Goal: Task Accomplishment & Management: Complete application form

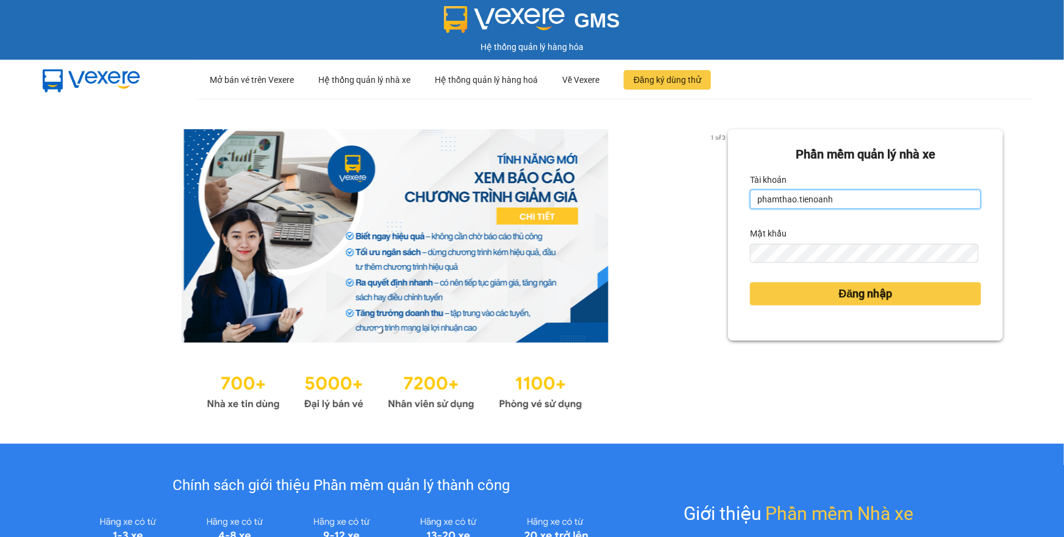
click at [874, 202] on input "phamthao.tienoanh" at bounding box center [865, 200] width 231 height 20
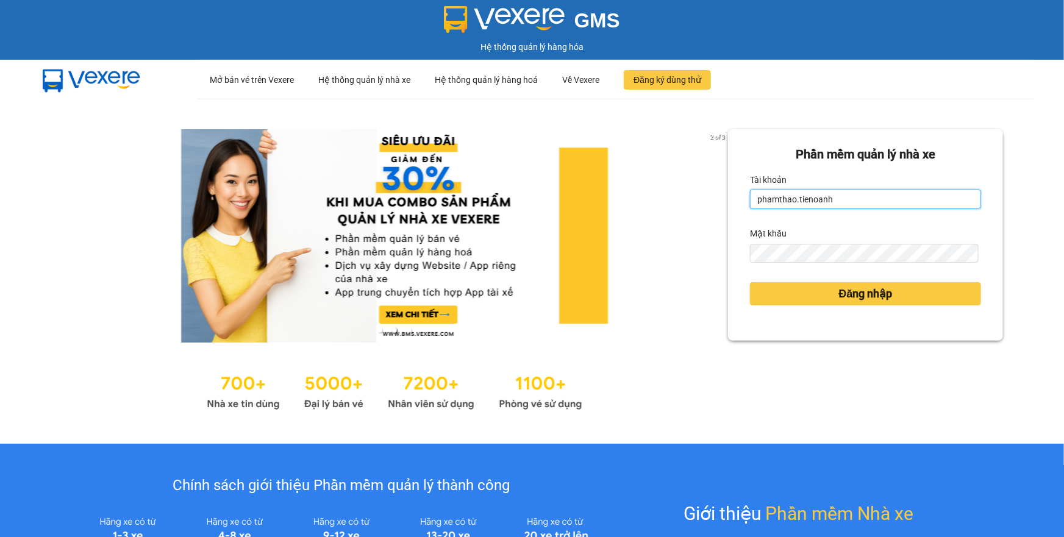
type input "thuytien.tienoanh"
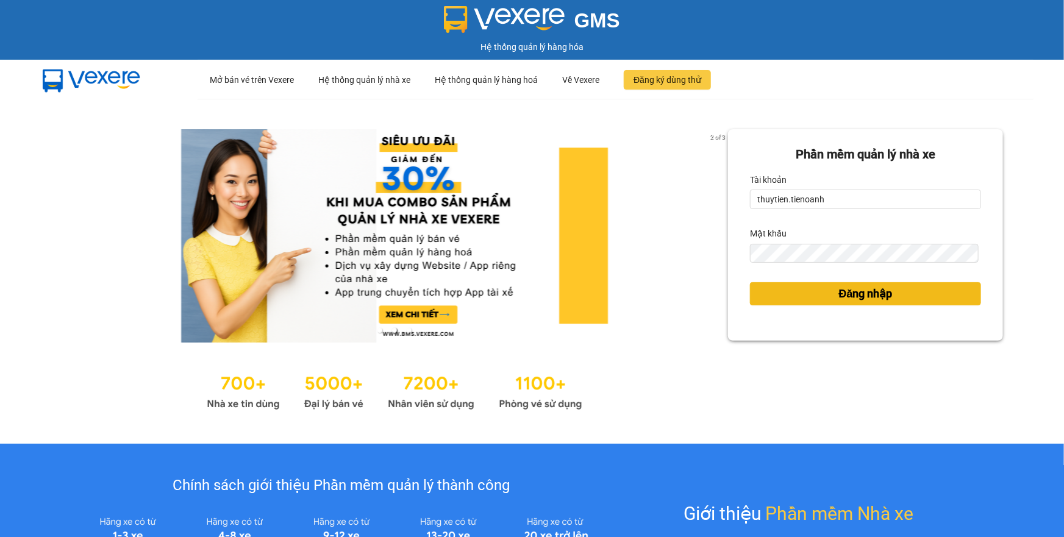
click at [826, 297] on button "Đăng nhập" at bounding box center [865, 293] width 231 height 23
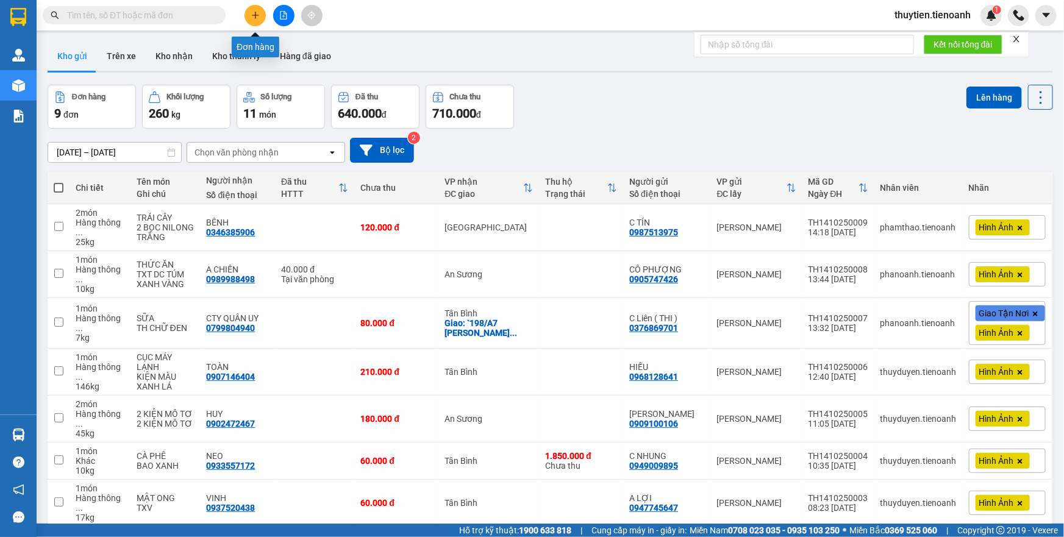
click at [259, 17] on icon "plus" at bounding box center [255, 15] width 9 height 9
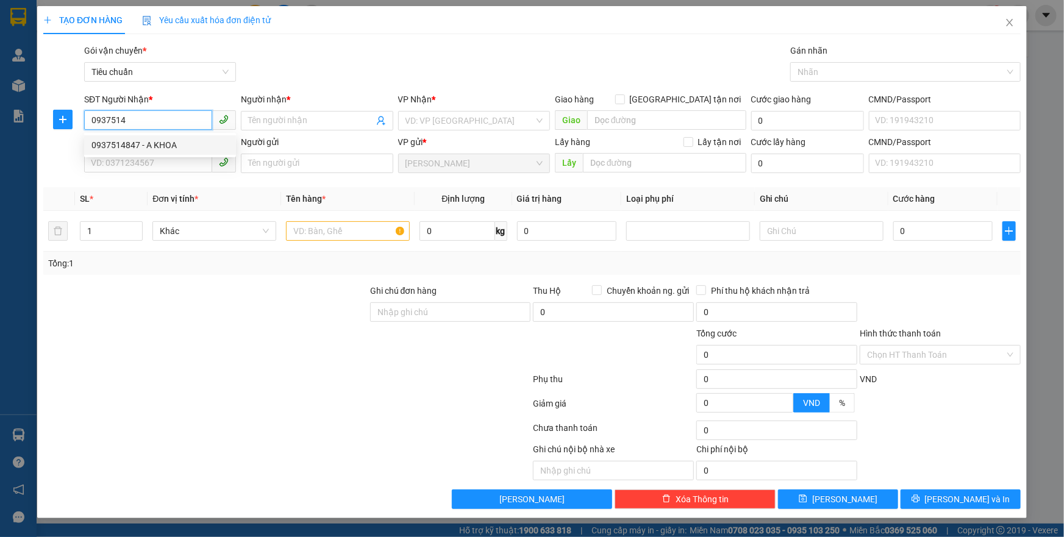
click at [162, 145] on div "0937514847 - A KHOA" at bounding box center [159, 144] width 137 height 13
type input "0937514847"
type input "A KHOA"
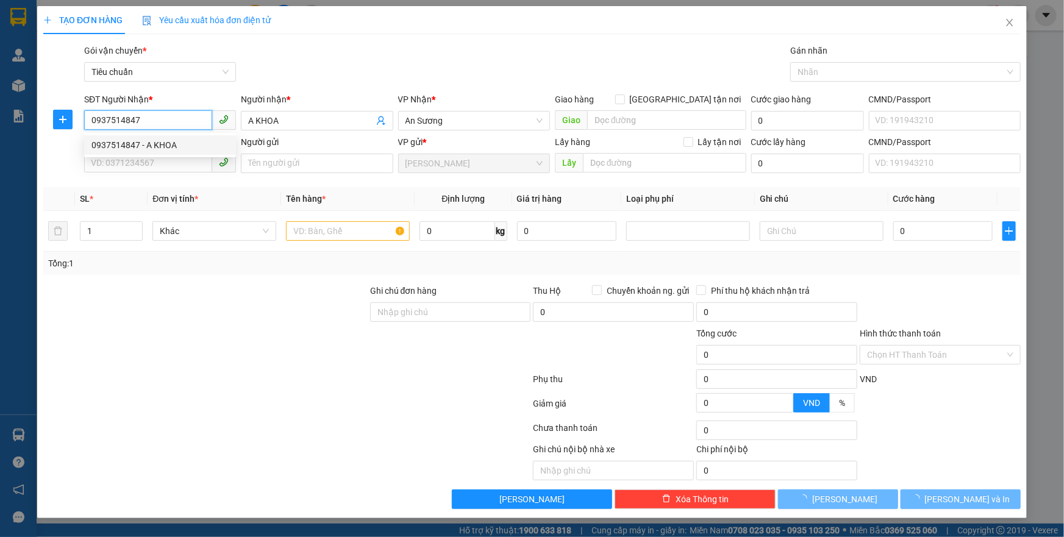
type input "70.000"
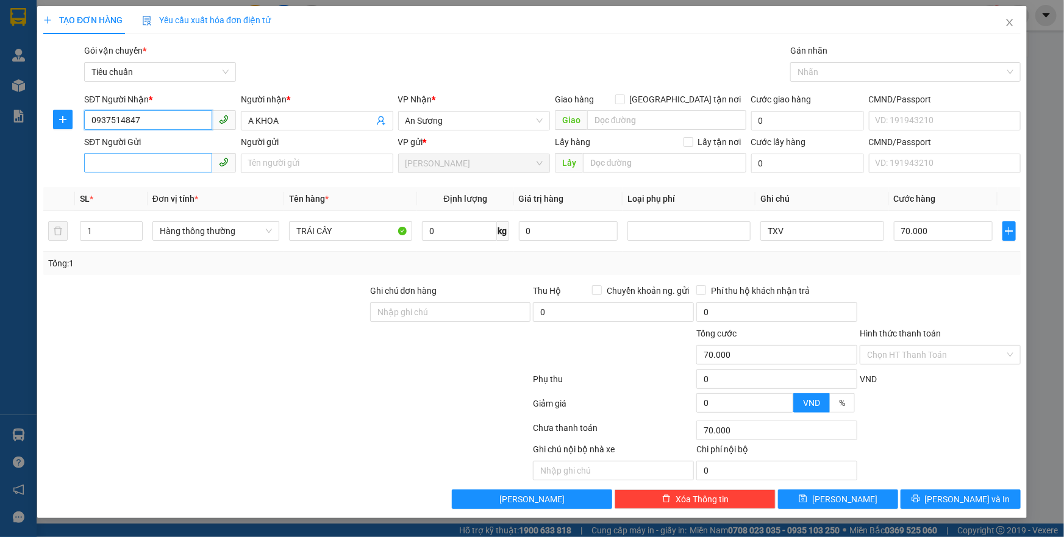
type input "0937514847"
click at [147, 162] on input "SĐT Người Gửi" at bounding box center [148, 163] width 128 height 20
click at [162, 188] on div "0764017285 - CHÚ ĐỒNG" at bounding box center [159, 187] width 137 height 13
type input "0764017285"
type input "CHÚ ĐỒNG"
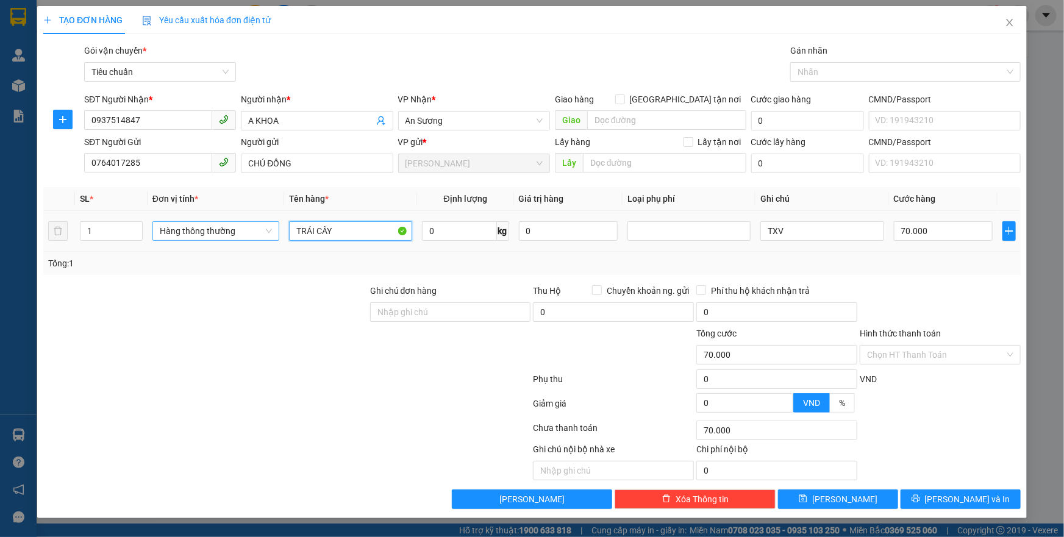
drag, startPoint x: 341, startPoint y: 230, endPoint x: 226, endPoint y: 223, distance: 115.5
click at [226, 223] on tr "1 Hàng thông thường TRÁI CÂY 0 kg 0 TXV 70.000" at bounding box center [531, 231] width 977 height 41
drag, startPoint x: 379, startPoint y: 264, endPoint x: 434, endPoint y: 243, distance: 58.7
click at [380, 264] on div "Tổng: 1" at bounding box center [229, 263] width 363 height 13
click at [459, 237] on input "0" at bounding box center [459, 231] width 75 height 20
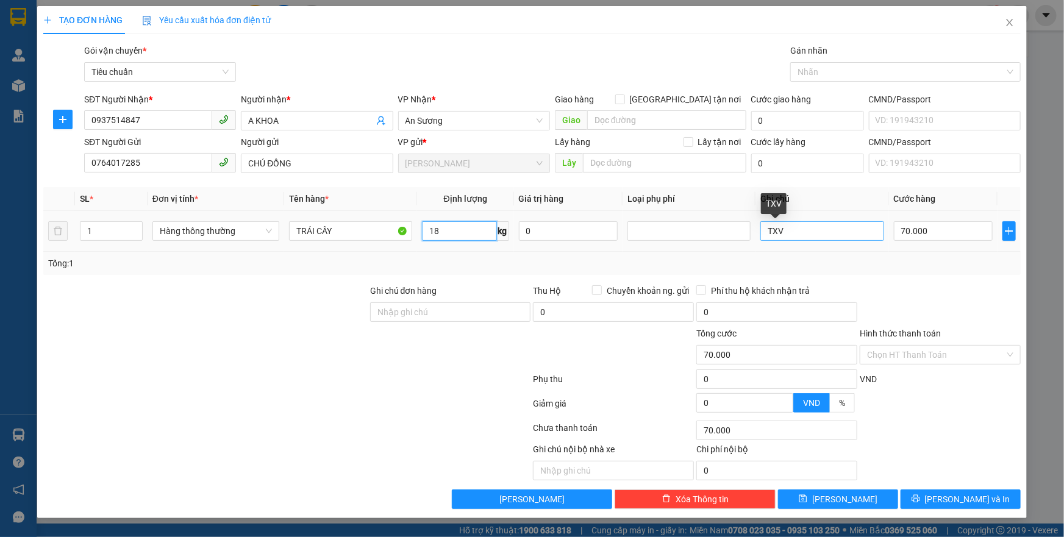
type input "18"
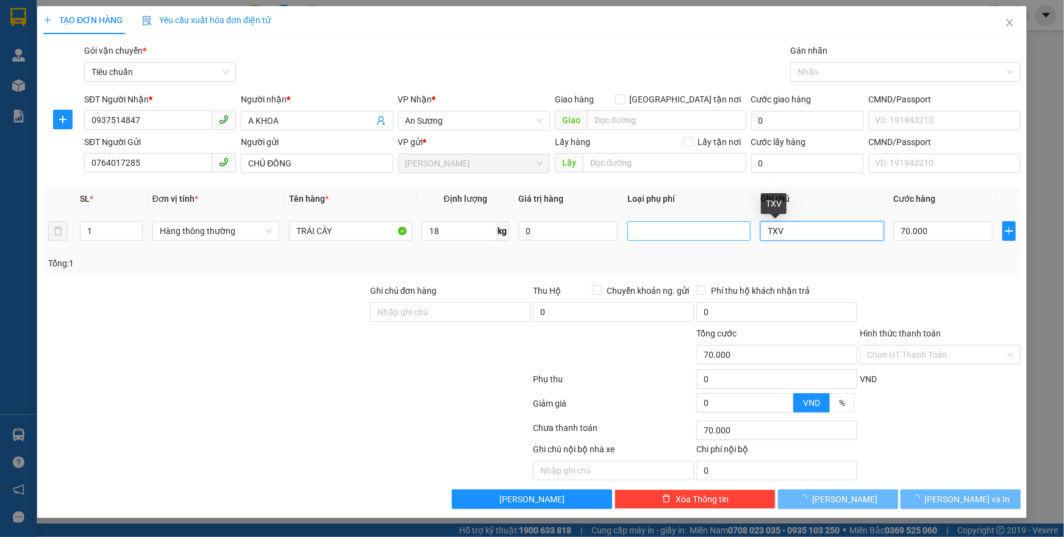
drag, startPoint x: 801, startPoint y: 233, endPoint x: 724, endPoint y: 230, distance: 76.3
click at [724, 230] on tr "1 Hàng thông thường TRÁI CÂY 18 kg 0 TXV 70.000" at bounding box center [531, 231] width 977 height 41
type input "T"
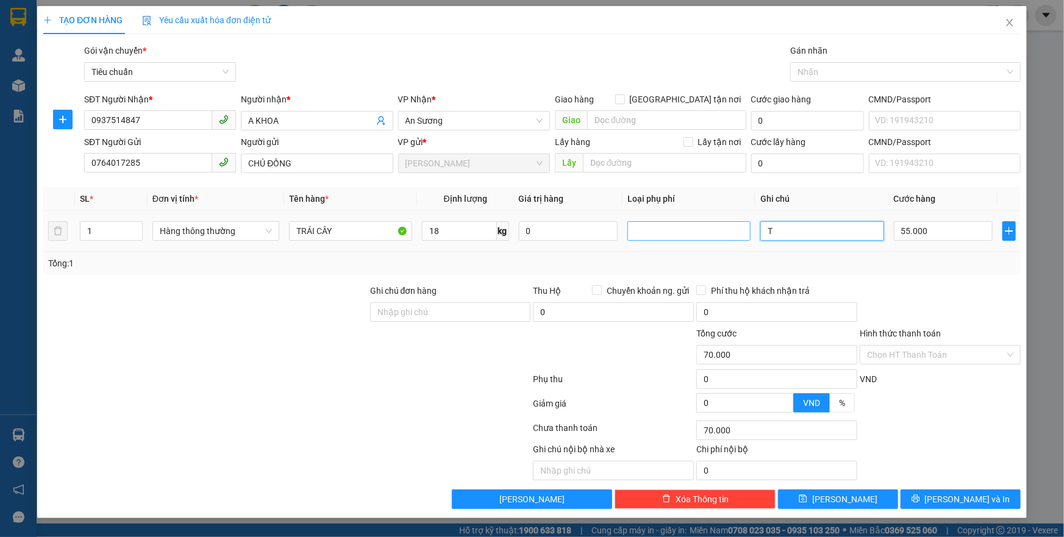
type input "55.000"
type input "TXT BKV"
click at [938, 229] on input "55.000" at bounding box center [943, 231] width 99 height 20
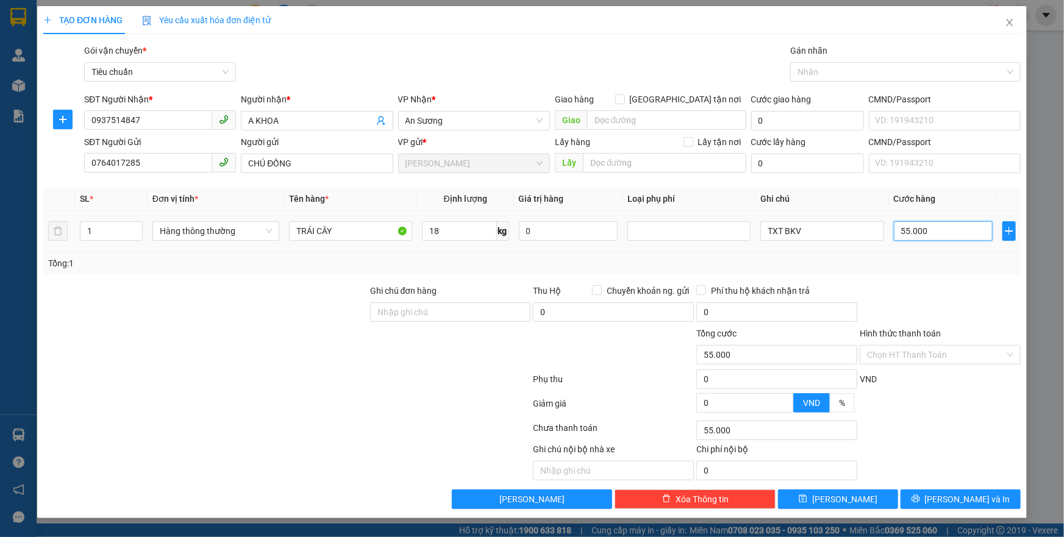
type input "6"
type input "60"
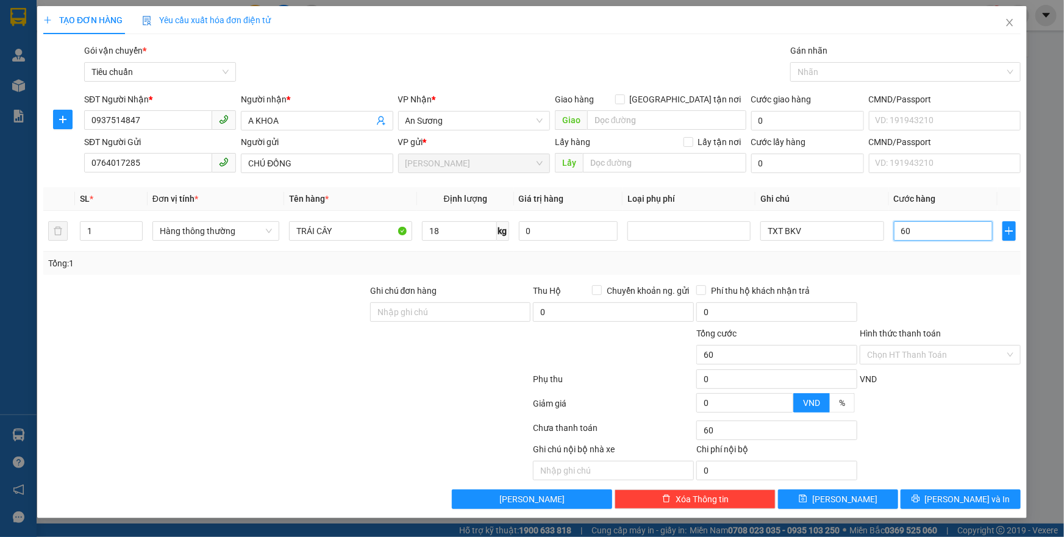
type input "60"
type input "60.000"
click at [906, 278] on div "Transit Pickup Surcharge Ids Transit Deliver Surcharge Ids Transit Deliver Surc…" at bounding box center [531, 276] width 977 height 465
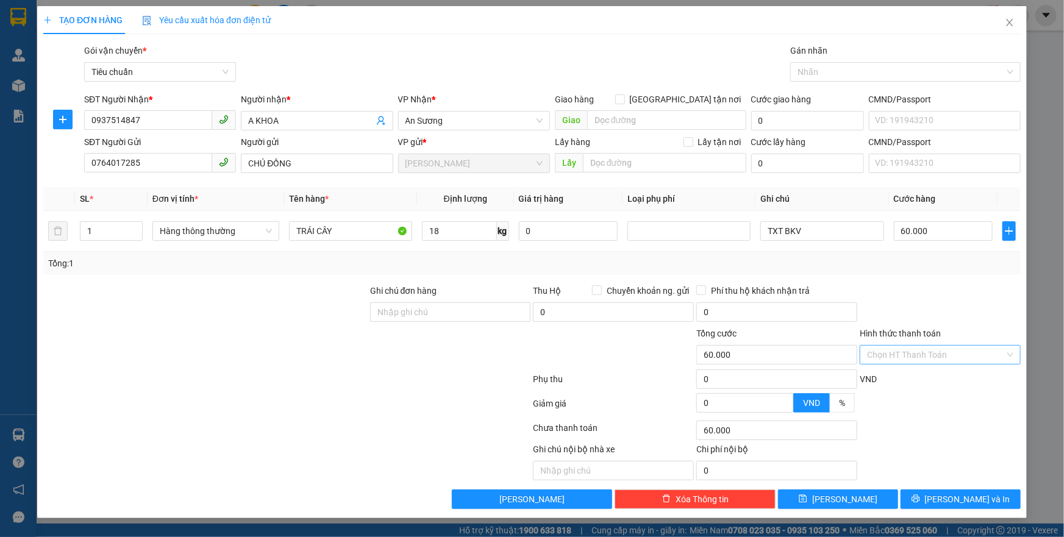
click at [932, 355] on input "Hình thức thanh toán" at bounding box center [936, 355] width 138 height 18
click at [899, 380] on div "Tại văn phòng" at bounding box center [940, 378] width 146 height 13
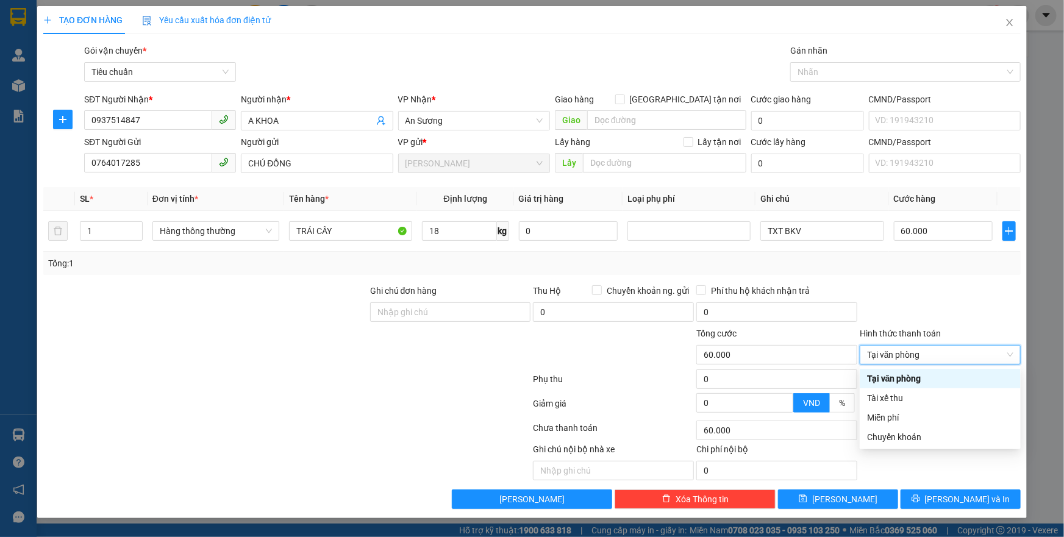
type input "0"
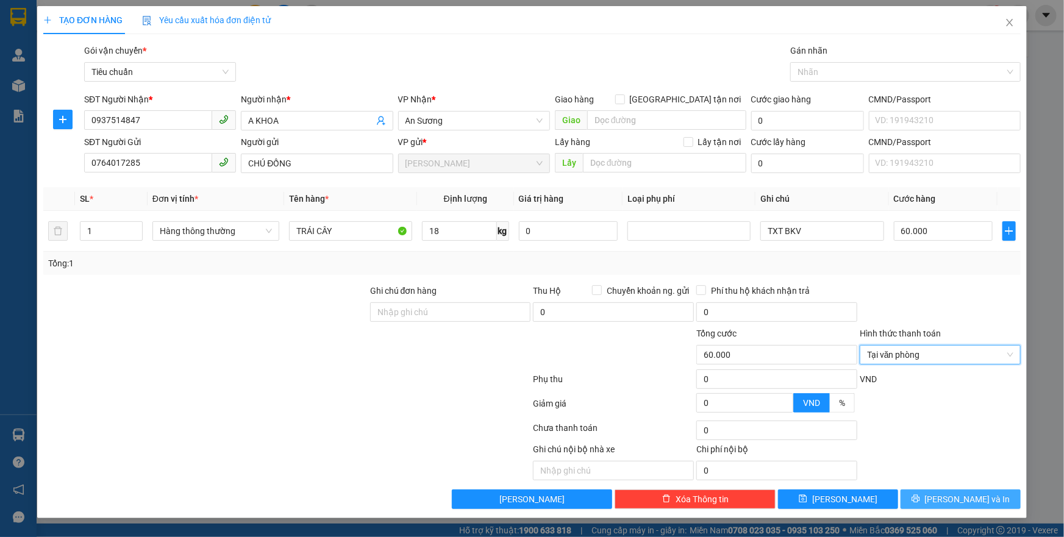
click at [950, 502] on span "[PERSON_NAME] và In" at bounding box center [967, 499] width 85 height 13
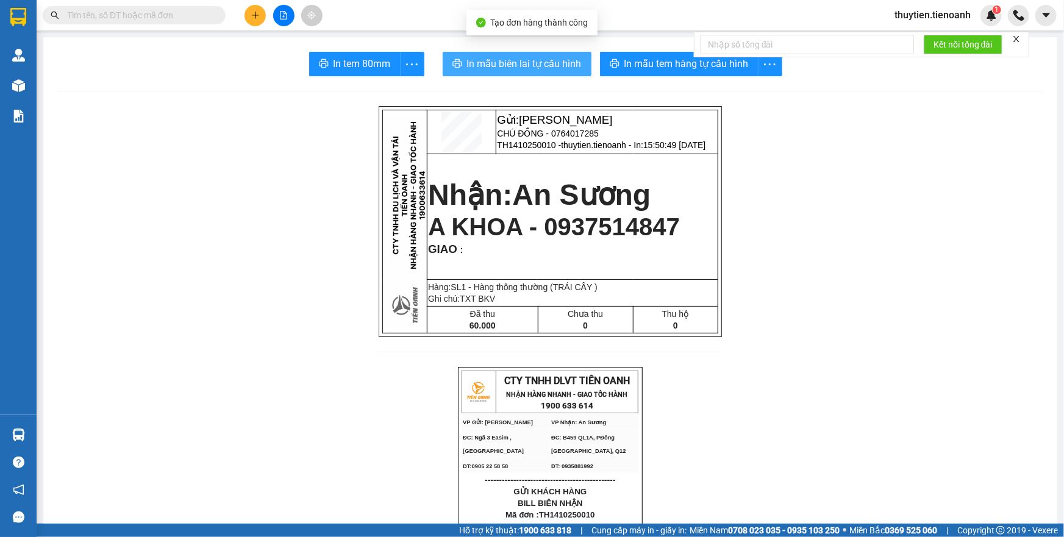
click at [520, 57] on span "In mẫu biên lai tự cấu hình" at bounding box center [524, 63] width 115 height 15
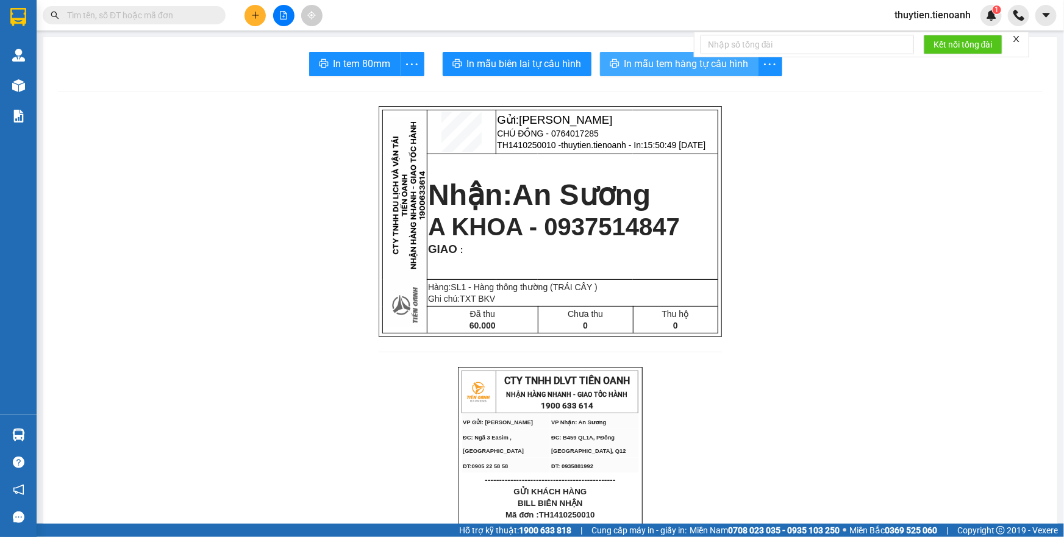
click at [665, 62] on span "In mẫu tem hàng tự cấu hình" at bounding box center [686, 63] width 124 height 15
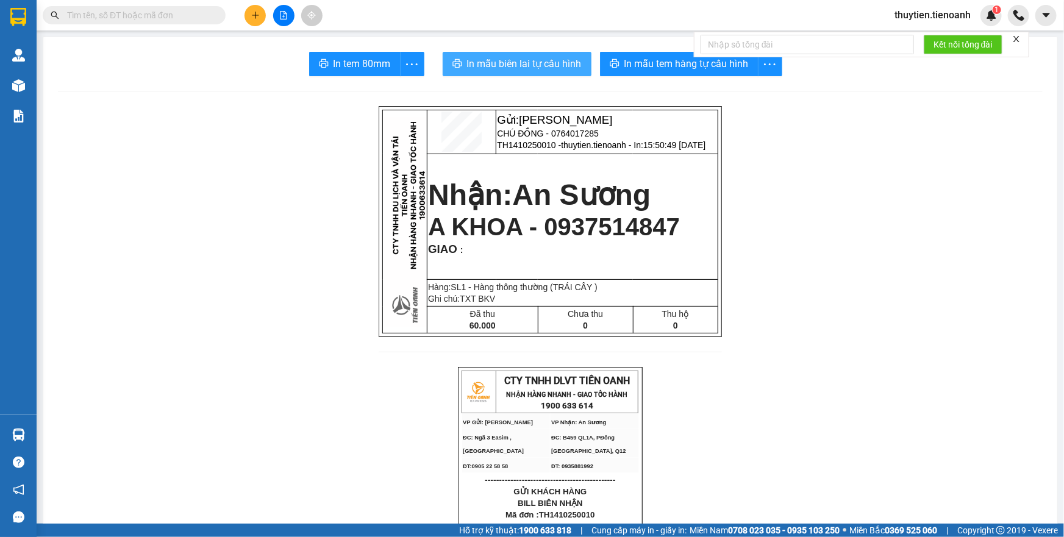
click at [493, 56] on span "In mẫu biên lai tự cấu hình" at bounding box center [524, 63] width 115 height 15
click at [255, 17] on icon "plus" at bounding box center [255, 15] width 1 height 7
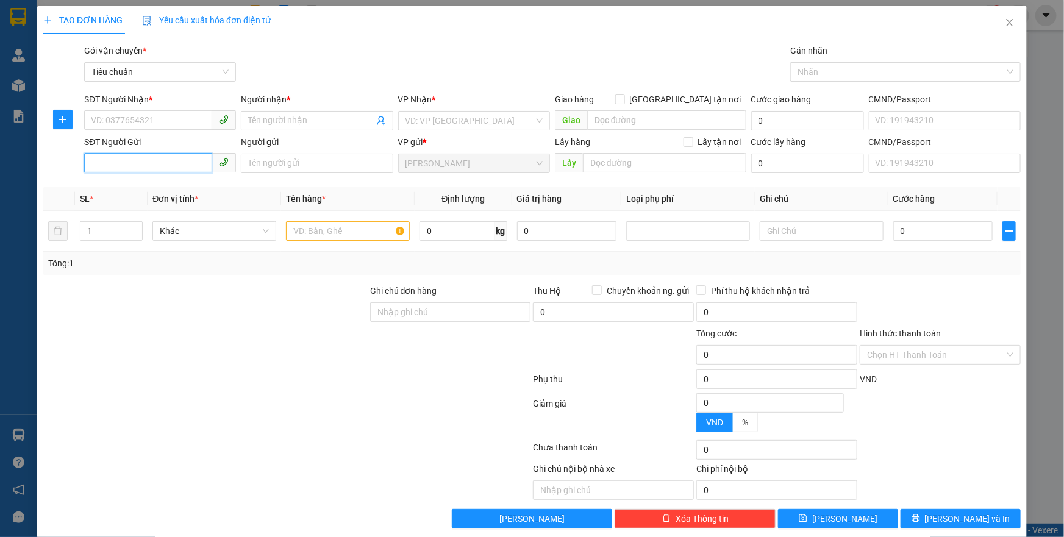
click at [118, 170] on input "SĐT Người Gửi" at bounding box center [148, 163] width 128 height 20
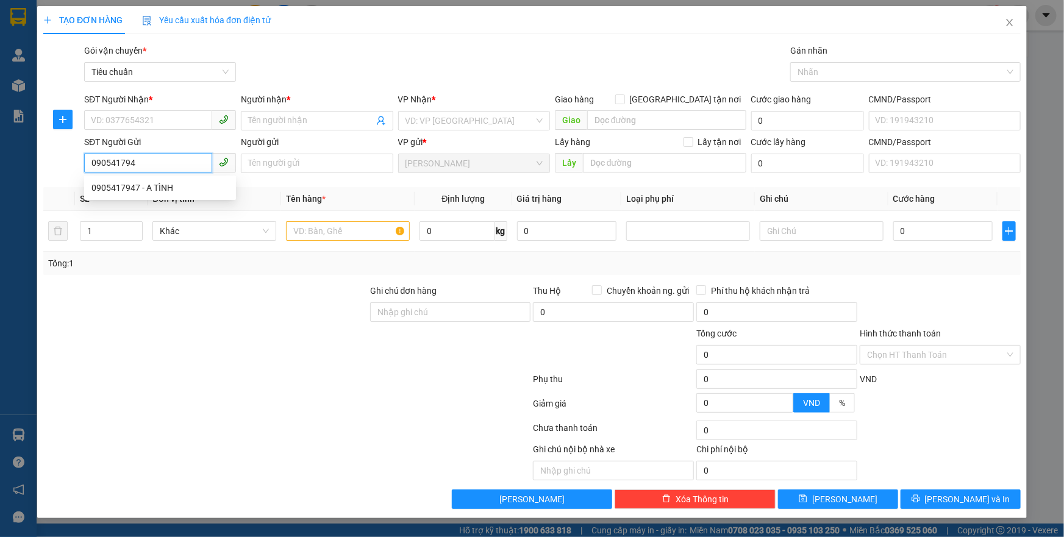
type input "0905417947"
click at [183, 190] on div "0905417947 - A TÌNH" at bounding box center [159, 187] width 137 height 13
type input "0782778712"
type input "A THẾ ANH"
type input "A TÌNH"
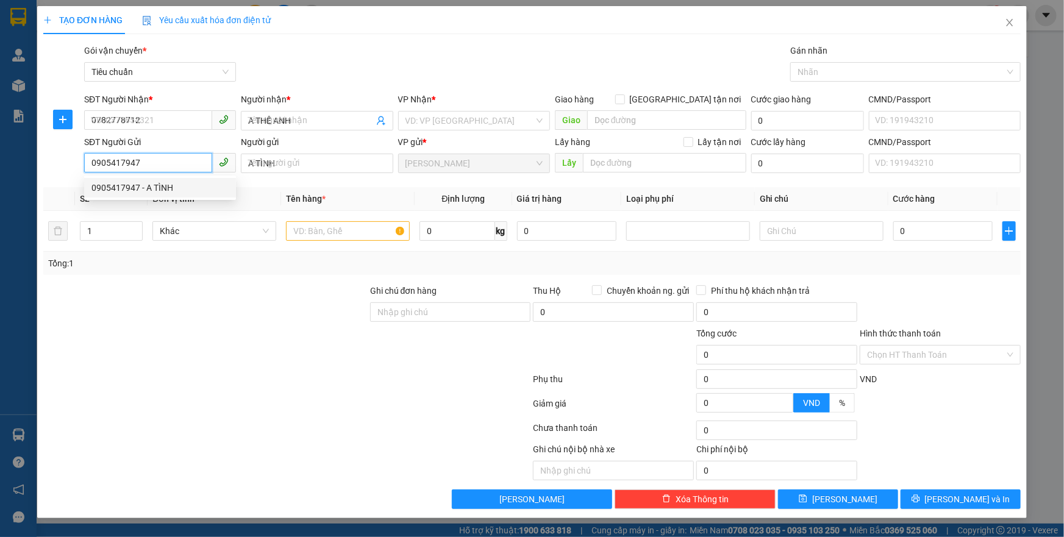
type input "40.000"
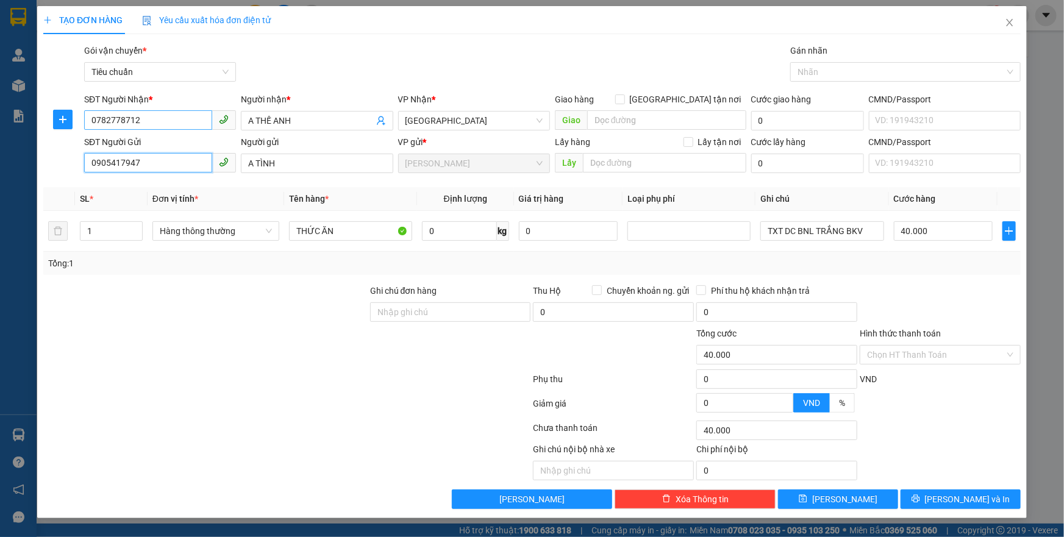
type input "0905417947"
click at [170, 120] on input "0782778712" at bounding box center [148, 120] width 128 height 20
type input "0"
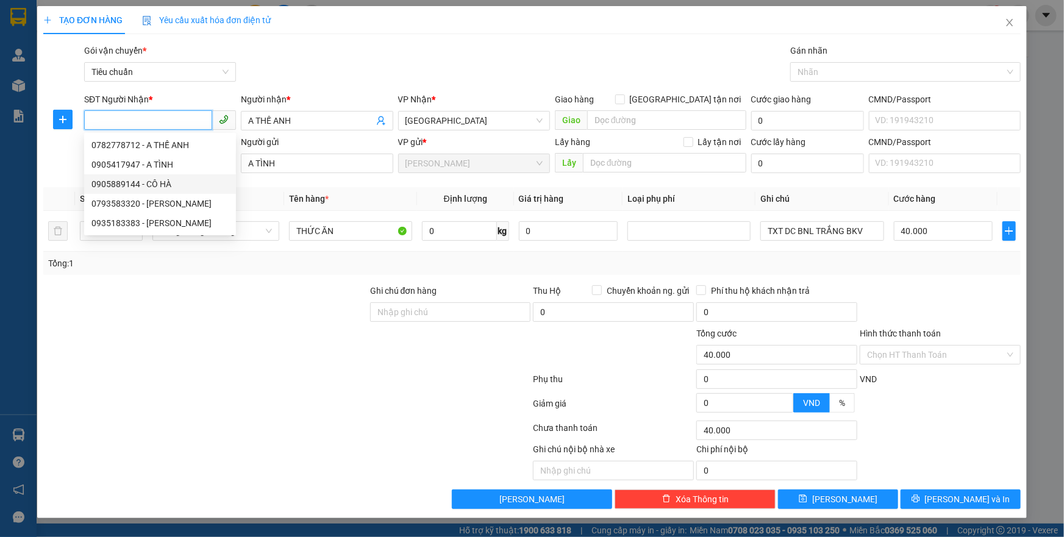
click at [131, 183] on div "0905889144 - CÔ HÀ" at bounding box center [159, 183] width 137 height 13
type input "0905889144"
type input "CÔ HÀ"
type input "30.000"
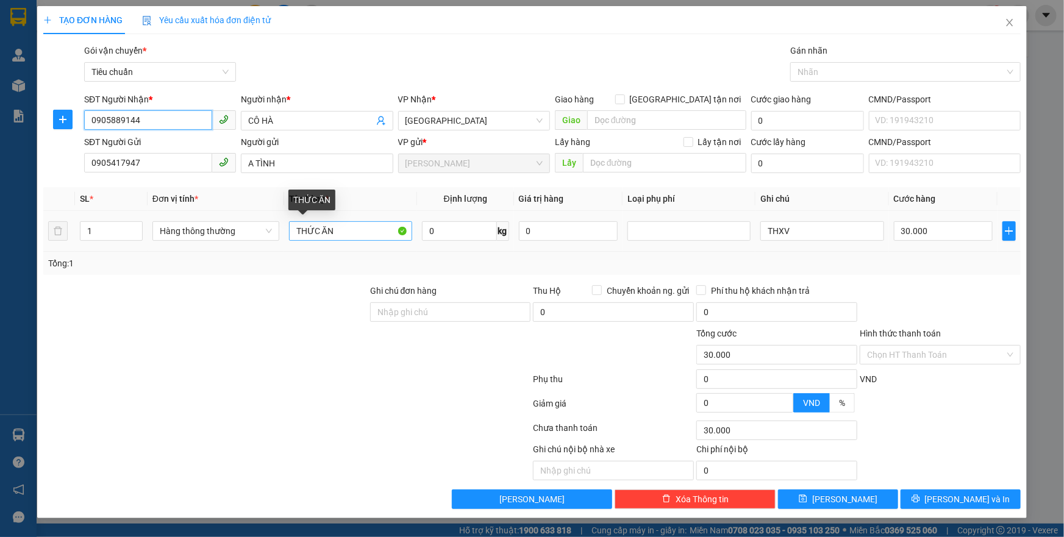
type input "0905889144"
drag, startPoint x: 313, startPoint y: 234, endPoint x: 238, endPoint y: 226, distance: 75.5
click at [238, 226] on tr "1 Hàng thông thường THỨC ĂN 0 kg 0 THXV 30.000" at bounding box center [531, 231] width 977 height 41
type input "THUỐC + SỔ KHÁM BỆNH"
click at [448, 237] on input "0" at bounding box center [459, 231] width 75 height 20
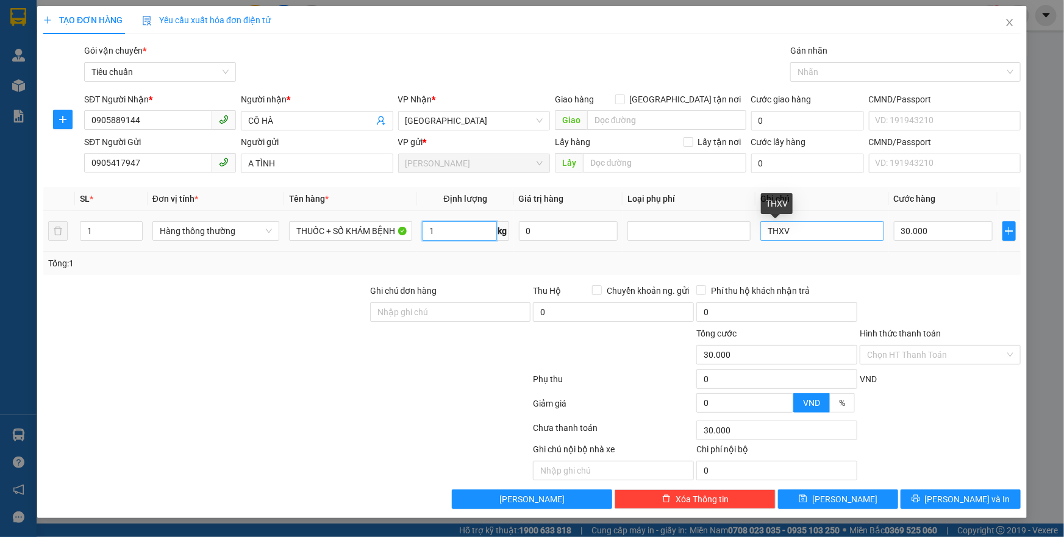
type input "1"
drag, startPoint x: 812, startPoint y: 233, endPoint x: 742, endPoint y: 232, distance: 69.5
click at [742, 232] on tr "1 Hàng thông thường THUỐC + SỔ KHÁM BỆNH 1 kg 0 THXV 30.000" at bounding box center [531, 231] width 977 height 41
type input "B"
type input "TÚI TRONG BKĐ"
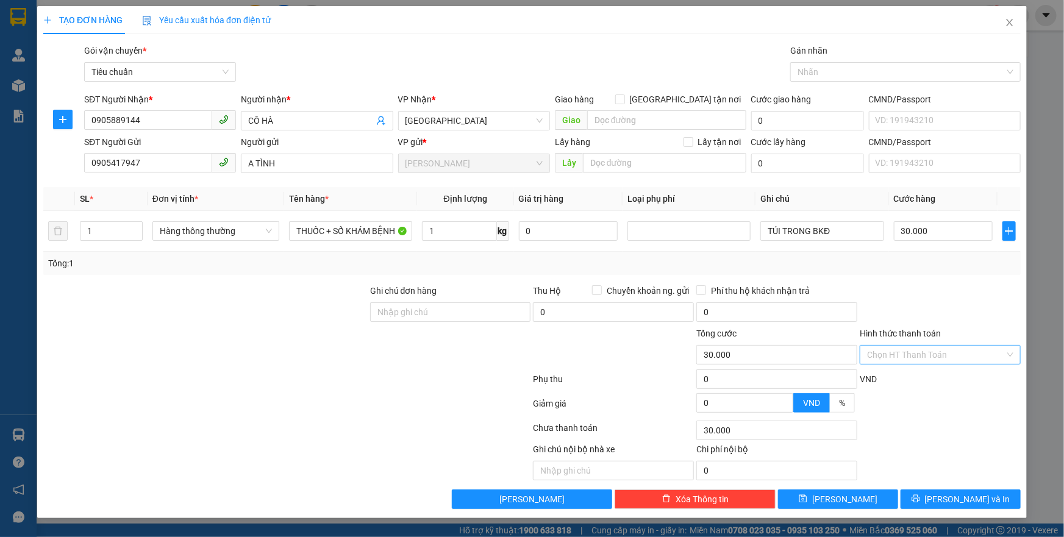
click at [911, 359] on input "Hình thức thanh toán" at bounding box center [936, 355] width 138 height 18
click at [895, 373] on div "Tại văn phòng" at bounding box center [940, 378] width 146 height 13
type input "0"
click at [954, 494] on span "[PERSON_NAME] và In" at bounding box center [967, 499] width 85 height 13
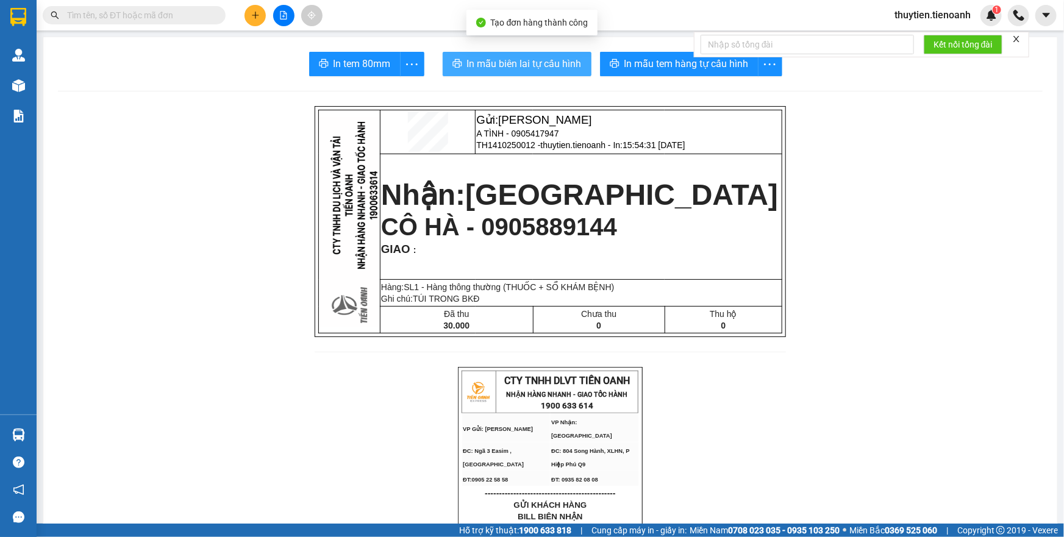
click at [508, 62] on span "In mẫu biên lai tự cấu hình" at bounding box center [524, 63] width 115 height 15
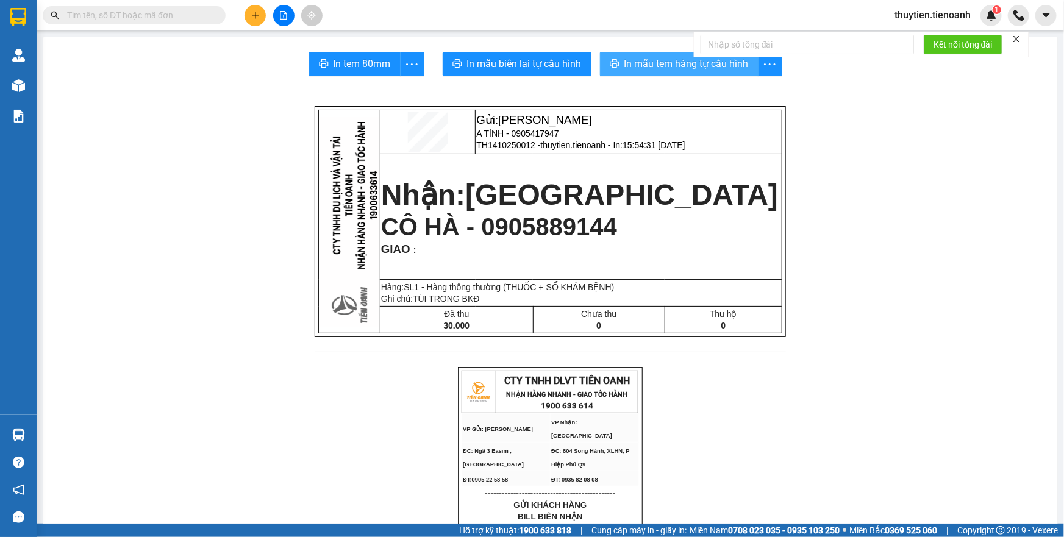
click at [640, 69] on span "In mẫu tem hàng tự cấu hình" at bounding box center [686, 63] width 124 height 15
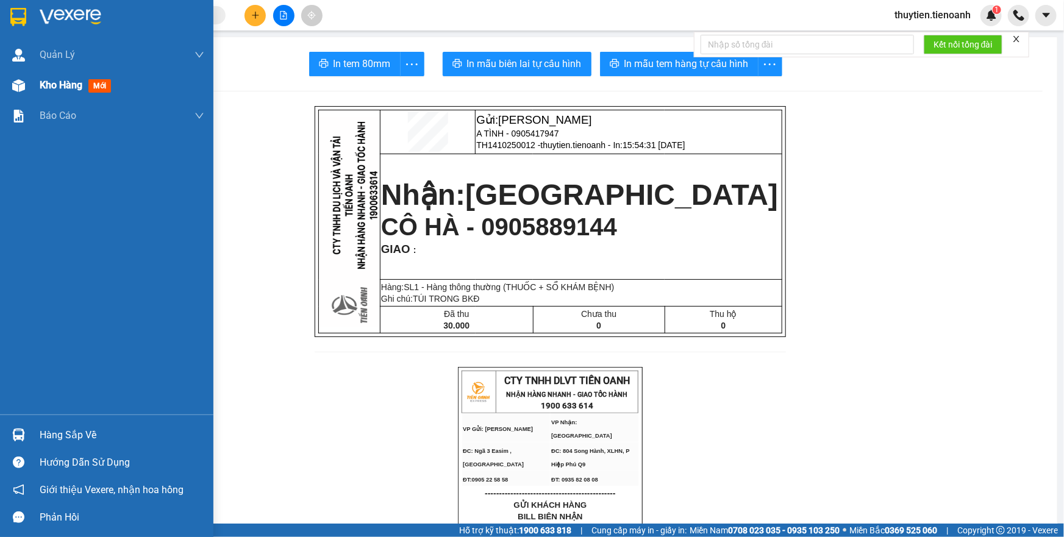
click at [34, 86] on div "Kho hàng mới" at bounding box center [106, 85] width 213 height 30
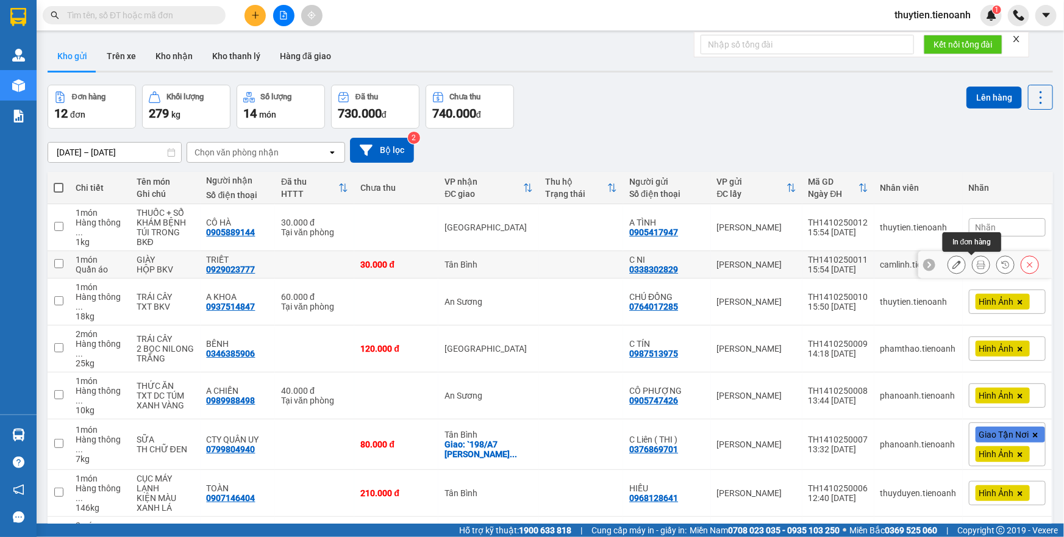
click at [973, 270] on button at bounding box center [981, 264] width 17 height 21
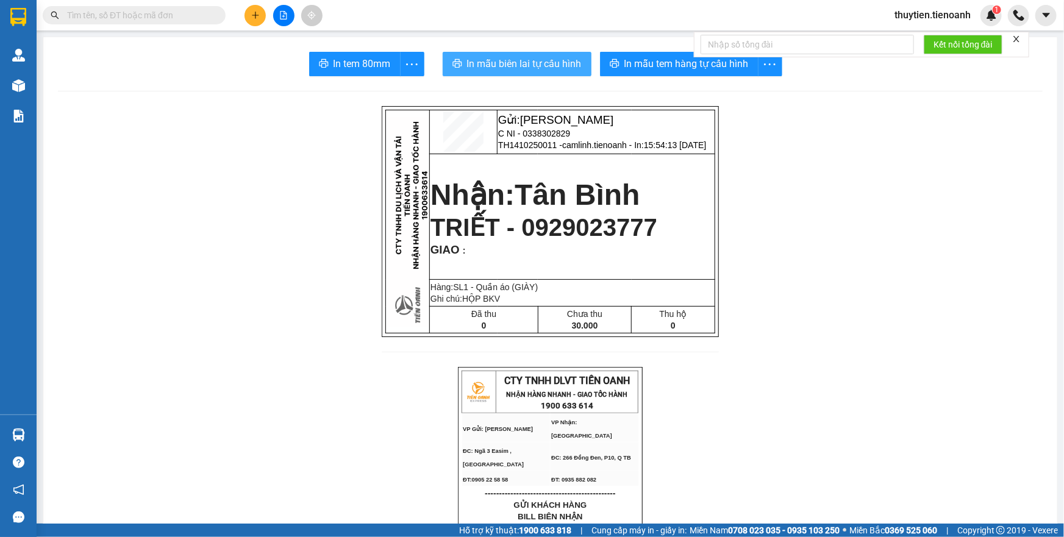
click at [496, 59] on span "In mẫu biên lai tự cấu hình" at bounding box center [524, 63] width 115 height 15
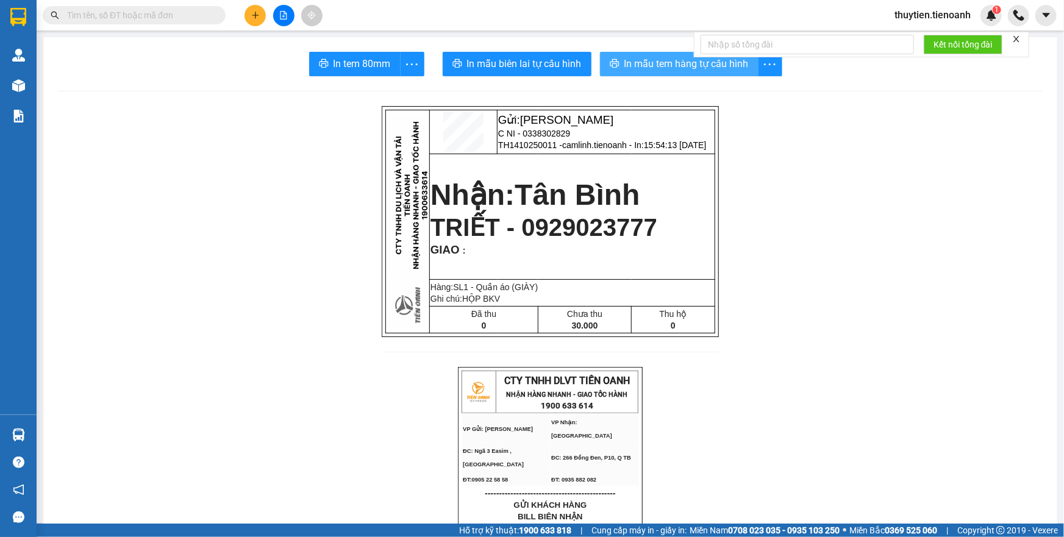
click at [664, 66] on span "In mẫu tem hàng tự cấu hình" at bounding box center [686, 63] width 124 height 15
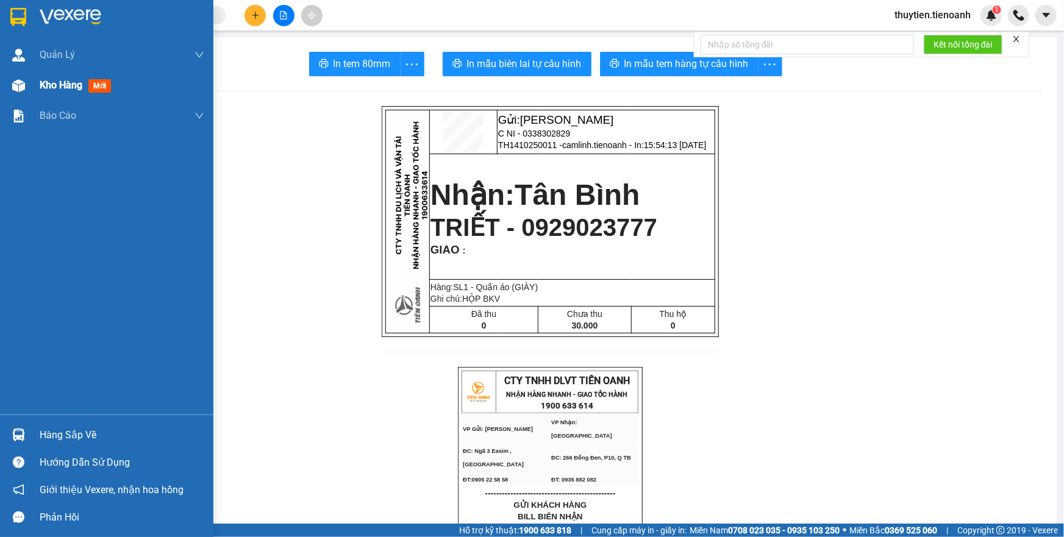
click at [40, 82] on span "Kho hàng" at bounding box center [61, 85] width 43 height 12
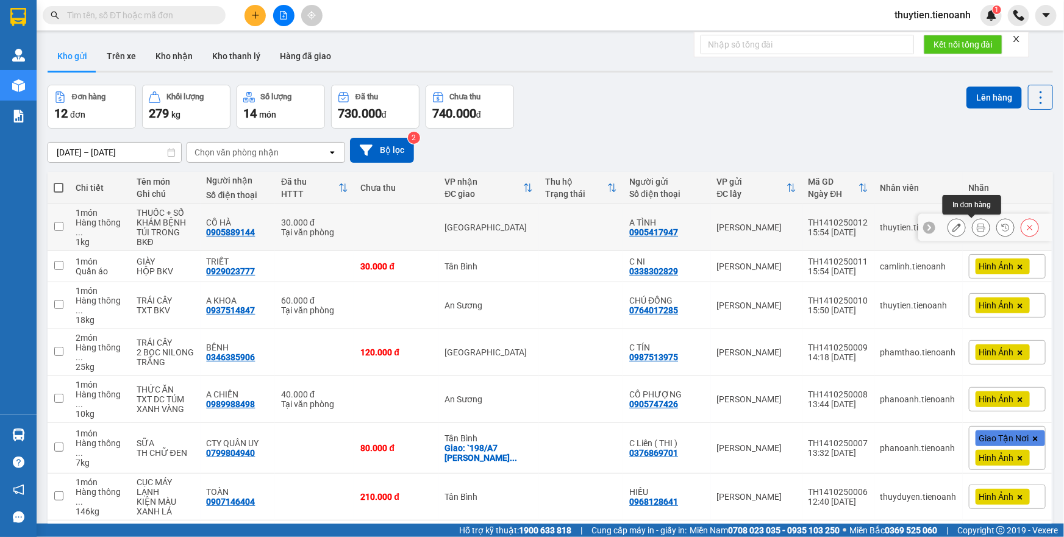
click at [977, 229] on icon at bounding box center [981, 227] width 9 height 9
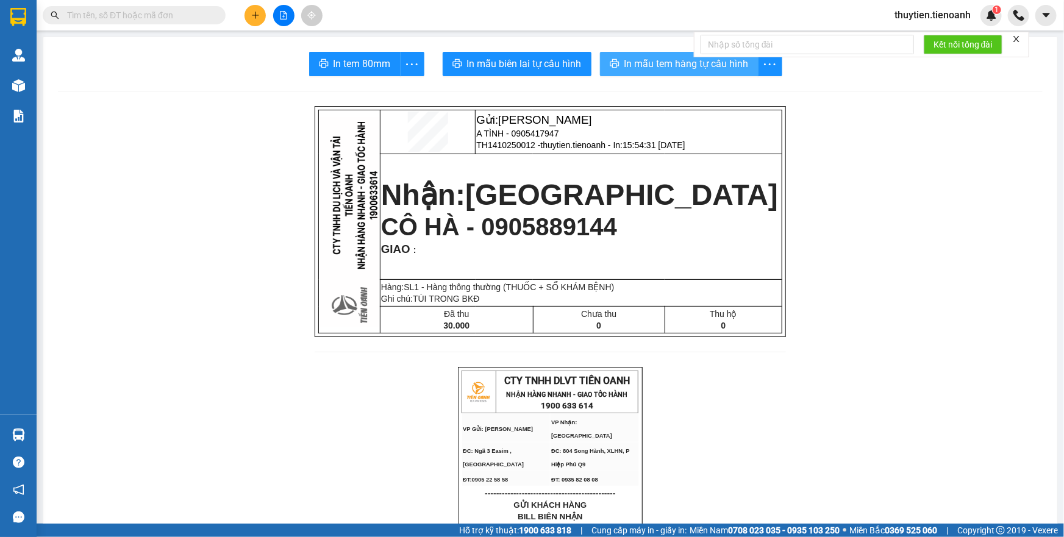
click at [663, 70] on span "In mẫu tem hàng tự cấu hình" at bounding box center [686, 63] width 124 height 15
click at [256, 13] on icon "plus" at bounding box center [255, 15] width 9 height 9
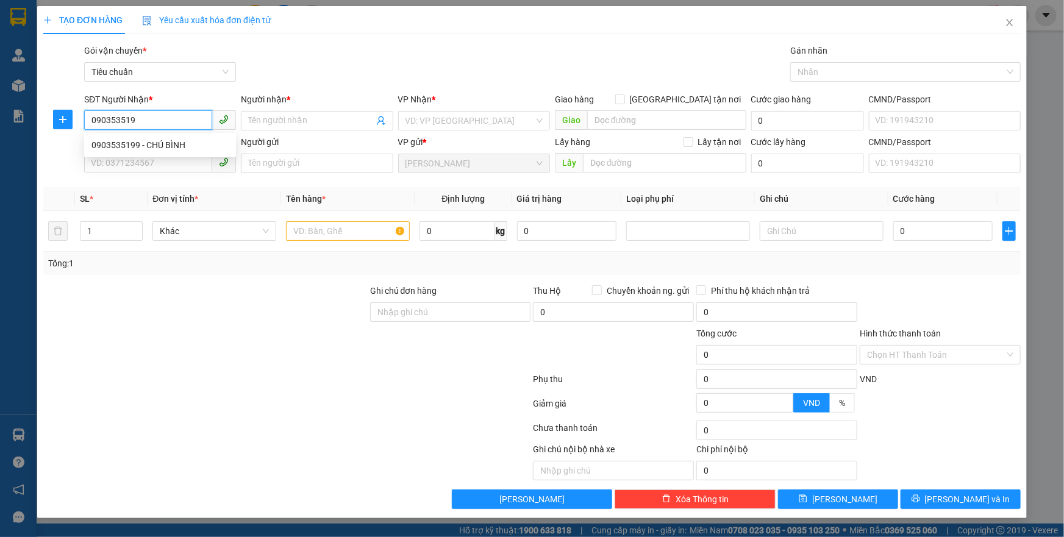
type input "0903535199"
click at [157, 146] on div "0903535199 - CHÚ BÌNH" at bounding box center [159, 144] width 137 height 13
type input "CHÚ BÌNH"
type input "066301011073"
type input "60.000"
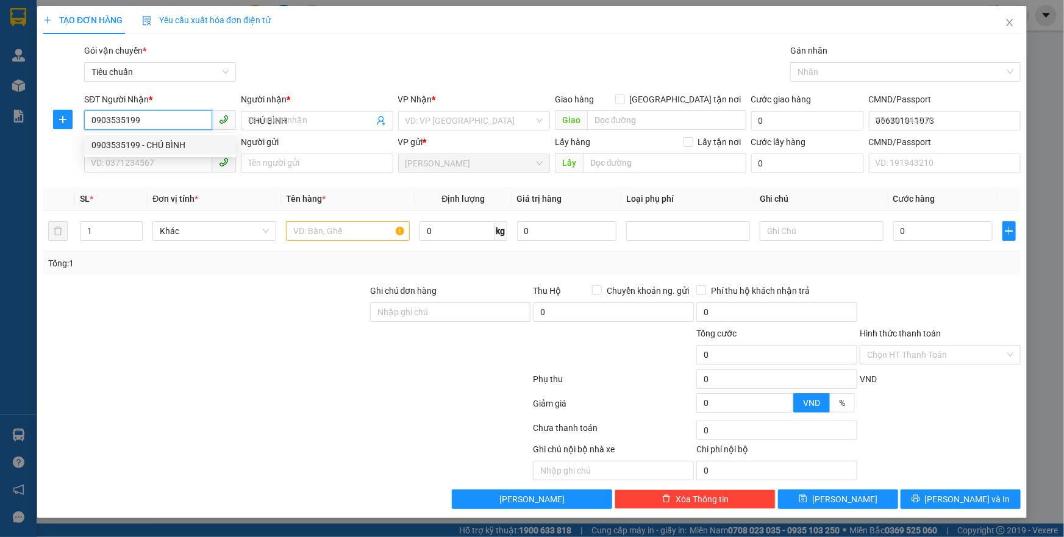
type input "60.000"
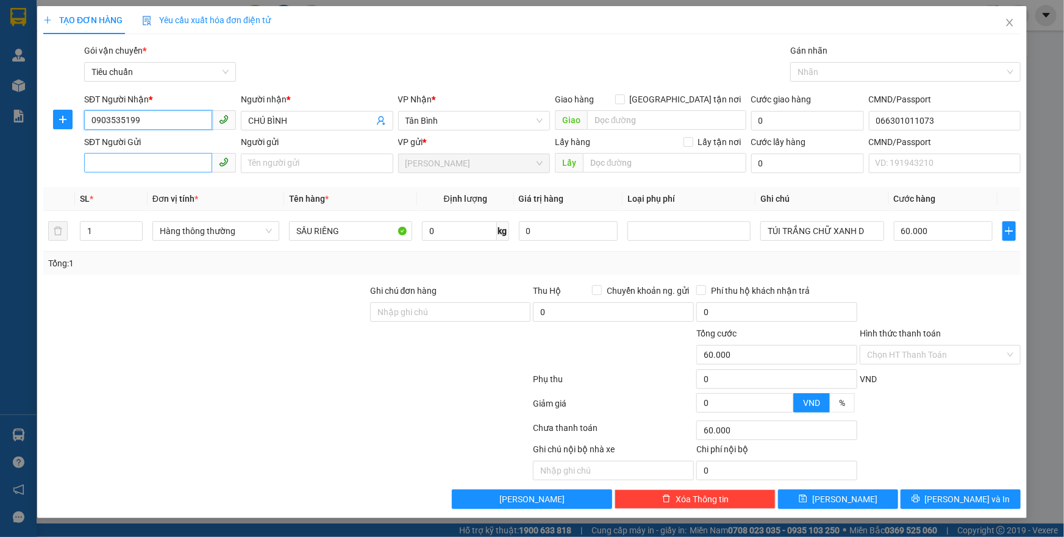
type input "0903535199"
click at [140, 156] on input "SĐT Người Gửi" at bounding box center [148, 163] width 128 height 20
type input "0824090779"
click at [271, 160] on input "Người gửi" at bounding box center [317, 164] width 152 height 20
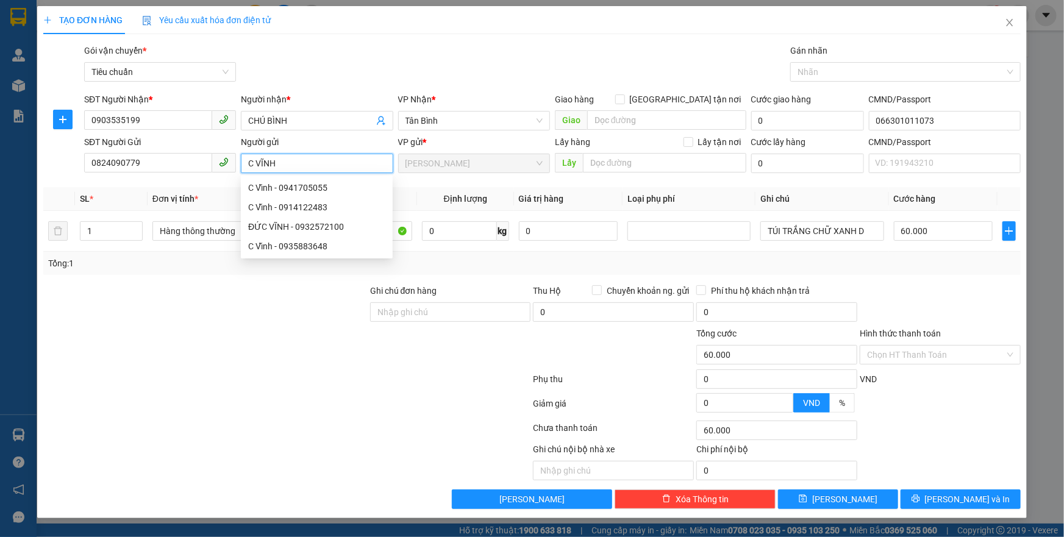
type input "C VĨNH"
click at [308, 284] on div at bounding box center [205, 305] width 327 height 43
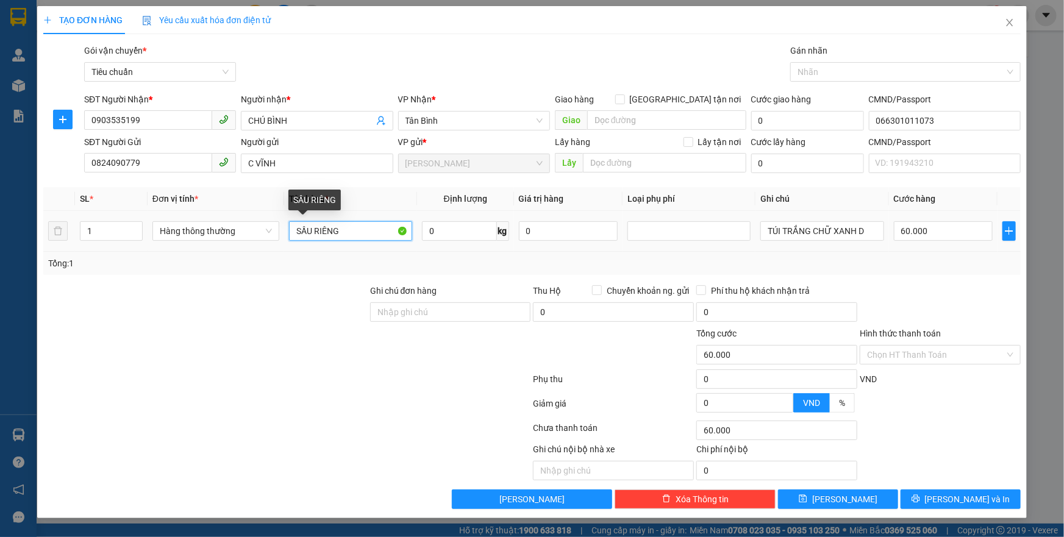
click at [358, 234] on input "SẦU RIÊNG" at bounding box center [350, 231] width 123 height 20
click at [463, 229] on input "0" at bounding box center [459, 231] width 75 height 20
type input "15"
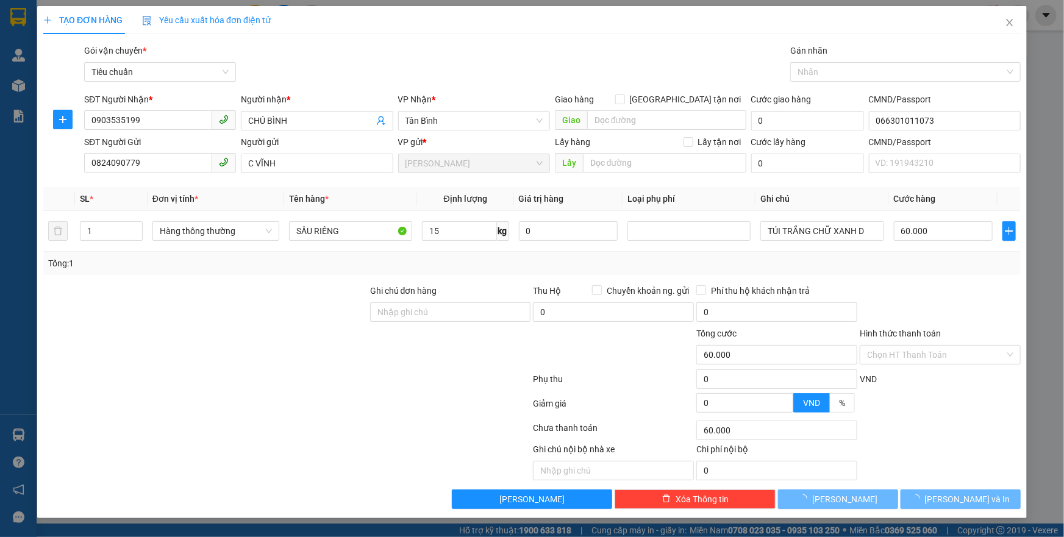
click at [726, 262] on div "Tổng: 1" at bounding box center [532, 263] width 968 height 13
type input "50.000"
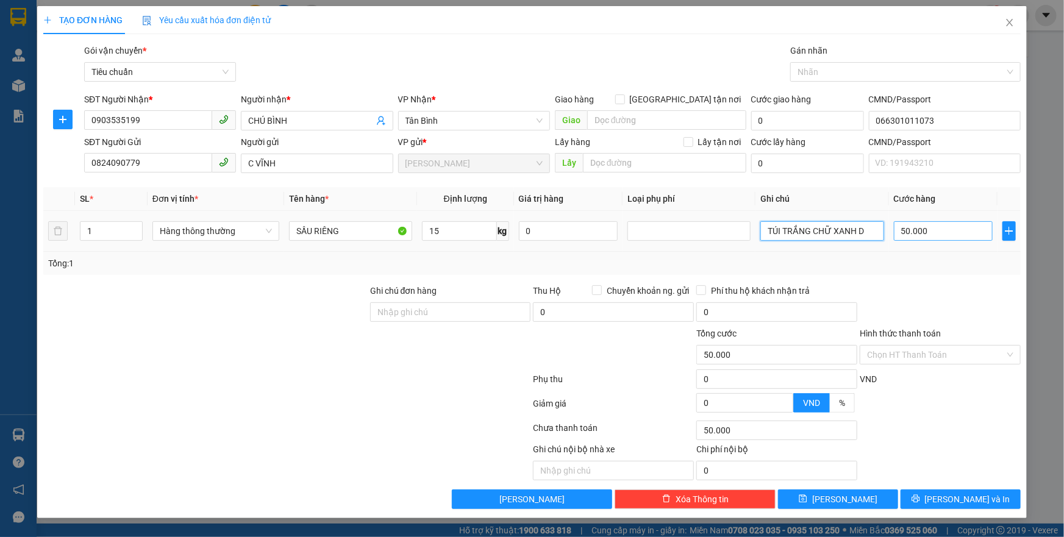
drag, startPoint x: 765, startPoint y: 230, endPoint x: 937, endPoint y: 229, distance: 172.0
click at [926, 235] on tr "1 Hàng thông thường SẦU RIÊNG 15 kg 0 TÚI TRẮNG CHỮ XANH D 50.000" at bounding box center [531, 231] width 977 height 41
type input "TH HẢO HẢO NẮP BÌA CARTON TRẮNG XANH D"
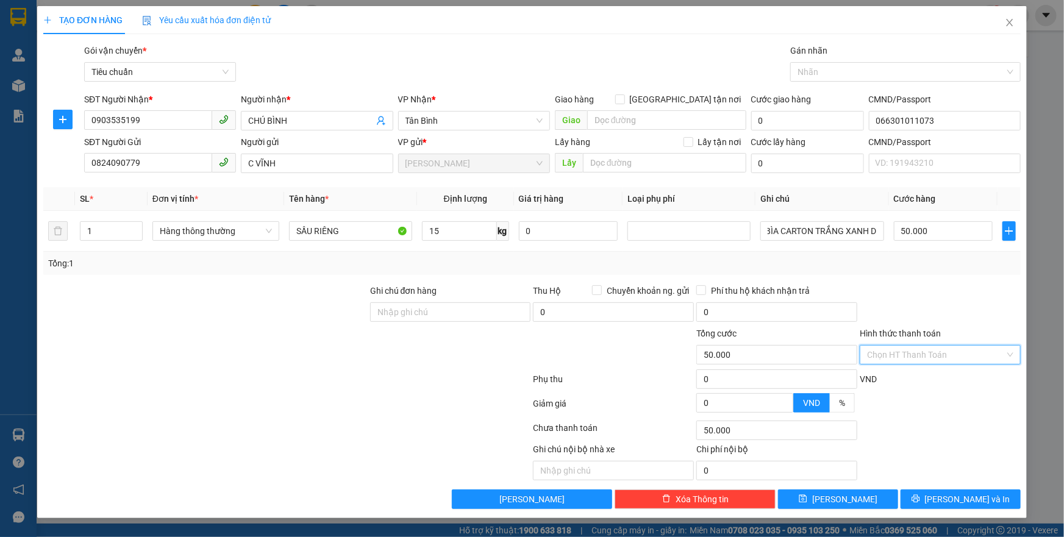
click at [927, 346] on input "Hình thức thanh toán" at bounding box center [936, 355] width 138 height 18
click at [898, 377] on div "Tại văn phòng" at bounding box center [940, 378] width 146 height 13
type input "0"
click at [959, 506] on button "[PERSON_NAME] và In" at bounding box center [961, 500] width 120 height 20
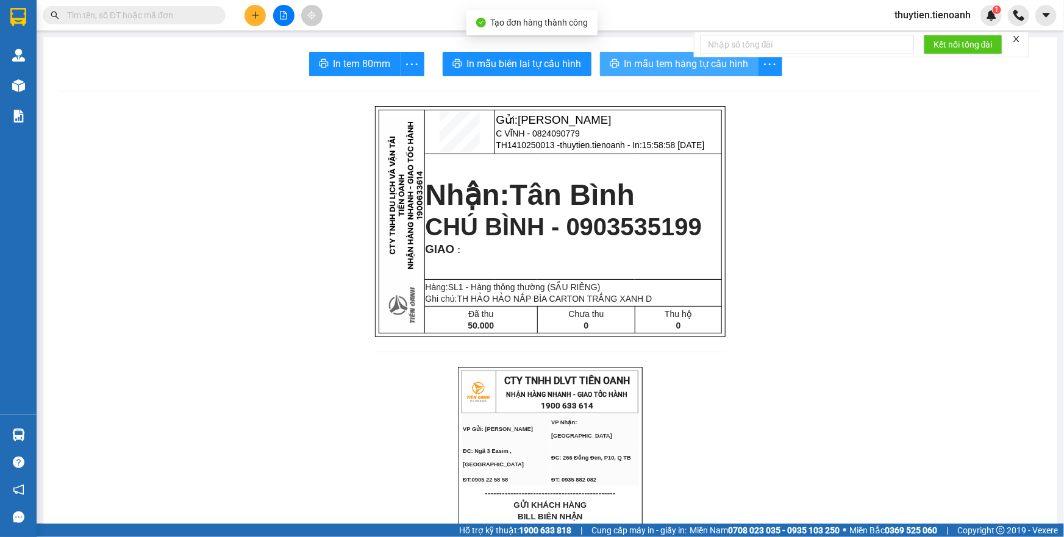
click at [668, 60] on span "In mẫu tem hàng tự cấu hình" at bounding box center [686, 63] width 124 height 15
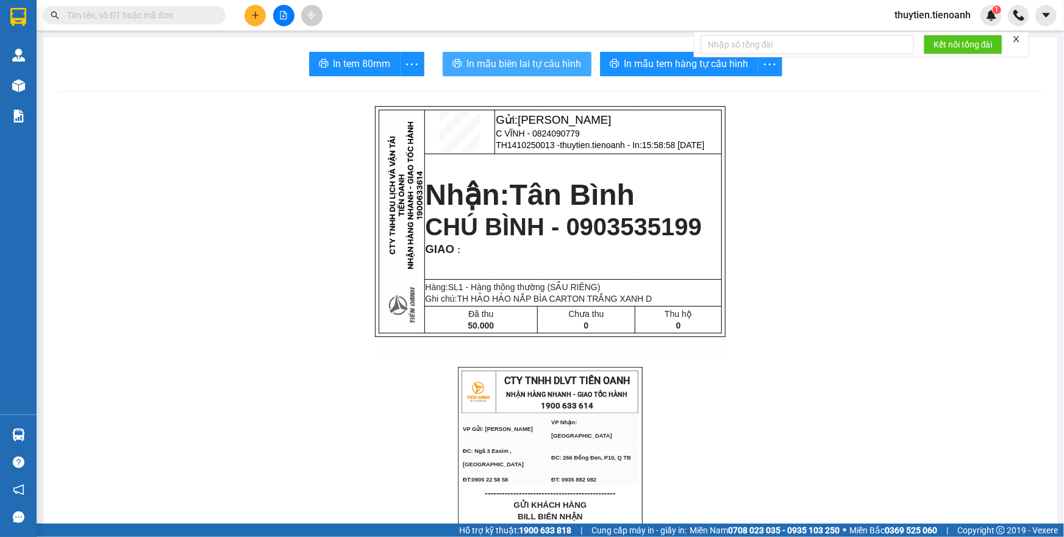
click at [504, 62] on span "In mẫu biên lai tự cấu hình" at bounding box center [524, 63] width 115 height 15
click at [916, 18] on span "thuytien.tienoanh" at bounding box center [933, 14] width 96 height 15
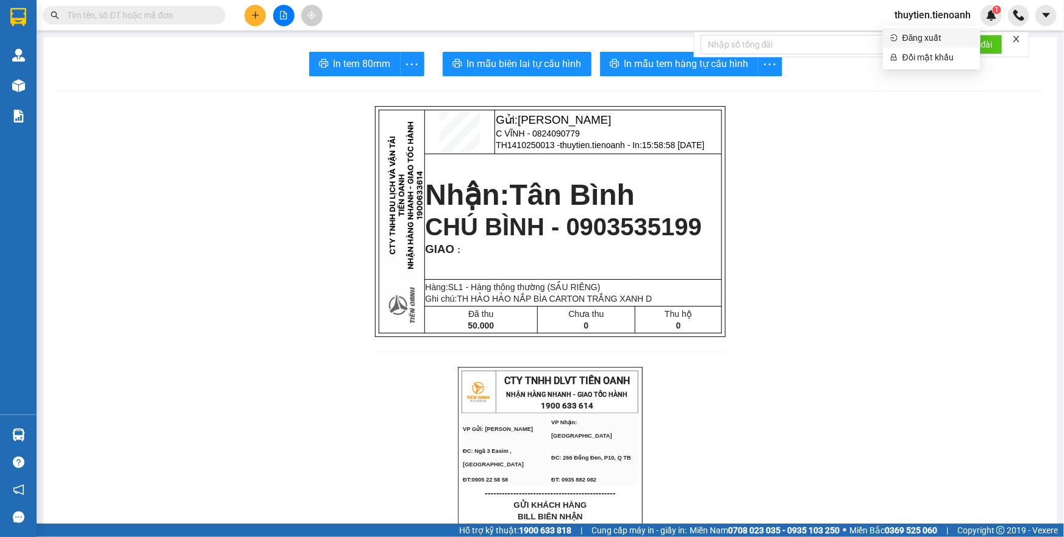
click at [910, 42] on span "Đăng xuất" at bounding box center [937, 37] width 71 height 13
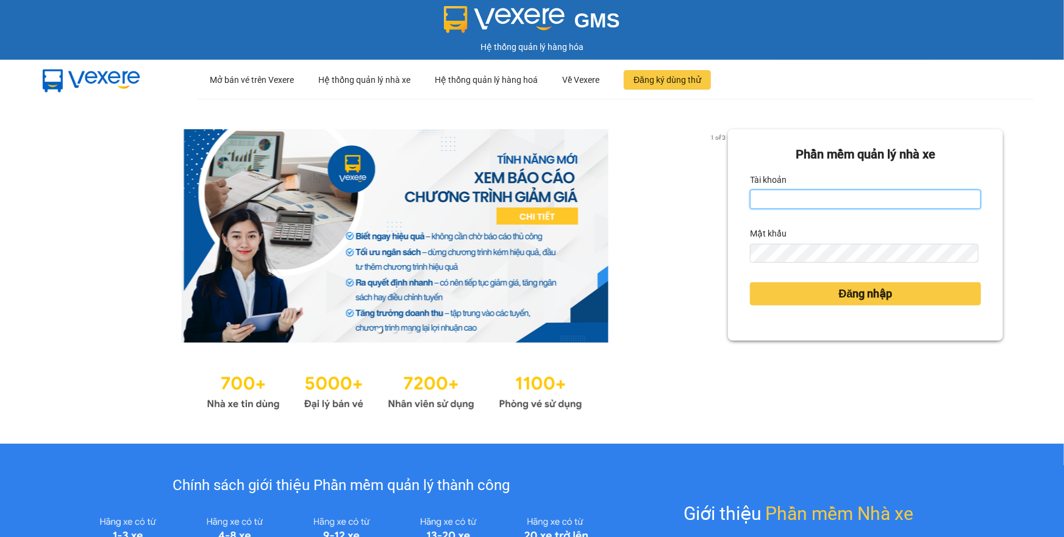
type input "thuytien.tienoanh"
click at [846, 209] on form "Phần mềm quản lý nhà xe Tài khoản thuytien.tienoanh Mật khẩu Đăng nhập" at bounding box center [865, 235] width 231 height 180
click at [841, 199] on input "thuytien.tienoanh" at bounding box center [865, 200] width 231 height 20
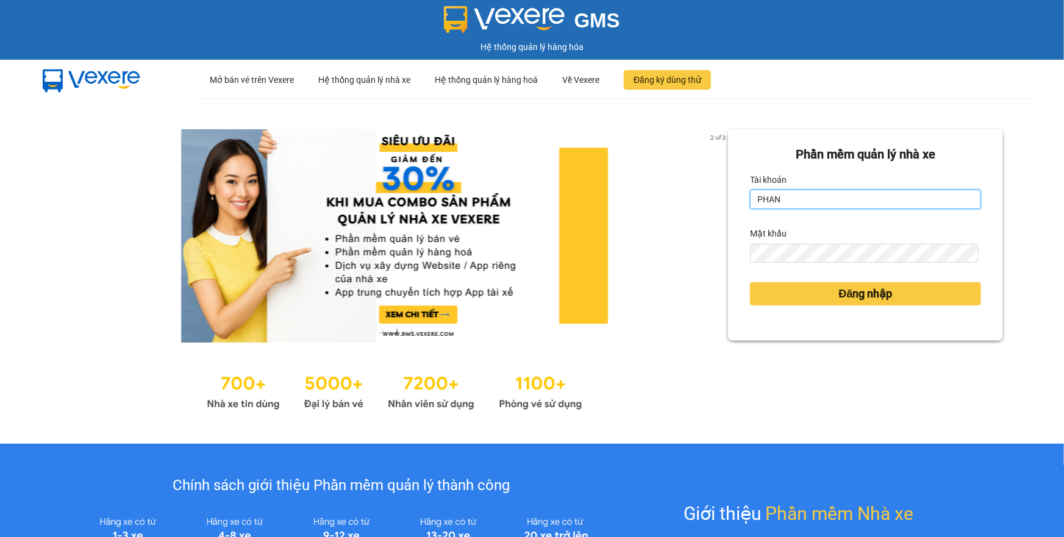
type input "phanoanh.tienoanh"
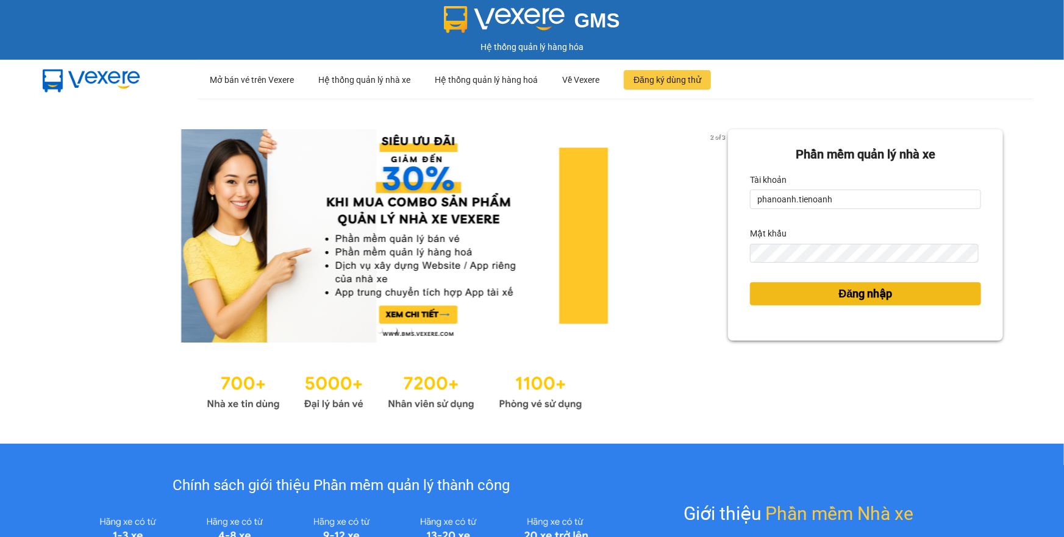
click at [860, 291] on span "Đăng nhập" at bounding box center [866, 293] width 54 height 17
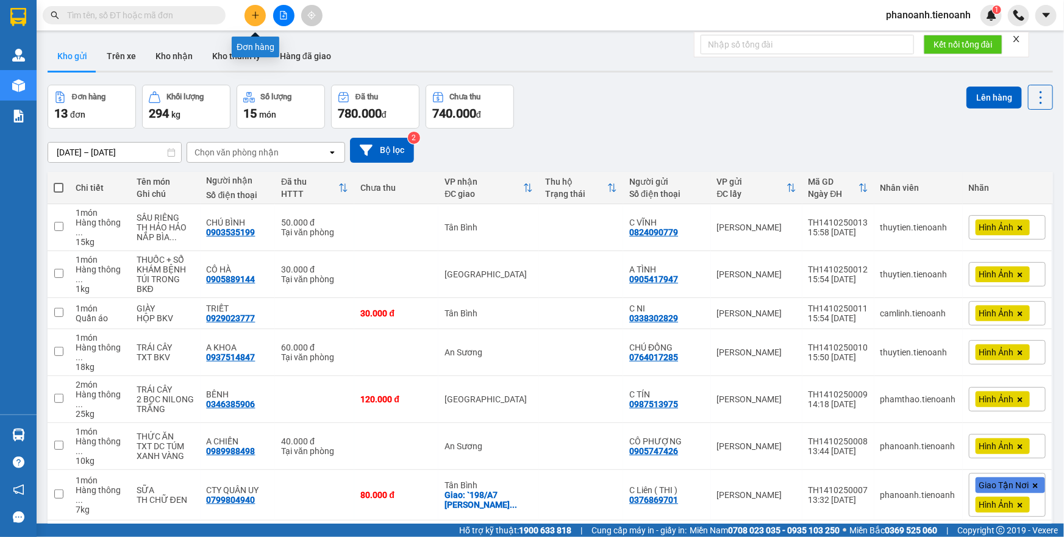
click at [254, 14] on icon "plus" at bounding box center [255, 15] width 9 height 9
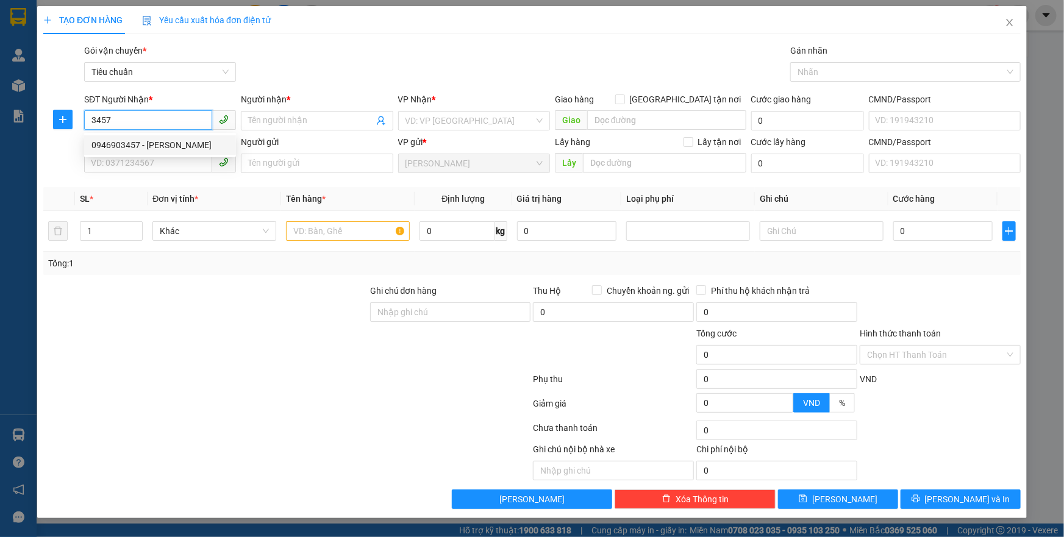
drag, startPoint x: 175, startPoint y: 143, endPoint x: 177, endPoint y: 150, distance: 7.5
click at [176, 143] on div "0946903457 - C Lệ" at bounding box center [159, 144] width 137 height 13
type input "0946903457"
type input "C Lệ"
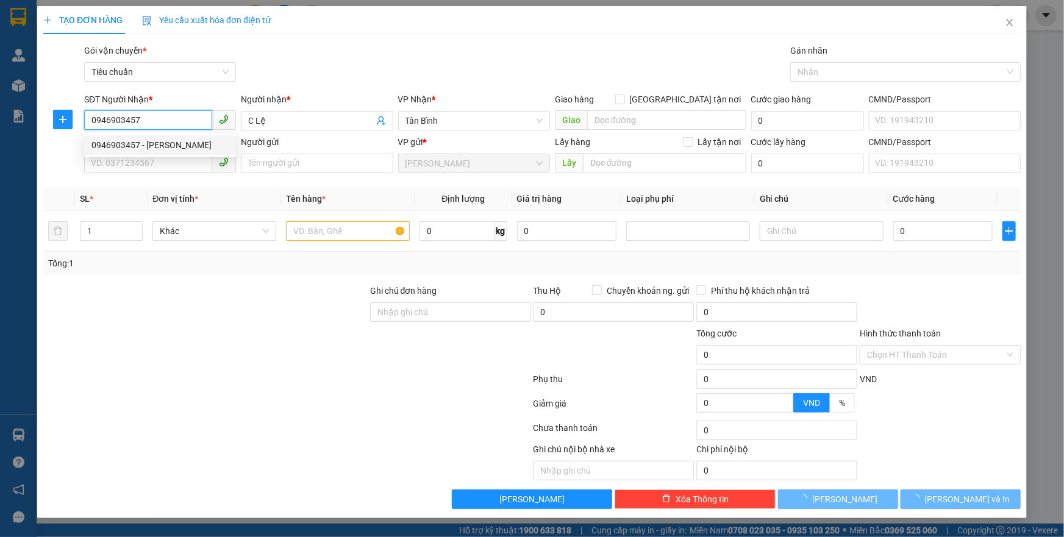
type input "30.000"
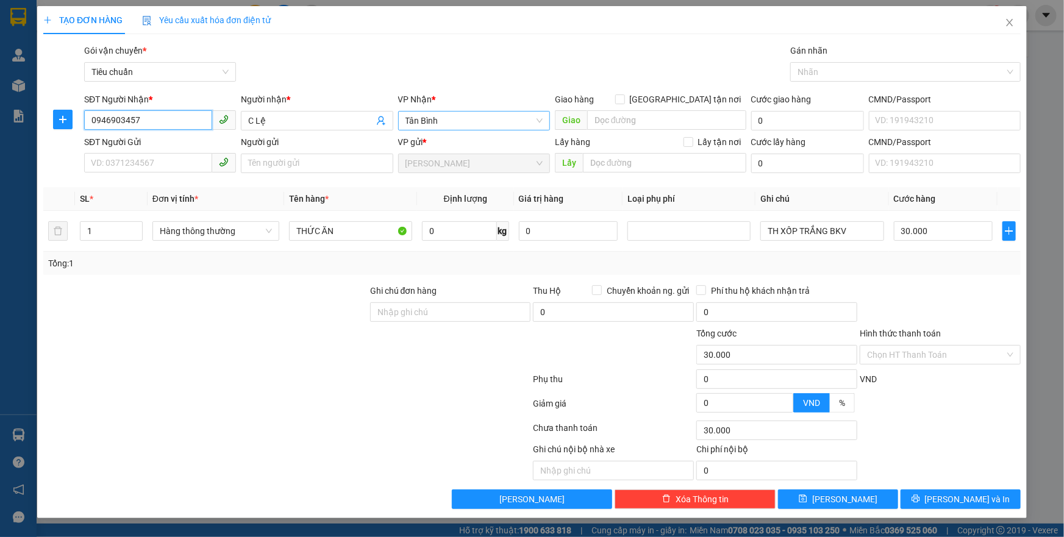
click at [438, 126] on span "Tân Bình" at bounding box center [473, 121] width 137 height 18
type input "0946903457"
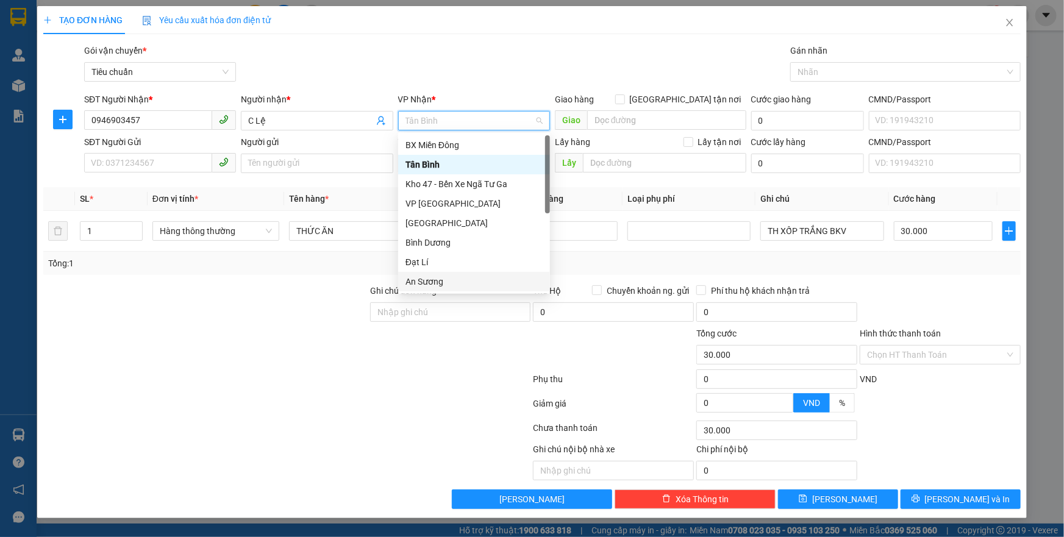
click at [445, 285] on div "An Sương" at bounding box center [473, 281] width 137 height 13
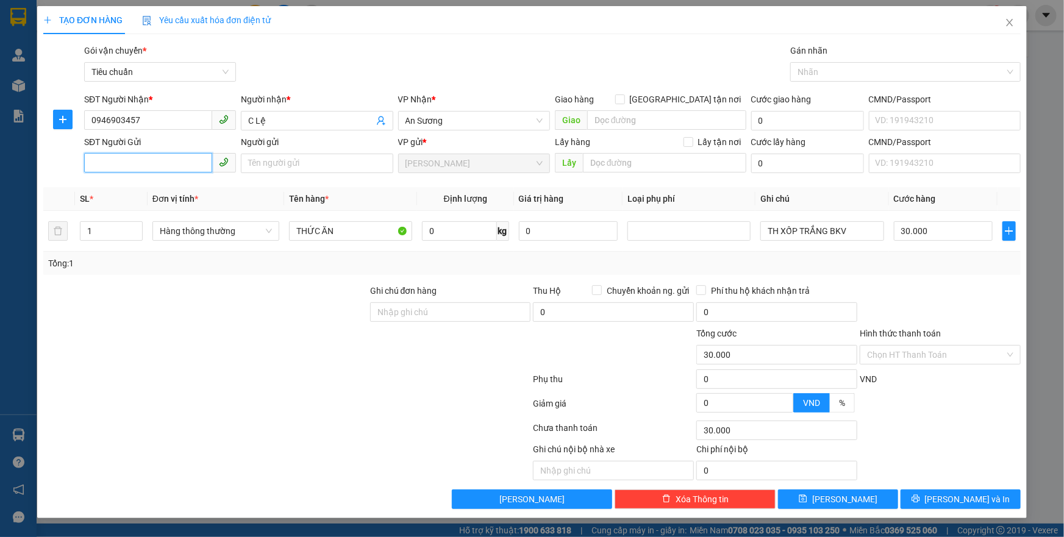
click at [168, 156] on input "SĐT Người Gửi" at bounding box center [148, 163] width 128 height 20
click at [178, 187] on div "0943473457 - A Qúy" at bounding box center [159, 187] width 137 height 13
type input "0943473457"
type input "A Qúy"
type input "066097007477"
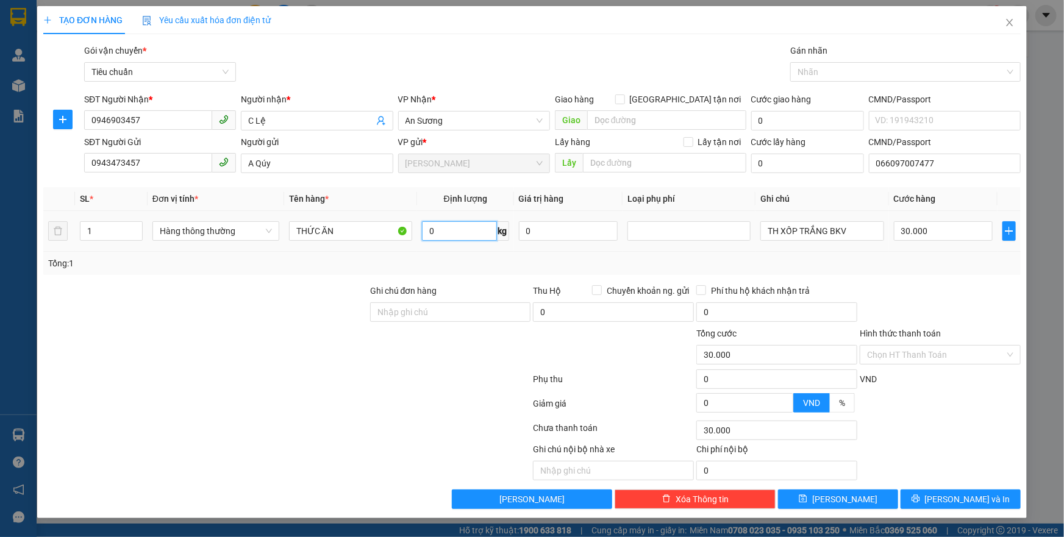
click at [463, 233] on input "0" at bounding box center [459, 231] width 75 height 20
type input "5"
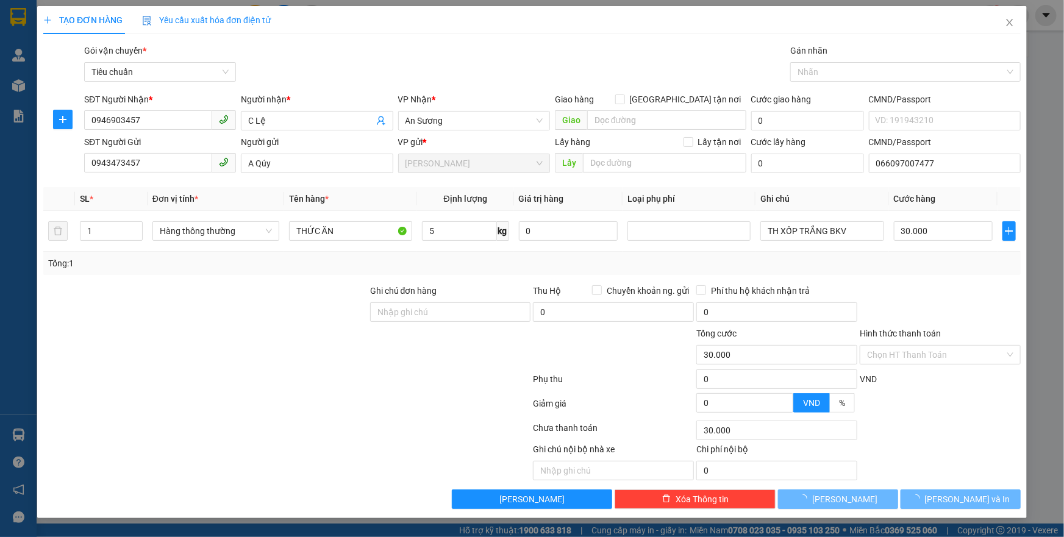
click at [866, 262] on div "Tổng: 1" at bounding box center [532, 263] width 968 height 13
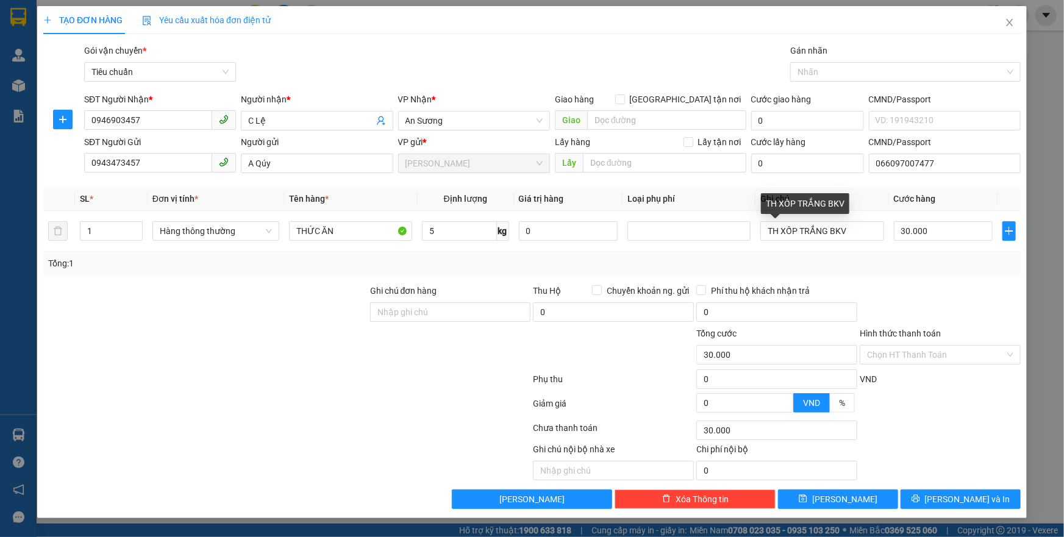
click at [900, 268] on div "Tổng: 1" at bounding box center [532, 263] width 968 height 13
click at [958, 500] on span "[PERSON_NAME] và In" at bounding box center [967, 499] width 85 height 13
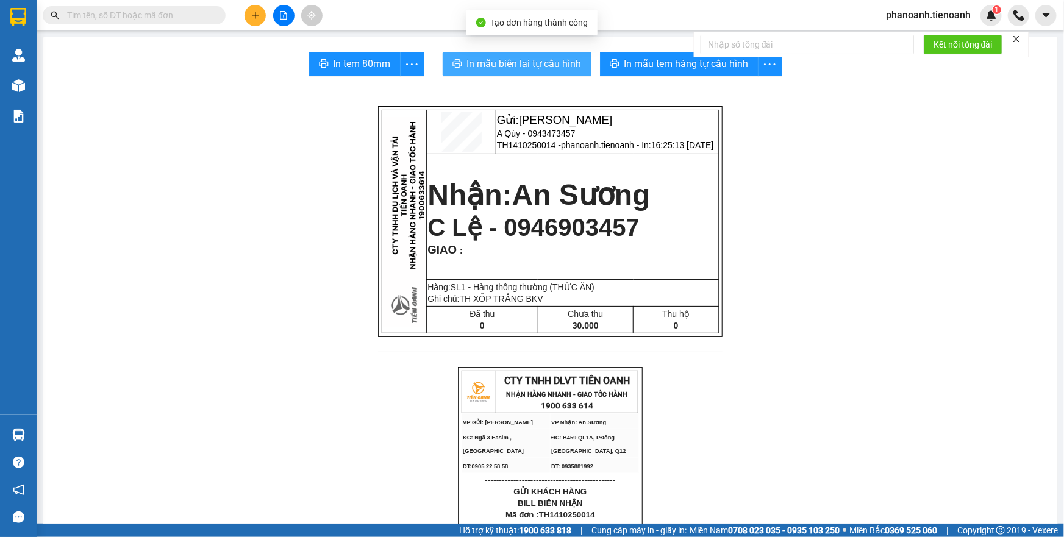
click at [541, 70] on span "In mẫu biên lai tự cấu hình" at bounding box center [524, 63] width 115 height 15
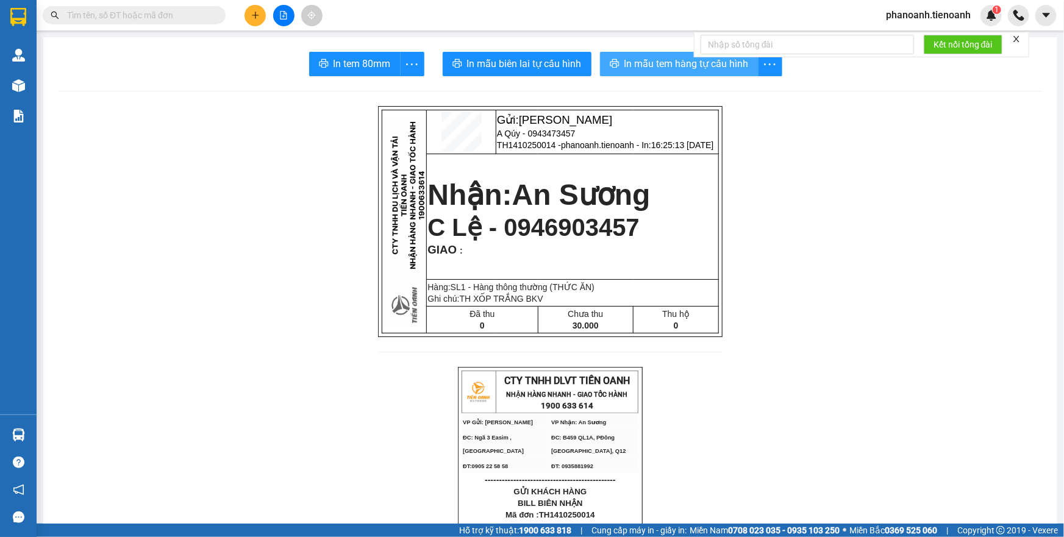
click at [665, 61] on span "In mẫu tem hàng tự cấu hình" at bounding box center [686, 63] width 124 height 15
click at [254, 18] on icon "plus" at bounding box center [255, 15] width 9 height 9
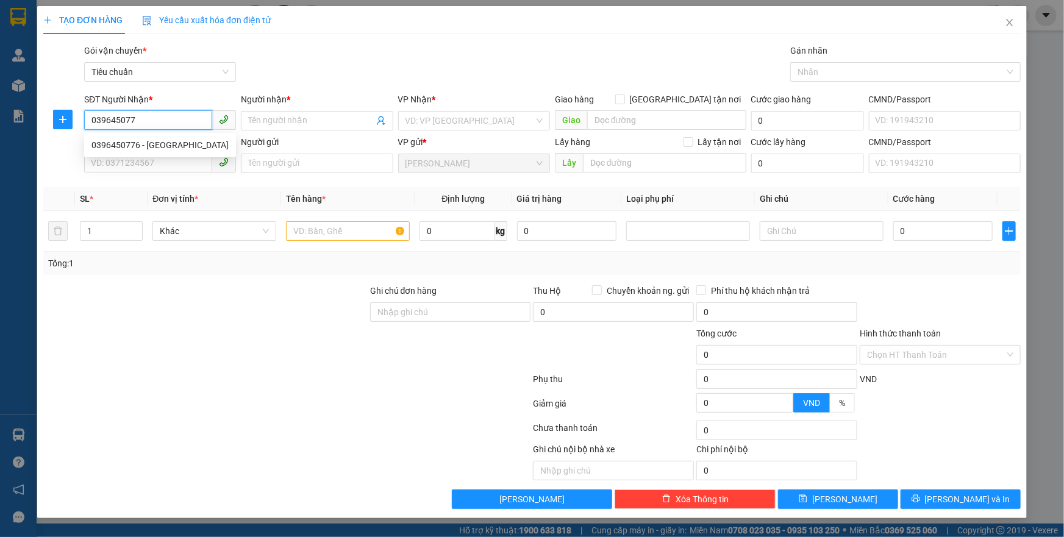
type input "0396450776"
click at [193, 147] on div "0396450776 - THỤY" at bounding box center [159, 144] width 137 height 13
type input "[GEOGRAPHIC_DATA]"
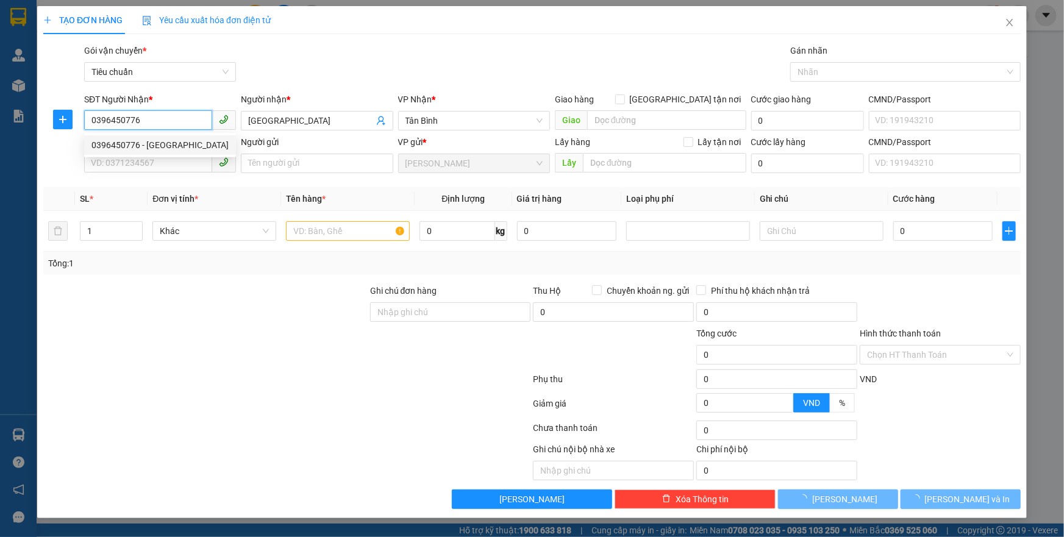
type input "30.000"
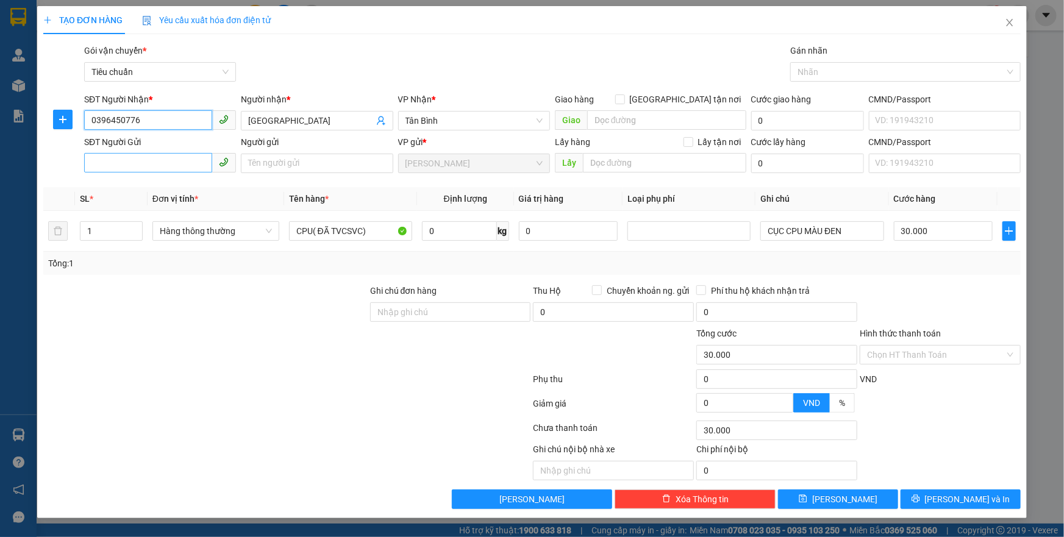
type input "0396450776"
click at [206, 160] on input "SĐT Người Gửi" at bounding box center [148, 163] width 128 height 20
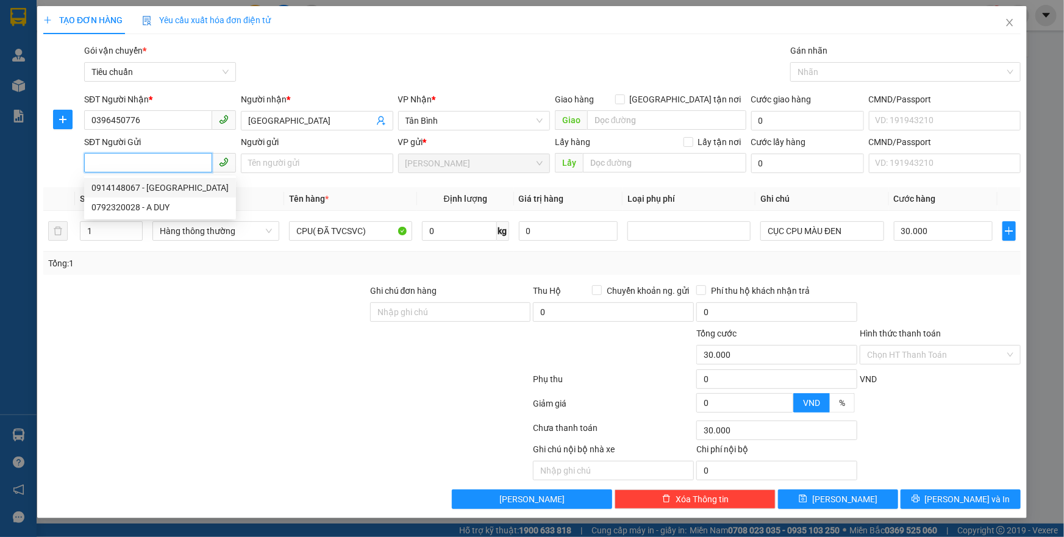
click at [148, 188] on div "0914148067 - VIỆT HÀ" at bounding box center [159, 187] width 137 height 13
type input "0914148067"
type input "VIỆT HÀ"
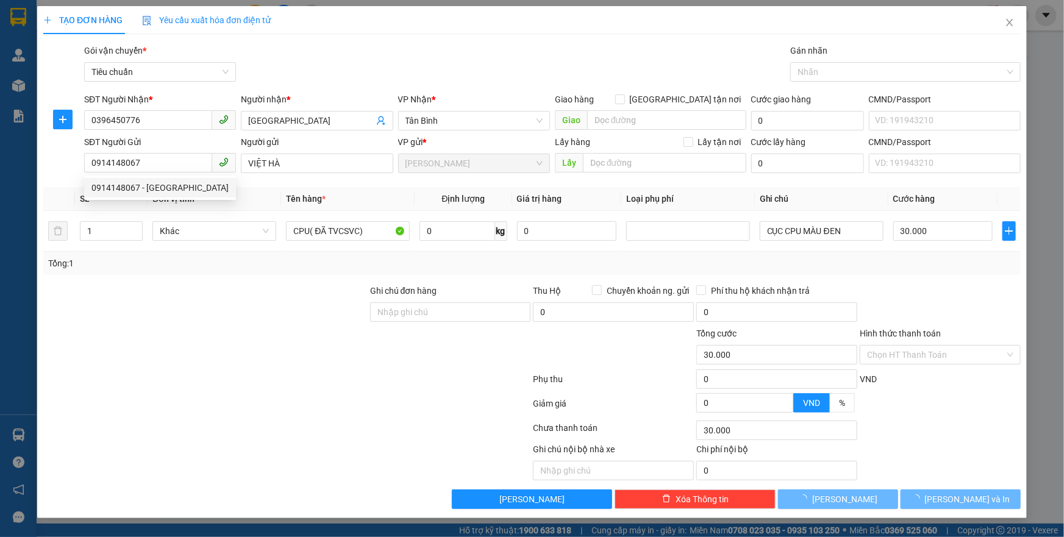
click at [220, 352] on div at bounding box center [205, 348] width 327 height 43
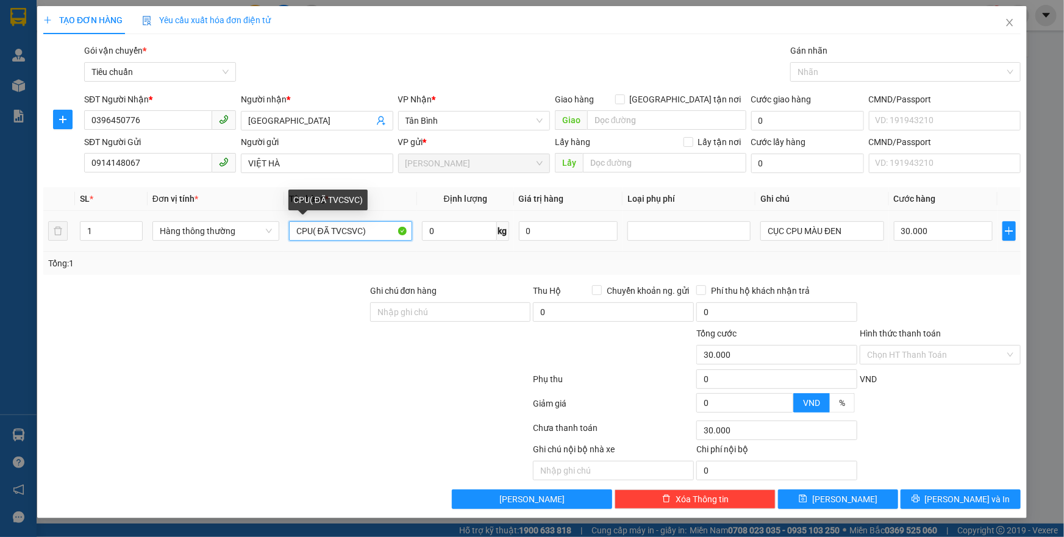
click at [377, 232] on input "CPU( ĐÃ TVCSVC)" at bounding box center [350, 231] width 123 height 20
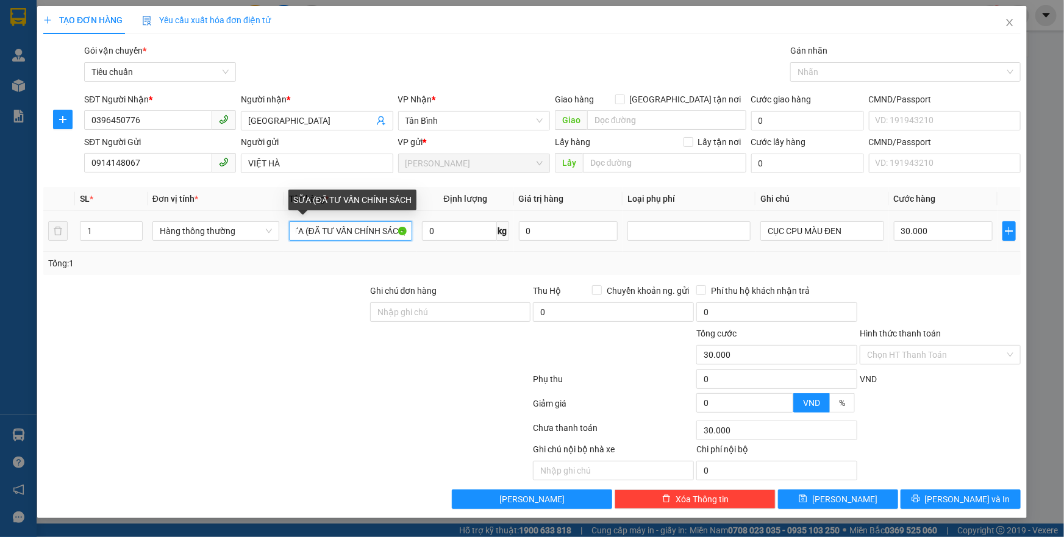
type input "SỮA (ĐÃ TƯ VẤN CHÍNH SÁCH)"
type input "10"
type input "40.000"
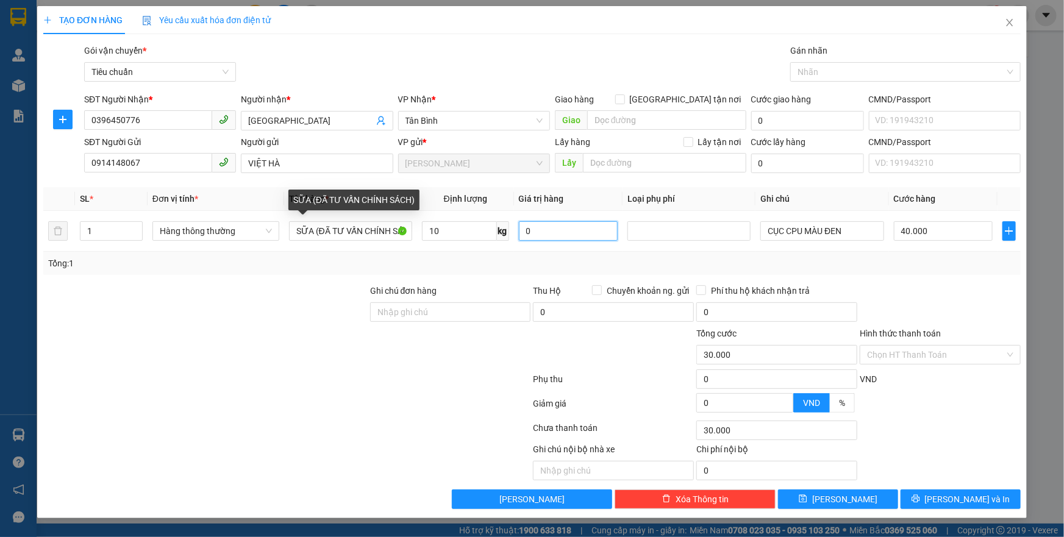
type input "40.000"
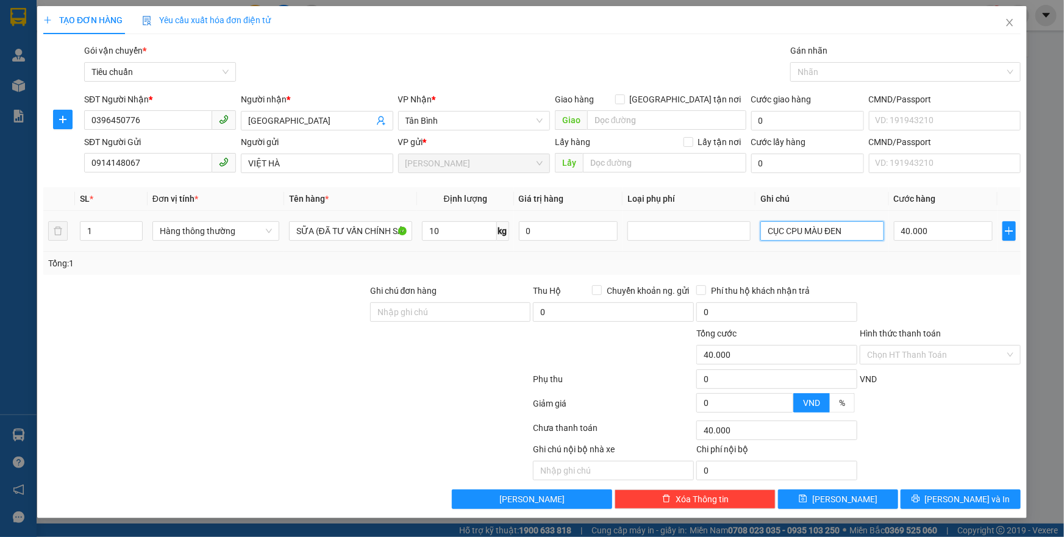
click at [843, 227] on input "CỤC CPU MÀU ĐEN" at bounding box center [821, 231] width 123 height 20
type input "TH YOMOST CAM"
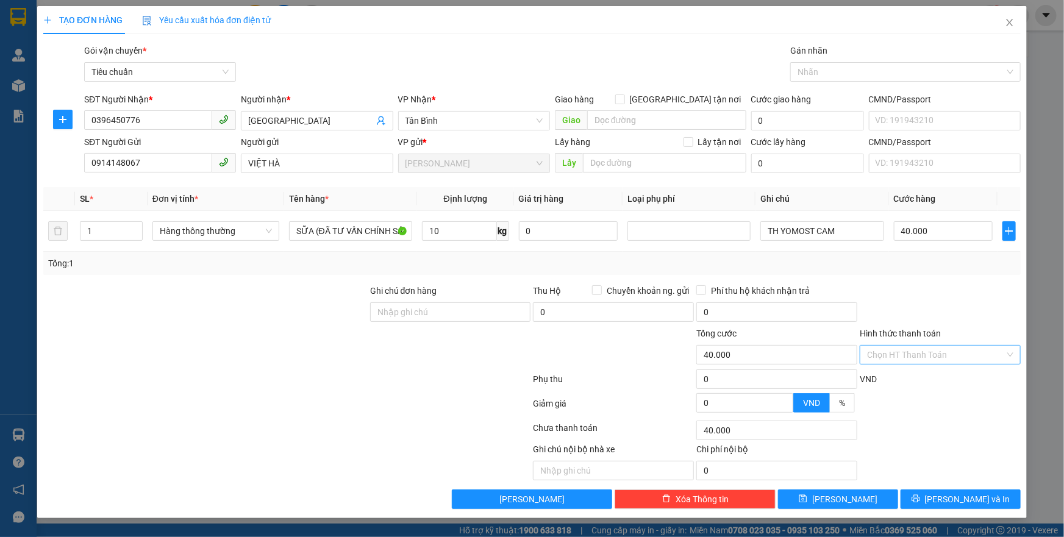
click at [941, 349] on input "Hình thức thanh toán" at bounding box center [936, 355] width 138 height 18
click at [927, 374] on div "Tại văn phòng" at bounding box center [940, 378] width 146 height 13
type input "0"
click at [951, 494] on span "[PERSON_NAME] và In" at bounding box center [967, 499] width 85 height 13
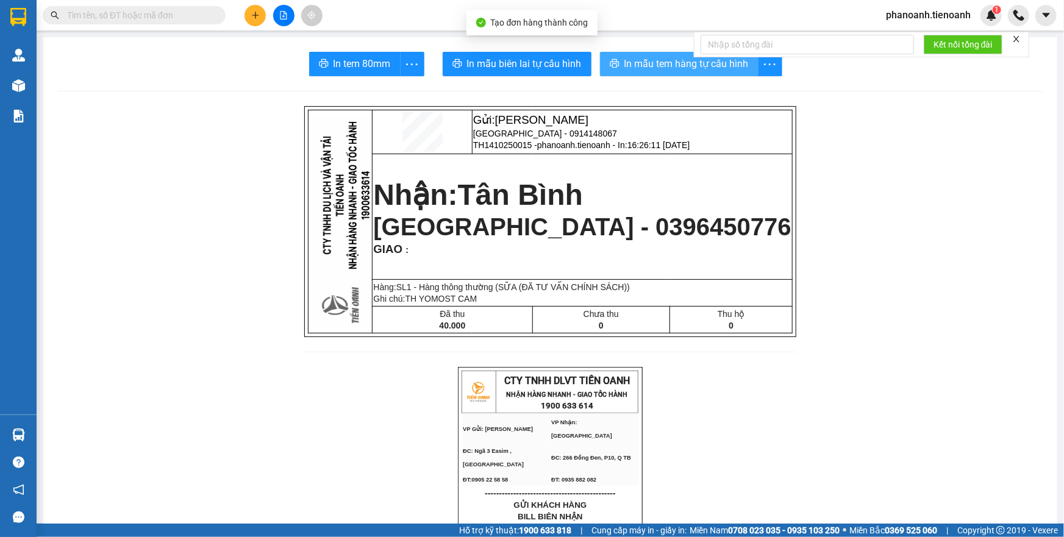
click at [666, 66] on span "In mẫu tem hàng tự cấu hình" at bounding box center [686, 63] width 124 height 15
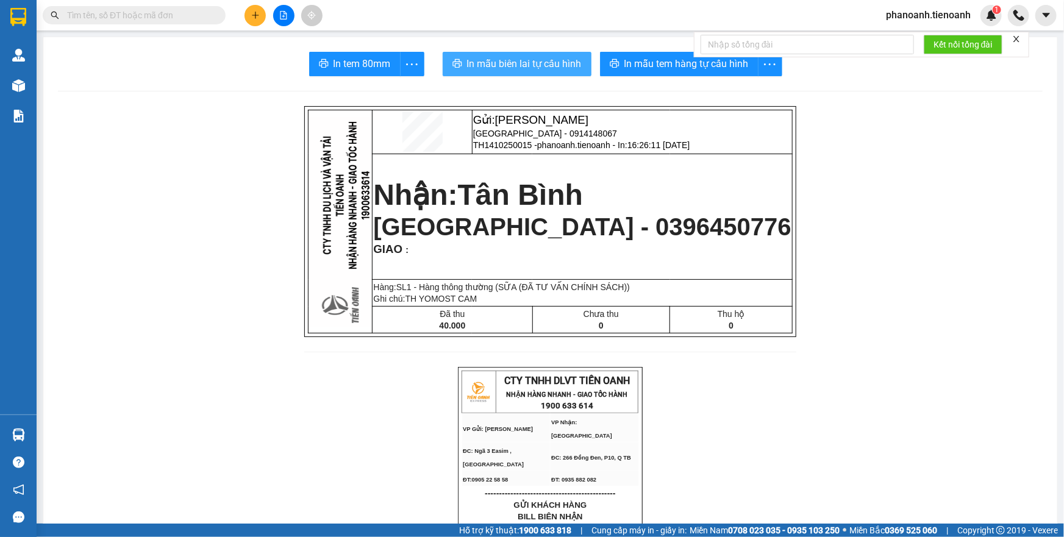
click at [550, 59] on span "In mẫu biên lai tự cấu hình" at bounding box center [524, 63] width 115 height 15
click at [252, 10] on button at bounding box center [255, 15] width 21 height 21
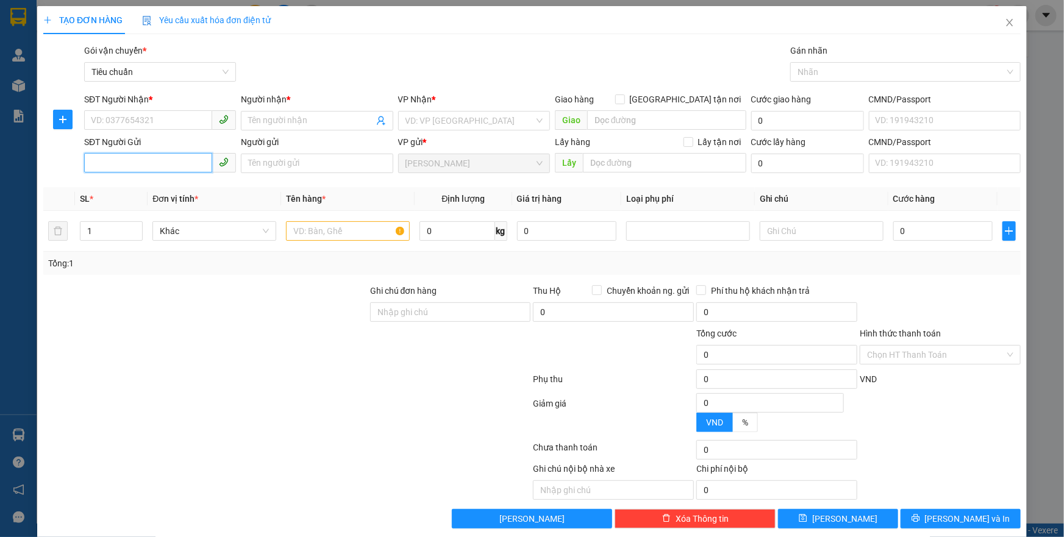
click at [168, 159] on input "SĐT Người Gửi" at bounding box center [148, 163] width 128 height 20
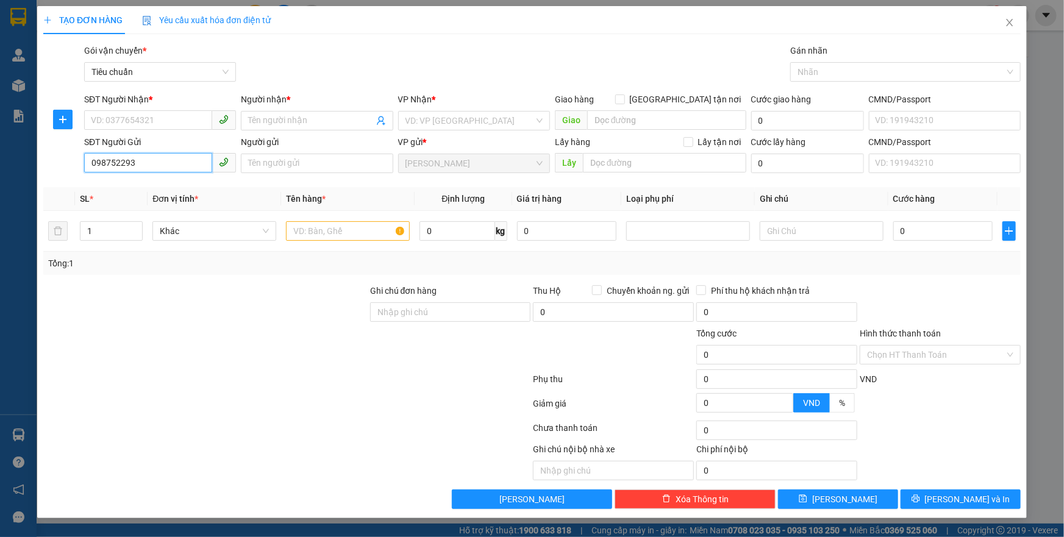
type input "0987522933"
click at [180, 184] on div "0987522933 - CHÚ HẢI" at bounding box center [159, 187] width 137 height 13
type input "0907017181"
type input "A DUY"
type input "052076010833"
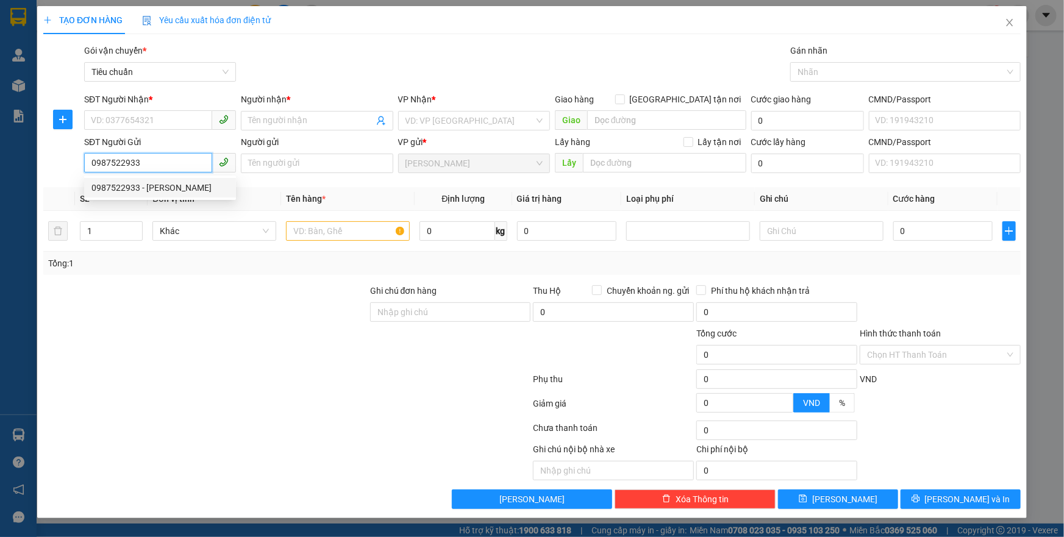
type input "CHÚ HẢI"
type input "240145262"
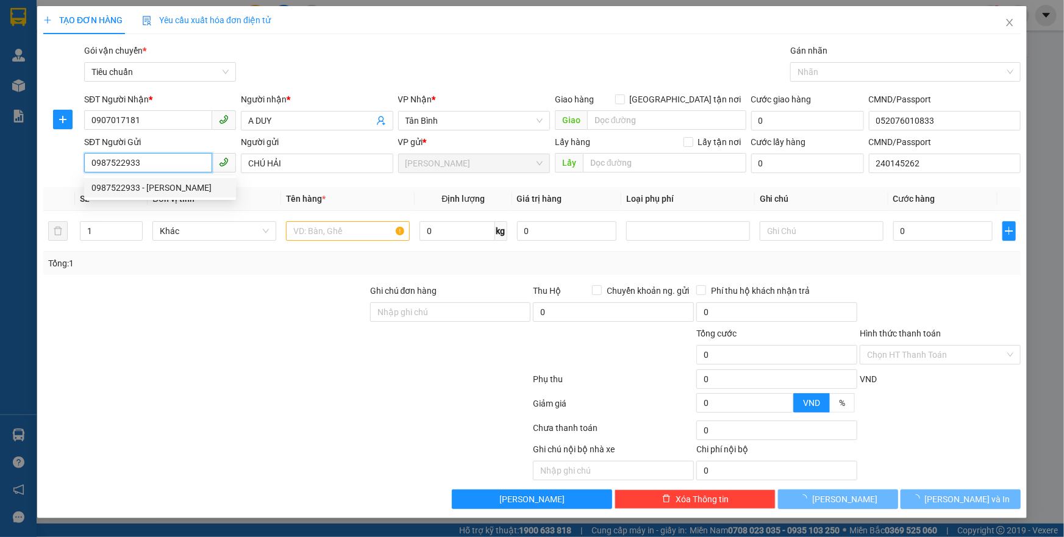
type input "70.000"
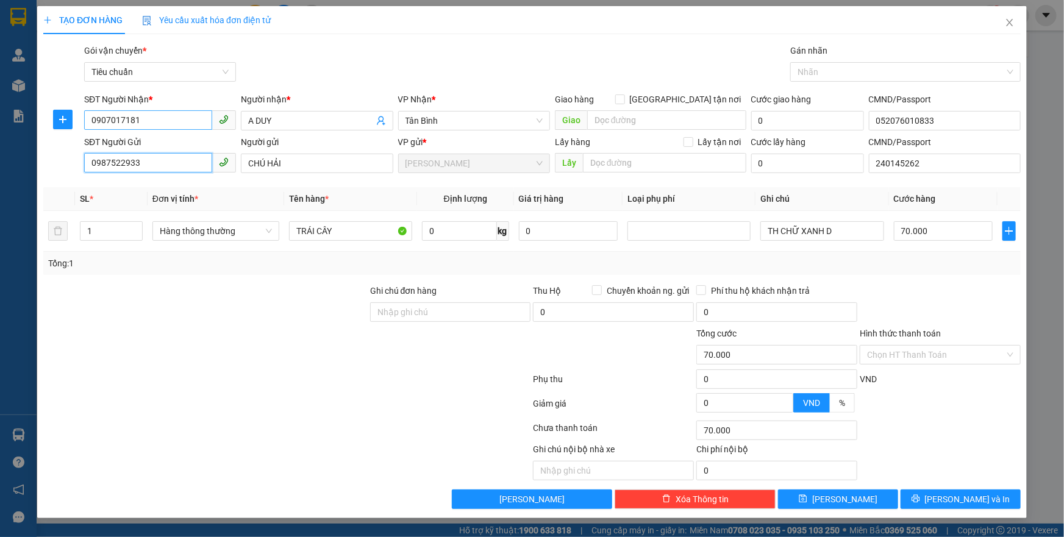
type input "0987522933"
click at [149, 121] on input "0907017181" at bounding box center [148, 120] width 128 height 20
click at [179, 162] on div "0933418901 - C NGUYỆT" at bounding box center [159, 164] width 137 height 13
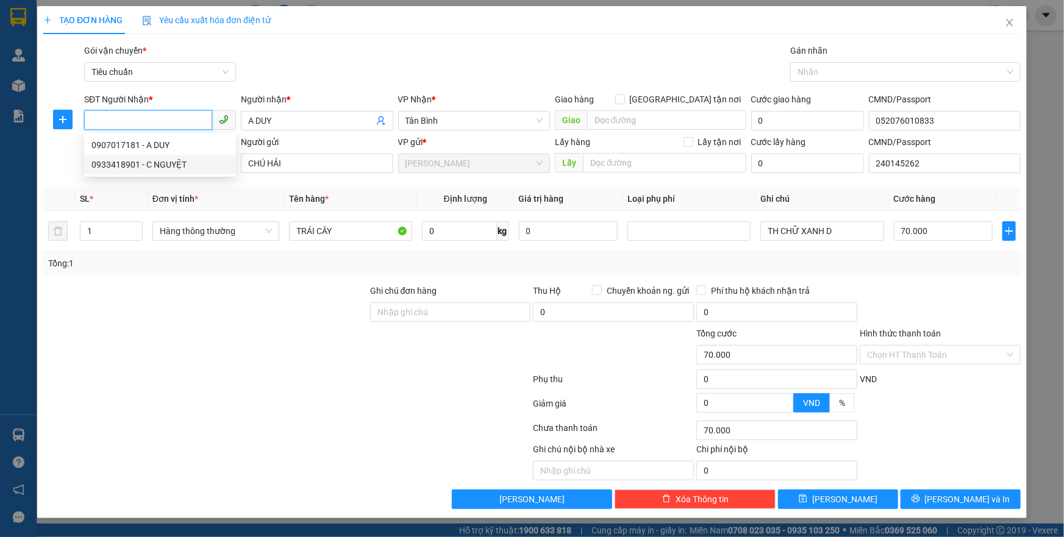
type input "0933418901"
type input "C NGUYỆT"
type input "0933418901"
type input "50.000"
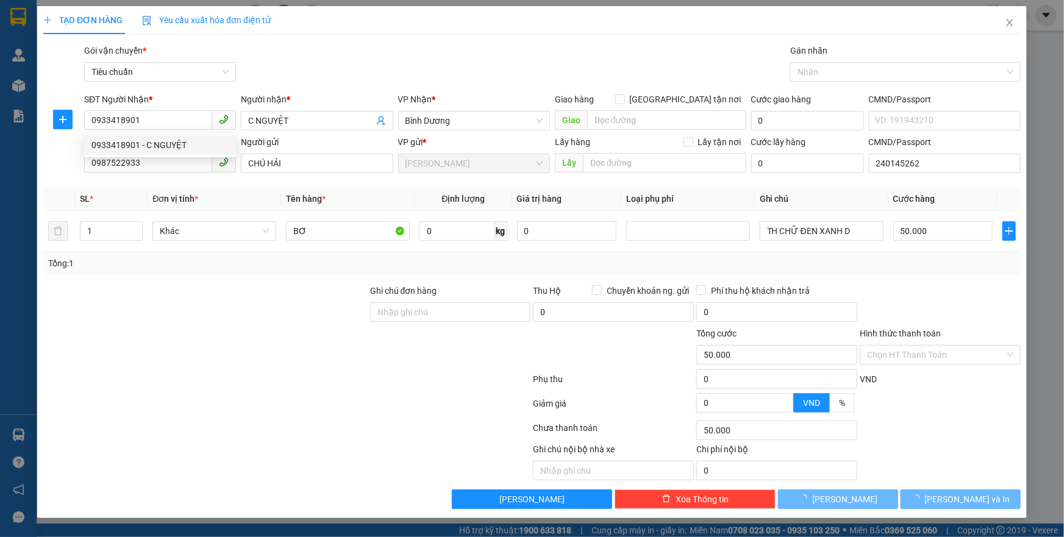
click at [294, 360] on div at bounding box center [205, 348] width 327 height 43
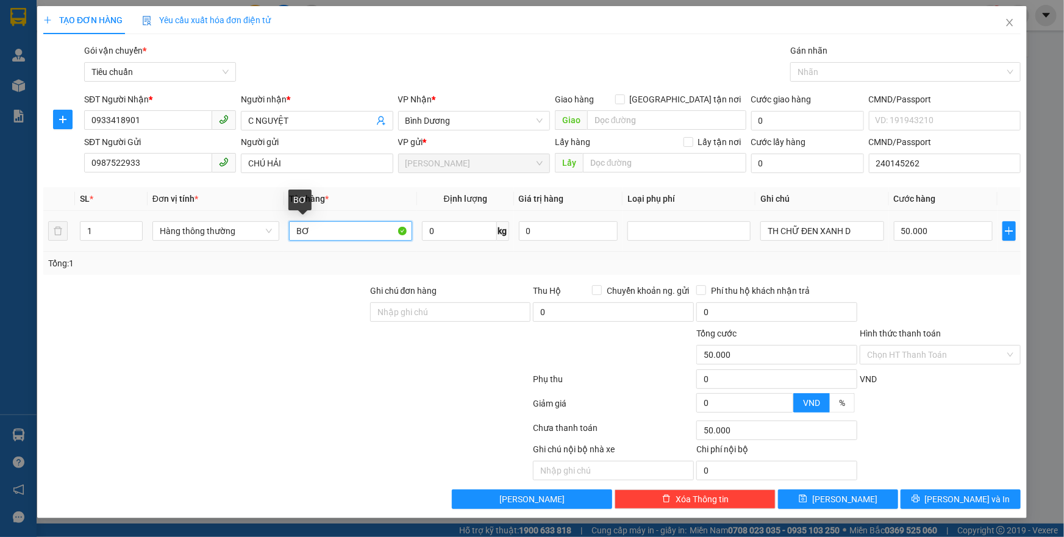
click at [363, 226] on input "BƠ" at bounding box center [350, 231] width 123 height 20
type input "BƠ"
type input "8"
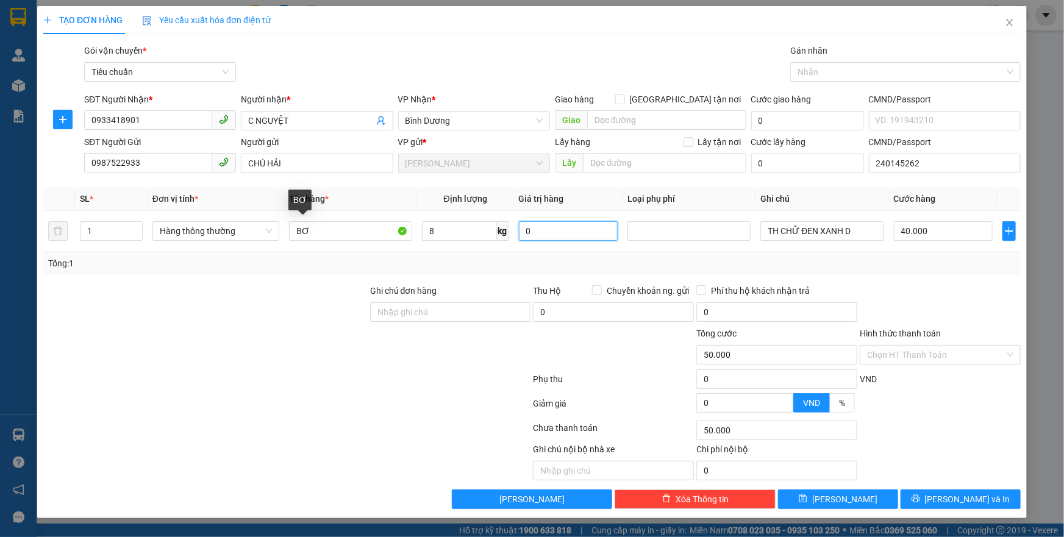
type input "40.000"
click at [866, 230] on input "TH CHỮ ĐEN XANH D" at bounding box center [821, 231] width 123 height 20
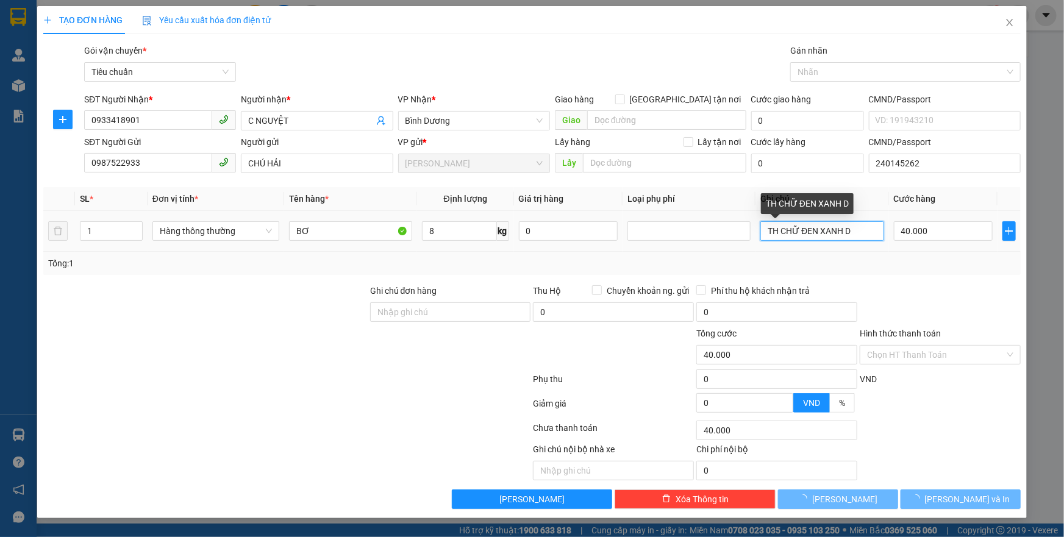
click at [866, 230] on input "TH CHỮ ĐEN XANH D" at bounding box center [821, 231] width 123 height 20
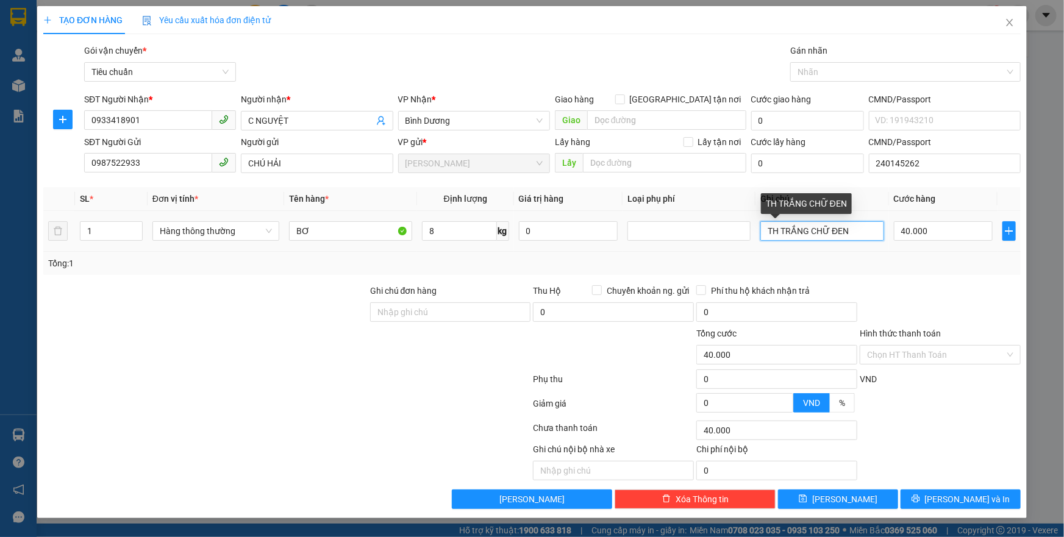
type input "TH TRẮNG CHỮ ĐEN"
click at [934, 354] on input "Hình thức thanh toán" at bounding box center [936, 355] width 138 height 18
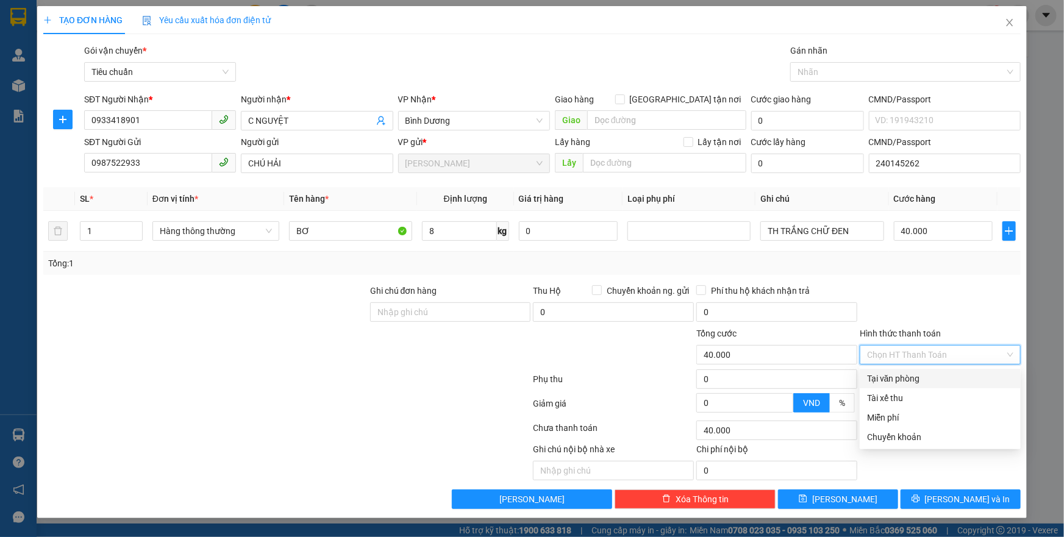
click at [921, 378] on div "Tại văn phòng" at bounding box center [940, 378] width 146 height 13
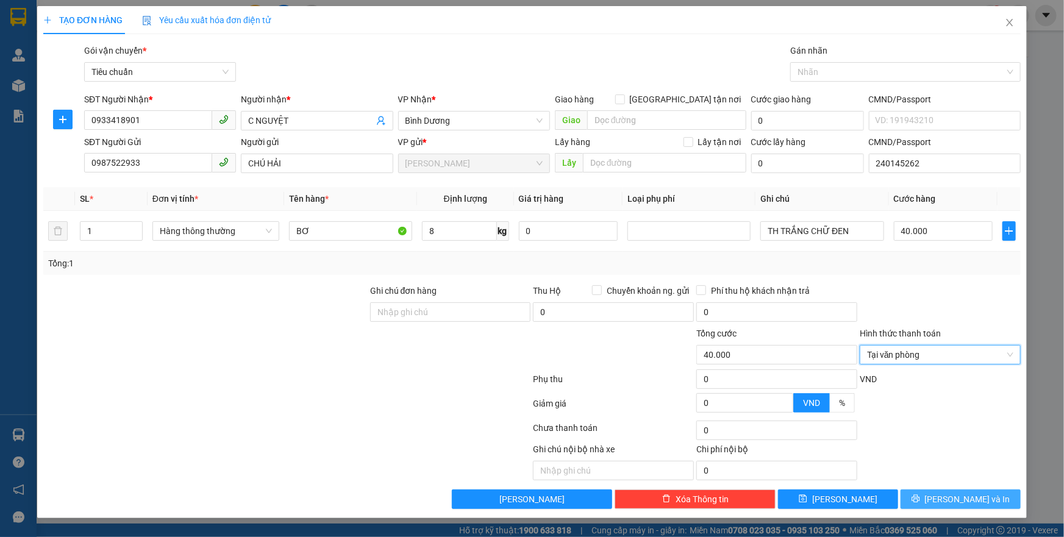
click at [984, 505] on button "[PERSON_NAME] và In" at bounding box center [961, 500] width 120 height 20
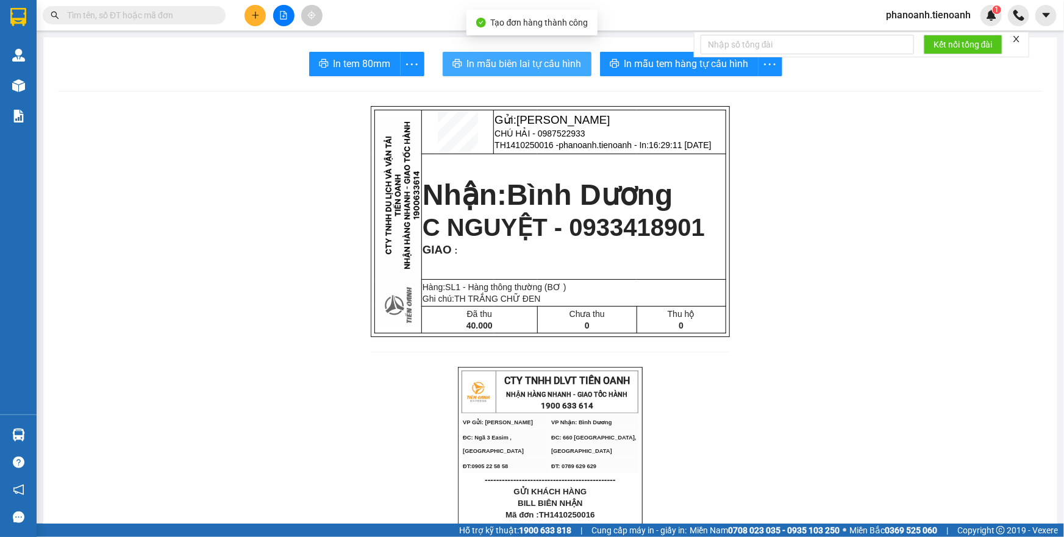
click at [542, 74] on button "In mẫu biên lai tự cấu hình" at bounding box center [517, 64] width 149 height 24
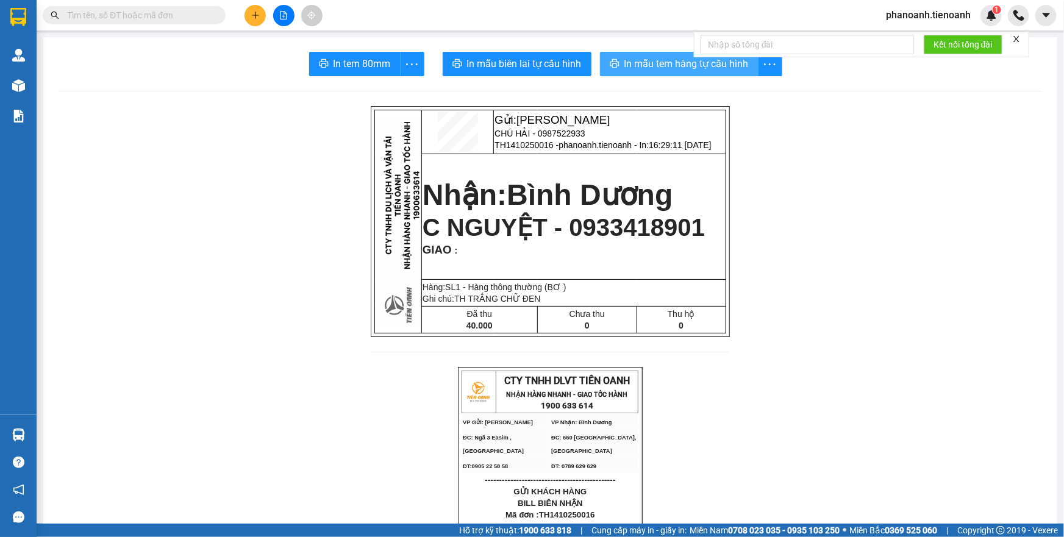
click at [673, 71] on span "In mẫu tem hàng tự cấu hình" at bounding box center [686, 63] width 124 height 15
click at [254, 14] on icon "plus" at bounding box center [255, 15] width 9 height 9
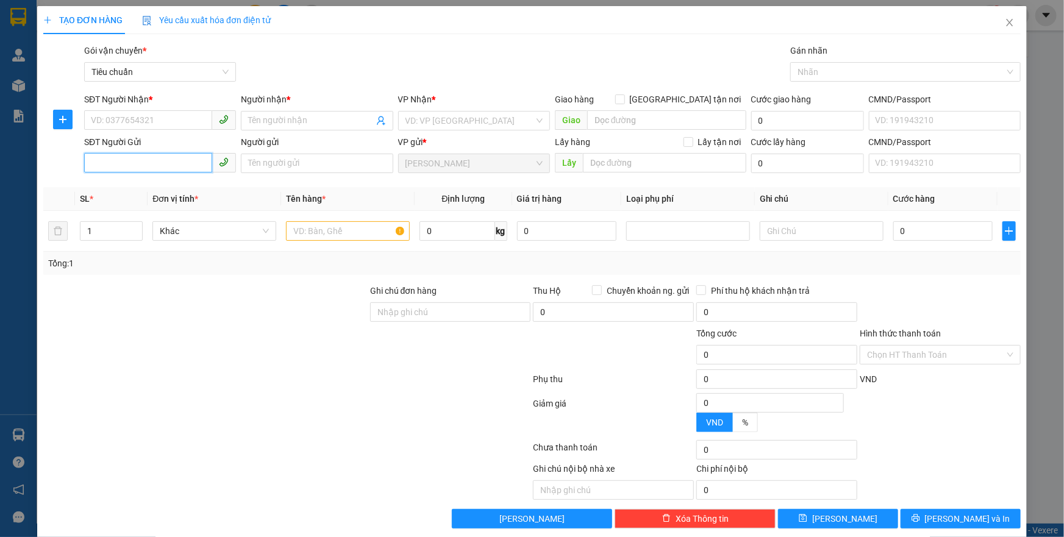
click at [163, 159] on input "SĐT Người Gửi" at bounding box center [148, 163] width 128 height 20
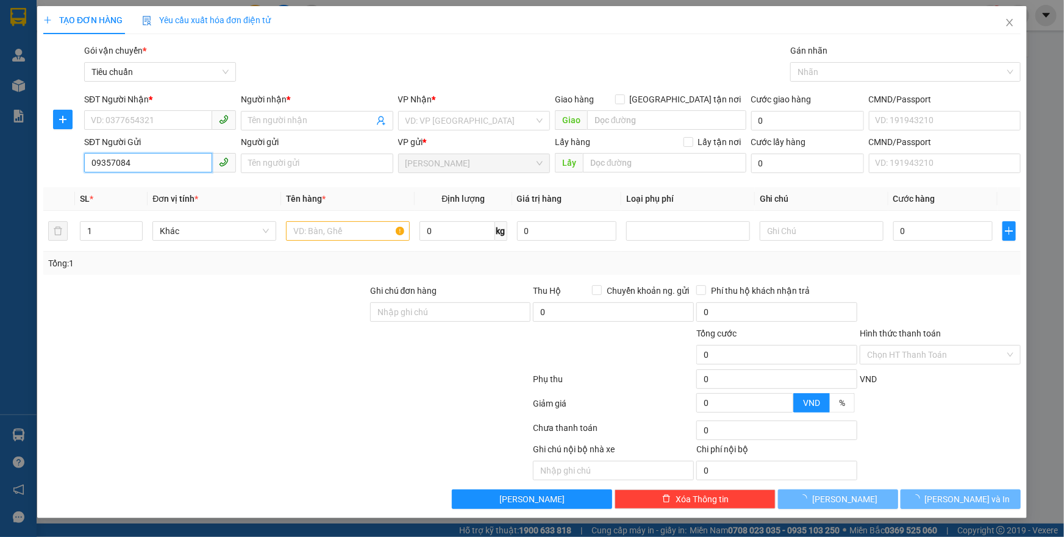
type input "093570843"
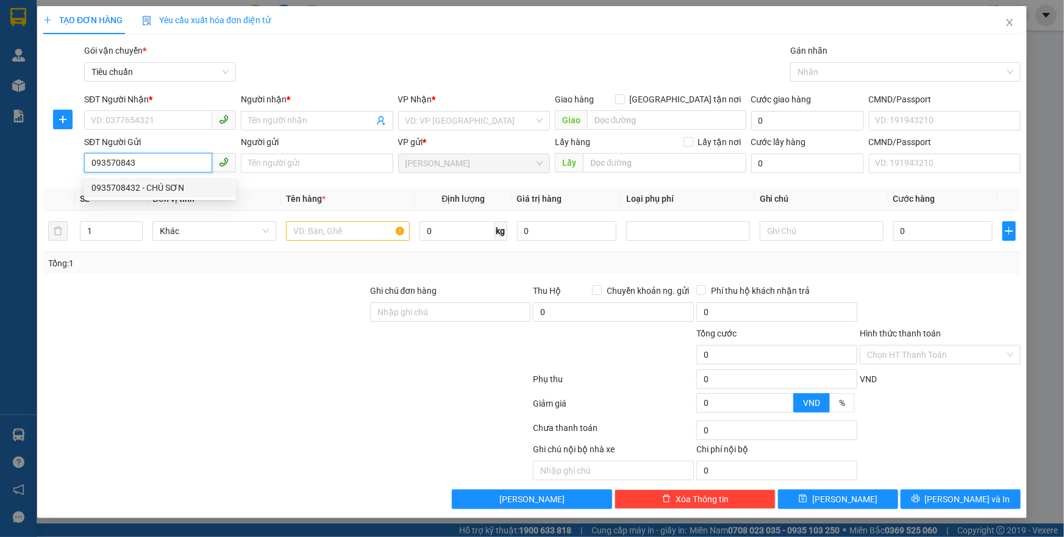
click at [179, 190] on div "0935708432 - CHÚ SƠN" at bounding box center [159, 187] width 137 height 13
type input "0977590690"
type input "[PERSON_NAME]"
type input "205131776"
type input "0935708432"
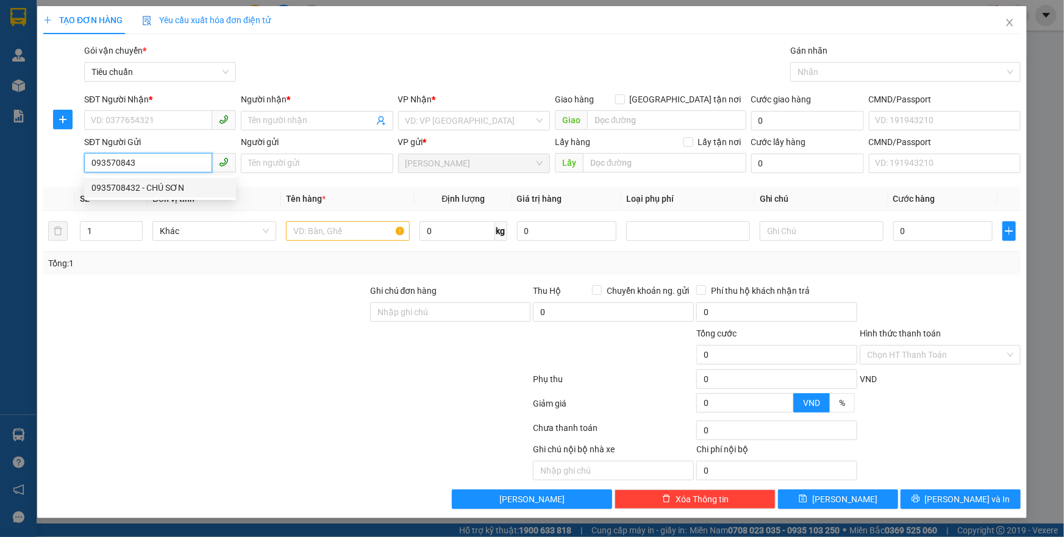
type input "CHÚ SƠN"
type input "064068004153"
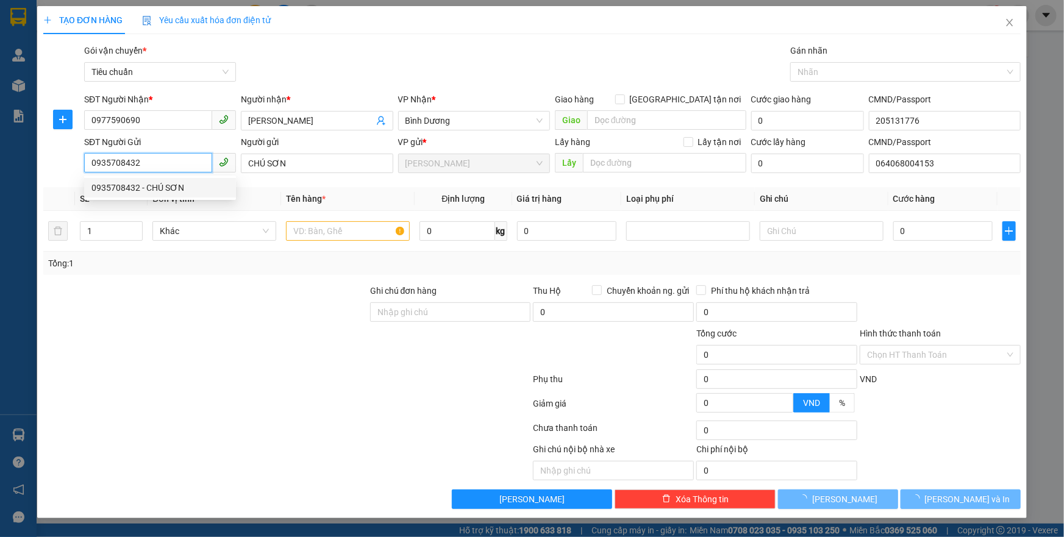
type input "60.000"
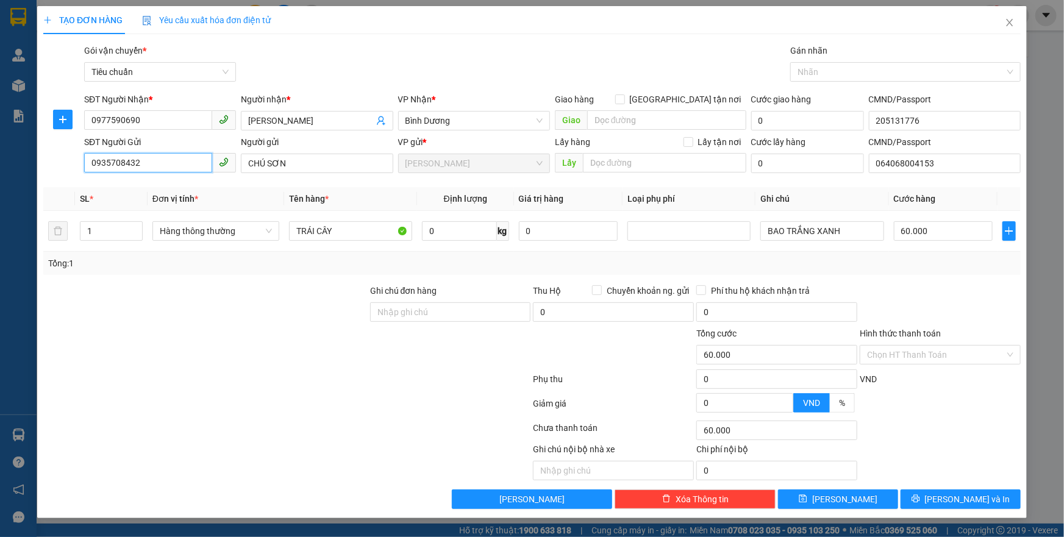
type input "0935708432"
click at [267, 280] on div "Transit Pickup Surcharge Ids Transit Deliver Surcharge Ids Transit Deliver Surc…" at bounding box center [531, 276] width 977 height 465
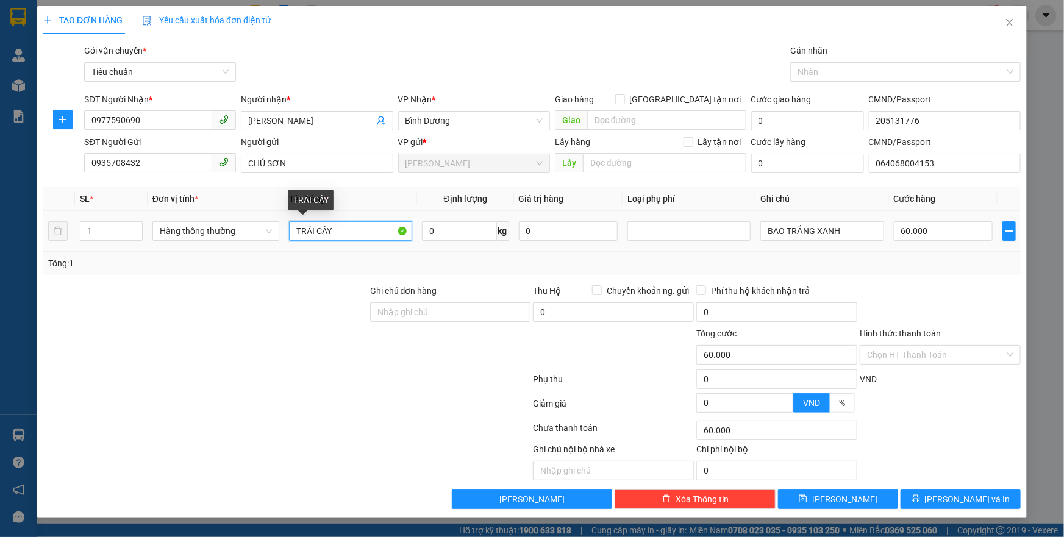
click at [340, 234] on input "TRÁI CÂY" at bounding box center [350, 231] width 123 height 20
type input "THỨC ĂN + RAU CỦ"
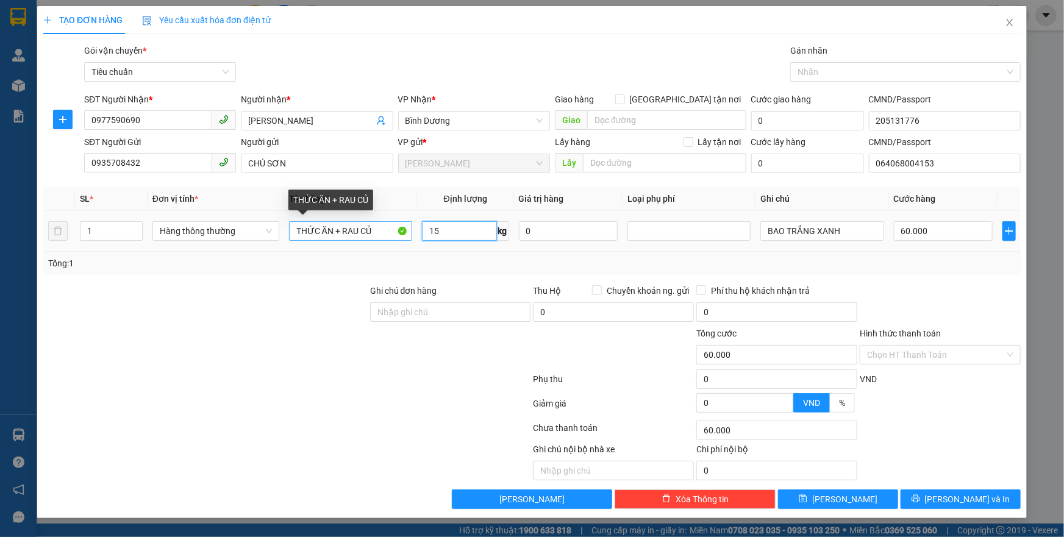
type input "15"
type input "50.000"
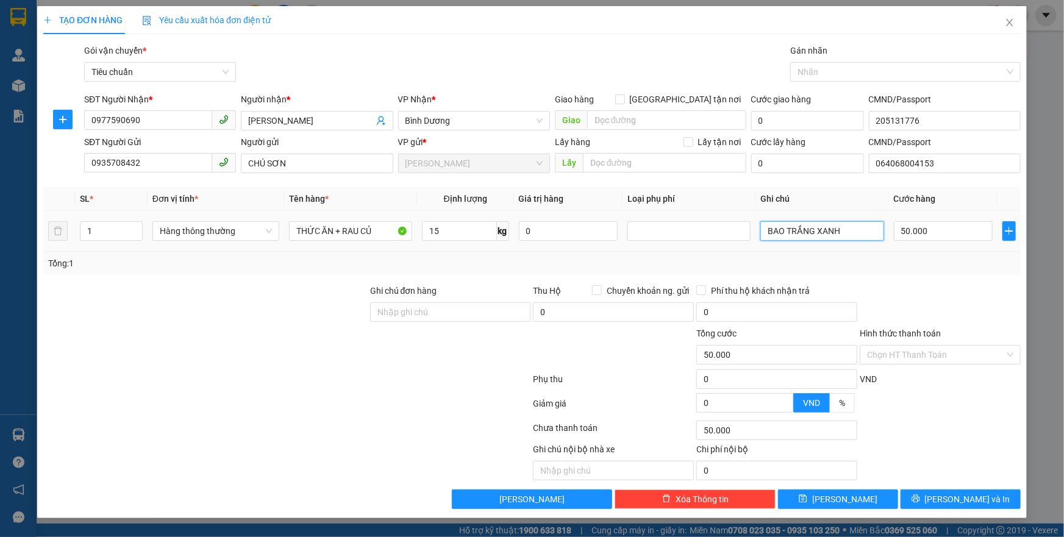
click at [830, 232] on input "BAO TRẮNG XANH" at bounding box center [821, 231] width 123 height 20
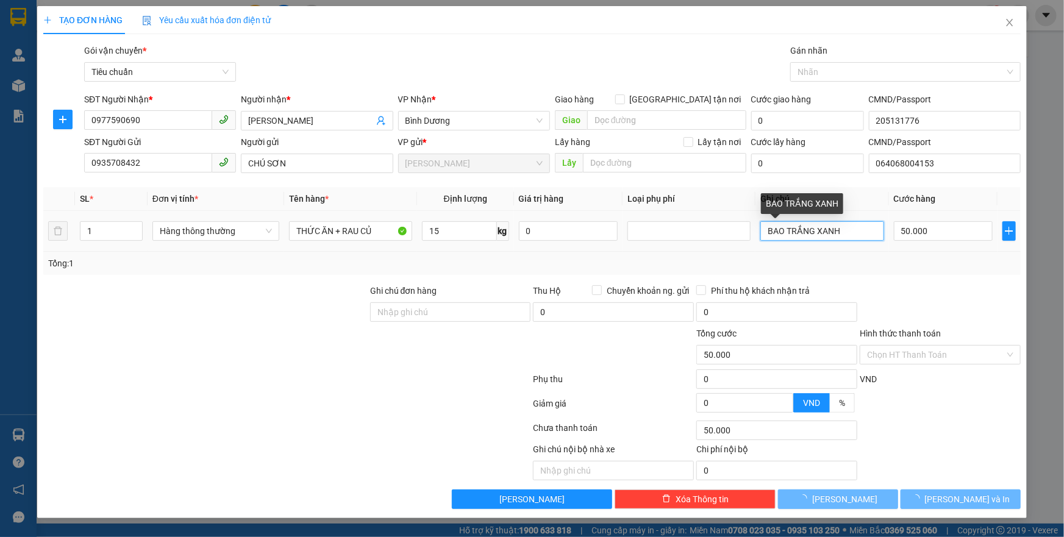
click at [830, 232] on input "BAO TRẮNG XANH" at bounding box center [821, 231] width 123 height 20
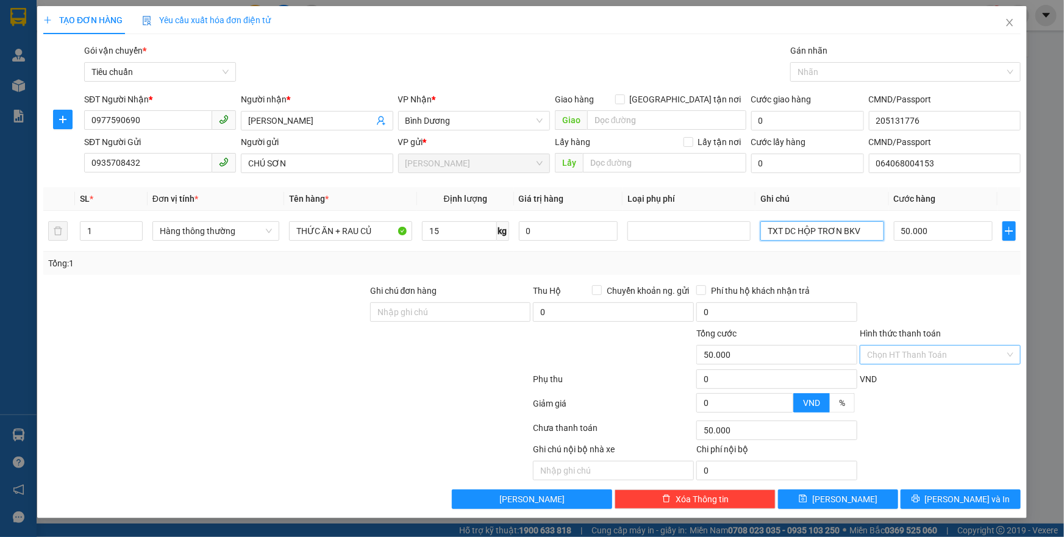
type input "TXT DC HỘP TRƠN BKV"
click at [935, 355] on input "Hình thức thanh toán" at bounding box center [936, 355] width 138 height 18
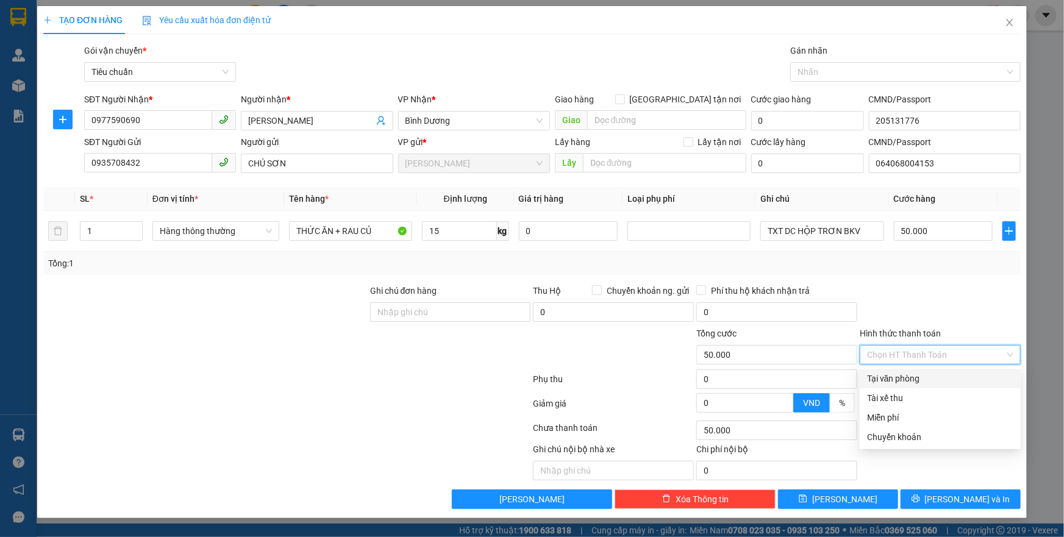
click at [939, 379] on div "Tại văn phòng" at bounding box center [940, 378] width 146 height 13
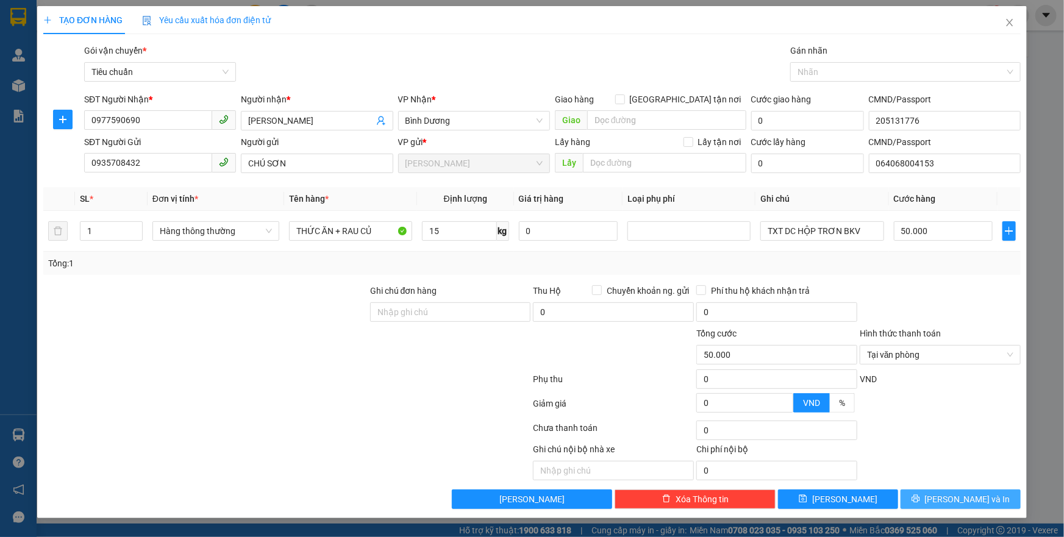
drag, startPoint x: 939, startPoint y: 496, endPoint x: 918, endPoint y: 500, distance: 21.7
click at [920, 496] on icon "printer" at bounding box center [916, 499] width 9 height 9
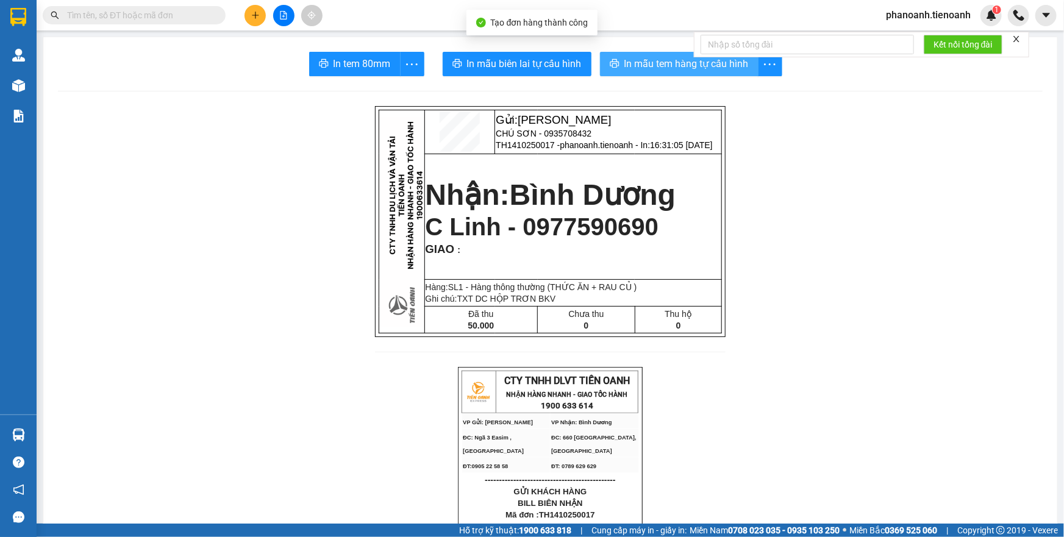
click at [679, 67] on span "In mẫu tem hàng tự cấu hình" at bounding box center [686, 63] width 124 height 15
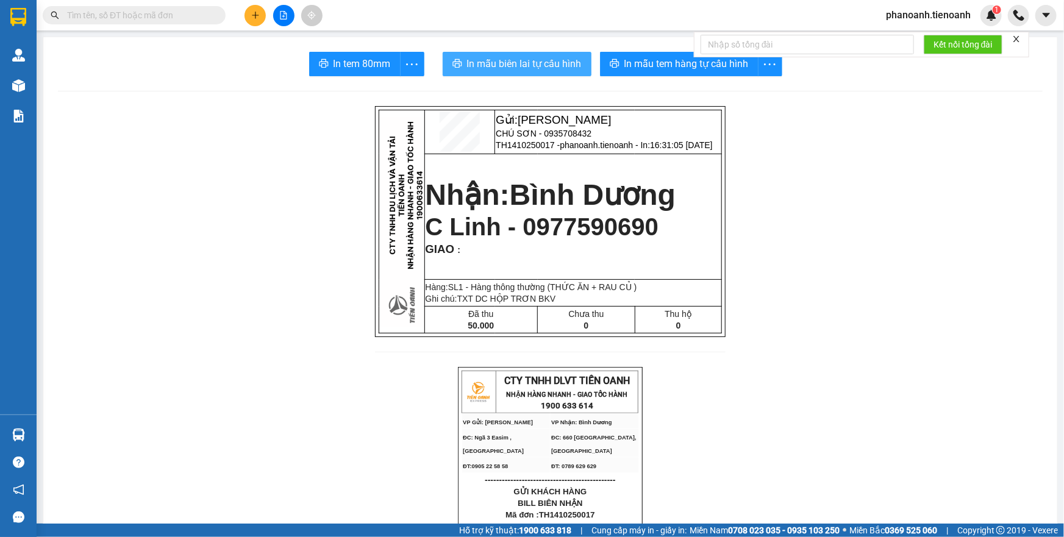
click at [536, 66] on span "In mẫu biên lai tự cấu hình" at bounding box center [524, 63] width 115 height 15
click at [934, 10] on span "phanoanh.tienoanh" at bounding box center [928, 14] width 104 height 15
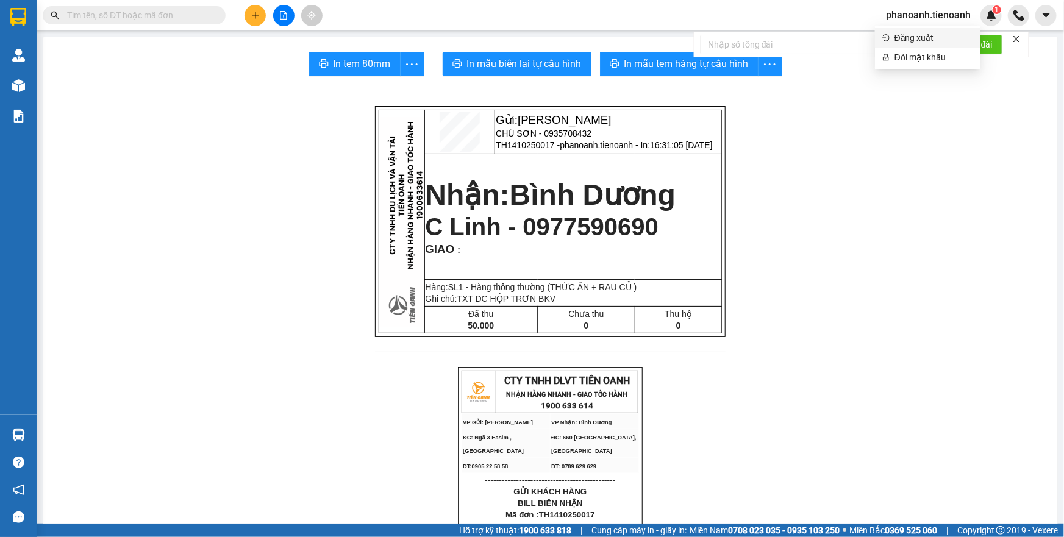
click at [920, 36] on span "Đăng xuất" at bounding box center [934, 37] width 79 height 13
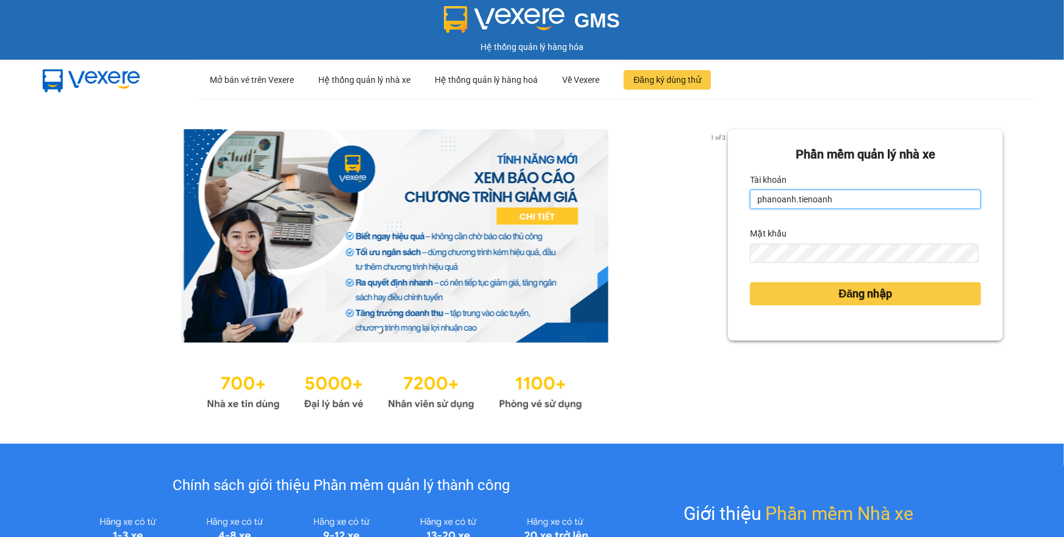
drag, startPoint x: 873, startPoint y: 198, endPoint x: 697, endPoint y: 220, distance: 176.9
click at [697, 220] on div "1 of 3 Phần mềm quản lý nhà xe Tài khoản phanoanh.tienoanh Mật khẩu Đăng nhập" at bounding box center [532, 271] width 1064 height 345
drag, startPoint x: 836, startPoint y: 195, endPoint x: 732, endPoint y: 205, distance: 104.8
click at [732, 205] on div "Phần mềm quản lý nhà xe Tài khoản phanoanh.tienoanhP Mật khẩu Đăng nhập" at bounding box center [865, 235] width 275 height 212
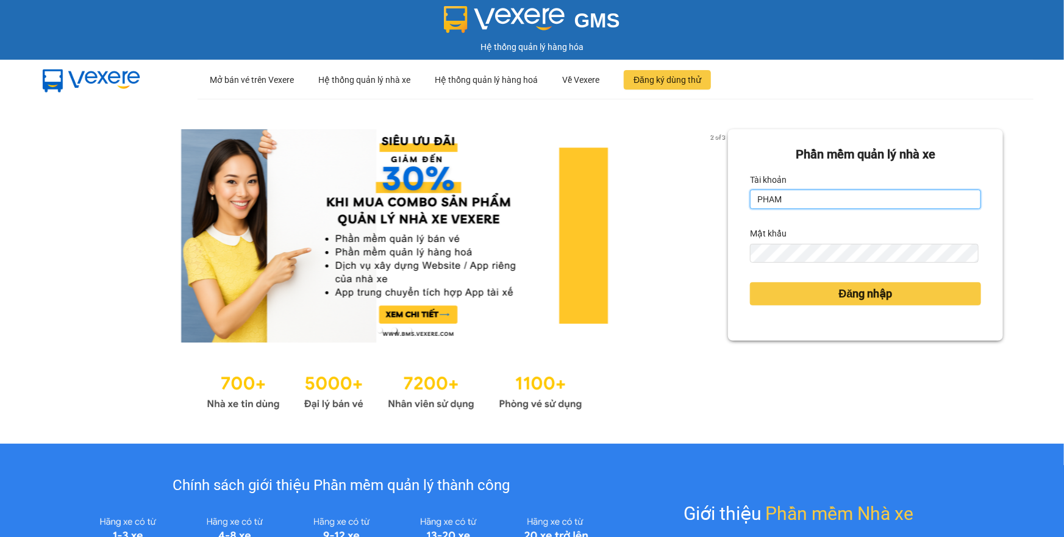
type input "phamthao.tienoanh"
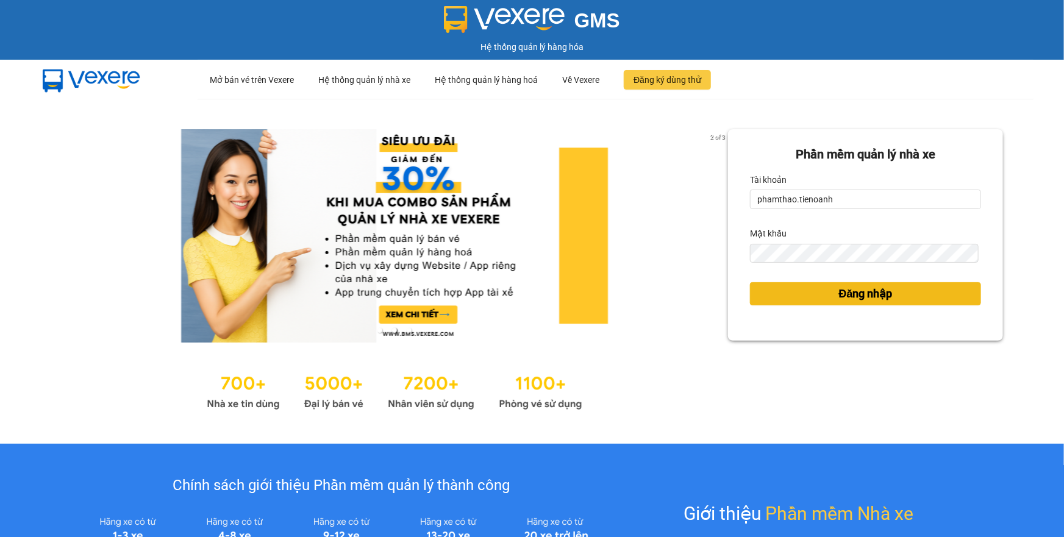
click at [805, 295] on button "Đăng nhập" at bounding box center [865, 293] width 231 height 23
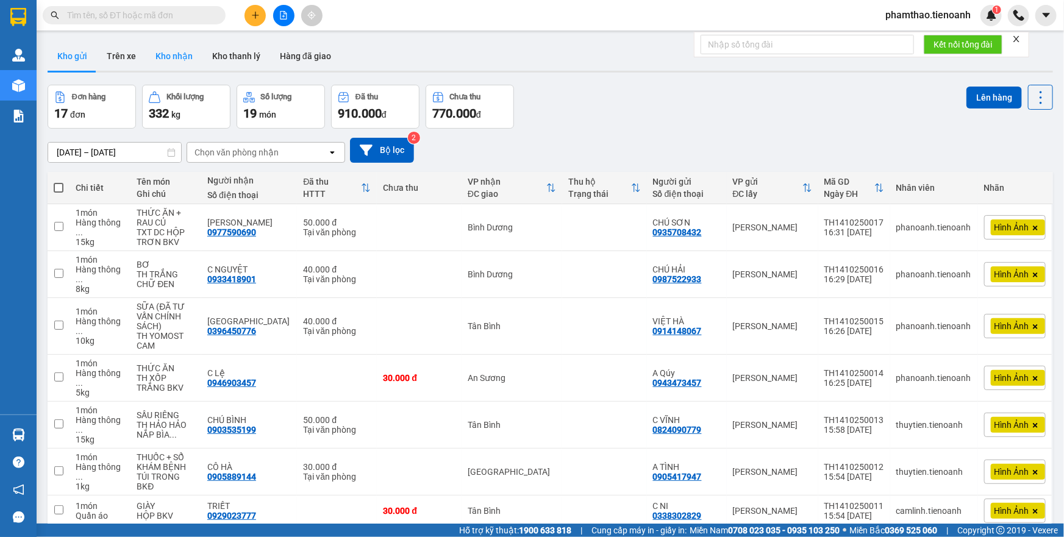
click at [171, 60] on button "Kho nhận" at bounding box center [174, 55] width 57 height 29
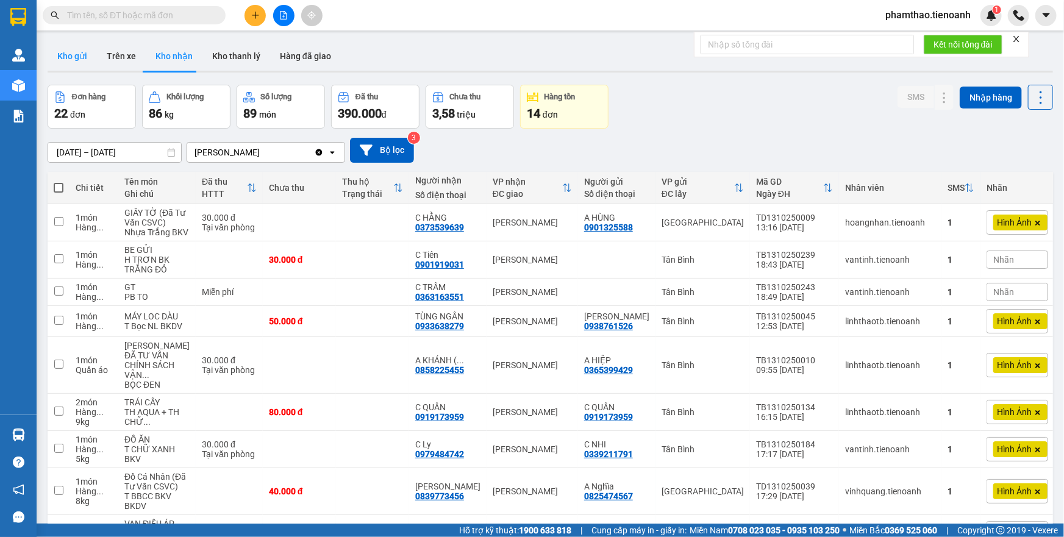
click at [82, 63] on button "Kho gửi" at bounding box center [72, 55] width 49 height 29
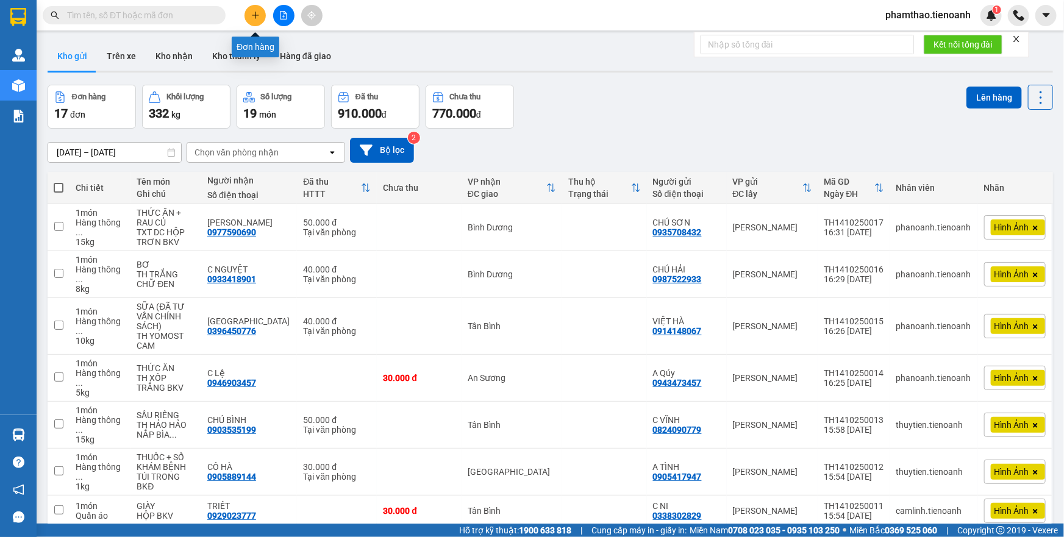
click at [250, 15] on button at bounding box center [255, 15] width 21 height 21
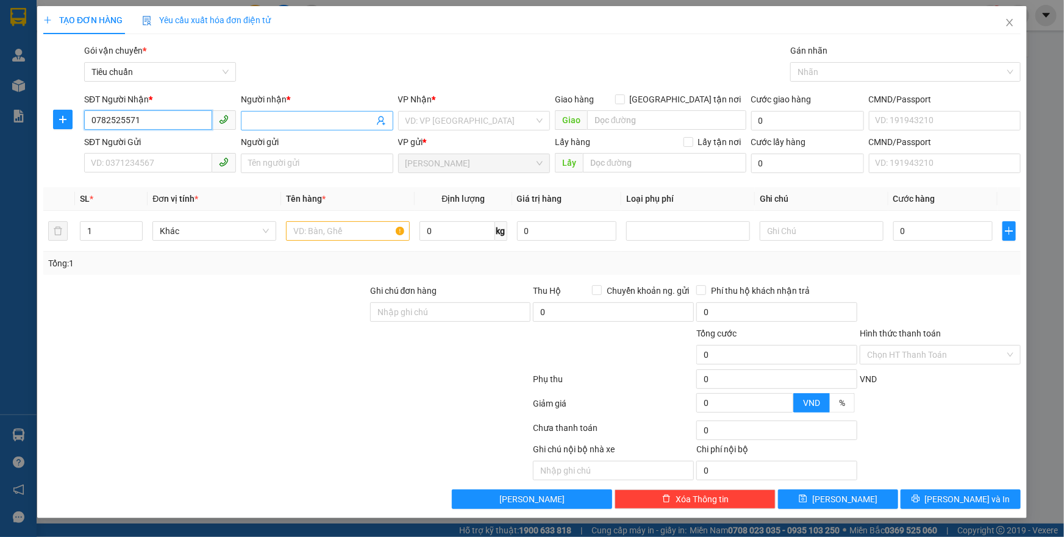
type input "0782525571"
click at [280, 120] on input "Người nhận *" at bounding box center [310, 120] width 125 height 13
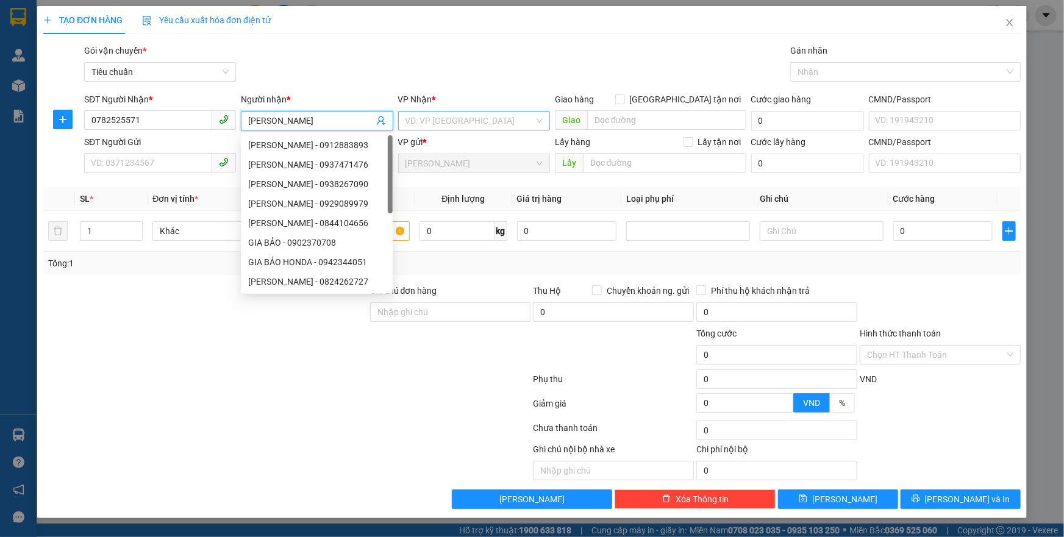
type input "[PERSON_NAME]"
click at [477, 124] on input "search" at bounding box center [469, 121] width 129 height 18
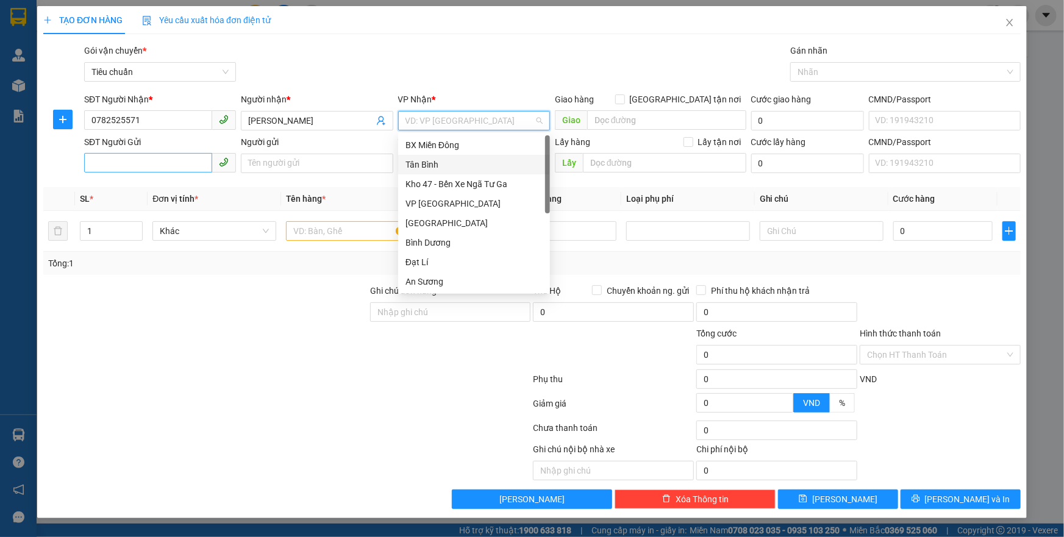
drag, startPoint x: 438, startPoint y: 165, endPoint x: 147, endPoint y: 165, distance: 290.9
click at [427, 165] on div "Tân Bình" at bounding box center [473, 164] width 137 height 13
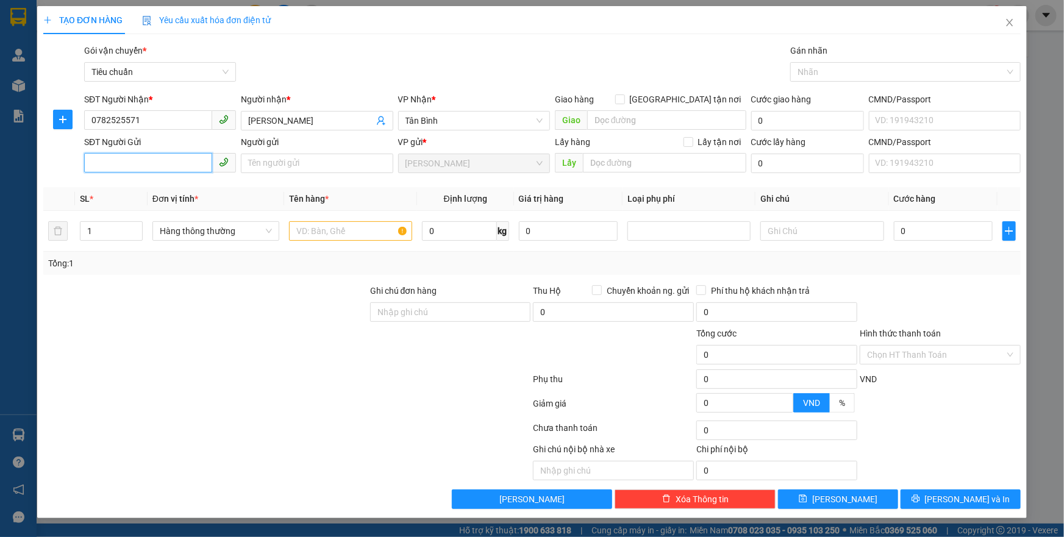
drag, startPoint x: 118, startPoint y: 162, endPoint x: 1045, endPoint y: 207, distance: 927.9
click at [140, 162] on input "SĐT Người Gửi" at bounding box center [148, 163] width 128 height 20
drag, startPoint x: 462, startPoint y: 123, endPoint x: 451, endPoint y: 138, distance: 17.9
click at [459, 123] on span "Tân Bình" at bounding box center [473, 121] width 137 height 18
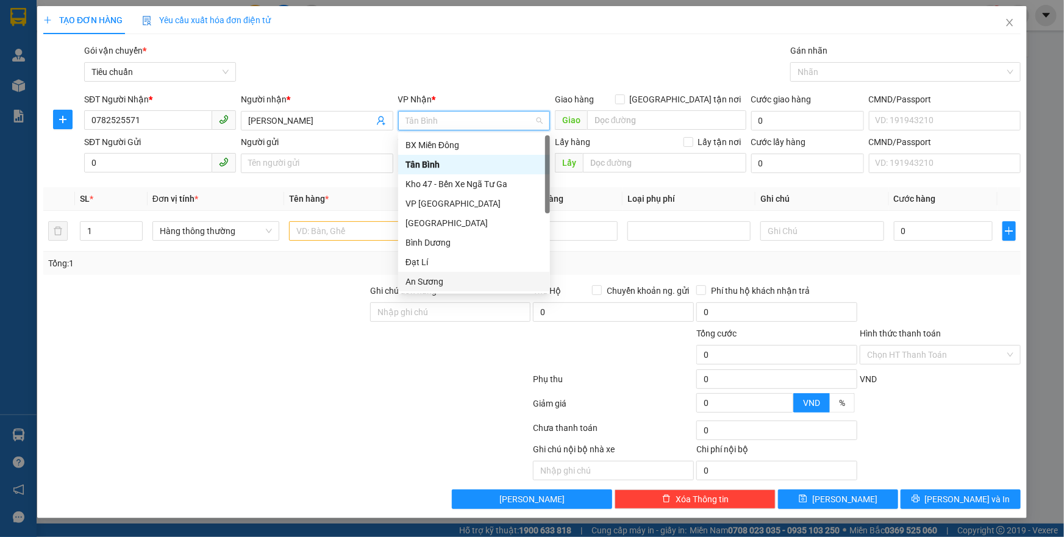
click at [432, 277] on div "An Sương" at bounding box center [473, 281] width 137 height 13
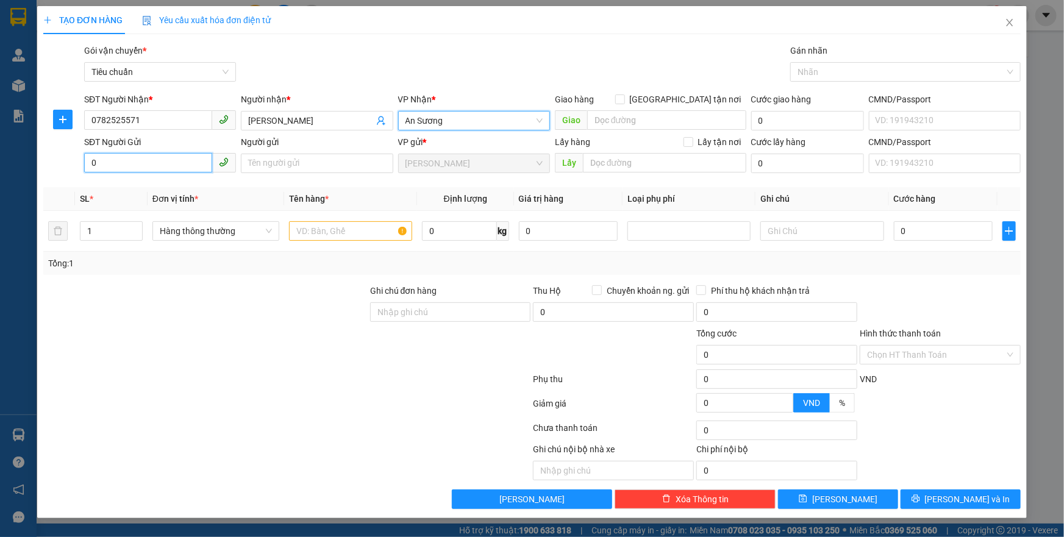
drag, startPoint x: 167, startPoint y: 163, endPoint x: 178, endPoint y: 163, distance: 11.0
click at [178, 163] on input "0" at bounding box center [148, 163] width 128 height 20
type input "0905213724"
click at [360, 231] on input "text" at bounding box center [350, 231] width 123 height 20
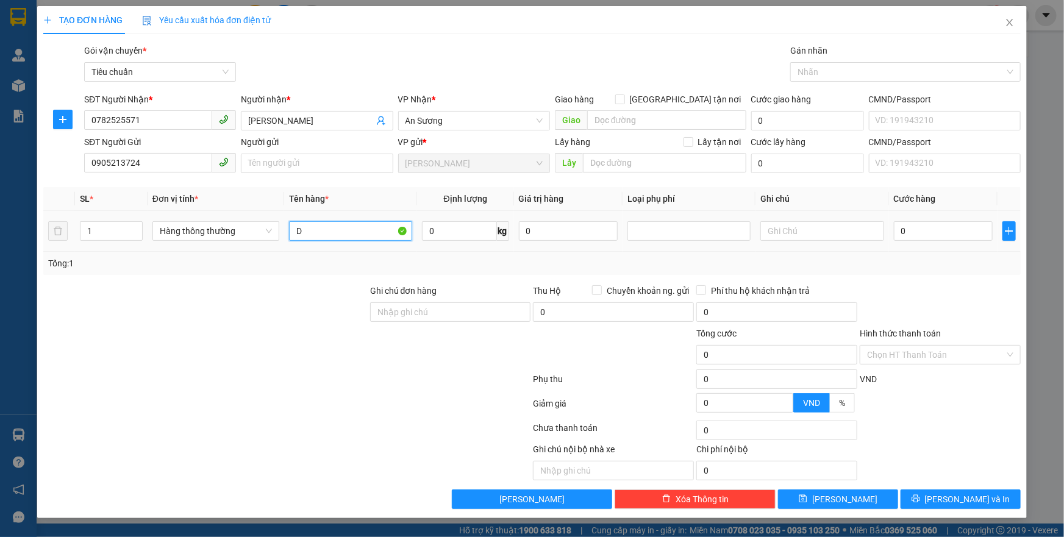
type input "D"
type input "ĐỒ ĂN"
click at [463, 228] on input "0" at bounding box center [459, 231] width 75 height 20
type input "30"
drag, startPoint x: 296, startPoint y: 307, endPoint x: 789, endPoint y: 252, distance: 495.7
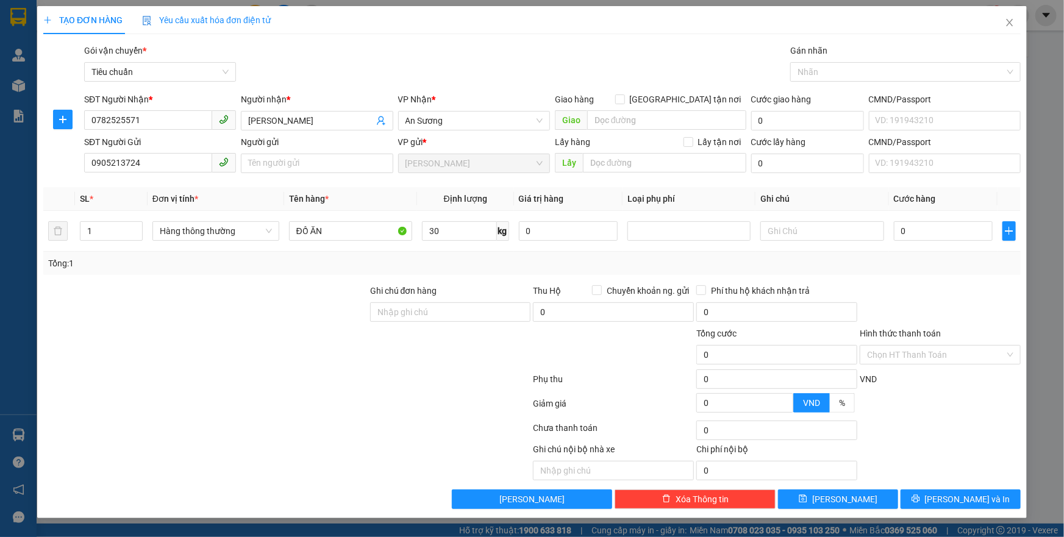
click at [307, 301] on div at bounding box center [205, 305] width 327 height 43
type input "65.000"
click at [789, 252] on div "Tổng: 1" at bounding box center [531, 263] width 977 height 23
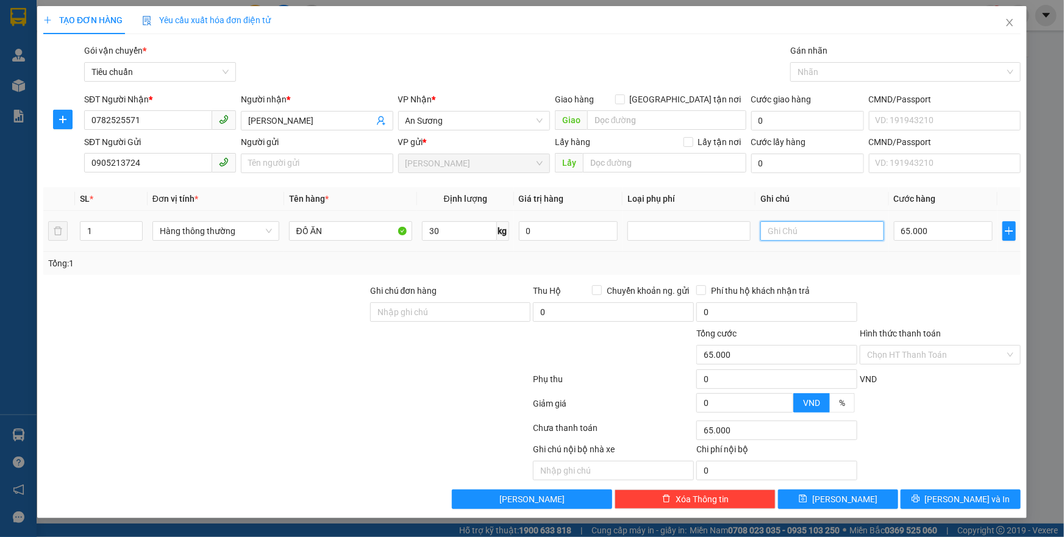
click at [801, 230] on input "text" at bounding box center [821, 231] width 123 height 20
type input "TH BỌC NILONG TRẮNG"
type input "7"
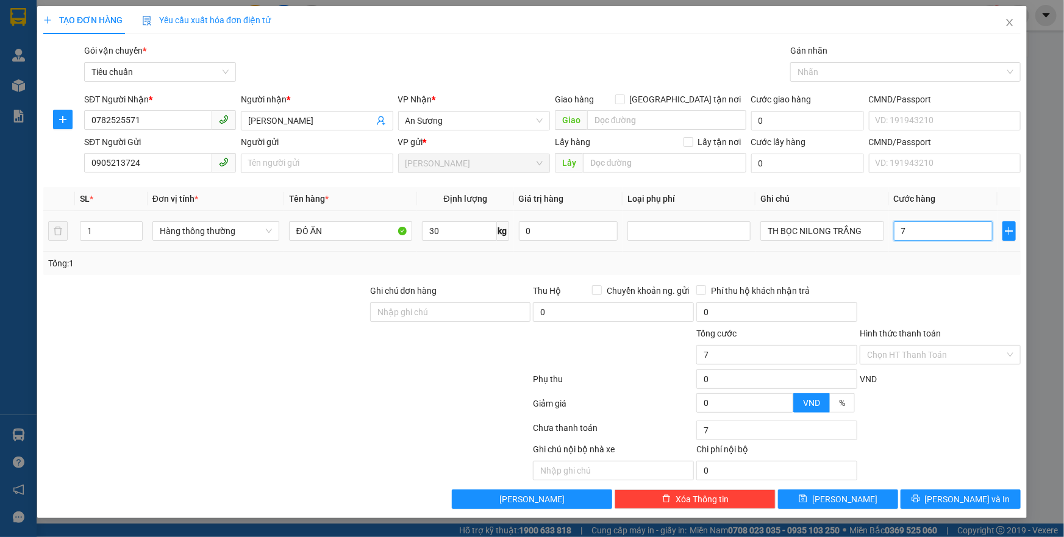
type input "70"
type input "70.000"
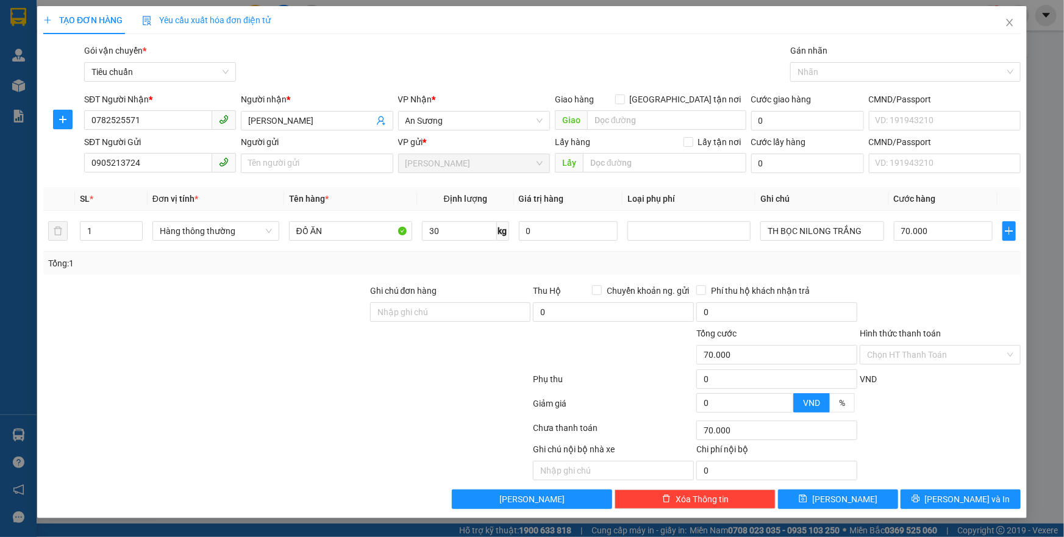
drag, startPoint x: 952, startPoint y: 288, endPoint x: 902, endPoint y: 335, distance: 69.0
click at [946, 295] on div at bounding box center [940, 305] width 163 height 43
click at [909, 370] on div "Phụ thu 0 VND" at bounding box center [532, 382] width 980 height 24
click at [909, 365] on div "Hình thức thanh toán Chọn HT Thanh Toán" at bounding box center [940, 348] width 161 height 43
drag, startPoint x: 901, startPoint y: 376, endPoint x: 910, endPoint y: 354, distance: 23.2
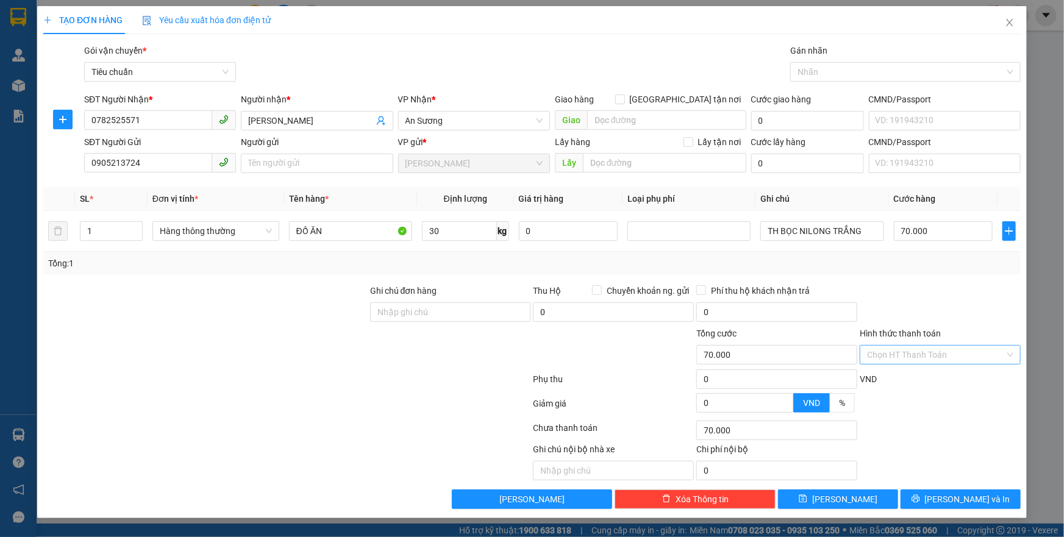
click at [902, 373] on div "VND" at bounding box center [940, 383] width 163 height 21
drag, startPoint x: 910, startPoint y: 354, endPoint x: 902, endPoint y: 379, distance: 25.5
click at [910, 359] on input "Hình thức thanh toán" at bounding box center [936, 355] width 138 height 18
drag, startPoint x: 902, startPoint y: 379, endPoint x: 951, endPoint y: 427, distance: 68.6
click at [904, 379] on div "Tại văn phòng" at bounding box center [940, 378] width 146 height 13
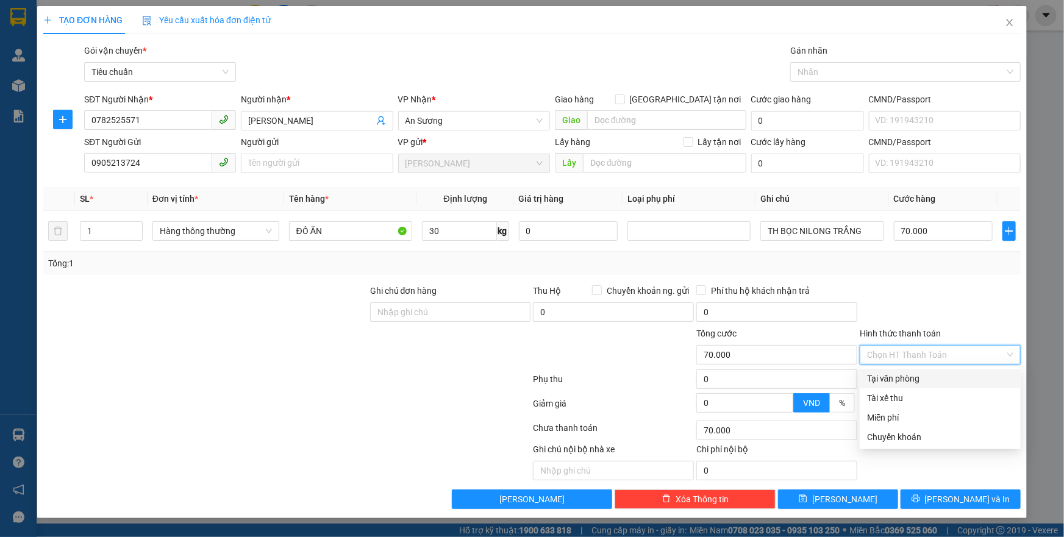
type input "0"
drag, startPoint x: 966, startPoint y: 521, endPoint x: 970, endPoint y: 508, distance: 13.8
click at [968, 517] on div "TẠO ĐƠN HÀNG Yêu cầu xuất hóa đơn điện tử Transit Pickup Surcharge Ids Transit …" at bounding box center [532, 268] width 1064 height 537
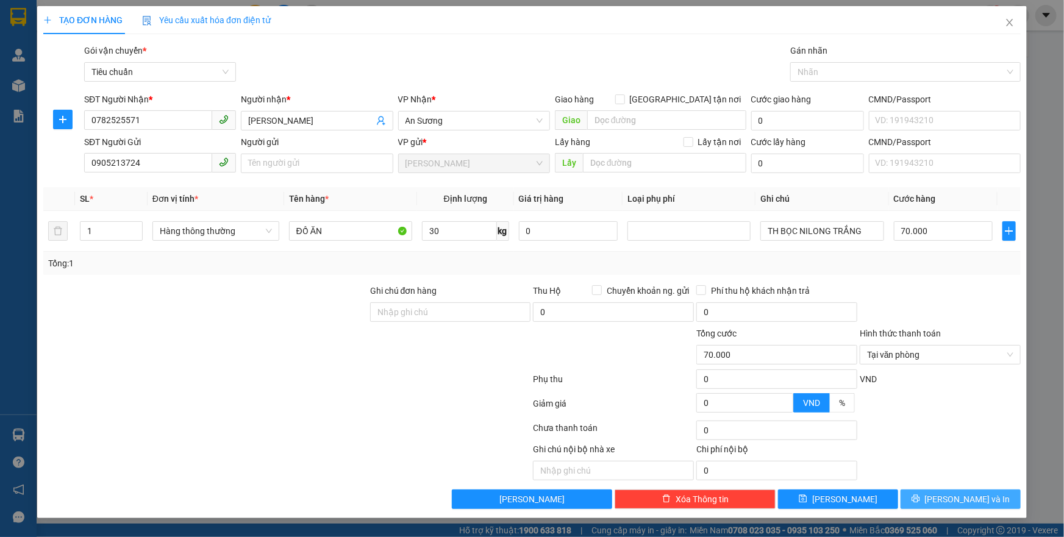
click at [971, 502] on span "[PERSON_NAME] và In" at bounding box center [967, 499] width 85 height 13
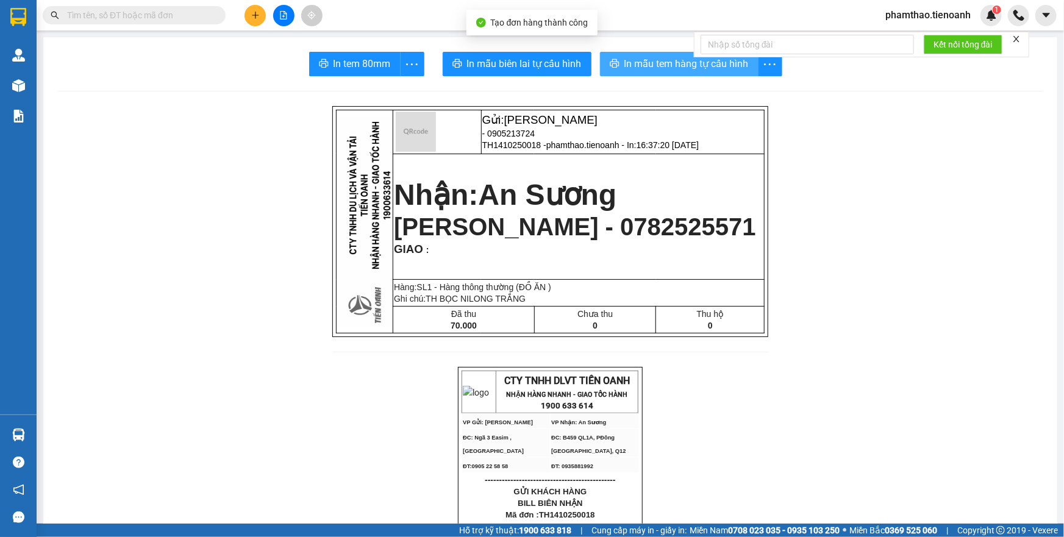
click at [689, 71] on span "In mẫu tem hàng tự cấu hình" at bounding box center [686, 63] width 124 height 15
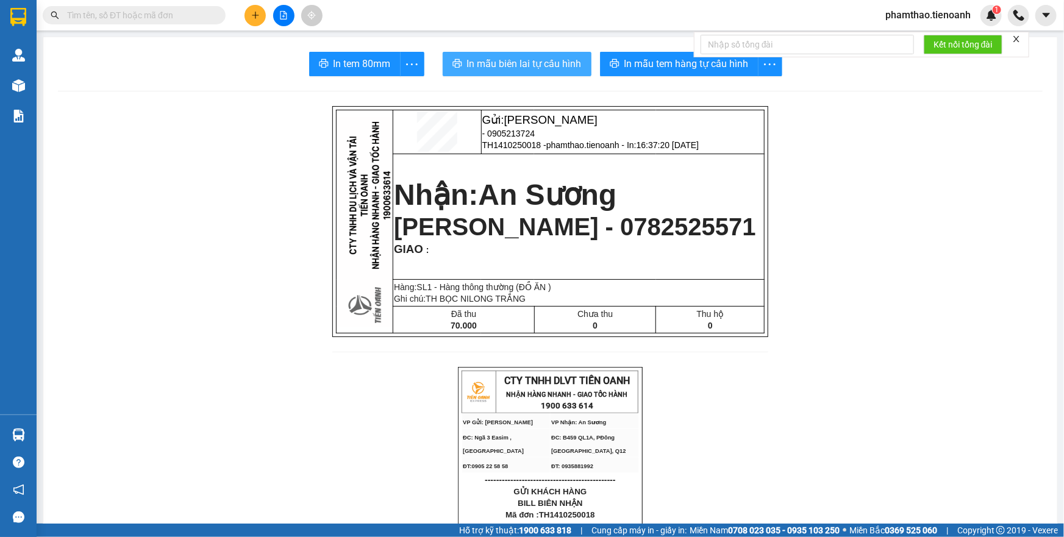
drag, startPoint x: 516, startPoint y: 66, endPoint x: 585, endPoint y: 94, distance: 74.4
click at [522, 66] on span "In mẫu biên lai tự cấu hình" at bounding box center [524, 63] width 115 height 15
click at [621, 65] on div "In mẫu tem hàng tự cấu hình" at bounding box center [693, 64] width 187 height 24
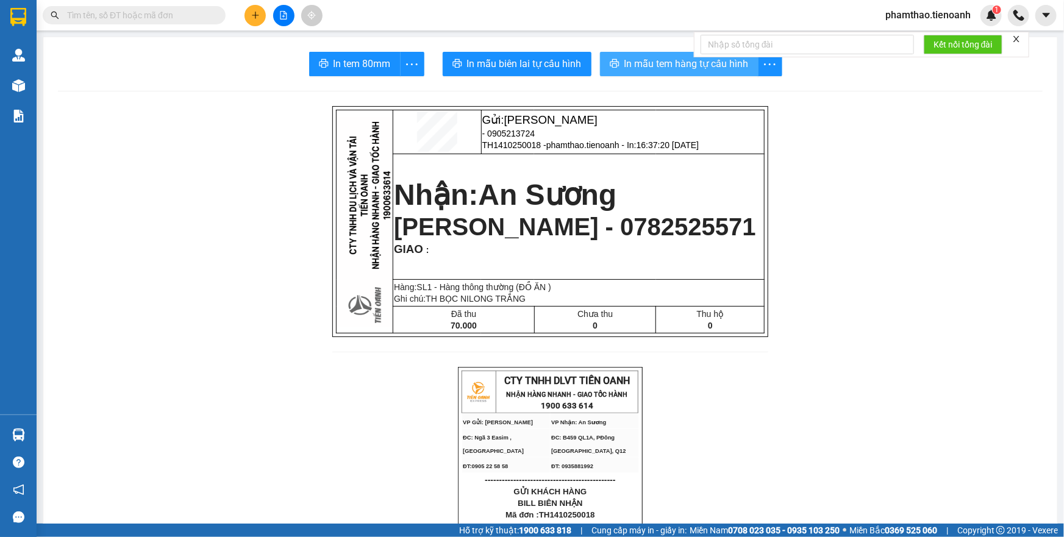
drag, startPoint x: 718, startPoint y: 62, endPoint x: 796, endPoint y: 60, distance: 78.1
click at [720, 62] on span "In mẫu tem hàng tự cấu hình" at bounding box center [686, 63] width 124 height 15
click at [254, 11] on icon "plus" at bounding box center [255, 15] width 9 height 9
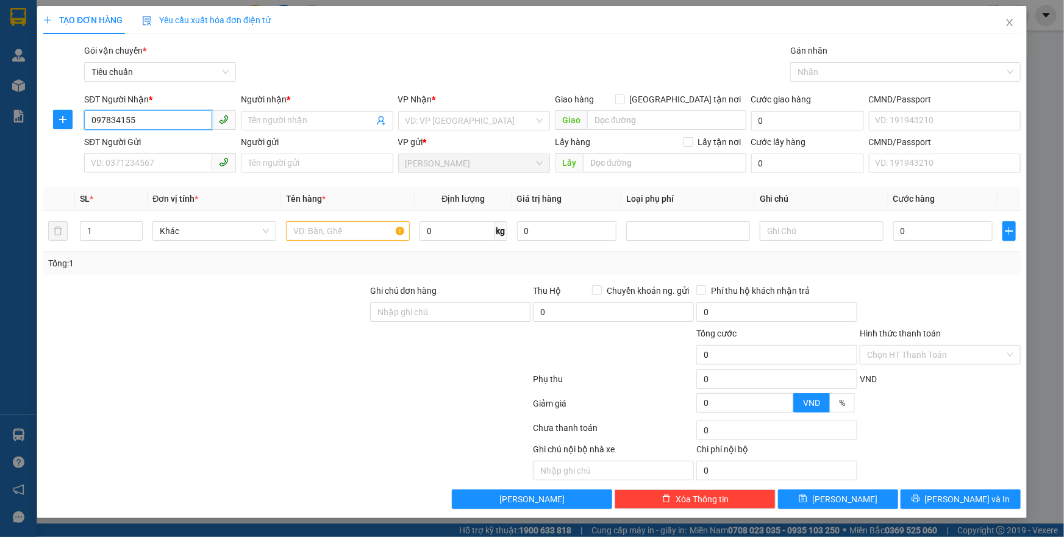
type input "0978341556"
click at [179, 138] on div "0978341556 - A THÀNH" at bounding box center [159, 144] width 137 height 13
type input "A THÀNH"
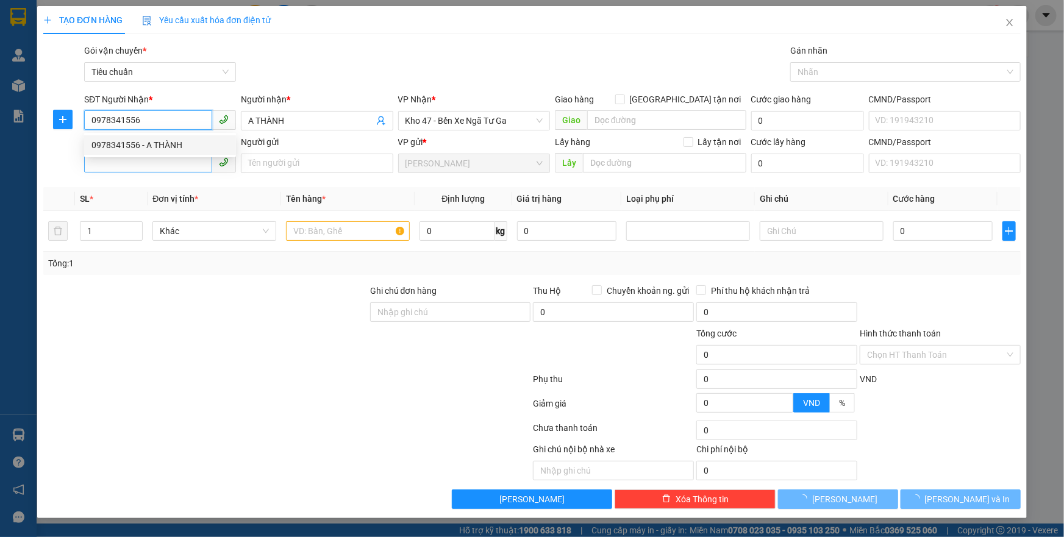
type input "60.000"
type input "0978341556"
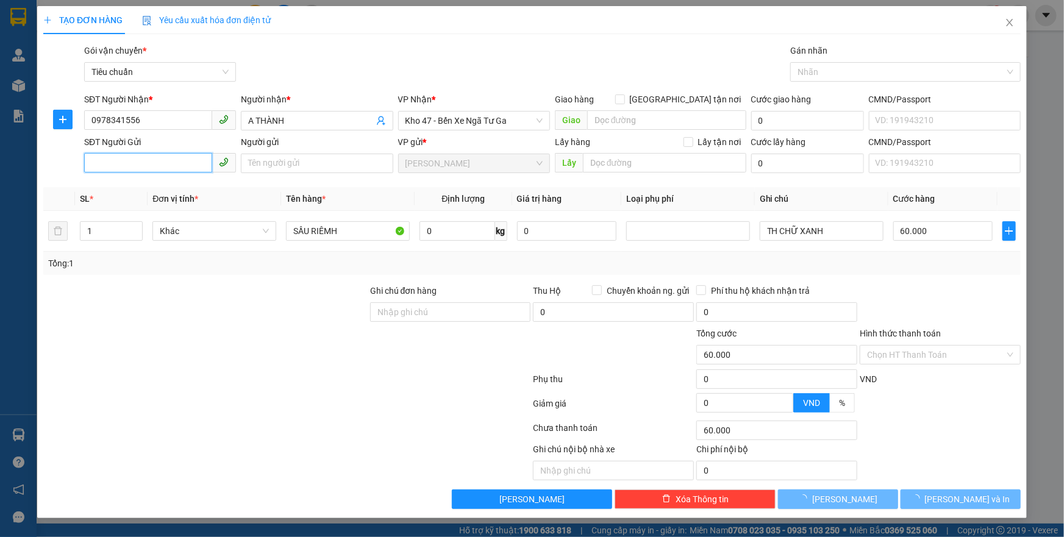
click at [152, 157] on input "SĐT Người Gửi" at bounding box center [148, 163] width 128 height 20
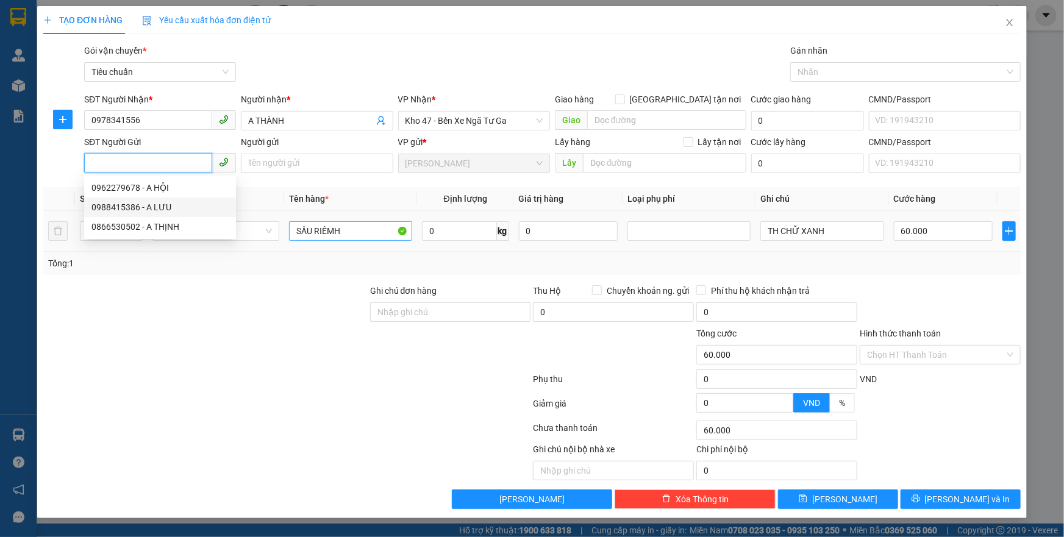
drag, startPoint x: 168, startPoint y: 209, endPoint x: 353, endPoint y: 227, distance: 185.7
click at [198, 204] on div "0988415386 - A LƯU" at bounding box center [159, 207] width 137 height 13
type input "0988415386"
type input "A LƯU"
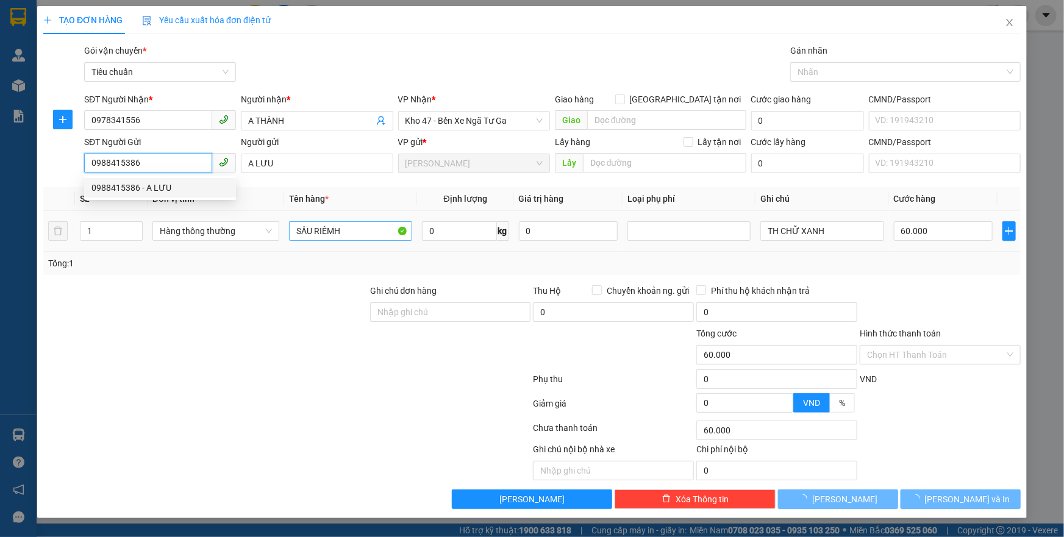
type input "200.000"
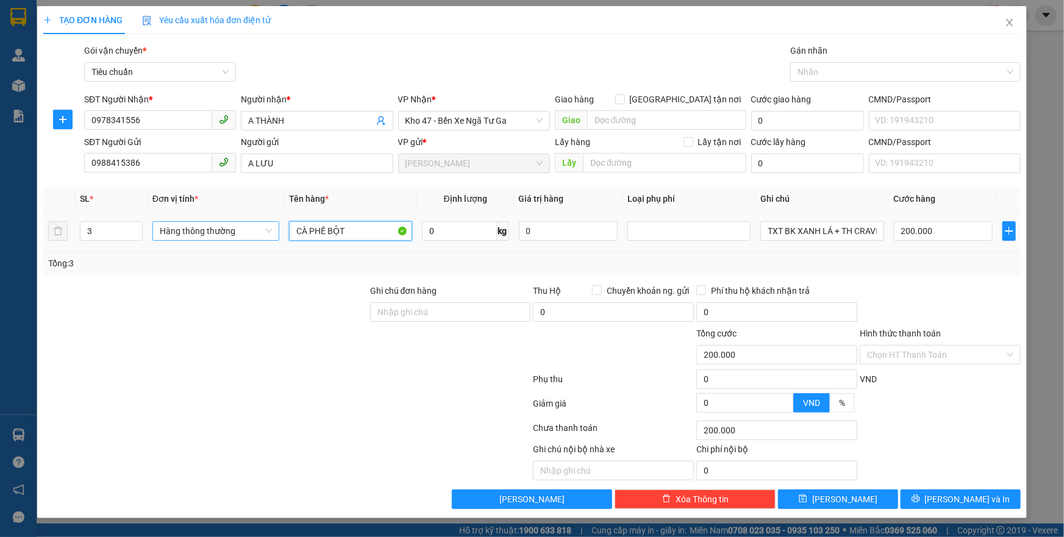
drag, startPoint x: 353, startPoint y: 232, endPoint x: 266, endPoint y: 232, distance: 86.6
click at [266, 232] on tr "3 Hàng thông thường CÀ PHÊ BỘT 0 kg 0 TXT BK XANH LÁ + TH CRAVEN + TH CHỮ ĐỎ XA…" at bounding box center [531, 231] width 977 height 41
type input "H"
type input "GIẤY TỜ"
click at [469, 232] on input "0" at bounding box center [459, 231] width 75 height 20
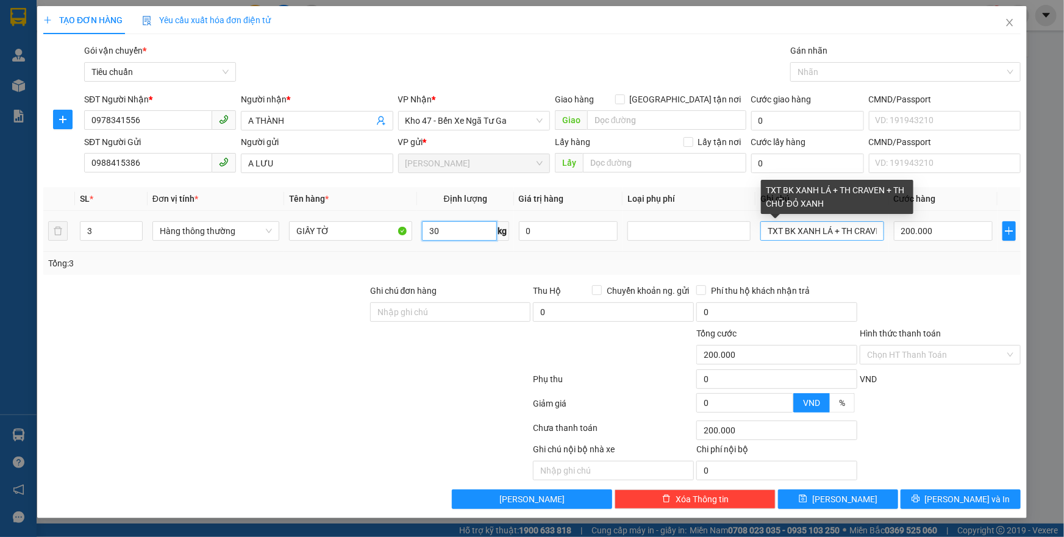
type input "30"
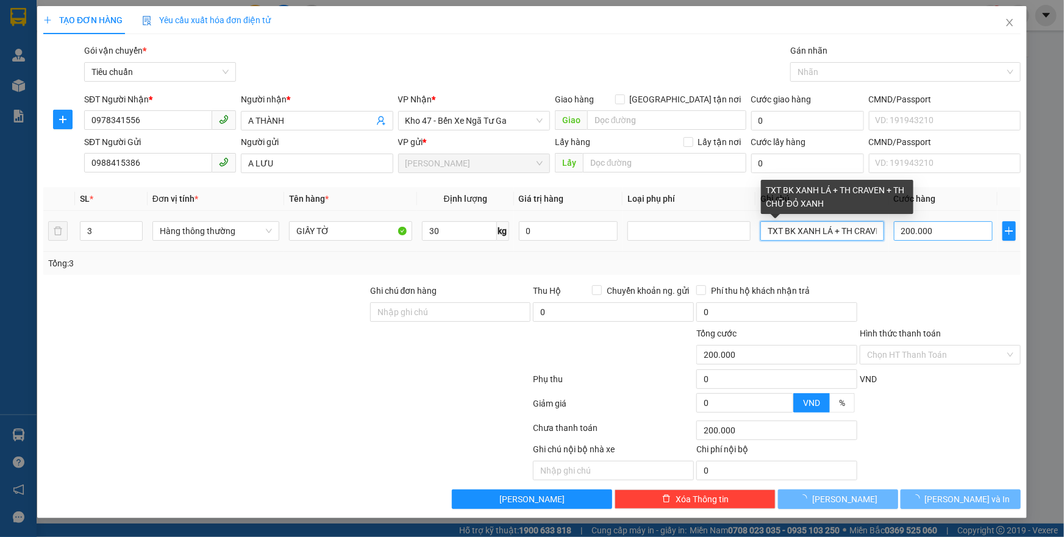
drag, startPoint x: 768, startPoint y: 227, endPoint x: 944, endPoint y: 237, distance: 175.9
click at [944, 237] on tr "3 Hàng thông thường GIẤY TỜ 30 kg 0 TXT BK XANH LÁ + TH CRAVEN + TH CHỮ ĐỎ XANH…" at bounding box center [531, 231] width 977 height 41
type input "65.000"
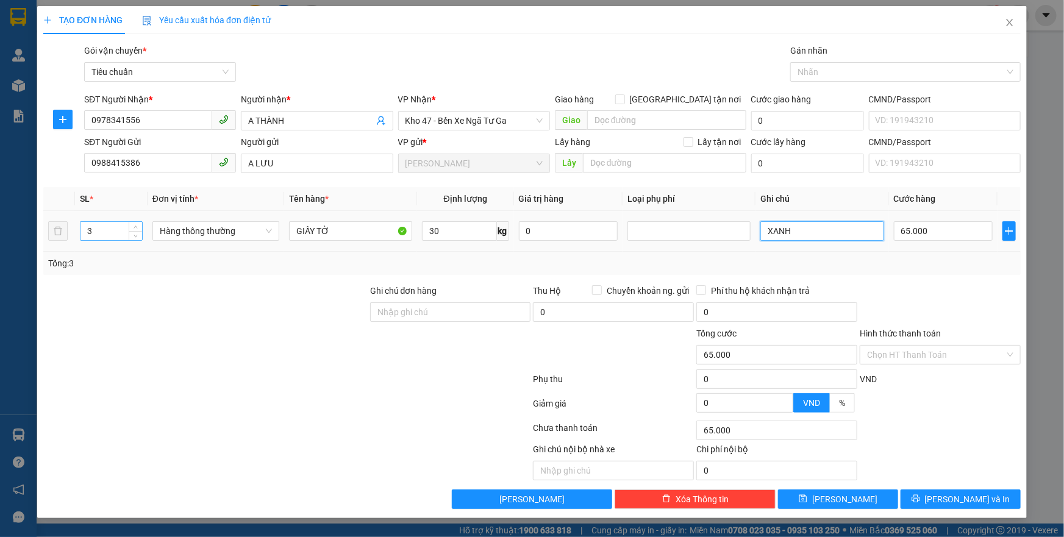
type input "XANH"
drag, startPoint x: 91, startPoint y: 235, endPoint x: 48, endPoint y: 245, distance: 45.0
click at [48, 245] on tr "3 Hàng thông thường GIẤY TỜ 30 kg 0 XANH 65.000" at bounding box center [531, 231] width 977 height 41
type input "1"
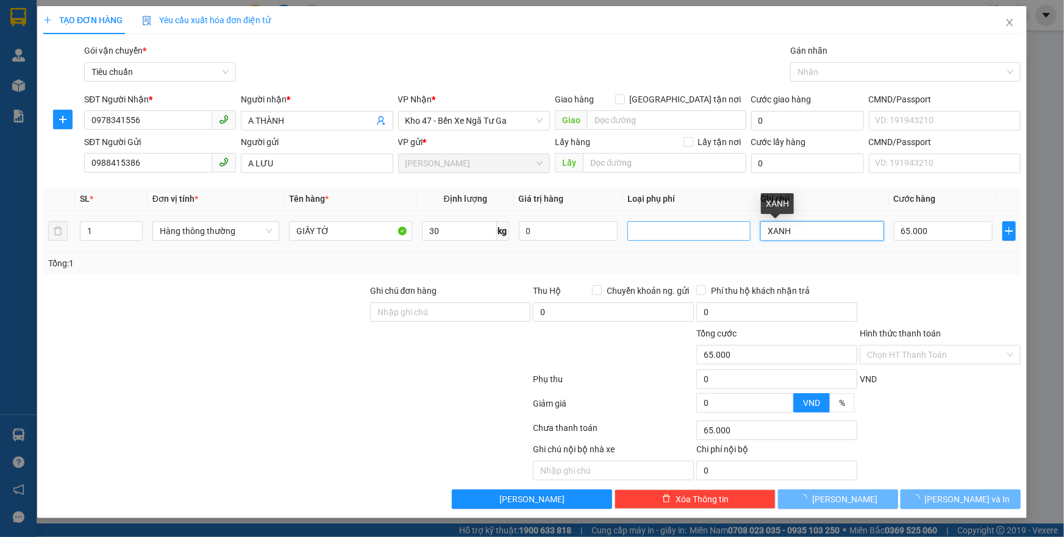
drag, startPoint x: 793, startPoint y: 235, endPoint x: 705, endPoint y: 237, distance: 87.8
click at [705, 241] on tr "1 Hàng thông thường GIẤY TỜ 30 kg 0 XANH 65.000" at bounding box center [531, 231] width 977 height 41
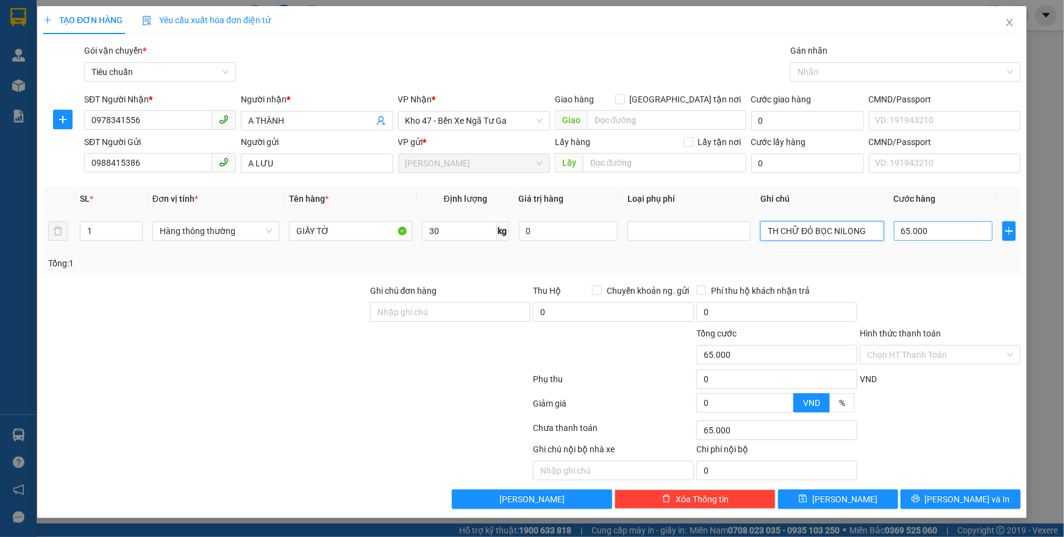
type input "TH CHỮ ĐỎ BỌC NILONG"
click at [924, 232] on input "65.000" at bounding box center [943, 231] width 99 height 20
type input "4"
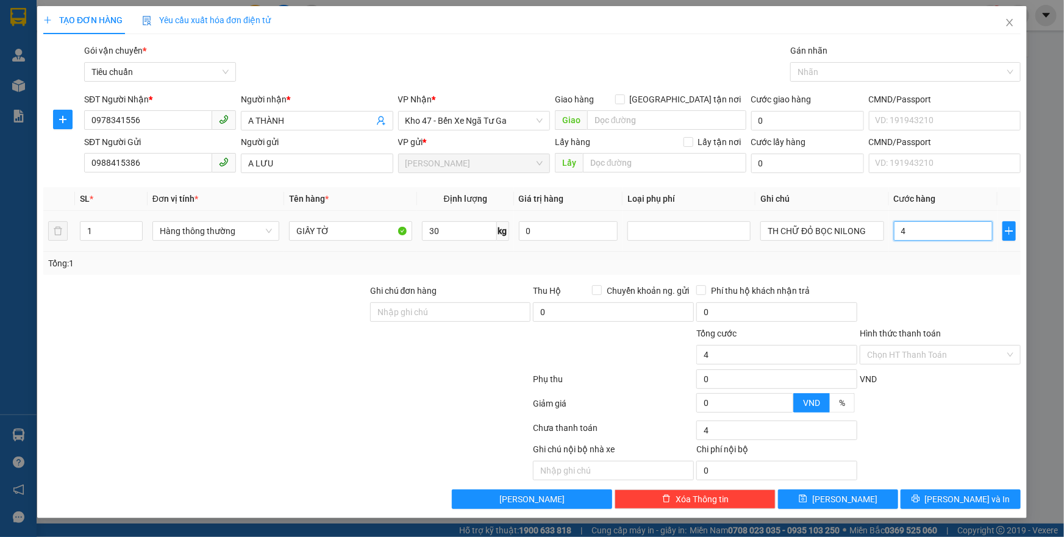
type input "47"
type input "4"
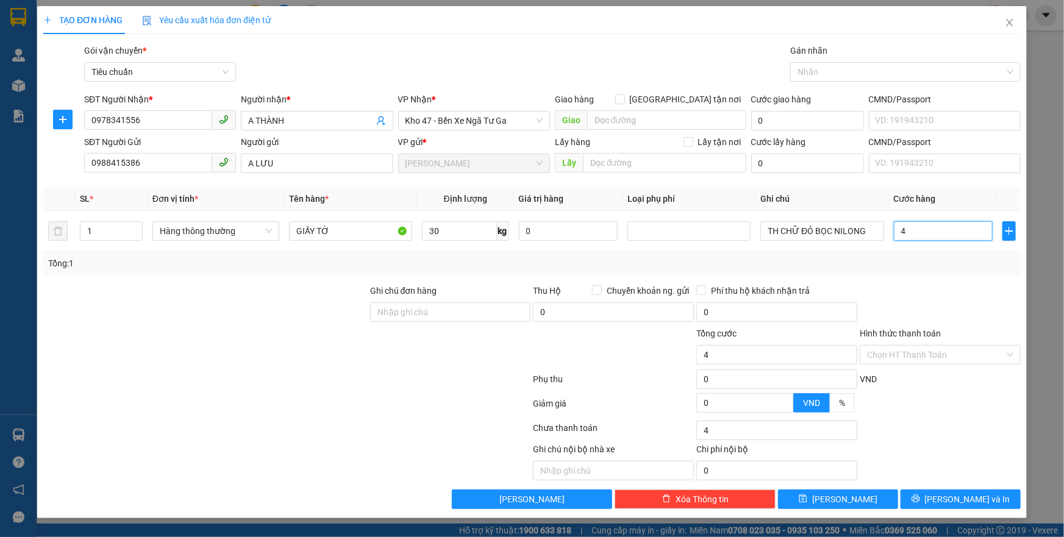
type input "0"
type input "7"
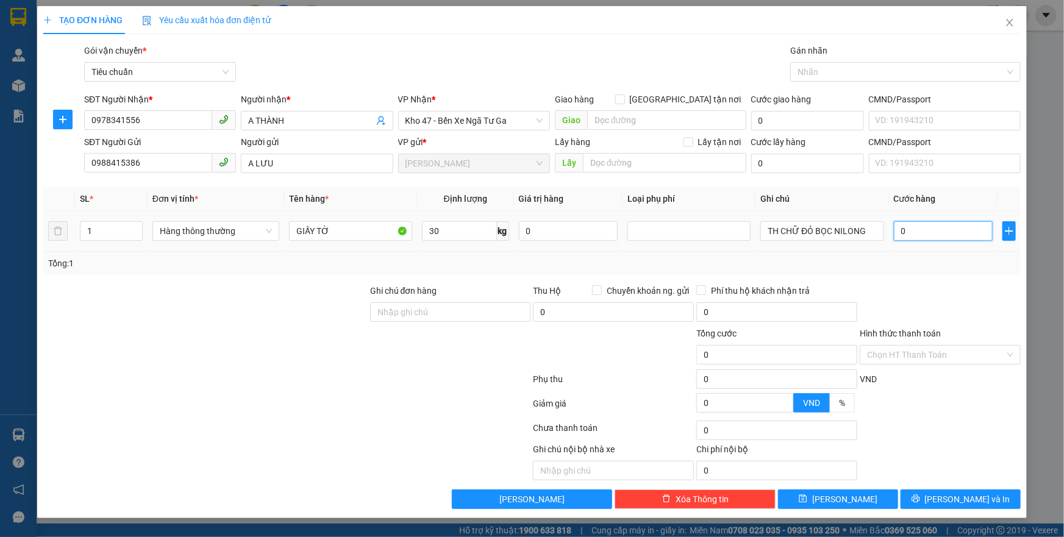
type input "07"
type input "70"
type input "070"
type input "70.000"
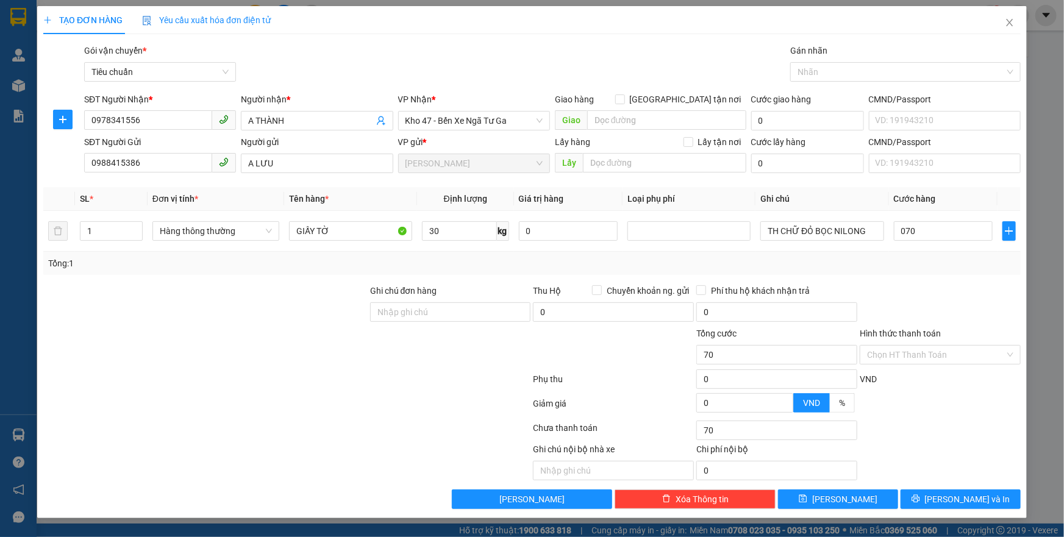
type input "70.000"
drag, startPoint x: 913, startPoint y: 290, endPoint x: 926, endPoint y: 321, distance: 33.9
click at [913, 291] on div at bounding box center [940, 305] width 163 height 43
drag, startPoint x: 927, startPoint y: 350, endPoint x: 915, endPoint y: 376, distance: 28.9
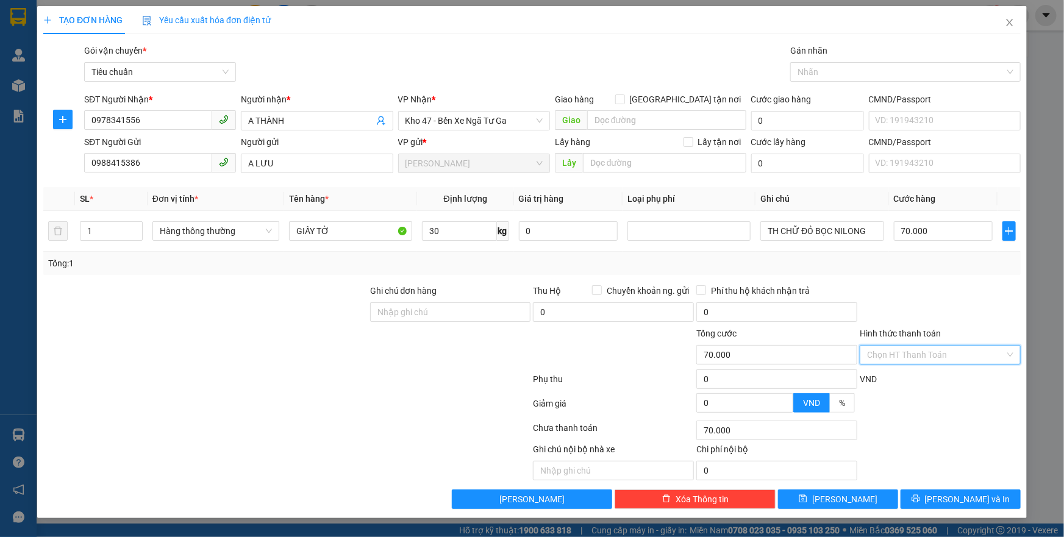
click at [927, 351] on input "Hình thức thanh toán" at bounding box center [936, 355] width 138 height 18
drag, startPoint x: 915, startPoint y: 376, endPoint x: 921, endPoint y: 395, distance: 19.3
click at [915, 376] on div "Tại văn phòng" at bounding box center [940, 378] width 146 height 13
type input "0"
click at [966, 503] on span "[PERSON_NAME] và In" at bounding box center [967, 499] width 85 height 13
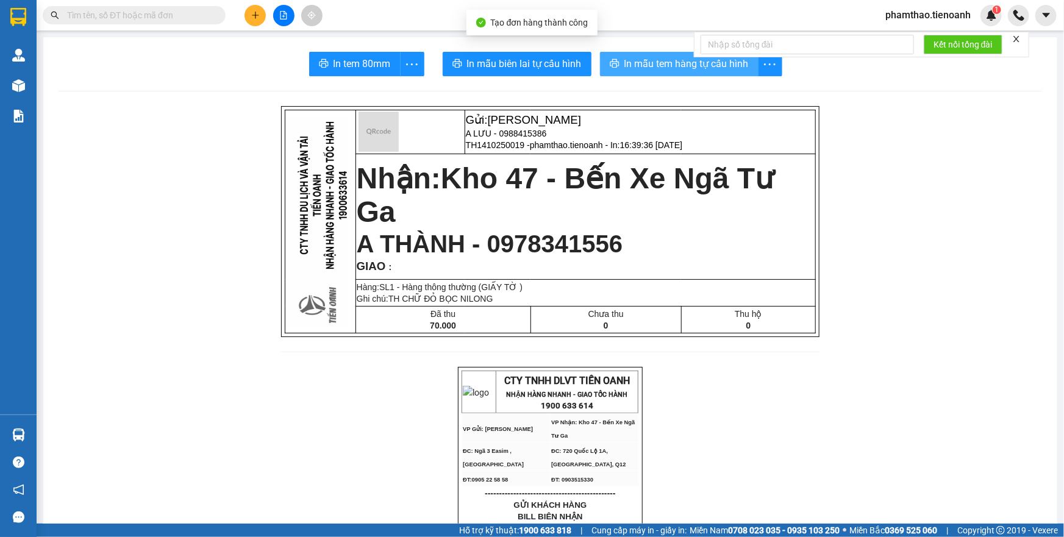
drag, startPoint x: 660, startPoint y: 68, endPoint x: 669, endPoint y: 91, distance: 24.7
click at [660, 72] on button "In mẫu tem hàng tự cấu hình" at bounding box center [679, 64] width 159 height 24
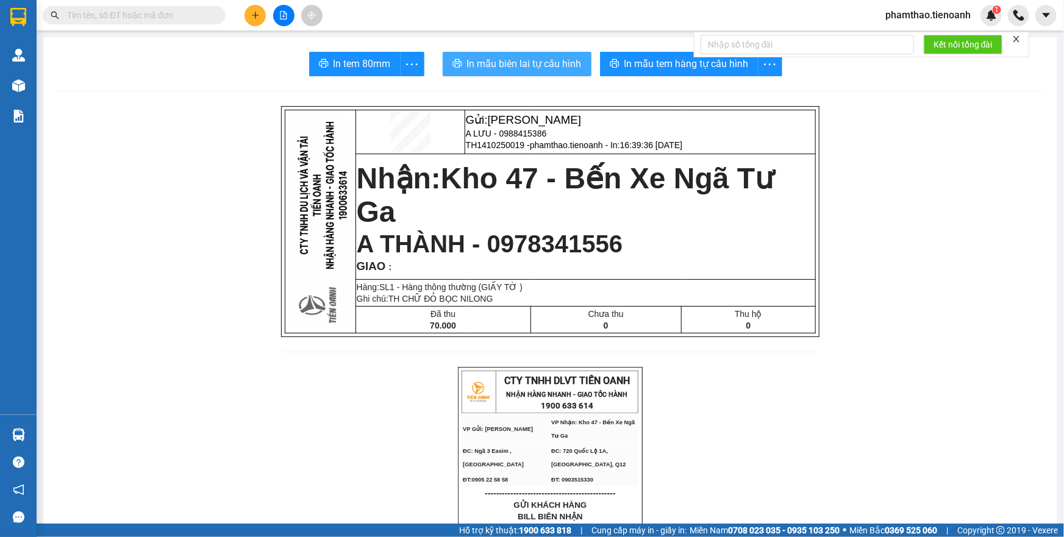
drag, startPoint x: 525, startPoint y: 67, endPoint x: 599, endPoint y: 41, distance: 78.1
click at [542, 57] on span "In mẫu biên lai tự cấu hình" at bounding box center [524, 63] width 115 height 15
drag, startPoint x: 509, startPoint y: 60, endPoint x: 788, endPoint y: 97, distance: 282.3
click at [513, 60] on span "In mẫu biên lai tự cấu hình" at bounding box center [524, 63] width 115 height 15
click at [949, 9] on span "phamthao.tienoanh" at bounding box center [928, 14] width 105 height 15
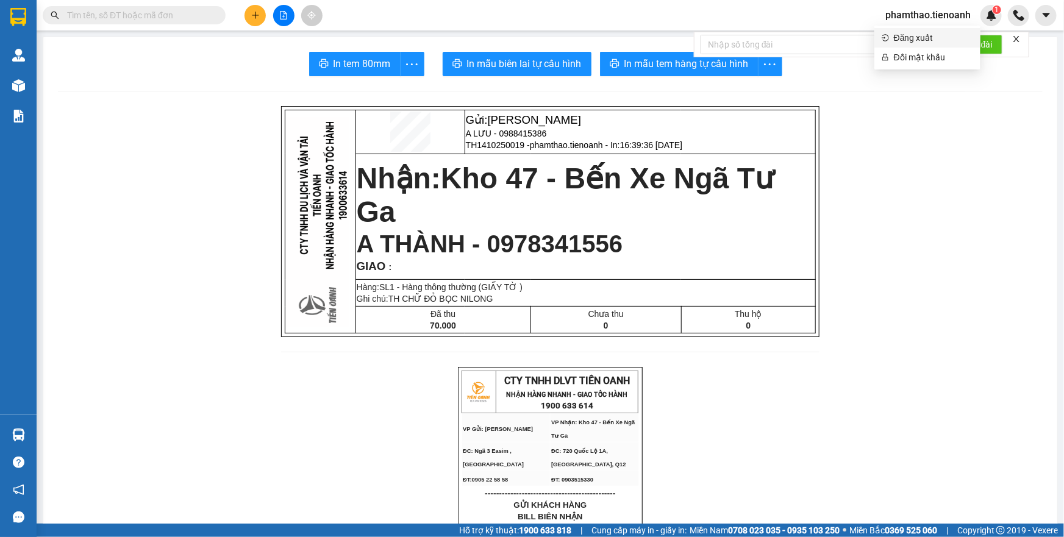
click at [943, 33] on span "Đăng xuất" at bounding box center [933, 37] width 79 height 13
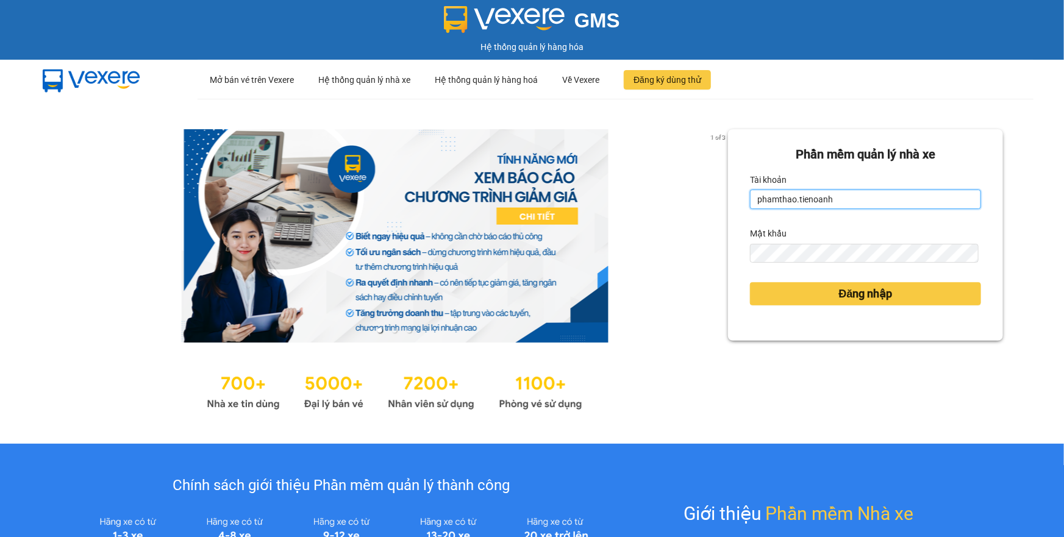
click at [835, 199] on input "phamthao.tienoanh" at bounding box center [865, 200] width 231 height 20
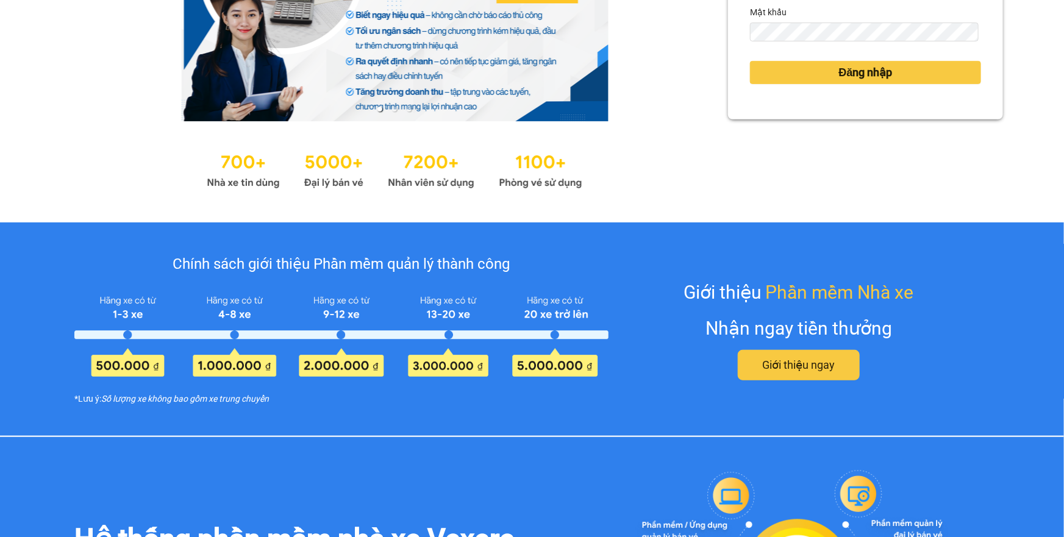
type input "thuyduyen.tienoanh"
click at [790, 73] on button "Đăng nhập" at bounding box center [865, 72] width 231 height 23
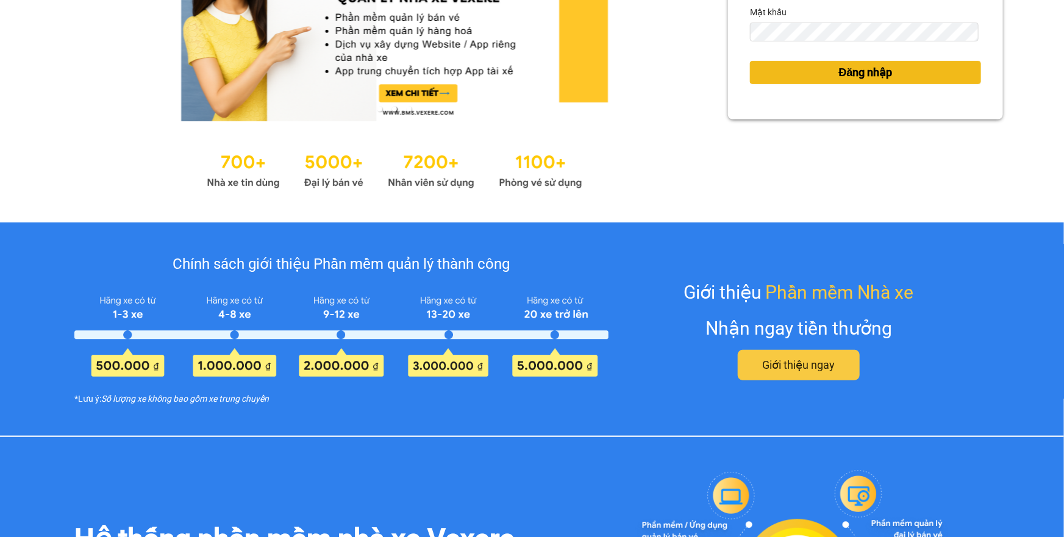
scroll to position [0, 0]
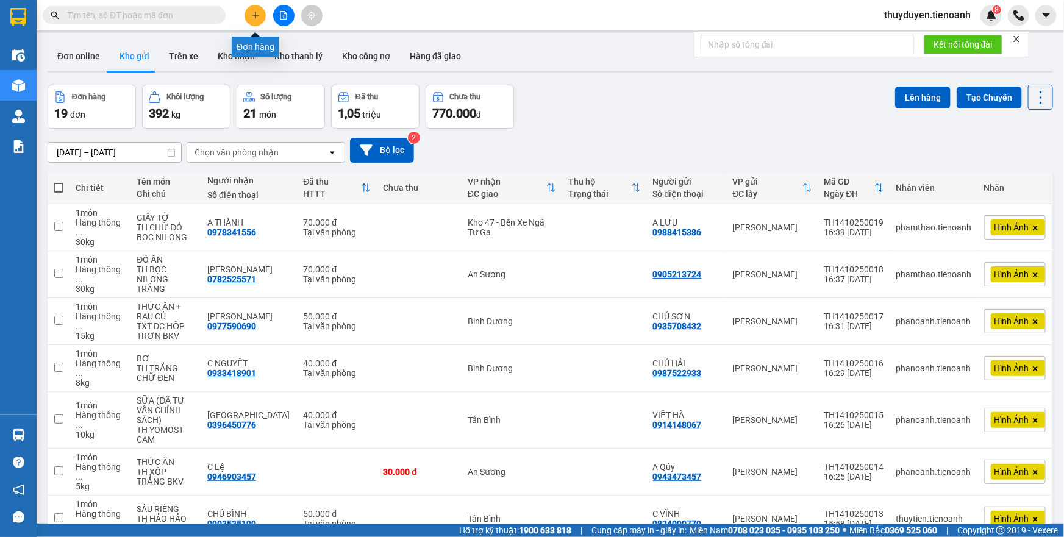
click at [248, 13] on button at bounding box center [255, 15] width 21 height 21
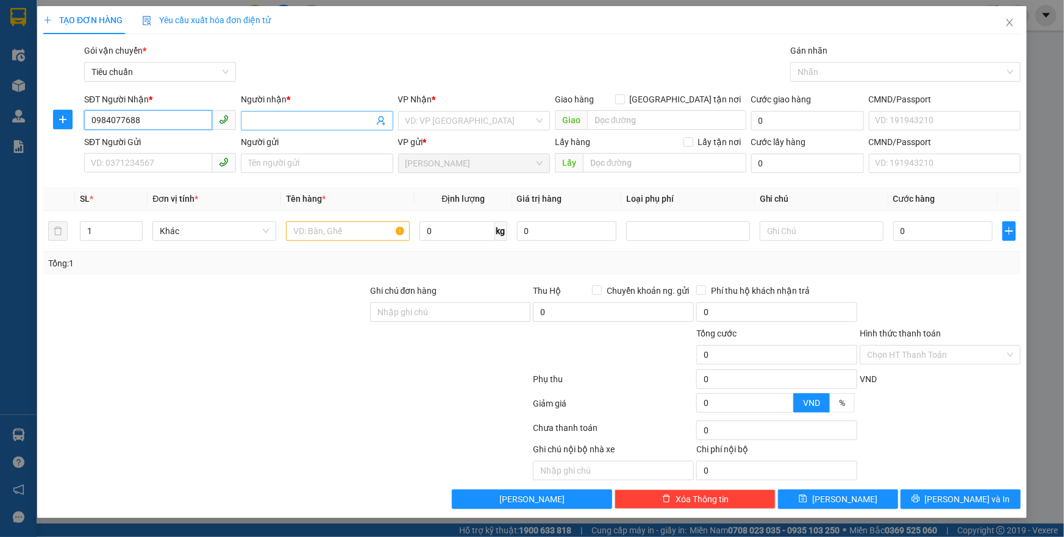
type input "0984077688"
click at [288, 120] on input "Người nhận *" at bounding box center [310, 120] width 125 height 13
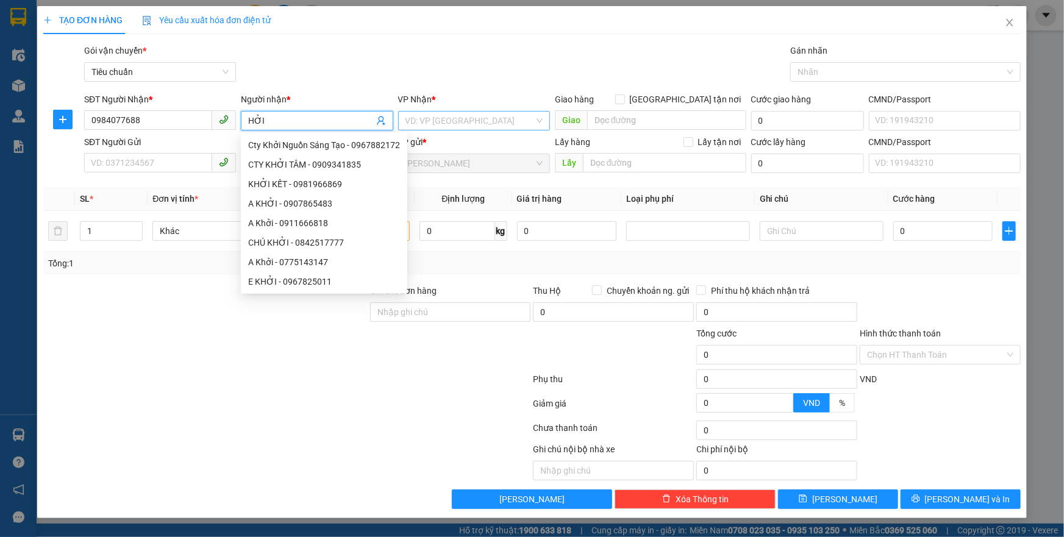
type input "HỞI"
click at [450, 128] on input "search" at bounding box center [469, 121] width 129 height 18
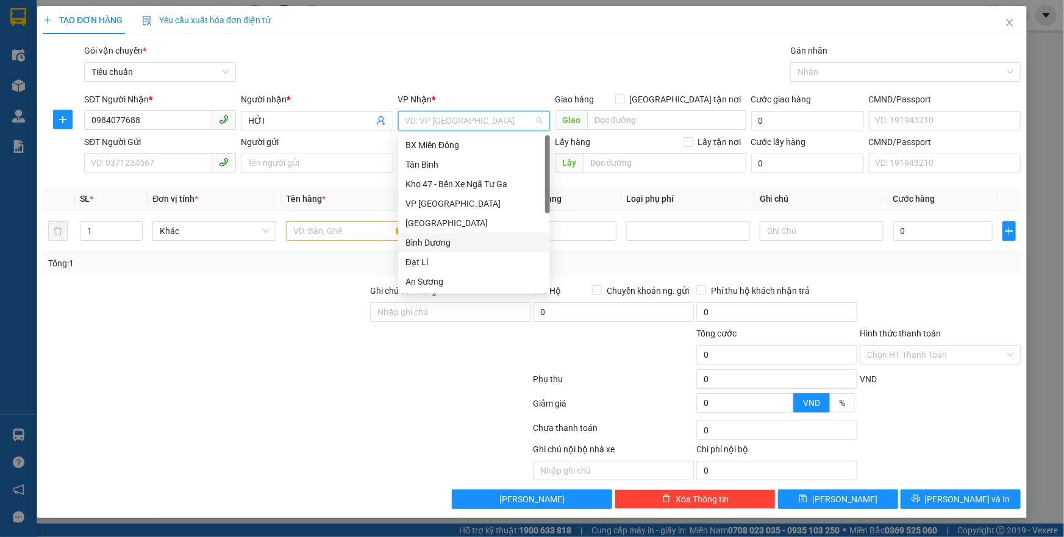
click at [454, 244] on div "Bình Dương" at bounding box center [473, 242] width 137 height 13
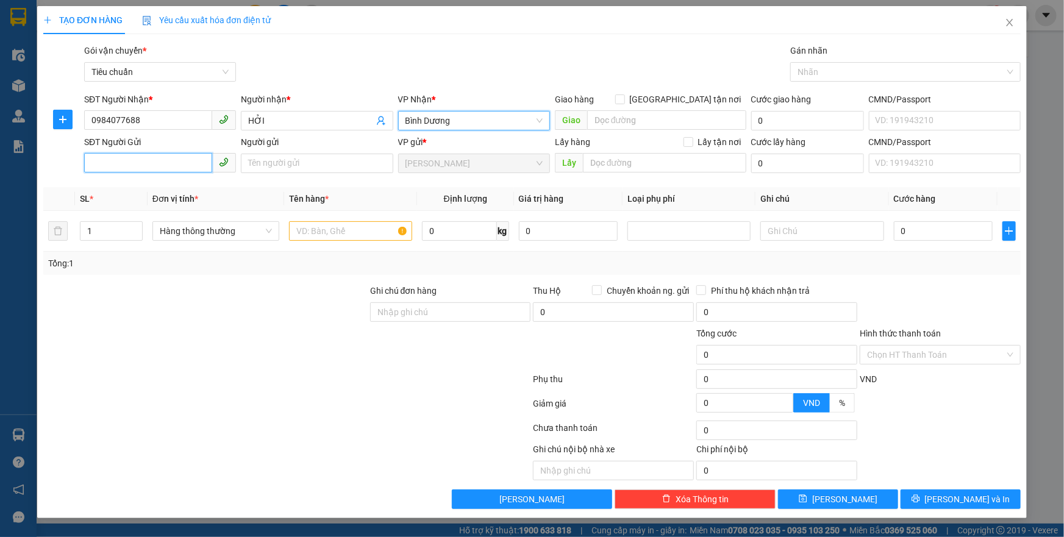
click at [115, 164] on input "SĐT Người Gửi" at bounding box center [148, 163] width 128 height 20
type input "0399461083"
click at [132, 185] on div "0399461083 - C PHƯỢNG" at bounding box center [159, 187] width 137 height 13
type input "C PHƯỢNG"
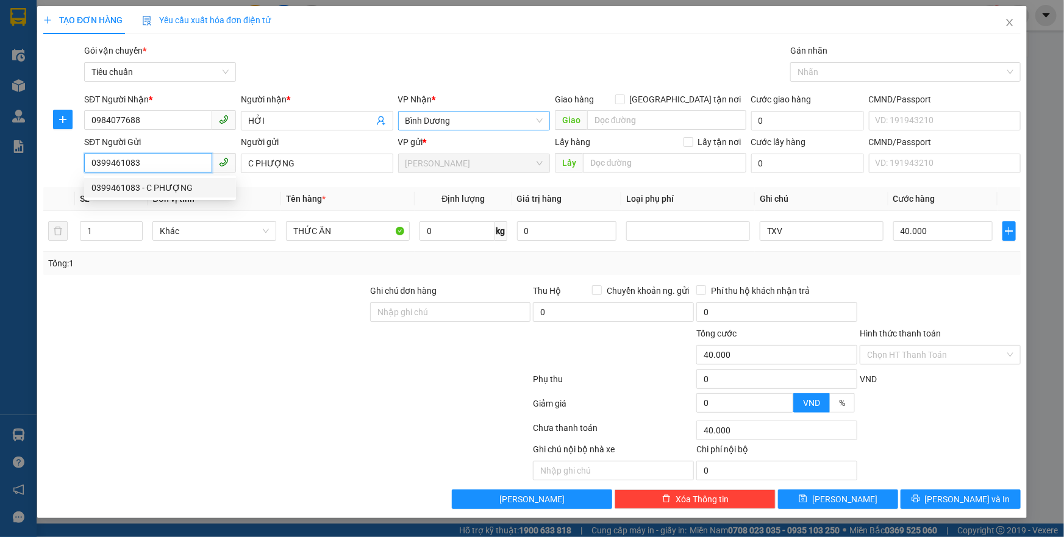
type input "40.000"
type input "0399461083"
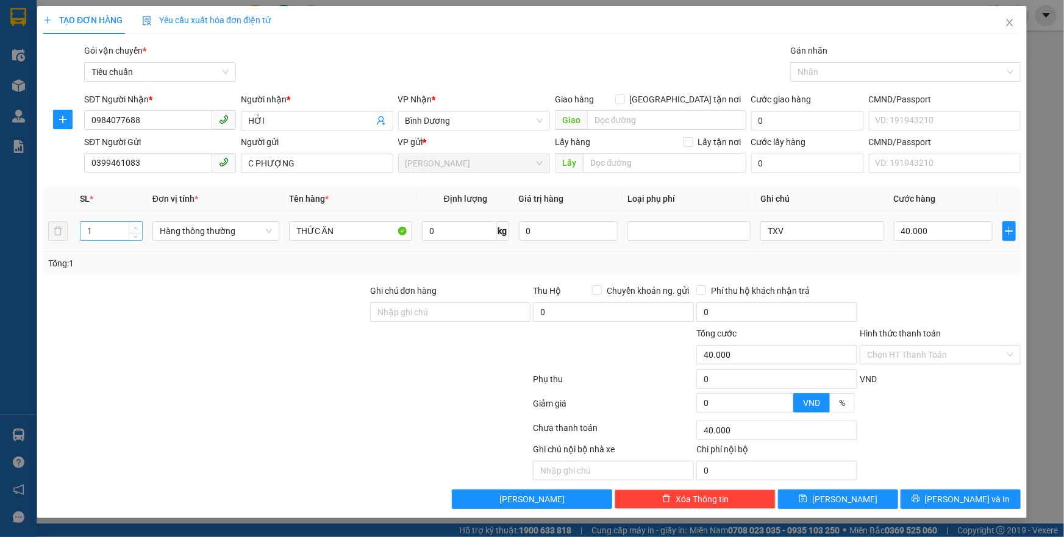
click at [134, 227] on icon "up" at bounding box center [136, 228] width 4 height 4
type input "2"
click at [371, 229] on input "THỨC ĂN" at bounding box center [350, 231] width 123 height 20
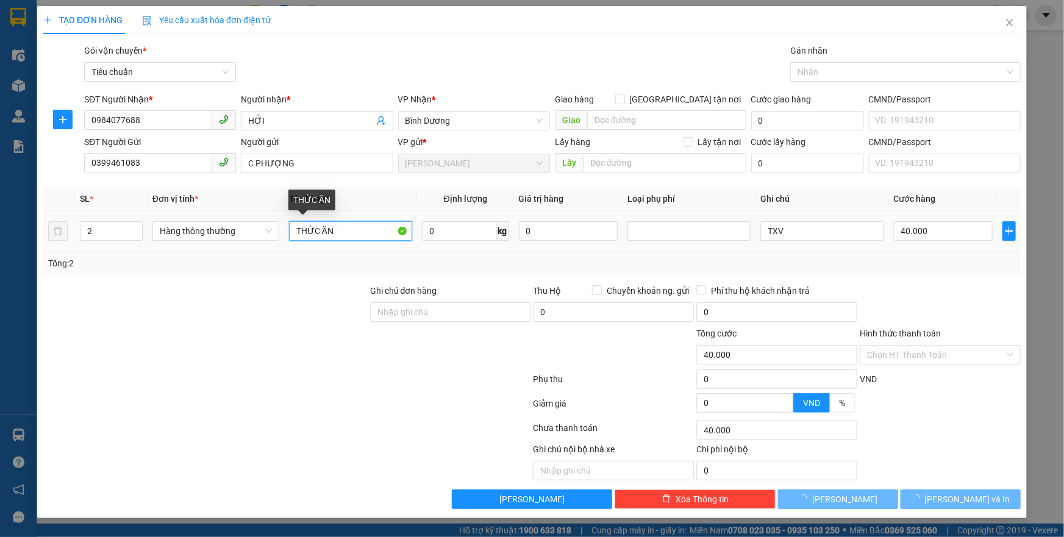
type input "THỨC ĂN +"
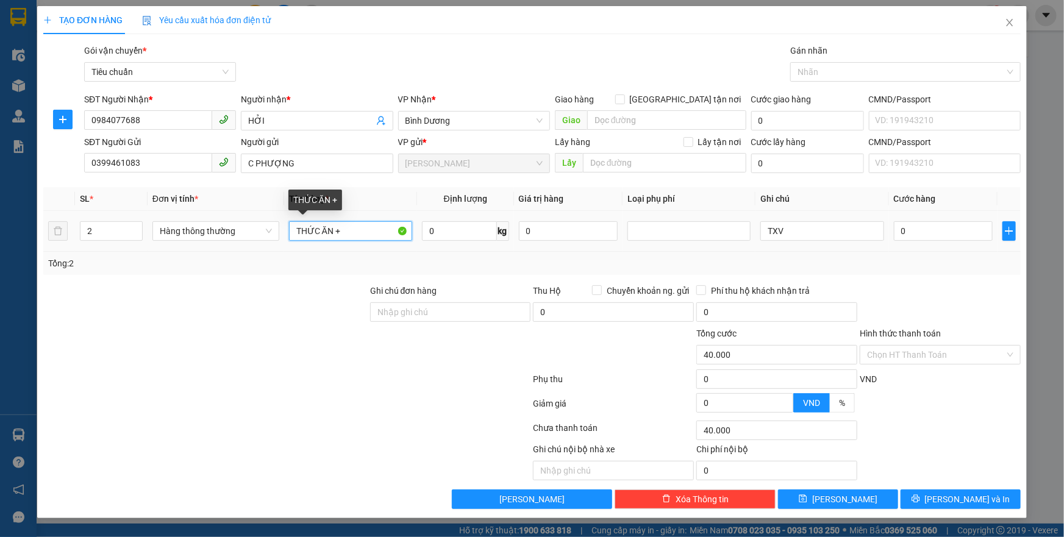
type input "0"
type input "THỨC ĂN +"
type input "0"
type input "THỨC ĂN + GẠO"
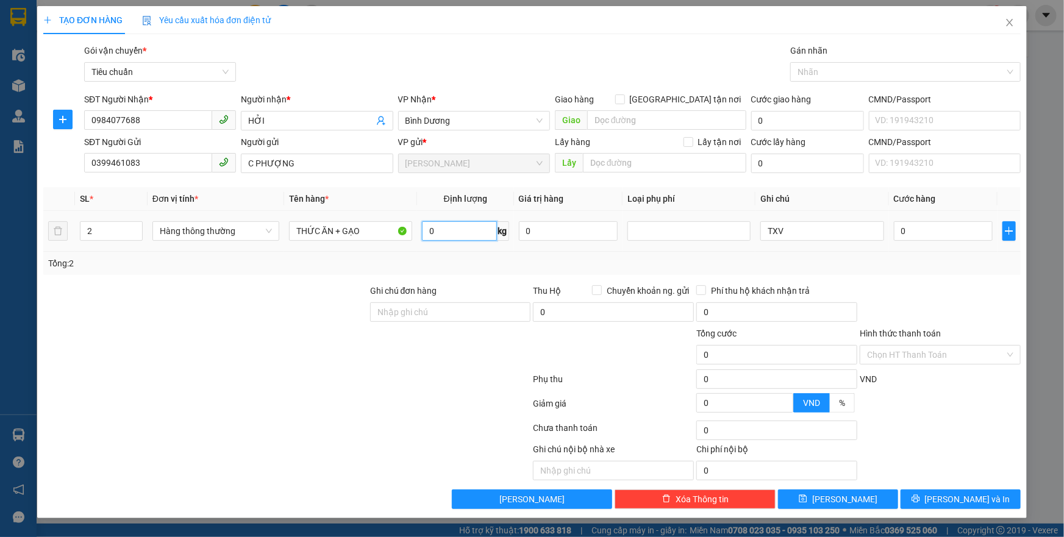
click at [457, 237] on input "0" at bounding box center [459, 231] width 75 height 20
type input "41"
click at [465, 262] on div "Tổng: 2" at bounding box center [532, 263] width 968 height 13
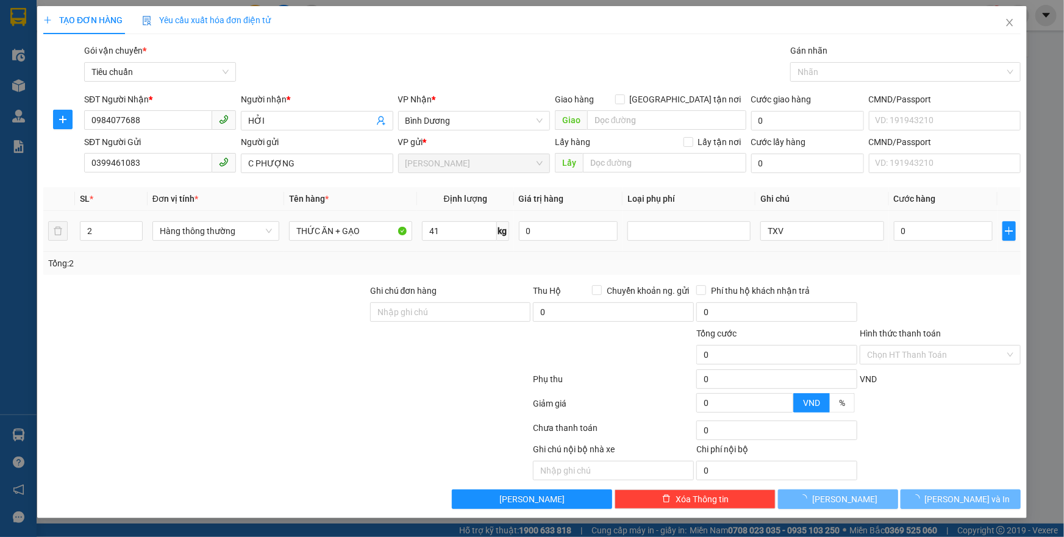
type input "90.000"
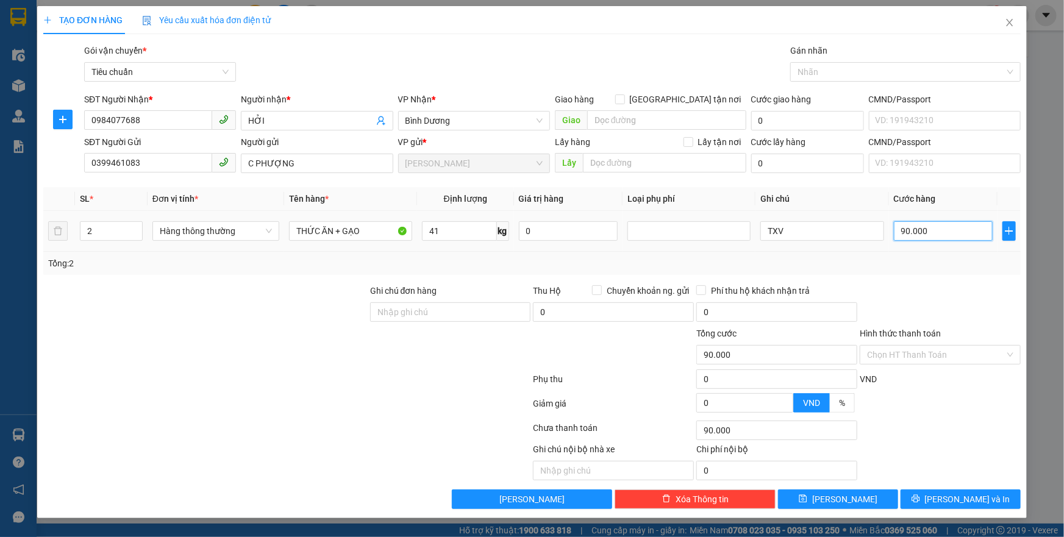
click at [943, 238] on input "90.000" at bounding box center [943, 231] width 99 height 20
type input "1"
type input "18"
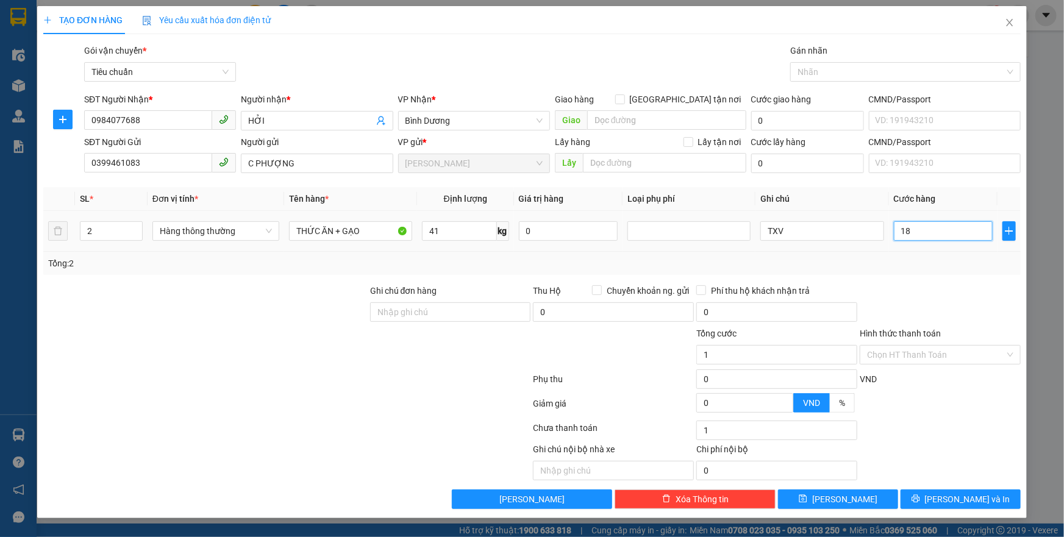
type input "18"
type input "180"
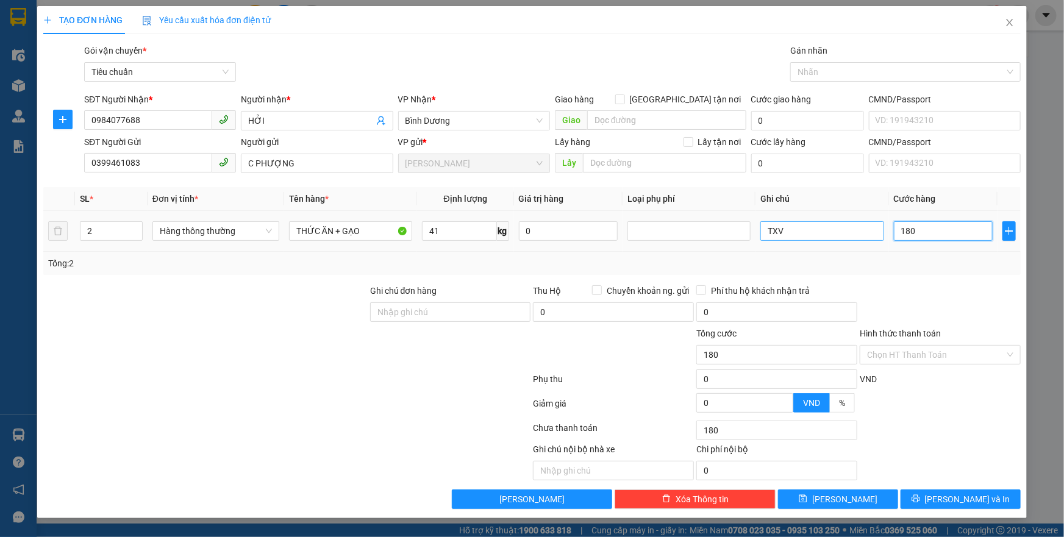
type input "180"
type input "180.000"
click at [830, 226] on input "TXV" at bounding box center [821, 231] width 123 height 20
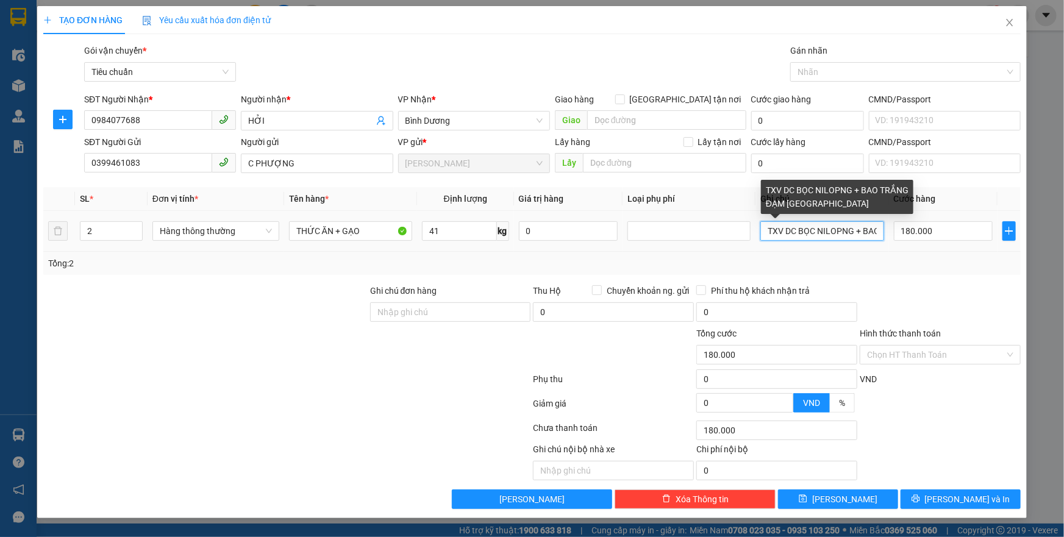
drag, startPoint x: 792, startPoint y: 232, endPoint x: 765, endPoint y: 232, distance: 26.8
click at [765, 232] on input "TXV DC BỌC NILOPNG + BAO TRẮNG ĐẠM [GEOGRAPHIC_DATA]" at bounding box center [821, 231] width 123 height 20
click at [834, 234] on input "TXV DC BỌC NILOPNG + BAO TRẮNG ĐẠM [GEOGRAPHIC_DATA]" at bounding box center [821, 231] width 123 height 20
click at [840, 233] on input "TXV DC BỌC NILOPNG + BAO TRẮNG ĐẠM [GEOGRAPHIC_DATA]" at bounding box center [821, 231] width 123 height 20
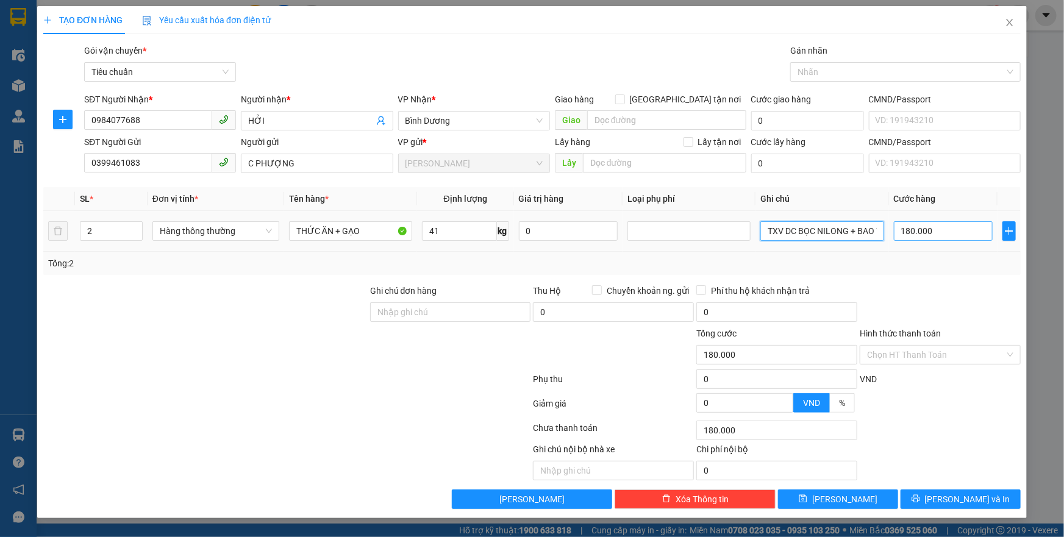
type input "TXV DC BỌC NILONG + BAO TRẮNG ĐẠM [GEOGRAPHIC_DATA]"
click at [944, 232] on input "180.000" at bounding box center [943, 231] width 99 height 20
click at [934, 279] on div "Transit Pickup Surcharge Ids Transit Deliver Surcharge Ids Transit Deliver Surc…" at bounding box center [531, 276] width 977 height 465
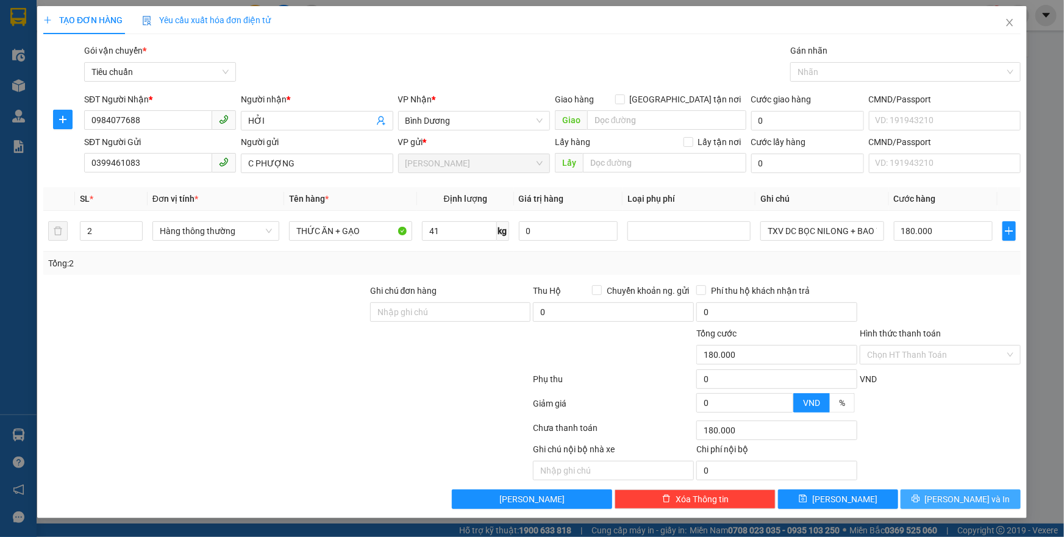
click at [954, 499] on span "[PERSON_NAME] và In" at bounding box center [967, 499] width 85 height 13
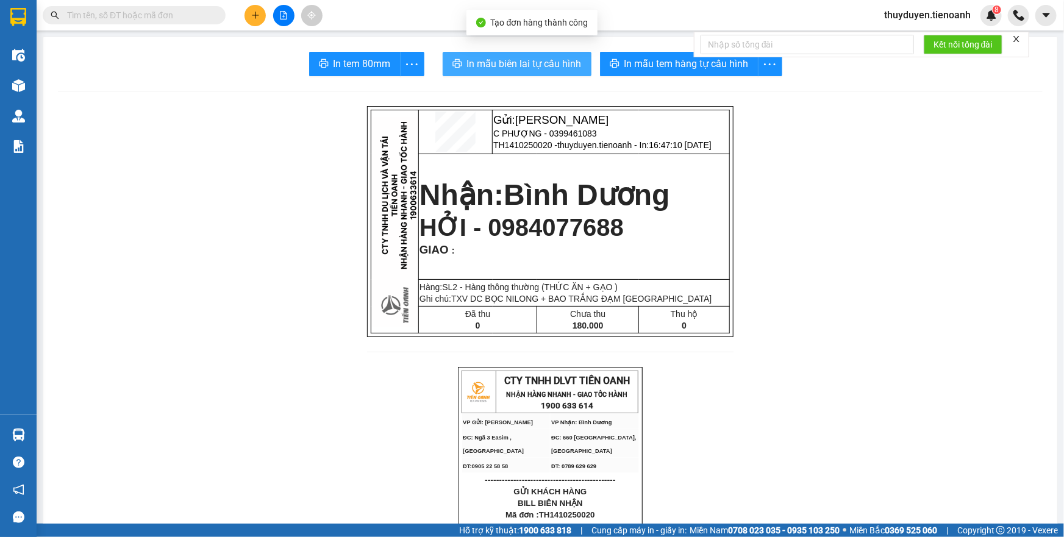
click at [537, 70] on span "In mẫu biên lai tự cấu hình" at bounding box center [524, 63] width 115 height 15
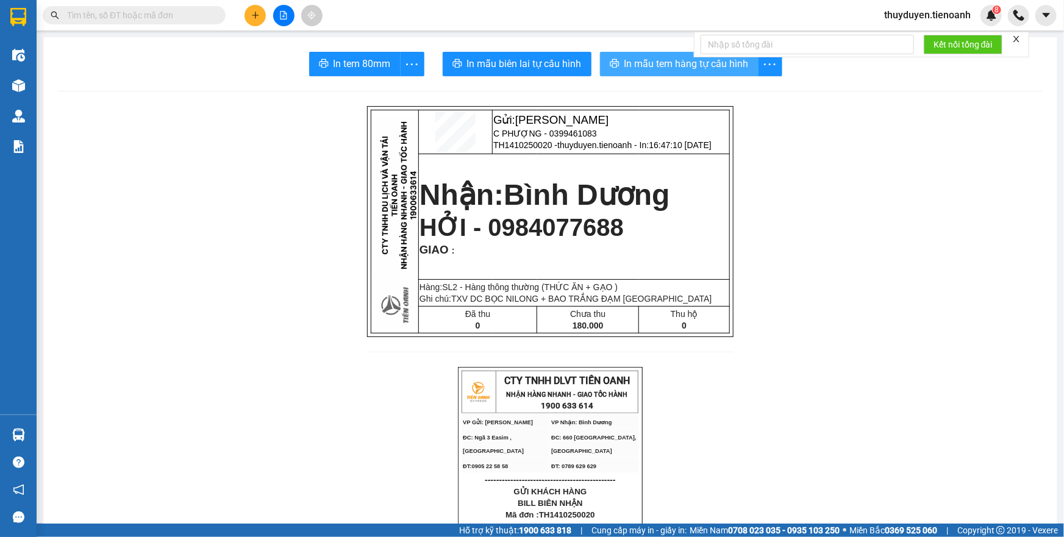
click at [682, 71] on span "In mẫu tem hàng tự cấu hình" at bounding box center [686, 63] width 124 height 15
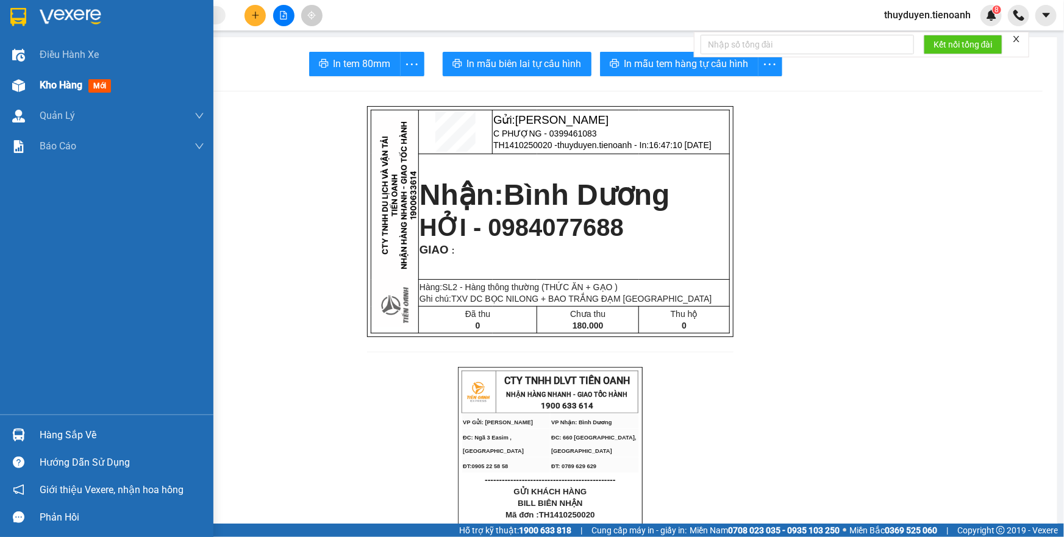
click at [49, 88] on span "Kho hàng" at bounding box center [61, 85] width 43 height 12
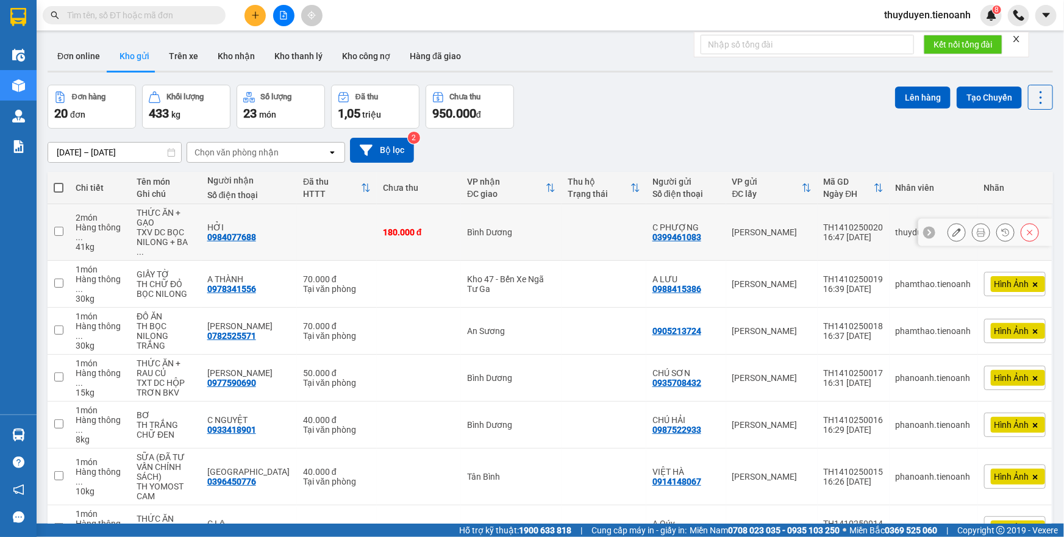
click at [952, 228] on icon at bounding box center [956, 232] width 9 height 9
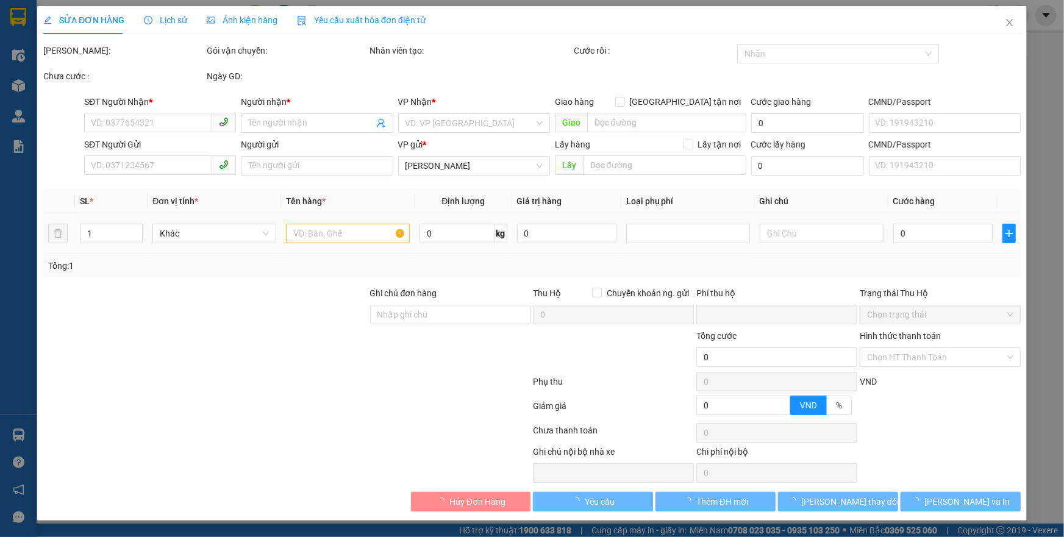
type input "0984077688"
type input "HỞI"
type input "0399461083"
type input "C PHƯỢNG"
type input "0"
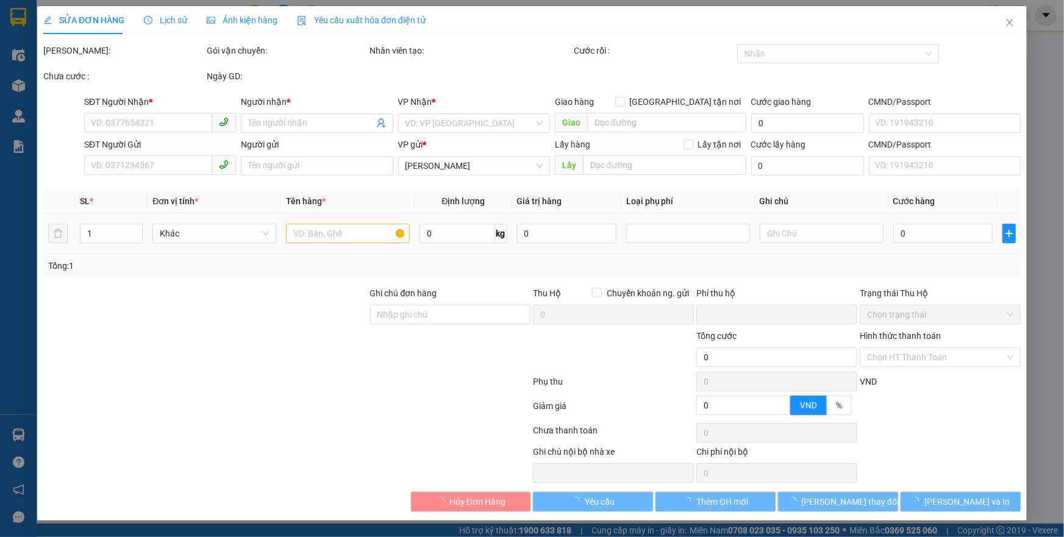
type input "180.000"
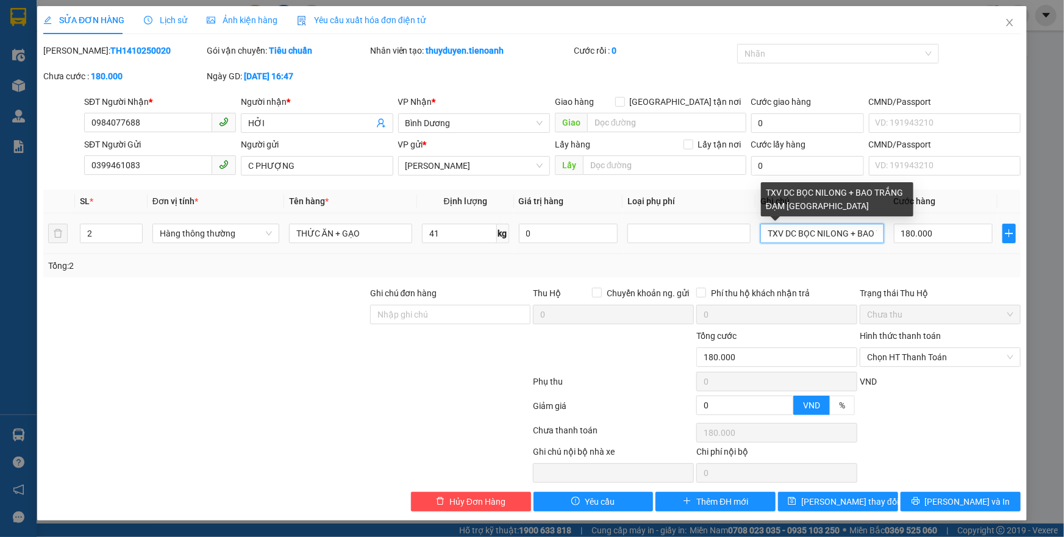
click at [780, 235] on input "TXV DC BỌC NILONG + BAO TRẮNG ĐẠM [GEOGRAPHIC_DATA]" at bounding box center [821, 234] width 123 height 20
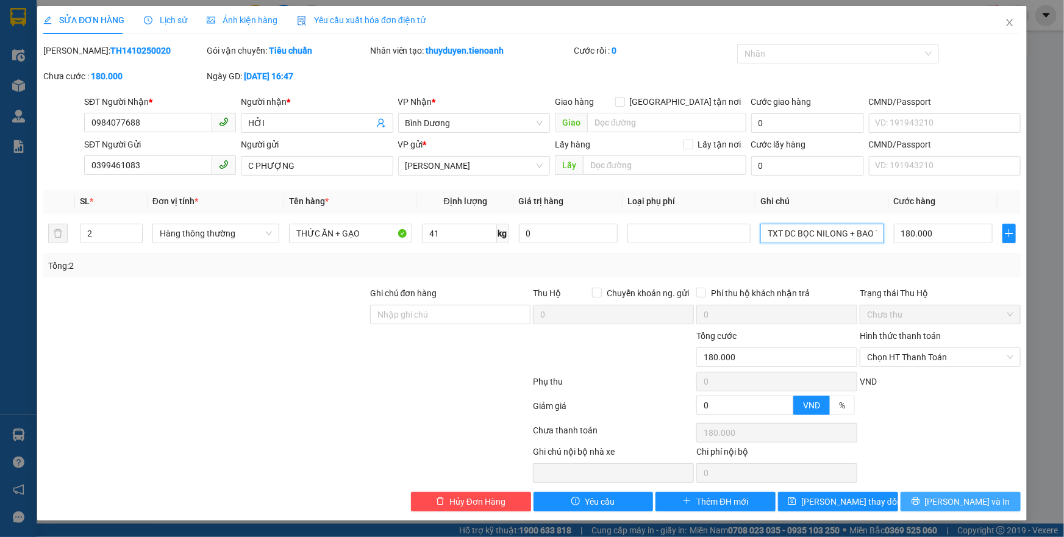
type input "TXT DC BỌC NILONG + BAO TRẮNG ĐẠM [GEOGRAPHIC_DATA]"
click at [966, 502] on span "[PERSON_NAME] và In" at bounding box center [967, 501] width 85 height 13
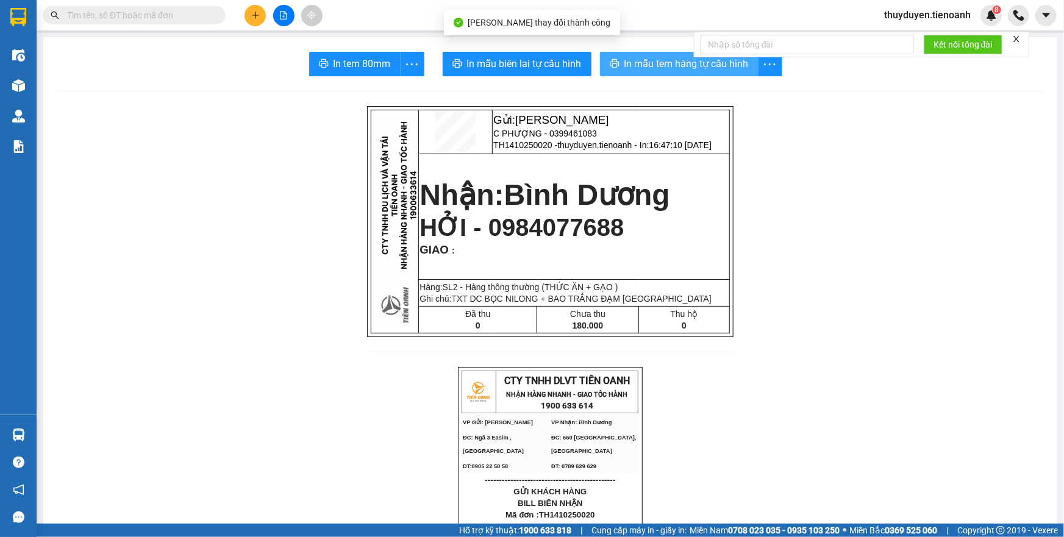
click at [624, 52] on button "In mẫu tem hàng tự cấu hình" at bounding box center [679, 64] width 159 height 24
click at [674, 65] on span "In mẫu tem hàng tự cấu hình" at bounding box center [686, 63] width 124 height 15
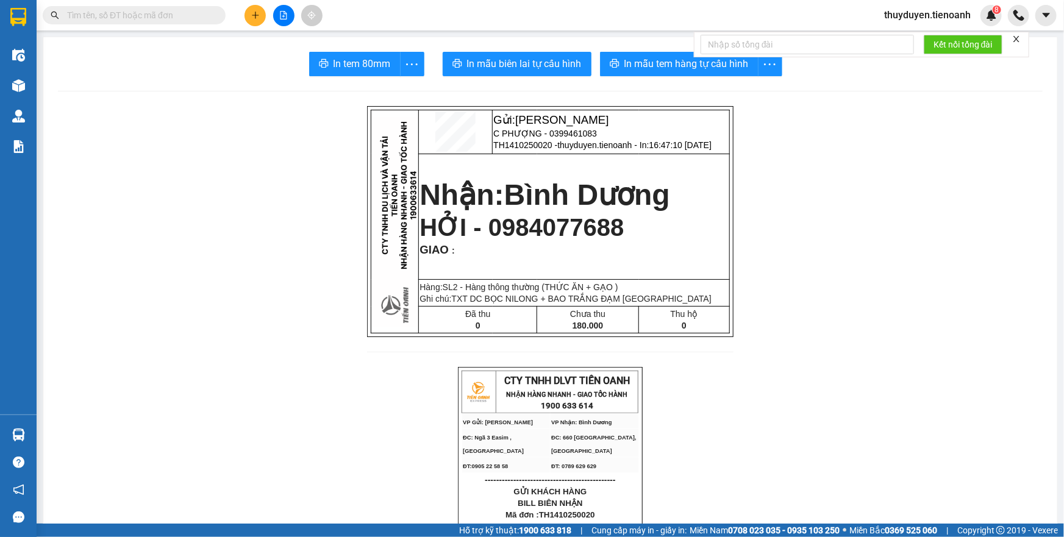
click at [249, 20] on button at bounding box center [255, 15] width 21 height 21
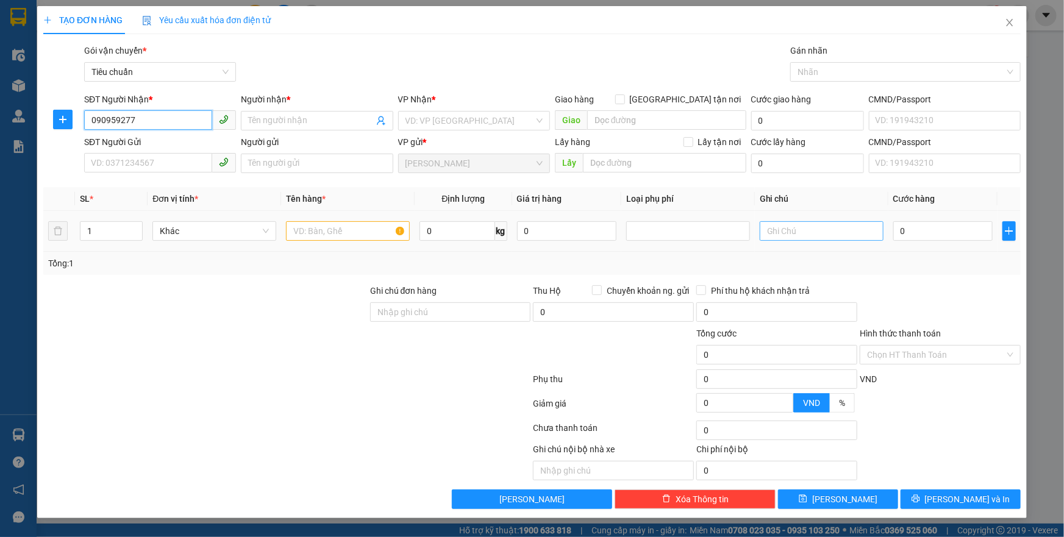
type input "0909592774"
click at [188, 143] on div "0909592774 - CÚC" at bounding box center [159, 144] width 137 height 13
type input "CÚC"
checkbox input "true"
type input "[STREET_ADDRESS]"
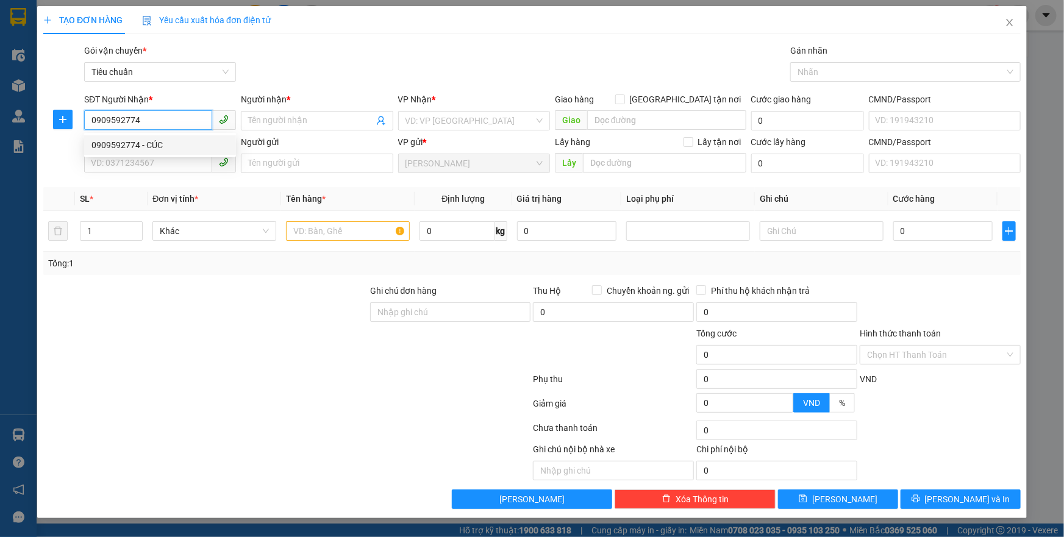
type input "50.000"
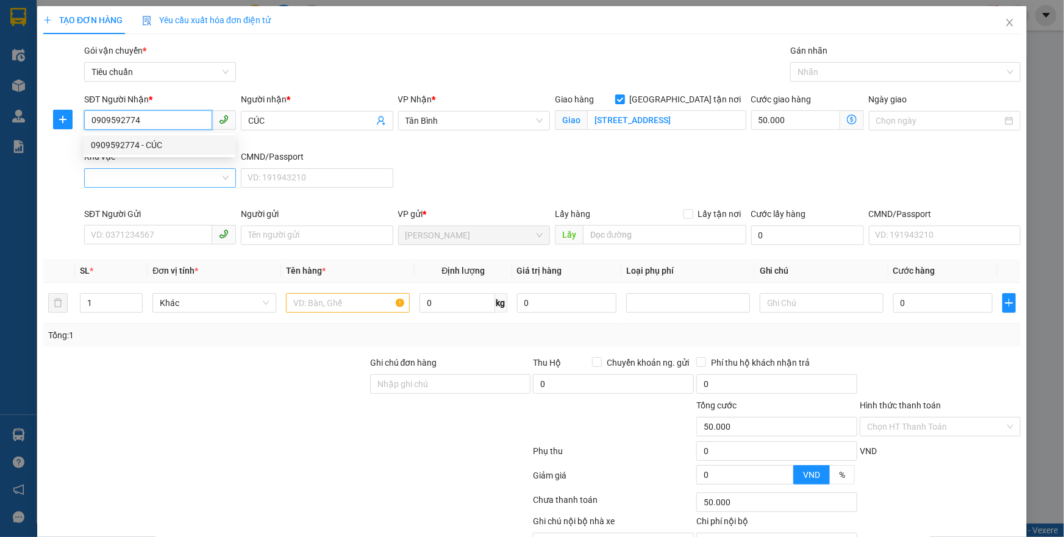
type input "90.000"
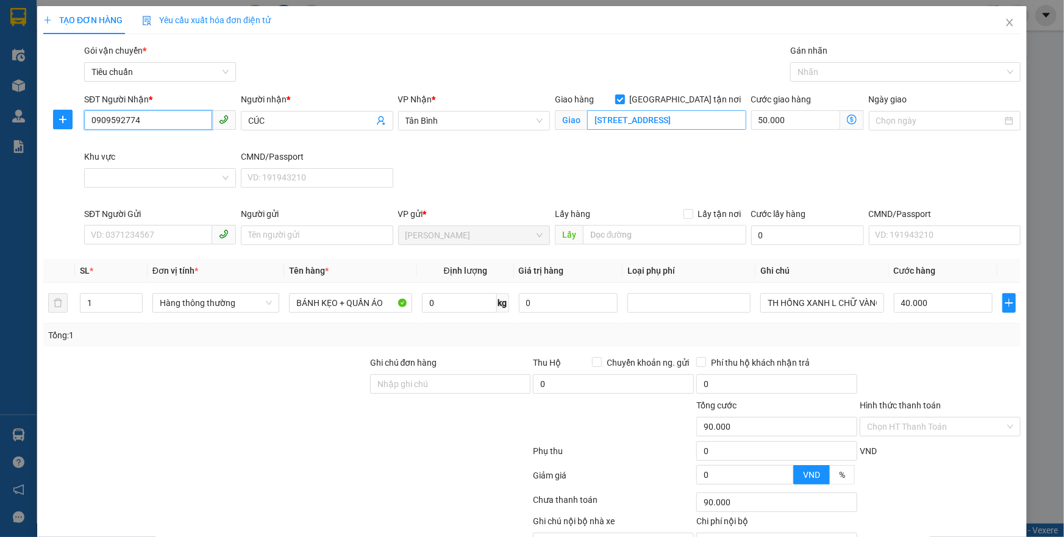
type input "0909592774"
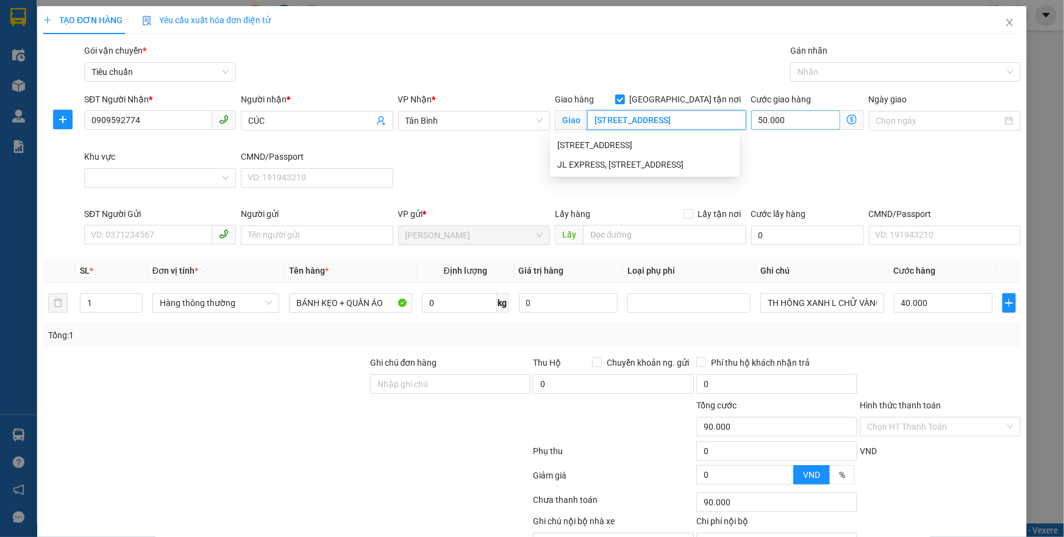
drag, startPoint x: 677, startPoint y: 118, endPoint x: 809, endPoint y: 127, distance: 131.4
click at [820, 127] on div "SĐT Người Nhận * 0909592774 Người nhận * CÚC VP Nhận * [GEOGRAPHIC_DATA] tận nơ…" at bounding box center [552, 150] width 941 height 115
click at [101, 177] on input "Khu vực" at bounding box center [155, 178] width 129 height 18
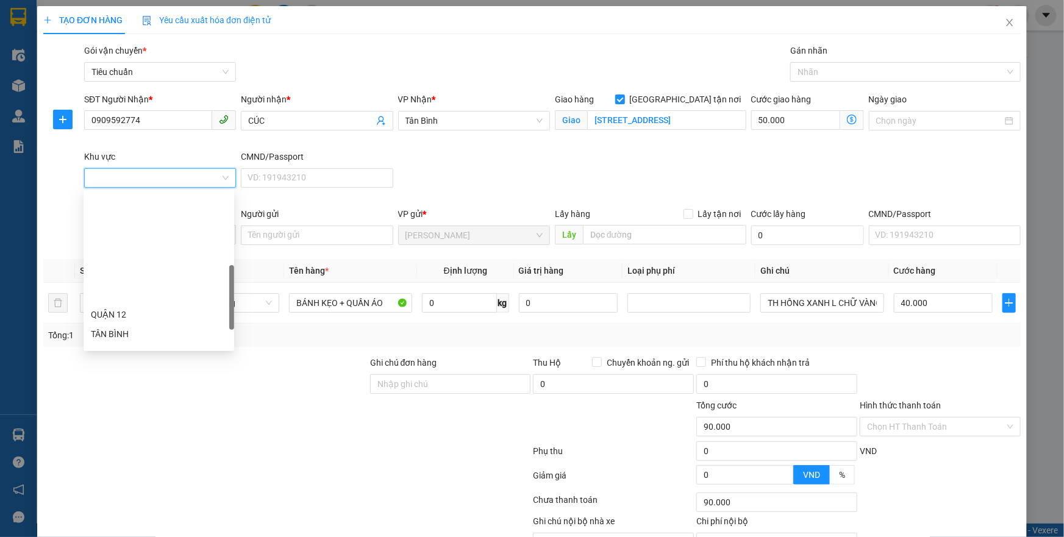
scroll to position [244, 0]
click at [127, 252] on div "BÌNH TÂN" at bounding box center [159, 251] width 136 height 13
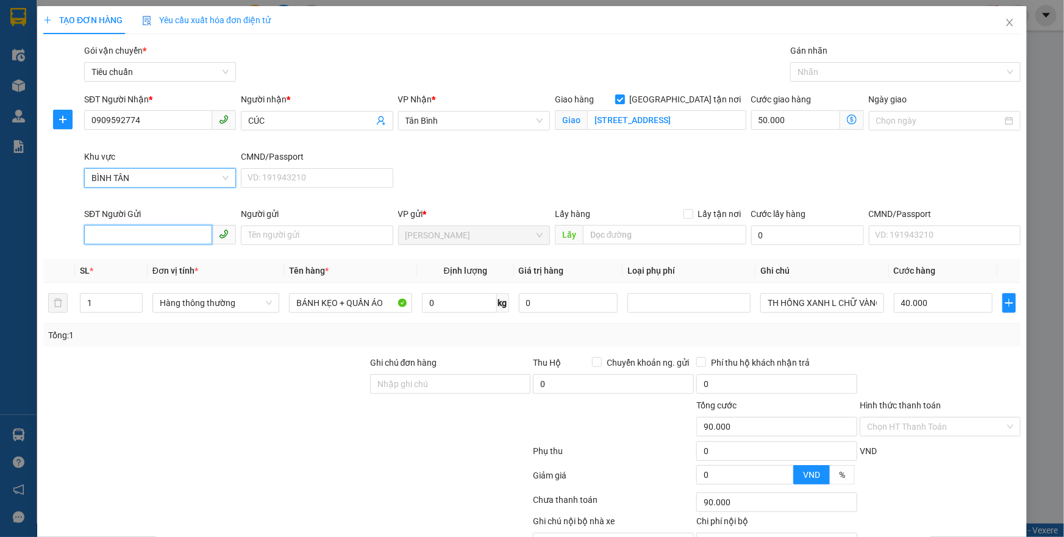
click at [179, 230] on input "SĐT Người Gửi" at bounding box center [148, 235] width 128 height 20
type input "40.000"
type input "0"
click at [177, 262] on div "0766471111 - THỊNH" at bounding box center [159, 258] width 136 height 13
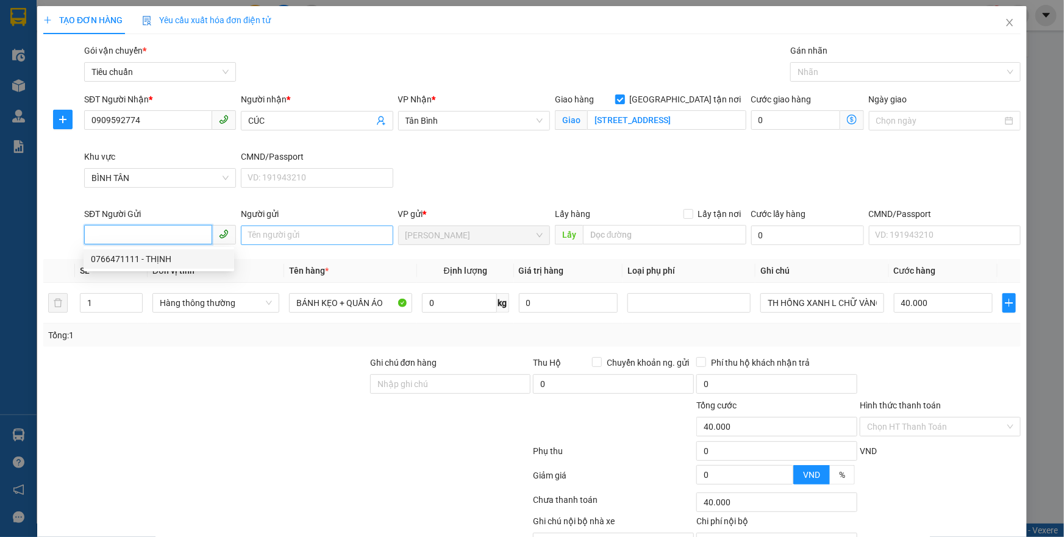
type input "0766471111"
type input "THỊNH"
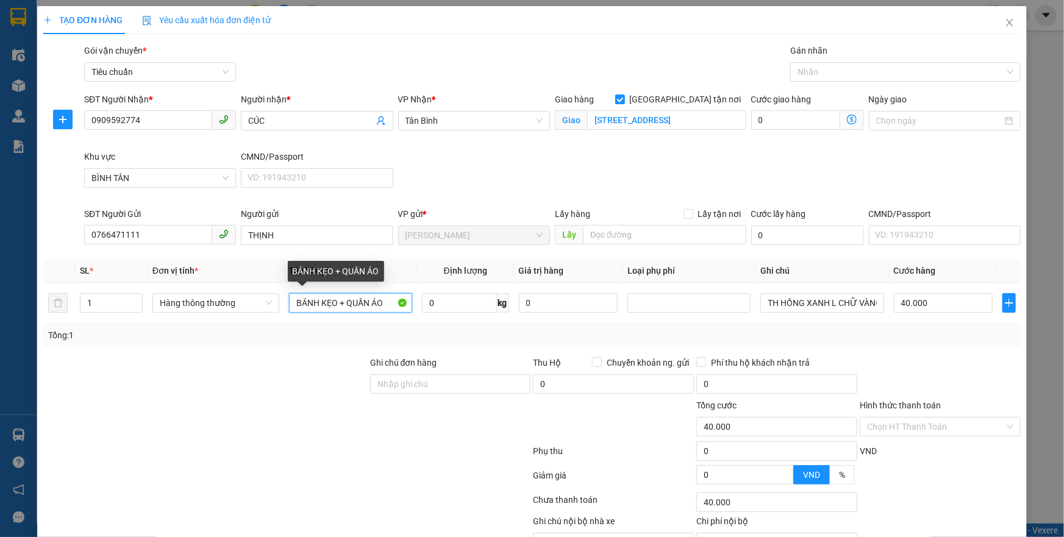
drag, startPoint x: 343, startPoint y: 301, endPoint x: 165, endPoint y: 340, distance: 181.7
click at [165, 340] on div "SL * Đơn vị tính * Tên hàng * Định lượng Giá trị hàng Loại phụ phí Ghi chú Cước…" at bounding box center [531, 303] width 977 height 88
click at [250, 300] on span "Hàng thông thường" at bounding box center [216, 303] width 112 height 18
type input "QUẦN ÁO"
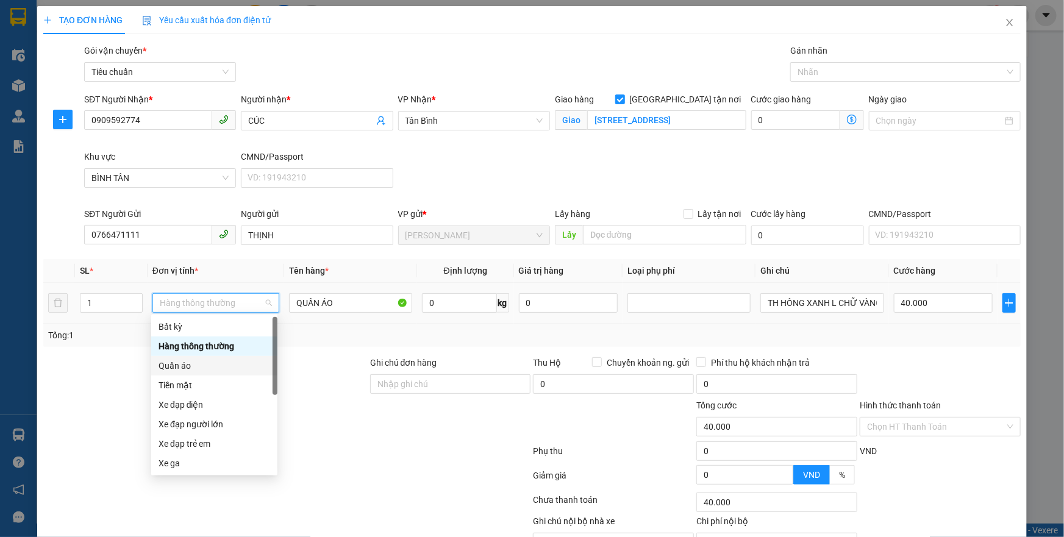
click at [215, 366] on div "Quần áo" at bounding box center [215, 365] width 112 height 13
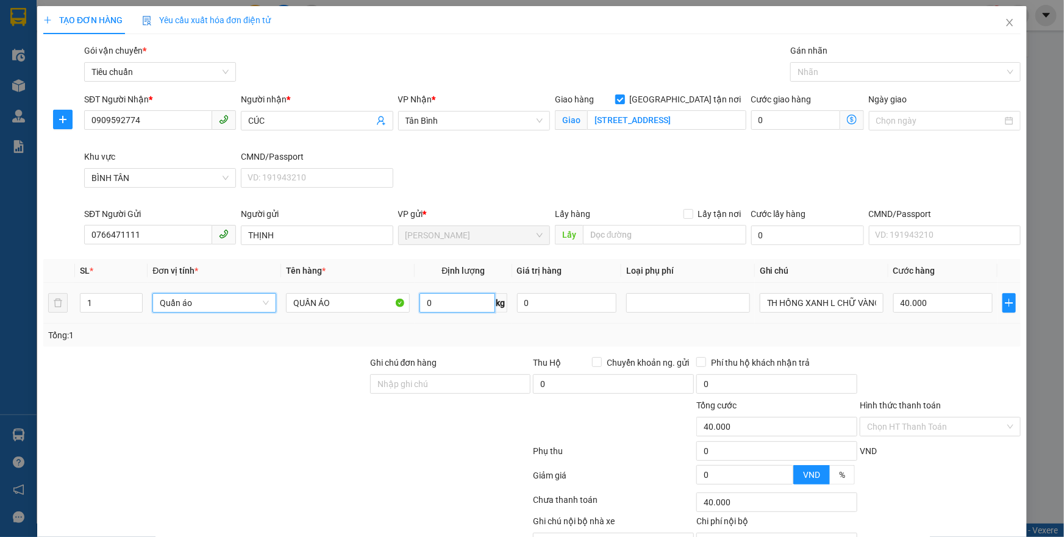
click at [445, 303] on input "0" at bounding box center [457, 303] width 75 height 20
type input "0"
type input "3"
type input "0"
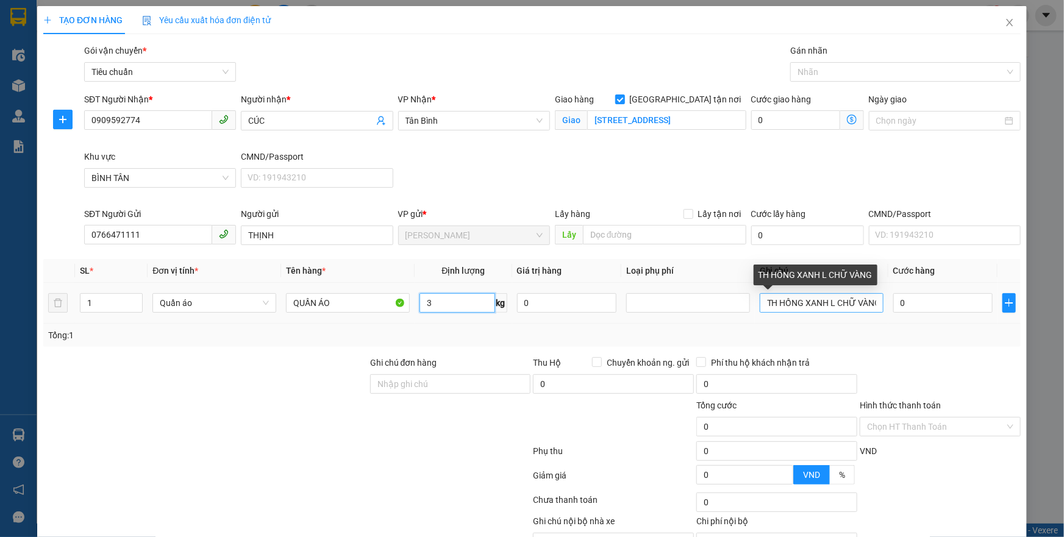
type input "3"
drag, startPoint x: 774, startPoint y: 304, endPoint x: 1063, endPoint y: 309, distance: 289.1
click at [1063, 309] on div "TẠO ĐƠN HÀNG Yêu cầu xuất hóa đơn điện tử Transit Pickup Surcharge Ids Transit …" at bounding box center [532, 268] width 1064 height 537
type input "30.000"
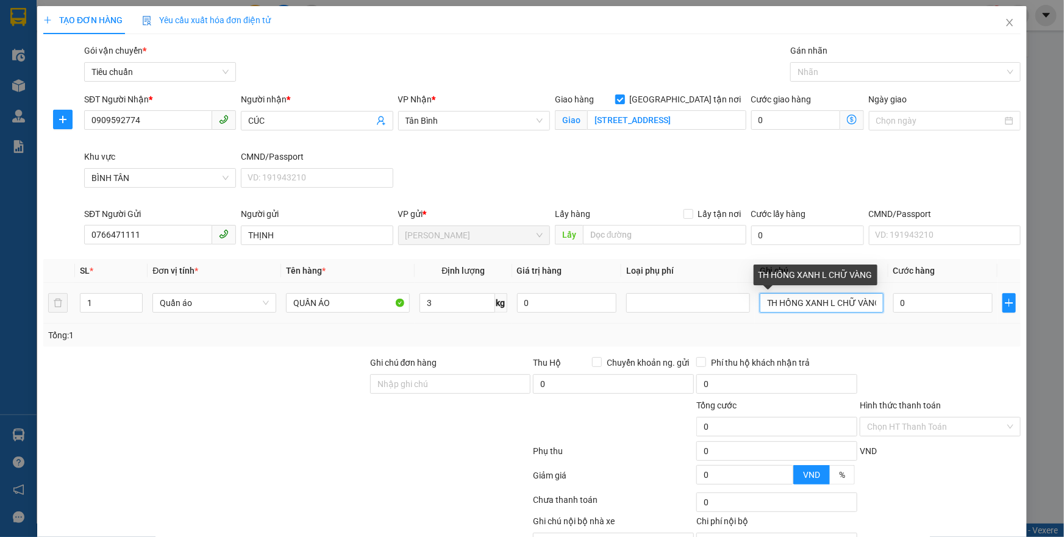
type input "30.000"
type input "TH A"
type input "110.000"
type input "80.000"
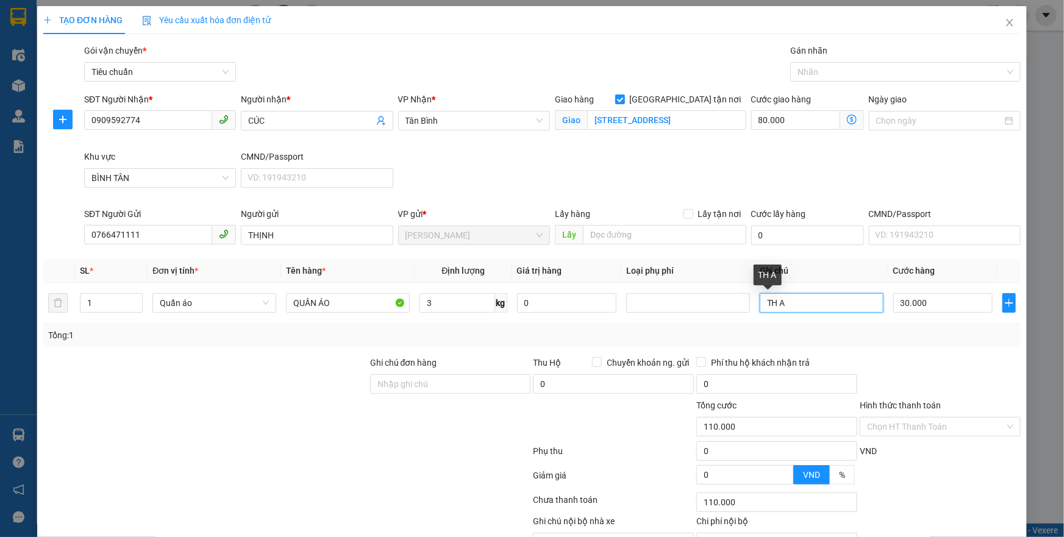
scroll to position [0, 0]
click at [895, 79] on div "Nhãn" at bounding box center [905, 72] width 230 height 20
type input "TH AQUAFINA"
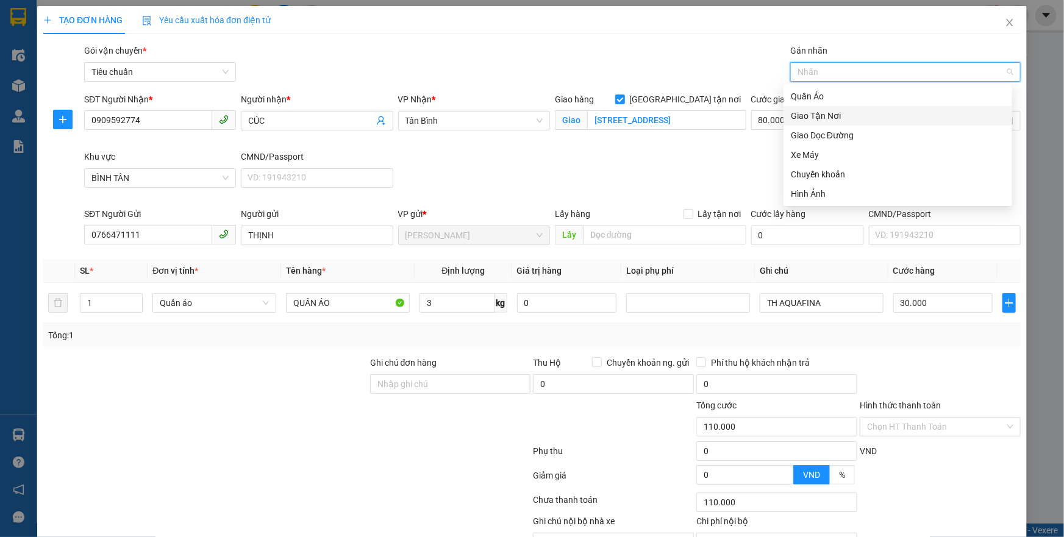
click at [837, 115] on div "Giao Tận Nơi" at bounding box center [898, 115] width 214 height 13
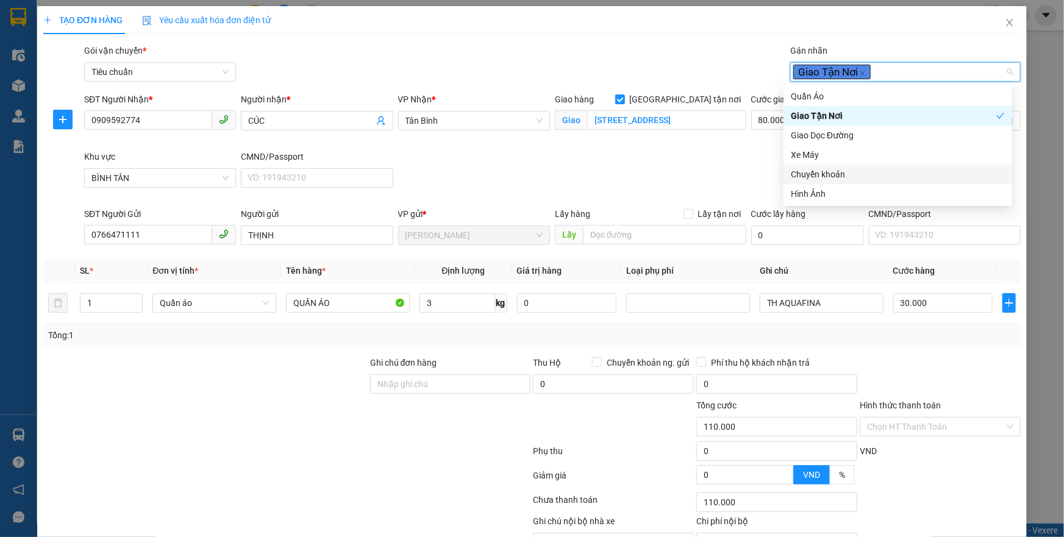
click at [735, 171] on div "SĐT Người Nhận * 0909592774 Người nhận * CÚC VP Nhận * [GEOGRAPHIC_DATA] hàng […" at bounding box center [552, 150] width 941 height 115
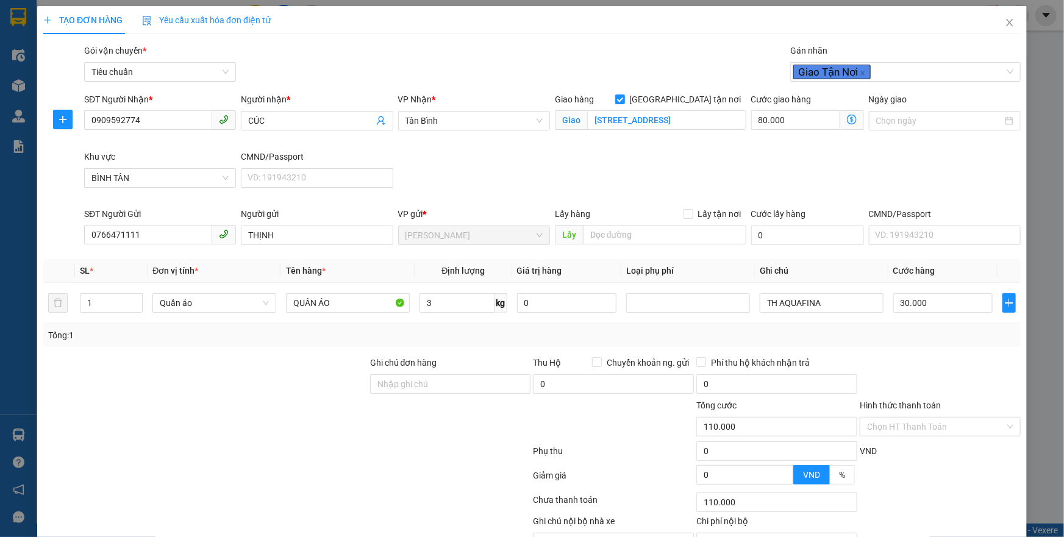
click at [847, 118] on icon "dollar-circle" at bounding box center [852, 120] width 10 height 10
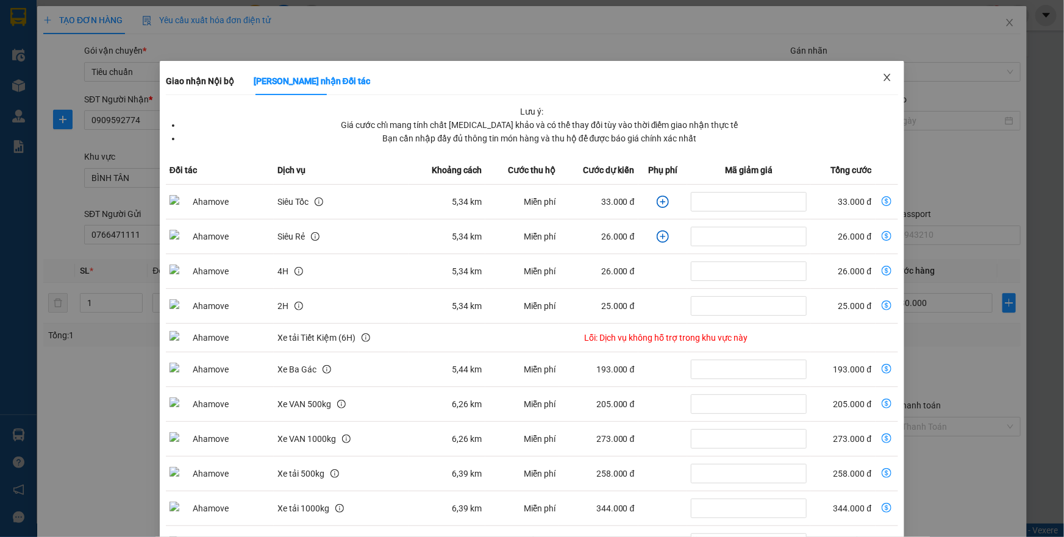
click at [884, 79] on icon "close" at bounding box center [887, 78] width 10 height 10
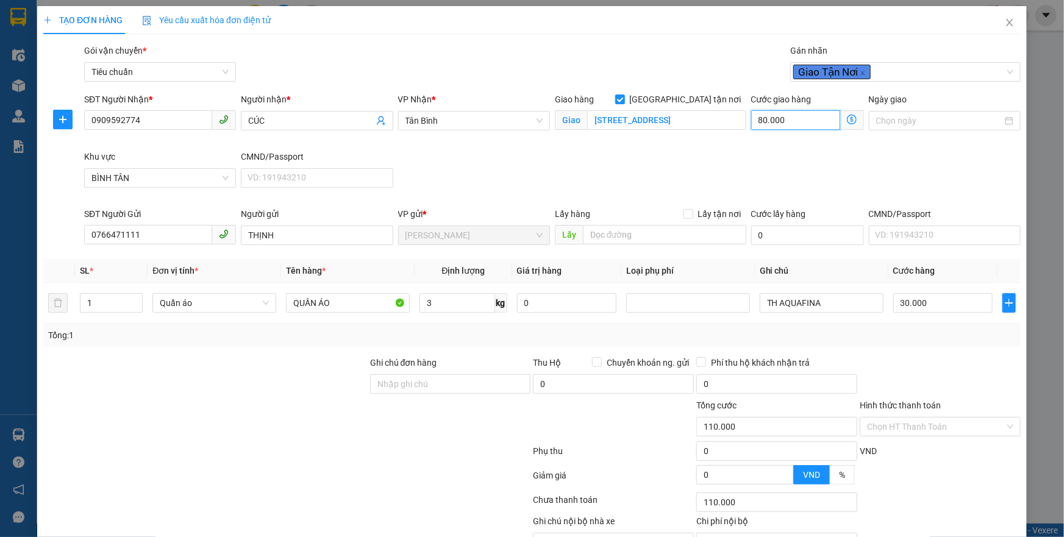
click at [783, 116] on input "80.000" at bounding box center [795, 120] width 89 height 20
type input "30.004"
type input "4"
type input "30.040"
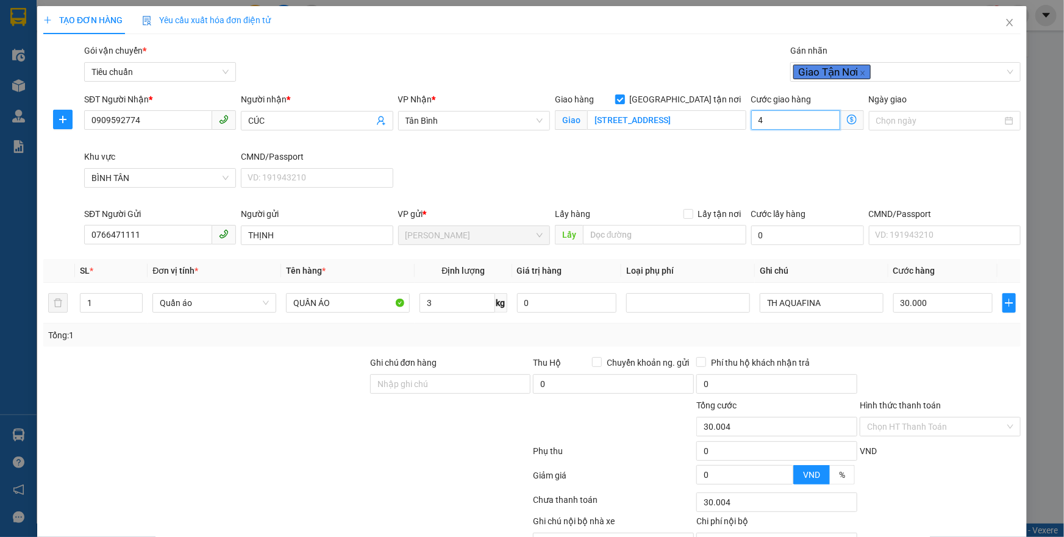
type input "30.040"
type input "40"
type input "70.000"
type input "40.000"
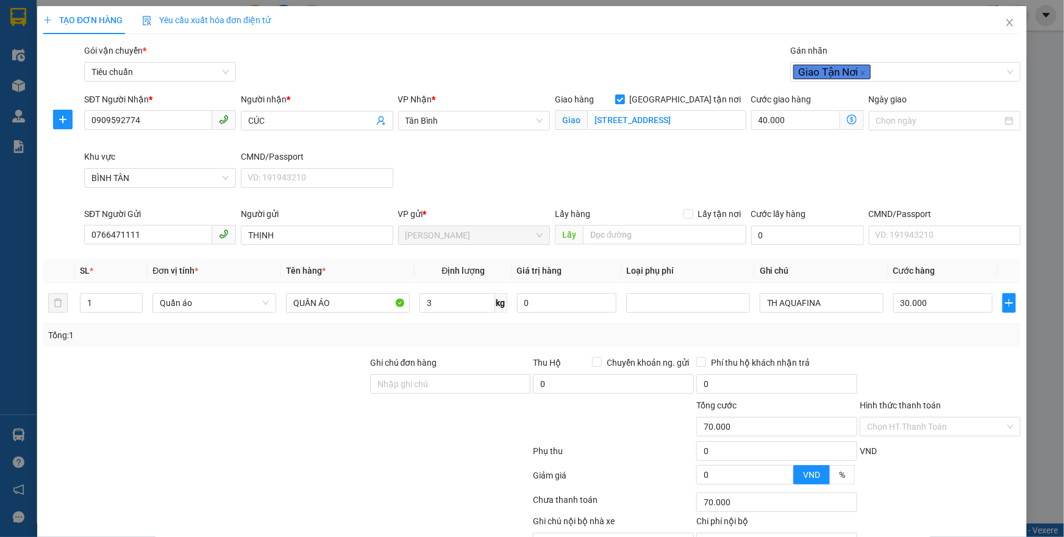
click at [880, 156] on div "SĐT Người Nhận * 0909592774 Người nhận * CÚC VP Nhận * Tân Bình Giao hàng [GEOG…" at bounding box center [552, 150] width 941 height 115
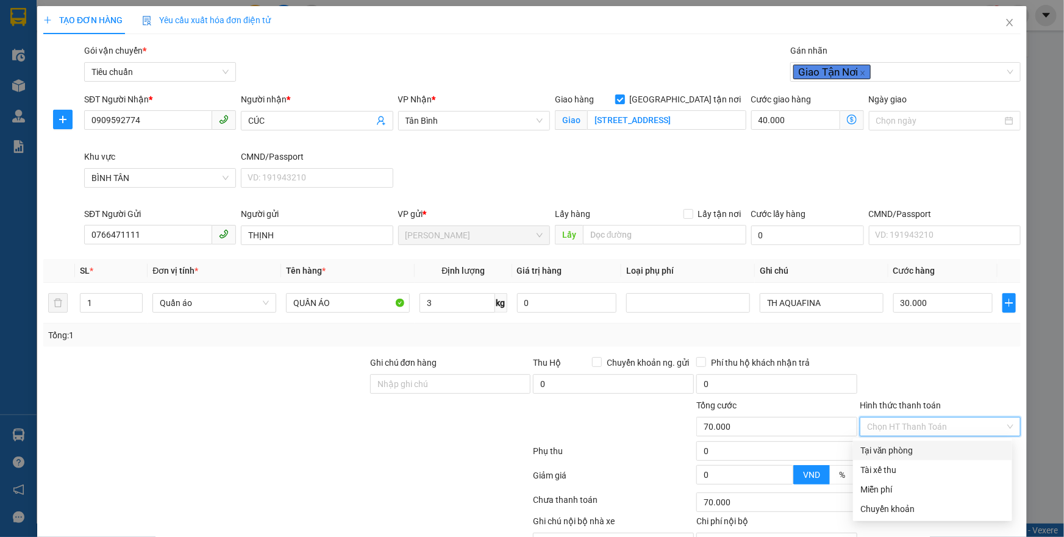
click at [921, 421] on input "Hình thức thanh toán" at bounding box center [936, 427] width 138 height 18
click at [915, 445] on div "Tại văn phòng" at bounding box center [932, 450] width 145 height 13
type input "0"
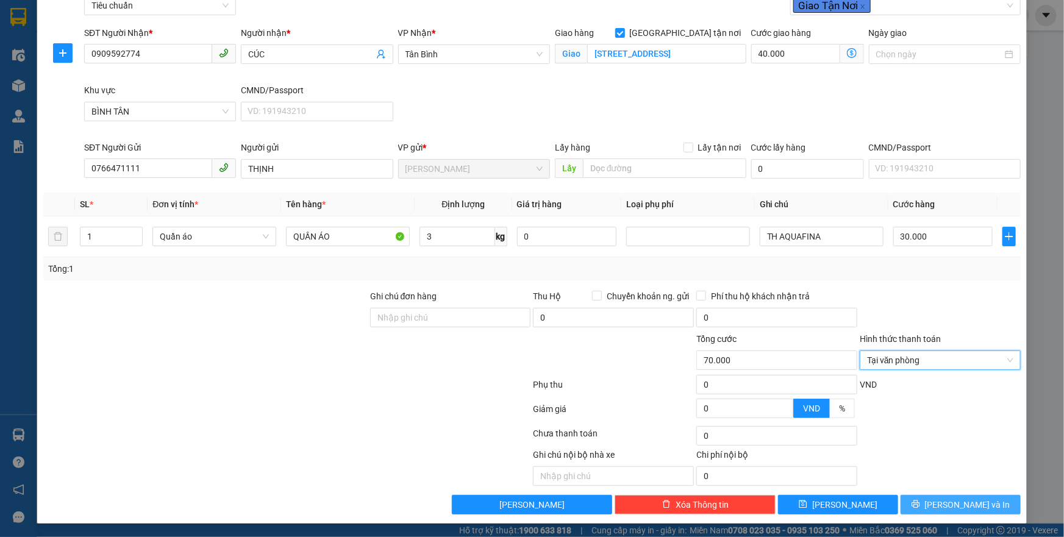
click at [954, 498] on span "[PERSON_NAME] và In" at bounding box center [967, 504] width 85 height 13
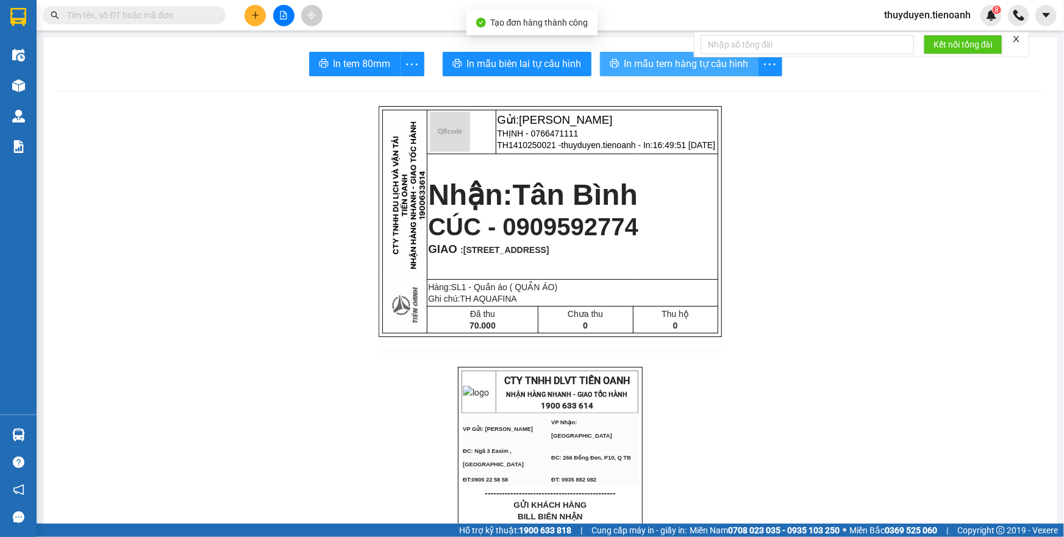
click at [663, 61] on span "In mẫu tem hàng tự cấu hình" at bounding box center [686, 63] width 124 height 15
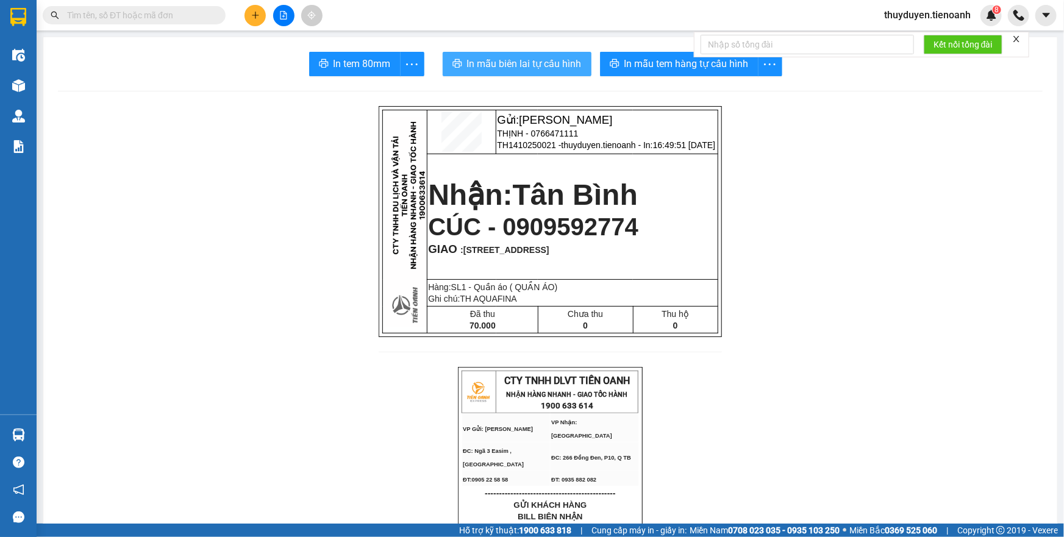
click at [532, 61] on span "In mẫu biên lai tự cấu hình" at bounding box center [524, 63] width 115 height 15
click at [258, 21] on button at bounding box center [255, 15] width 21 height 21
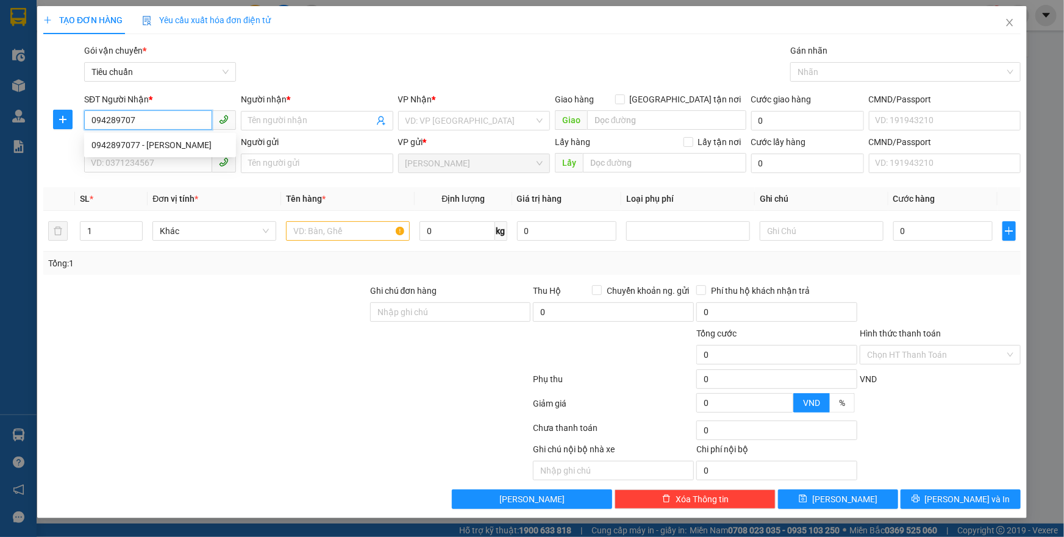
type input "0942897077"
click at [143, 147] on div "0942897077 - [PERSON_NAME]" at bounding box center [159, 144] width 137 height 13
type input "C HẰNG"
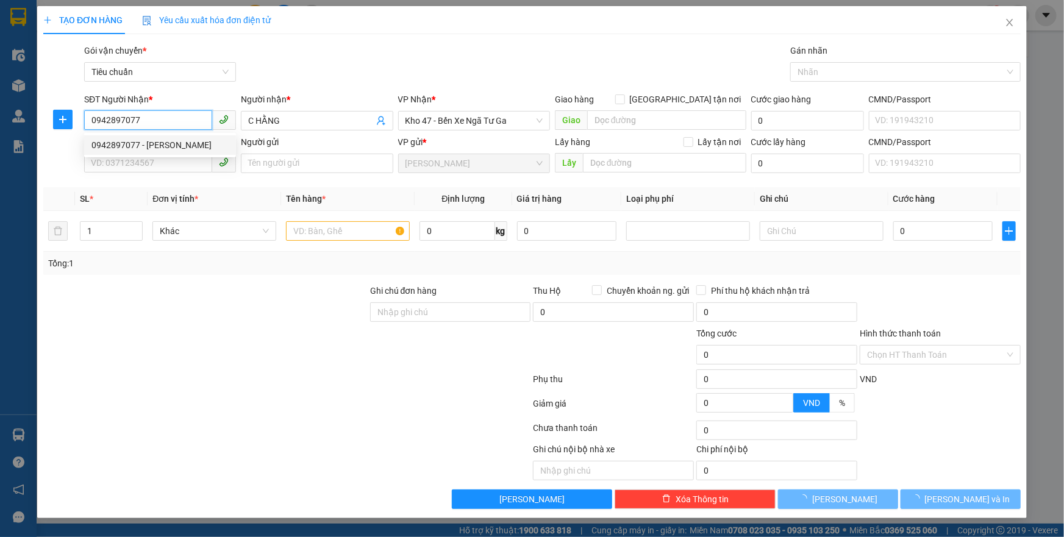
type input "60.000"
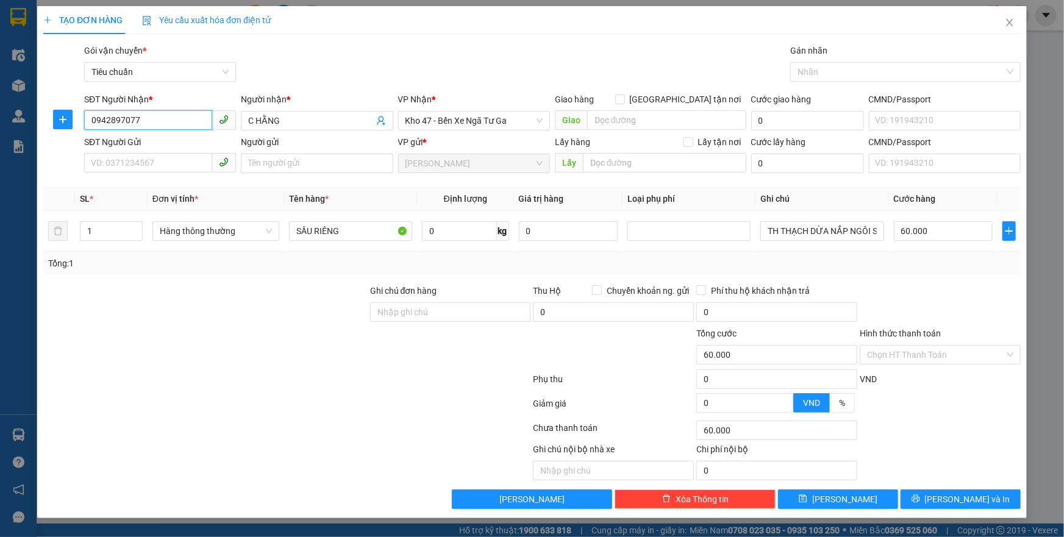
type input "0942897077"
click at [162, 141] on div "SĐT Người Gửi" at bounding box center [160, 141] width 152 height 13
click at [162, 153] on input "SĐT Người Gửi" at bounding box center [148, 163] width 128 height 20
click at [162, 141] on div "SĐT Người Gửi" at bounding box center [160, 141] width 152 height 13
click at [162, 153] on input "SĐT Người Gửi" at bounding box center [148, 163] width 128 height 20
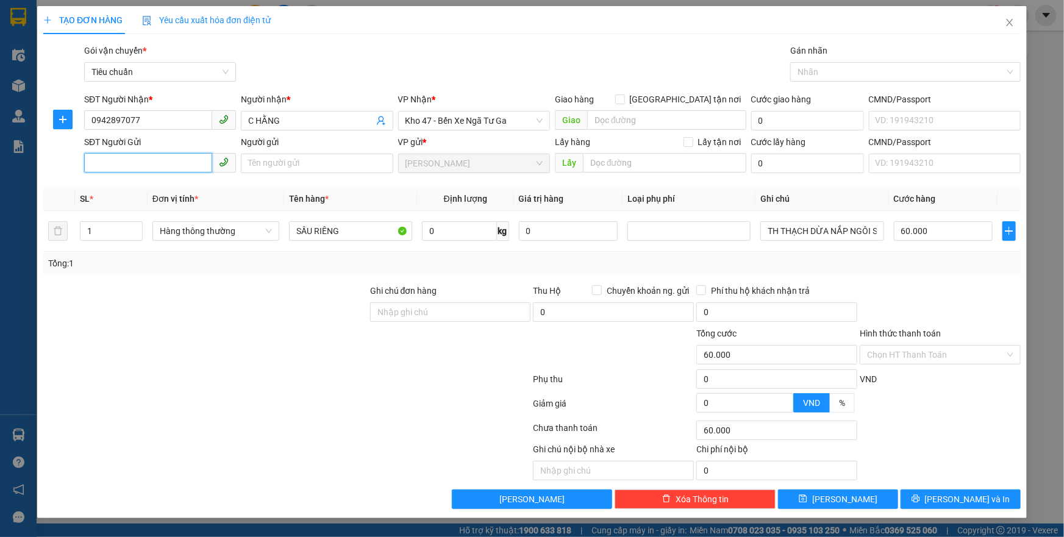
click at [162, 157] on input "SĐT Người Gửi" at bounding box center [148, 163] width 128 height 20
type input "0329441246"
click at [142, 189] on div "0329441246 - A LƯỢNG" at bounding box center [159, 187] width 137 height 13
type input "A LƯỢNG"
type input "0329441246"
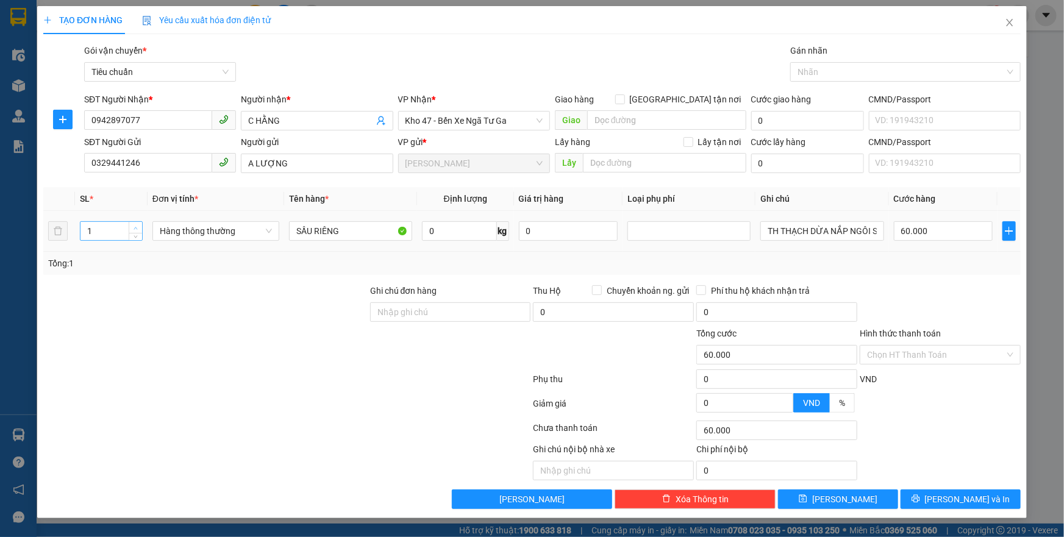
type input "2"
click at [134, 227] on icon "up" at bounding box center [136, 228] width 4 height 4
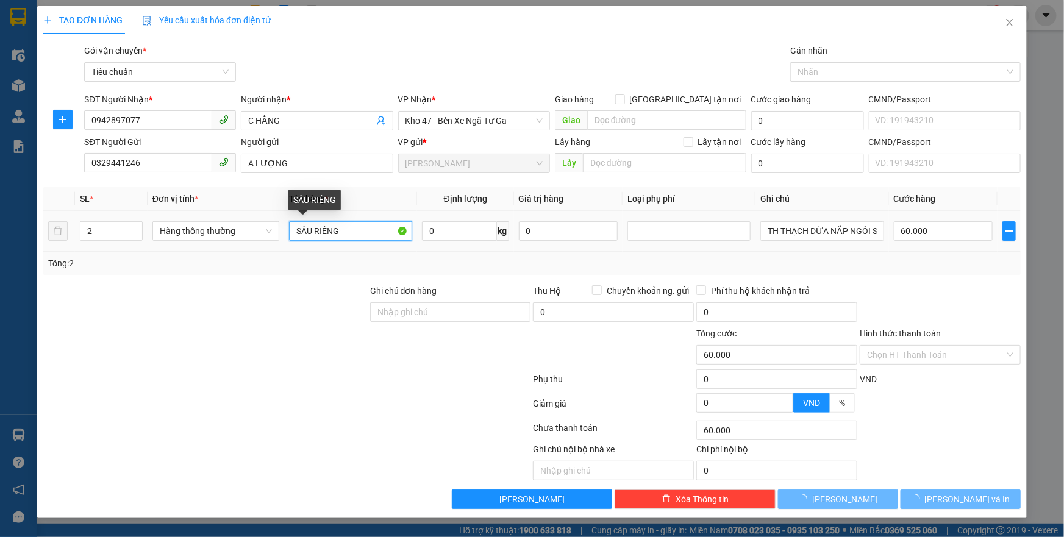
type input "0"
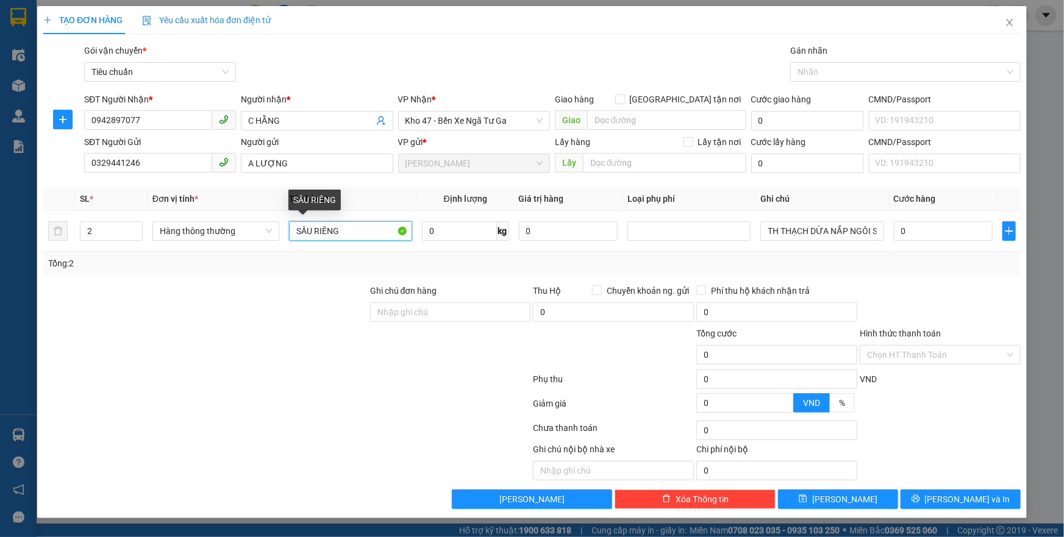
drag, startPoint x: 362, startPoint y: 229, endPoint x: 193, endPoint y: 259, distance: 170.9
click at [193, 259] on div "SL * Đơn vị tính * Tên hàng * Định lượng Giá trị hàng Loại phụ phí Ghi chú Cước…" at bounding box center [531, 231] width 977 height 88
click at [448, 230] on input "0" at bounding box center [459, 231] width 75 height 20
drag, startPoint x: 449, startPoint y: 232, endPoint x: 460, endPoint y: 271, distance: 40.0
click at [449, 236] on input "10" at bounding box center [459, 231] width 75 height 20
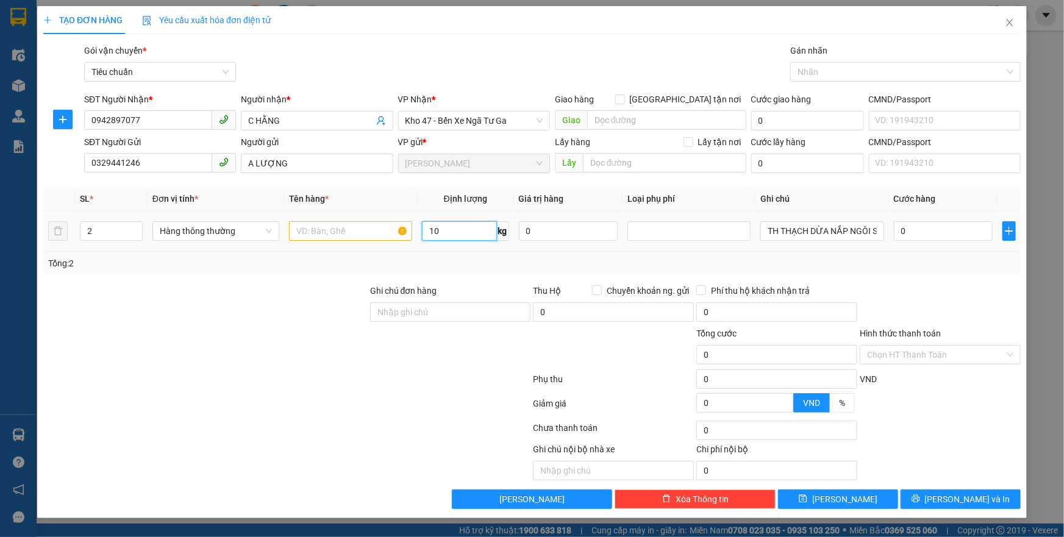
type input "10"
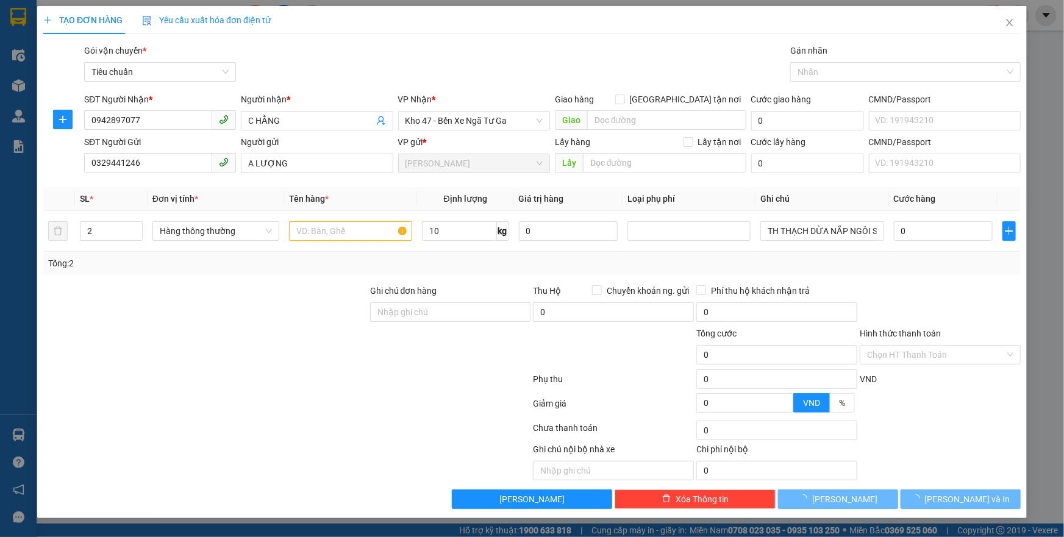
click at [460, 271] on div "Tổng: 2" at bounding box center [531, 263] width 977 height 23
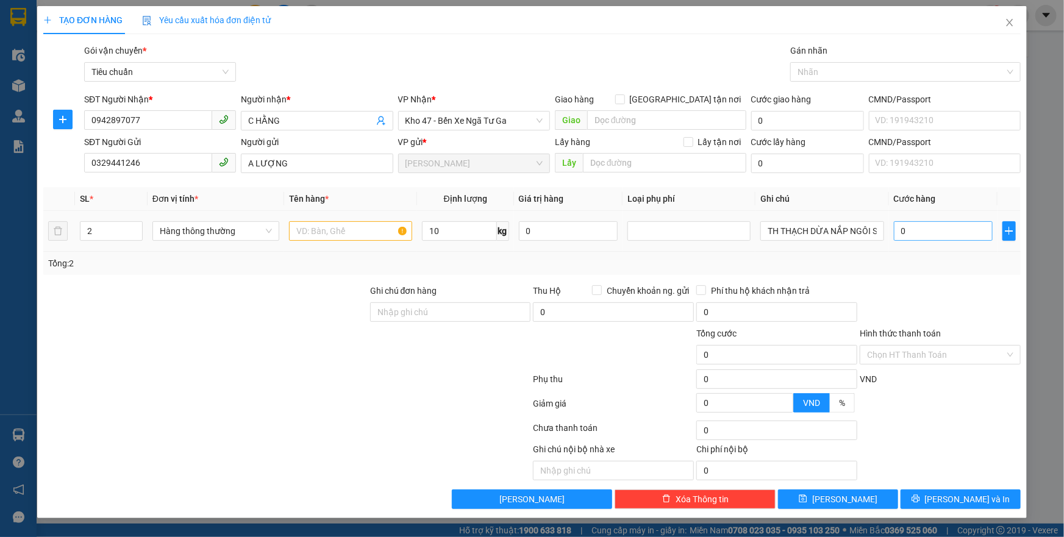
type input "40.000"
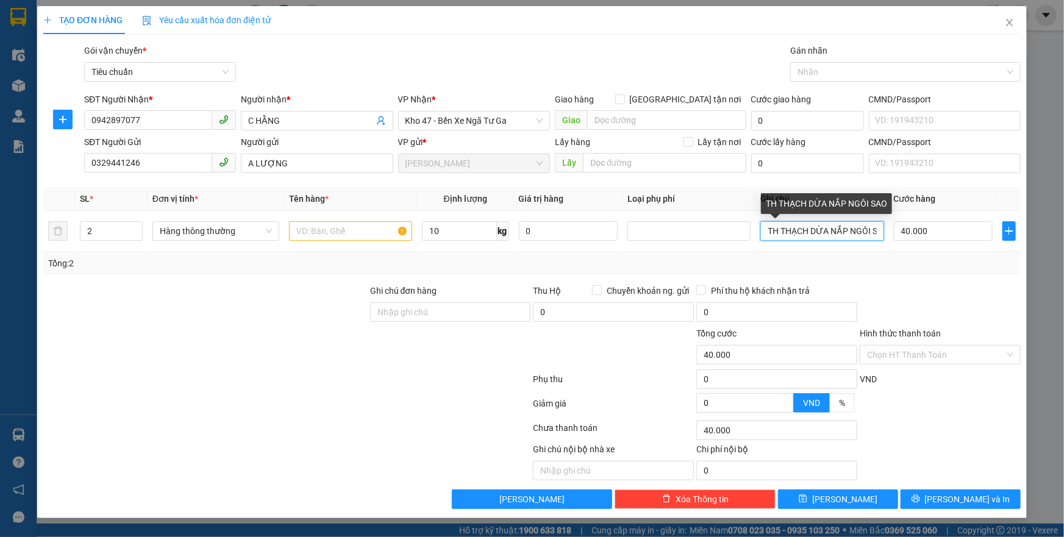
scroll to position [0, 12]
drag, startPoint x: 764, startPoint y: 230, endPoint x: 1063, endPoint y: 243, distance: 299.7
click at [1063, 243] on div "TẠO ĐƠN HÀNG Yêu cầu xuất hóa đơn điện tử Transit Pickup Surcharge Ids Transit …" at bounding box center [532, 268] width 1064 height 537
type input "THXV + BỌC NILONG"
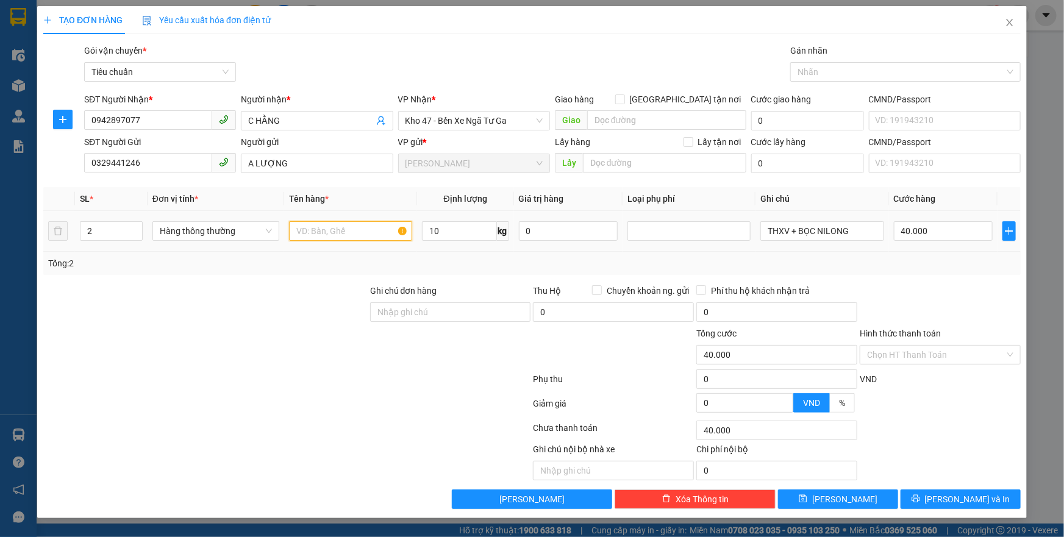
click at [337, 227] on input "text" at bounding box center [350, 231] width 123 height 20
type input "RAU CỦ+ THỨC ĂN"
click at [951, 227] on input "40.000" at bounding box center [943, 231] width 99 height 20
type input "8"
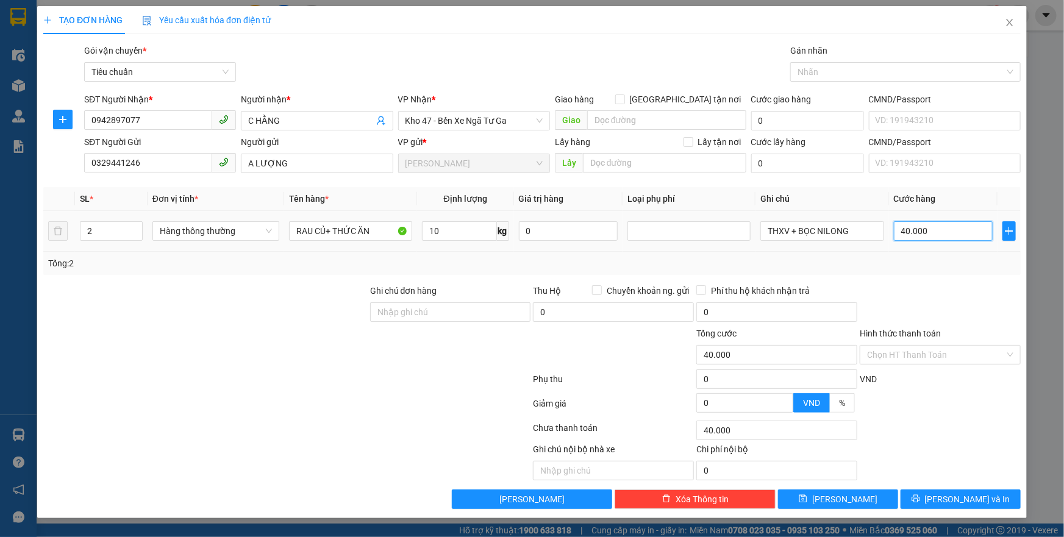
type input "8"
type input "80"
type input "80.000"
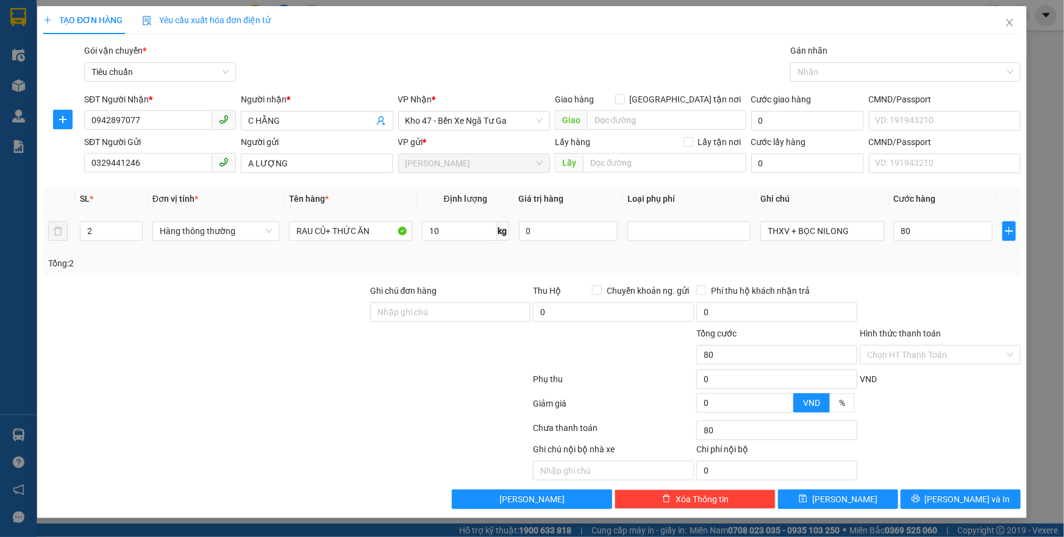
type input "80.000"
click at [949, 270] on div "Tổng: 2" at bounding box center [531, 263] width 977 height 23
click at [945, 358] on input "Hình thức thanh toán" at bounding box center [936, 355] width 138 height 18
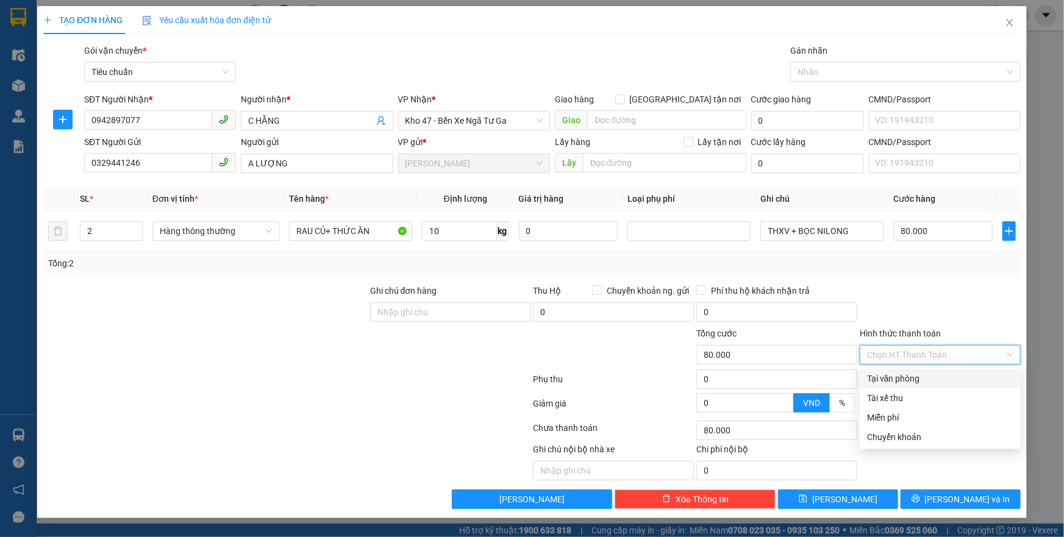
click at [929, 382] on div "Tại văn phòng" at bounding box center [940, 378] width 146 height 13
type input "0"
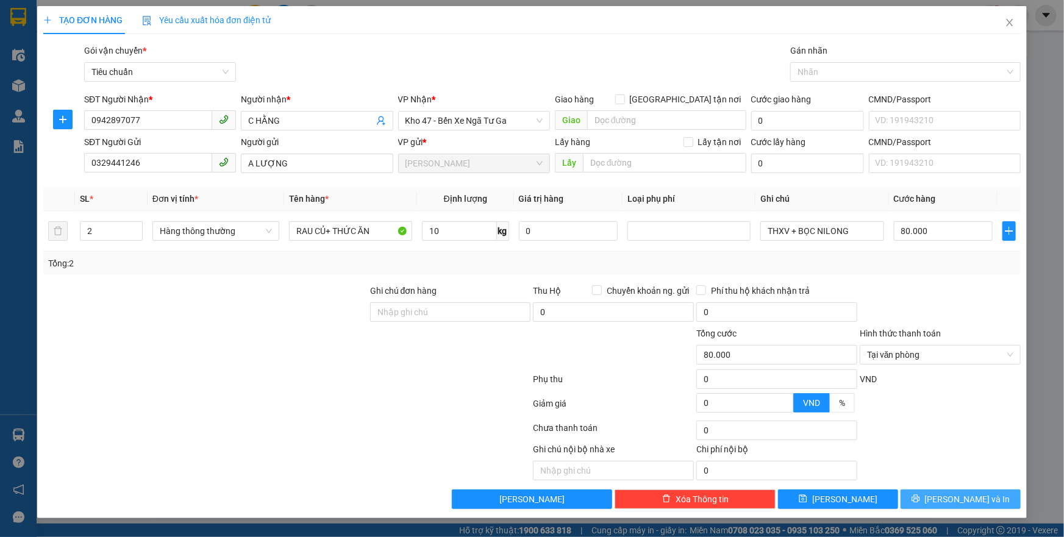
click at [962, 503] on span "[PERSON_NAME] và In" at bounding box center [967, 499] width 85 height 13
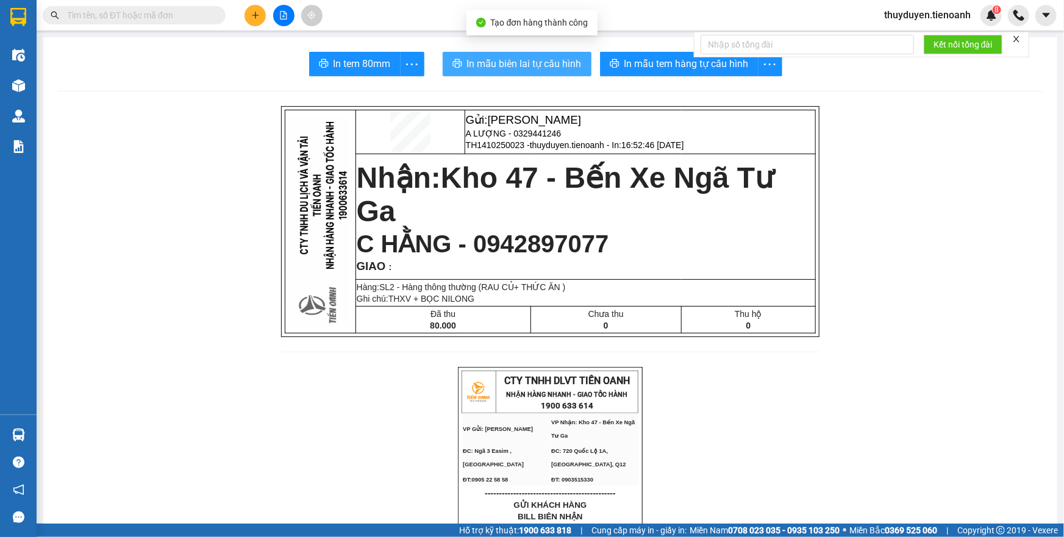
click at [477, 61] on span "In mẫu biên lai tự cấu hình" at bounding box center [524, 63] width 115 height 15
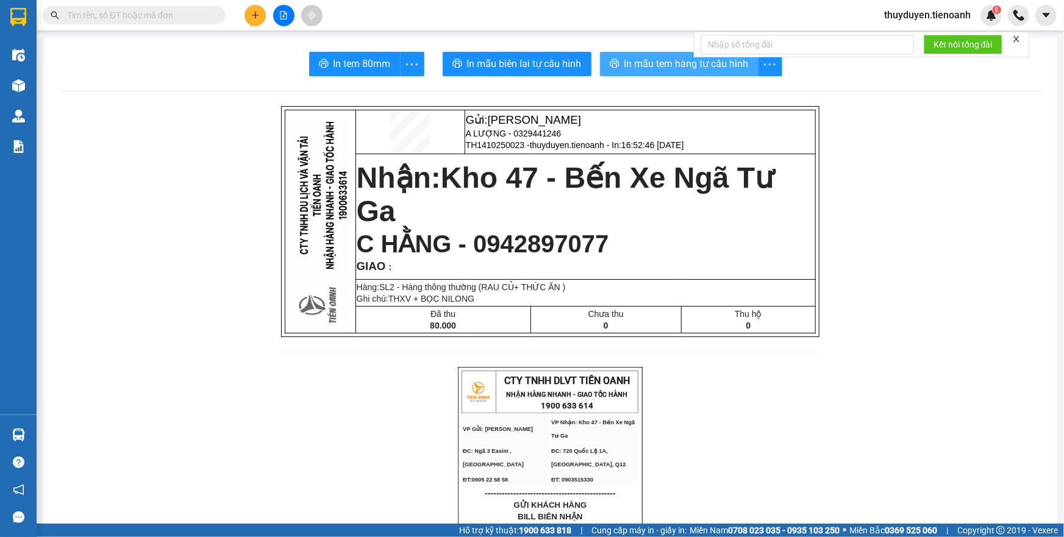
click at [657, 66] on span "In mẫu tem hàng tự cấu hình" at bounding box center [686, 63] width 124 height 15
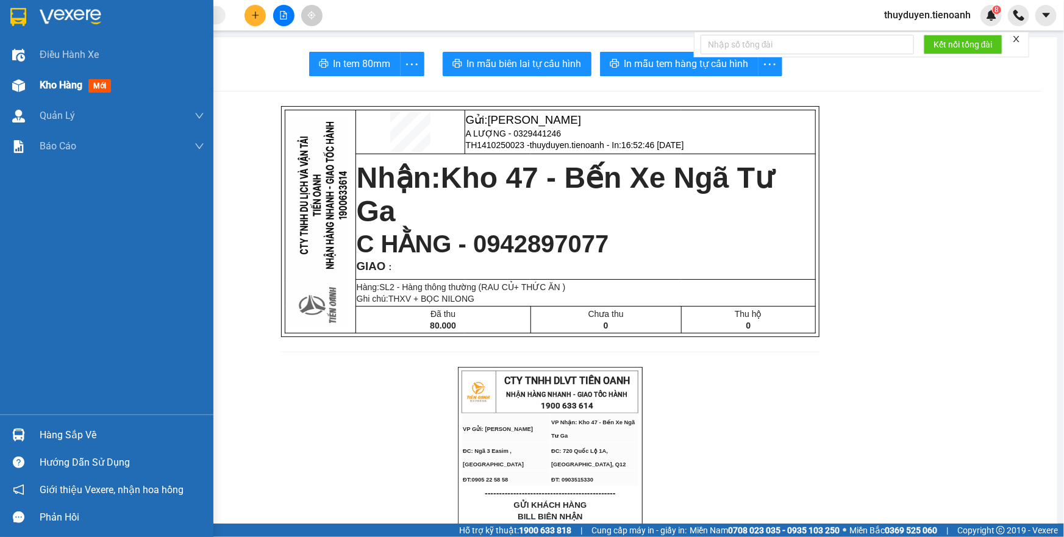
click at [68, 79] on span "Kho hàng" at bounding box center [61, 85] width 43 height 12
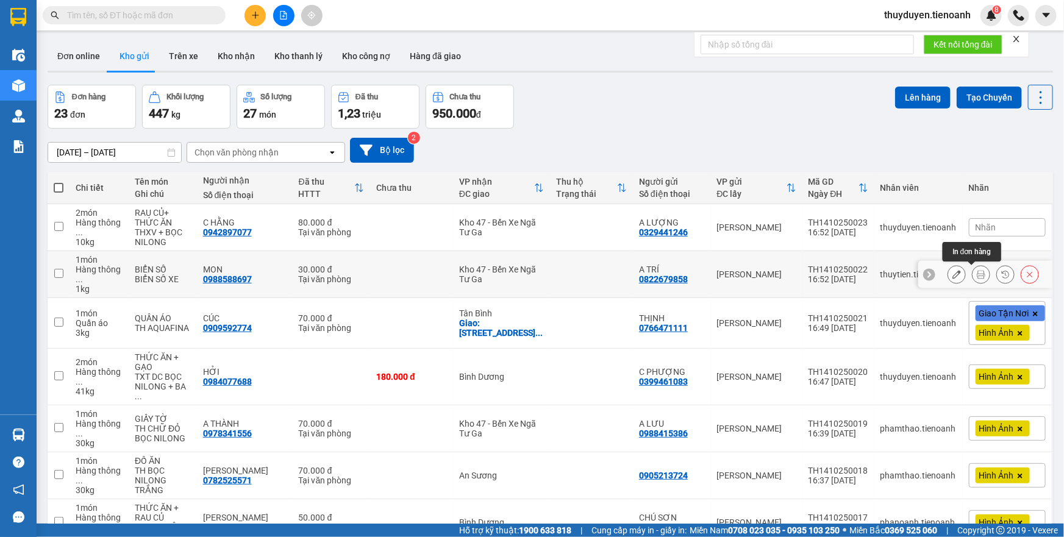
click at [977, 275] on icon at bounding box center [981, 274] width 9 height 9
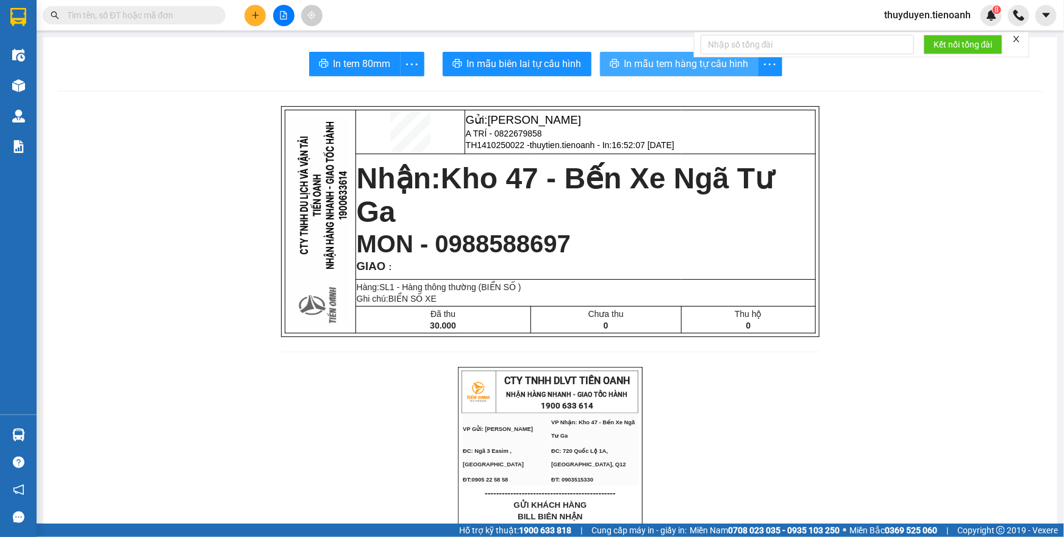
click at [645, 69] on span "In mẫu tem hàng tự cấu hình" at bounding box center [686, 63] width 124 height 15
click at [253, 16] on icon "plus" at bounding box center [255, 15] width 9 height 9
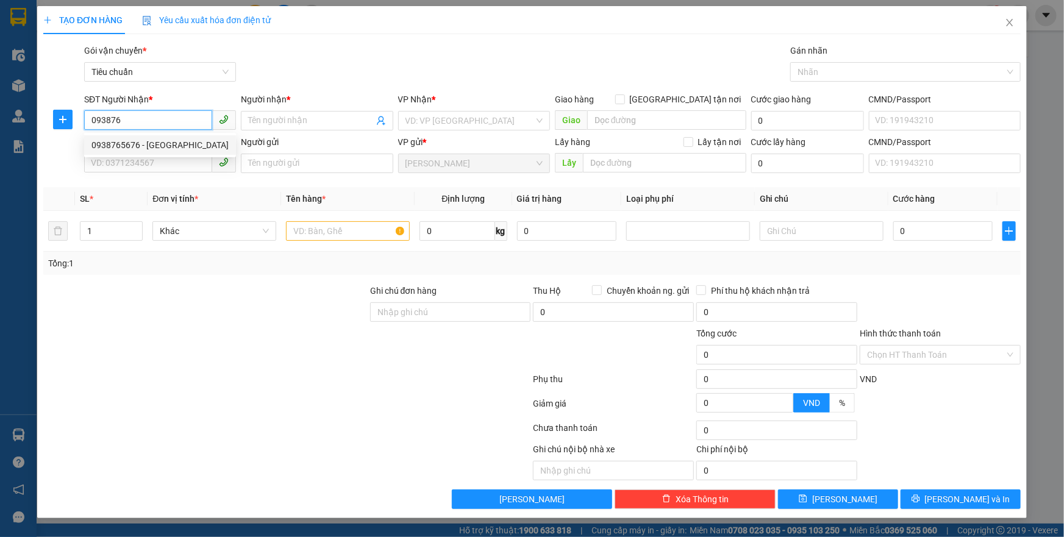
click at [130, 142] on div "0938765676 - [GEOGRAPHIC_DATA]" at bounding box center [159, 144] width 137 height 13
type input "0938765676"
type input "BÁC NGUYÊN"
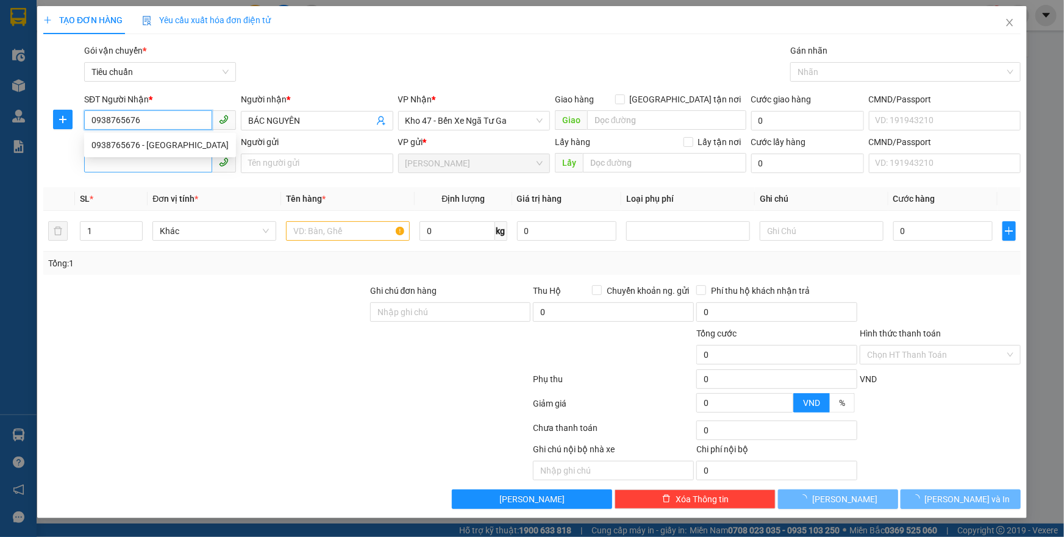
type input "60.000"
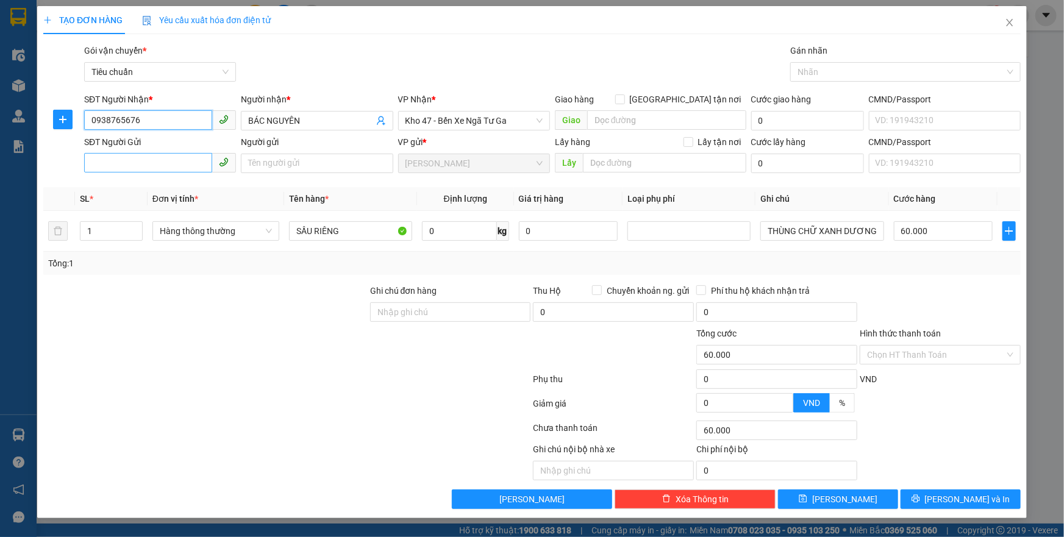
type input "0938765676"
click at [155, 166] on input "SĐT Người Gửi" at bounding box center [148, 163] width 128 height 20
click at [143, 192] on div "0973191080 - A KHANG" at bounding box center [159, 187] width 137 height 13
type input "0973191080"
type input "A KHANG"
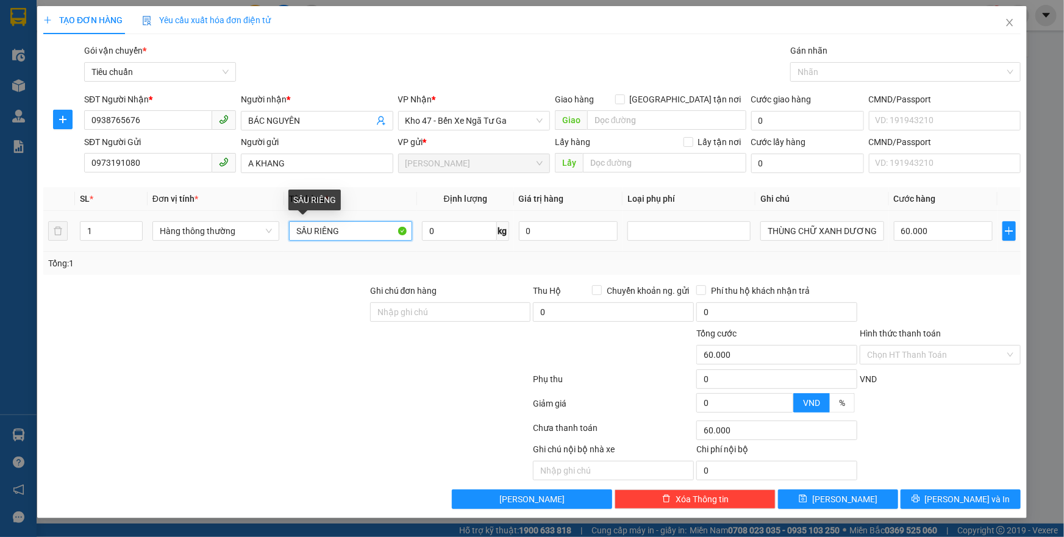
drag, startPoint x: 362, startPoint y: 232, endPoint x: 26, endPoint y: 244, distance: 336.2
click at [26, 244] on div "TẠO ĐƠN HÀNG Yêu cầu xuất hóa đơn điện tử Transit Pickup Surcharge Ids Transit …" at bounding box center [532, 268] width 1064 height 537
type input "BÁNH"
click at [441, 227] on input "0" at bounding box center [459, 231] width 75 height 20
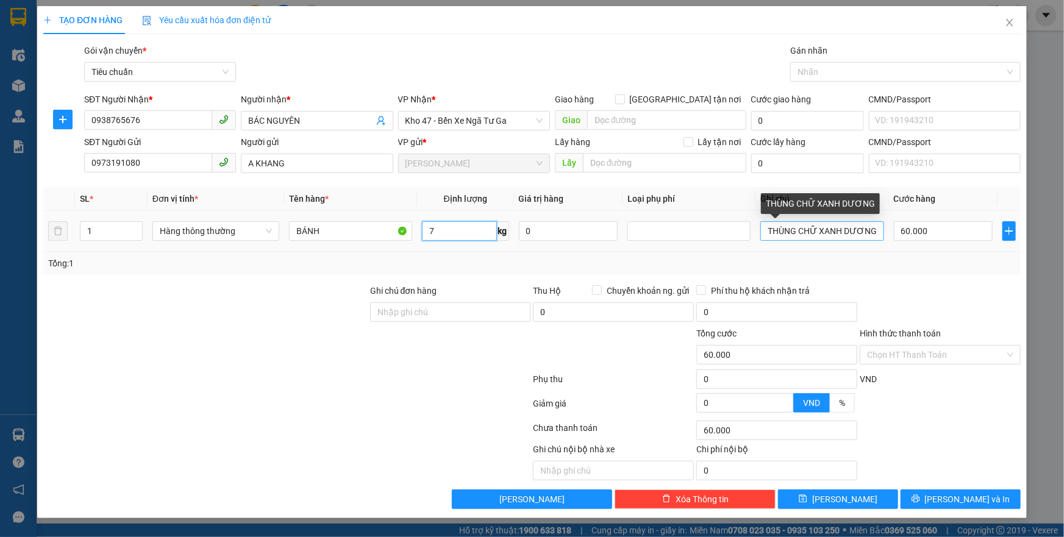
type input "7"
drag, startPoint x: 771, startPoint y: 232, endPoint x: 1063, endPoint y: 232, distance: 292.1
click at [1063, 232] on div "TẠO ĐƠN HÀNG Yêu cầu xuất hóa đơn điện tử Transit Pickup Surcharge Ids Transit …" at bounding box center [532, 268] width 1064 height 537
type input "40.000"
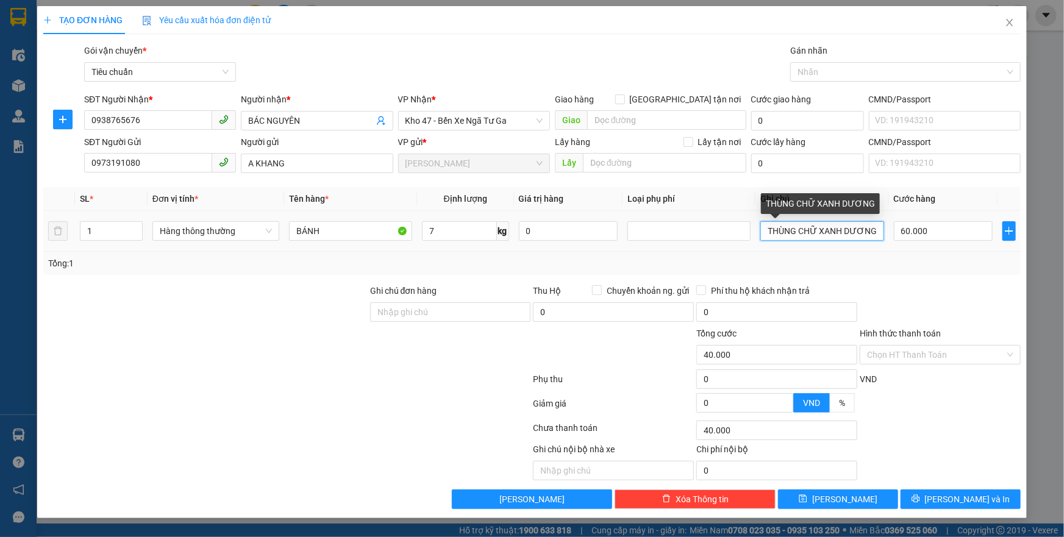
type input "40.000"
type input "TXT"
click at [939, 273] on div "Tổng: 1" at bounding box center [531, 263] width 977 height 23
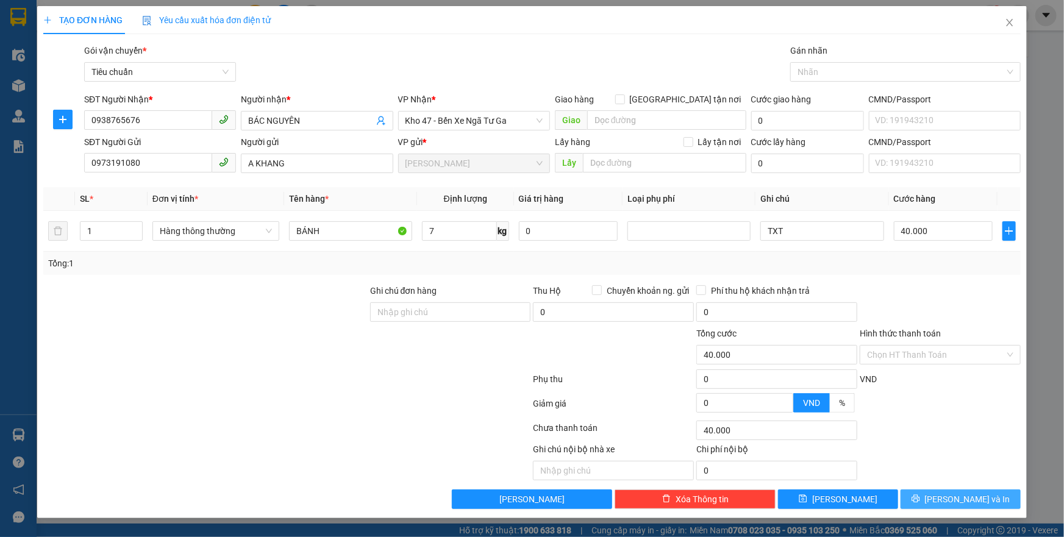
click at [922, 501] on button "[PERSON_NAME] và In" at bounding box center [961, 500] width 120 height 20
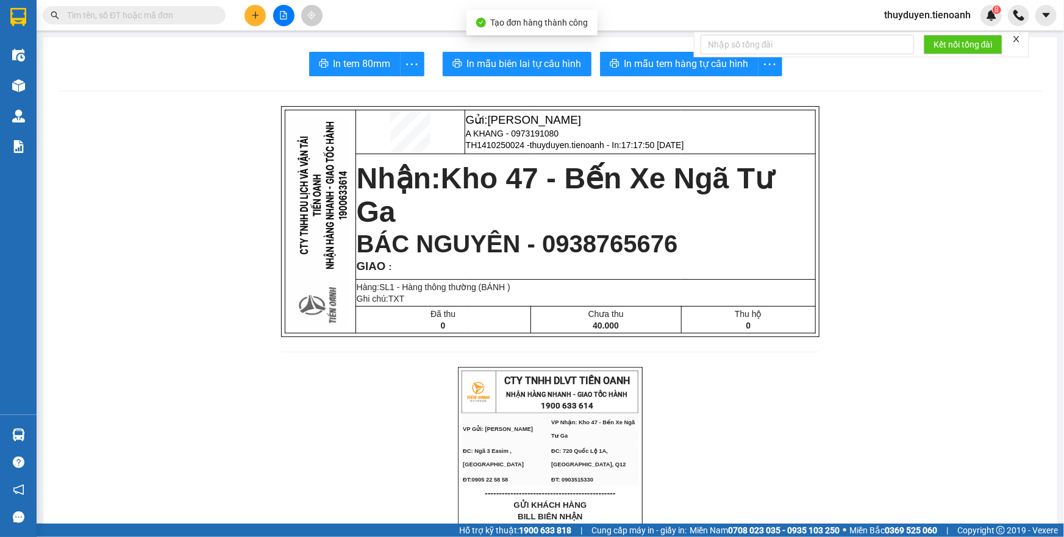
click at [668, 62] on span "In mẫu tem hàng tự cấu hình" at bounding box center [686, 63] width 124 height 15
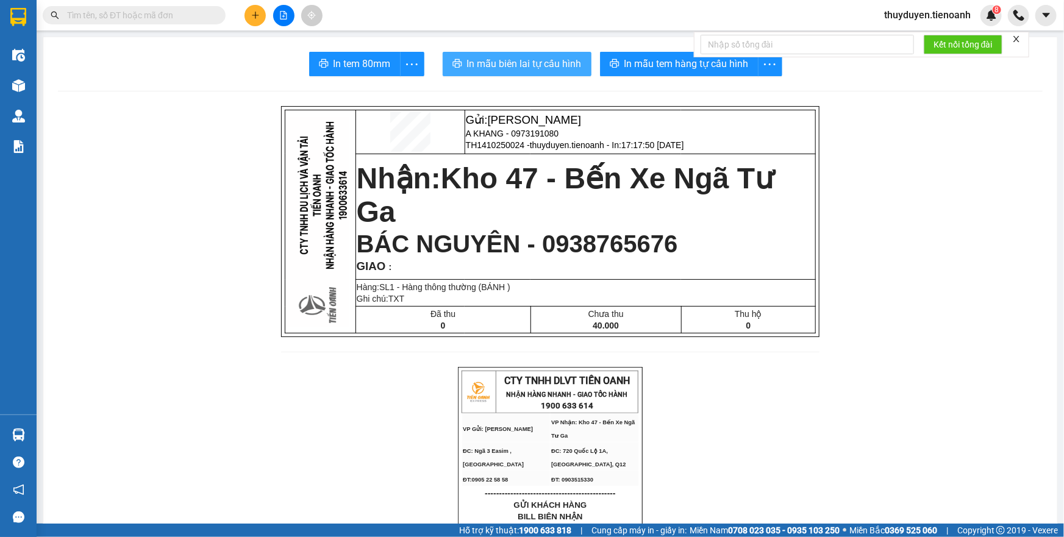
click at [496, 65] on span "In mẫu biên lai tự cấu hình" at bounding box center [524, 63] width 115 height 15
click at [252, 21] on button at bounding box center [255, 15] width 21 height 21
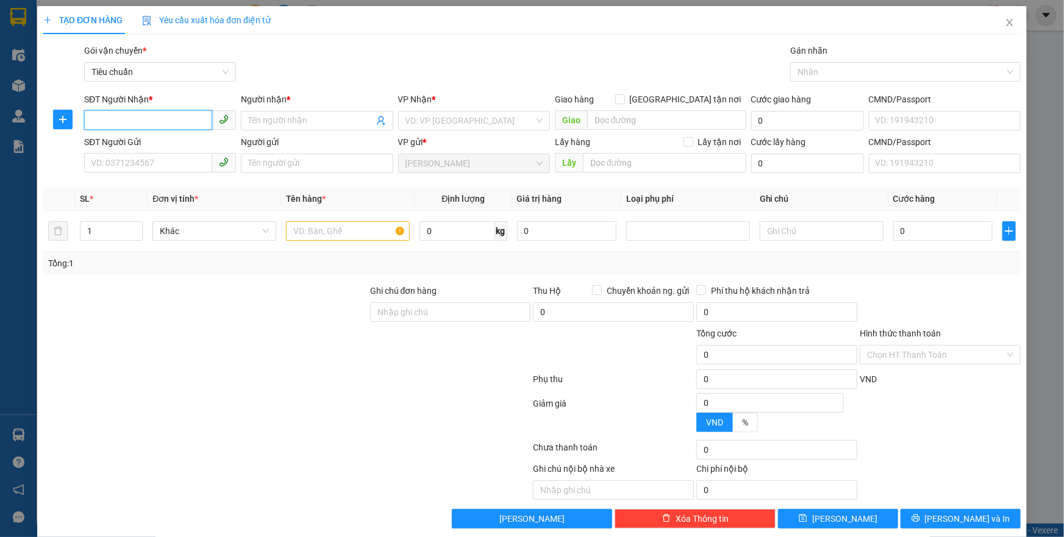
click at [116, 124] on input "SĐT Người Nhận *" at bounding box center [148, 120] width 128 height 20
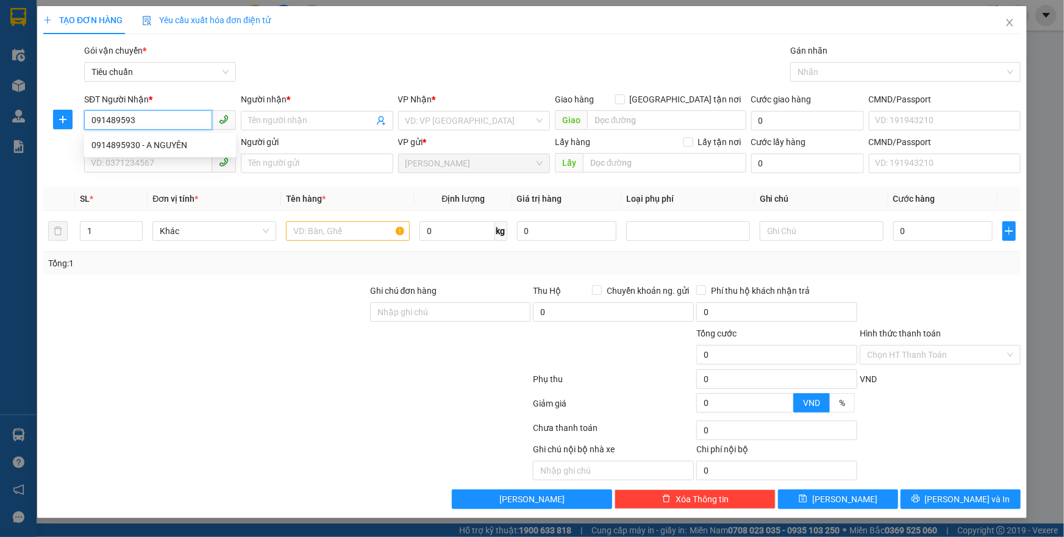
type input "0914895930"
click at [123, 139] on div "0914895930 - A NGUYÊN" at bounding box center [159, 144] width 137 height 13
type input "A NGUYÊN"
type input "066201001283"
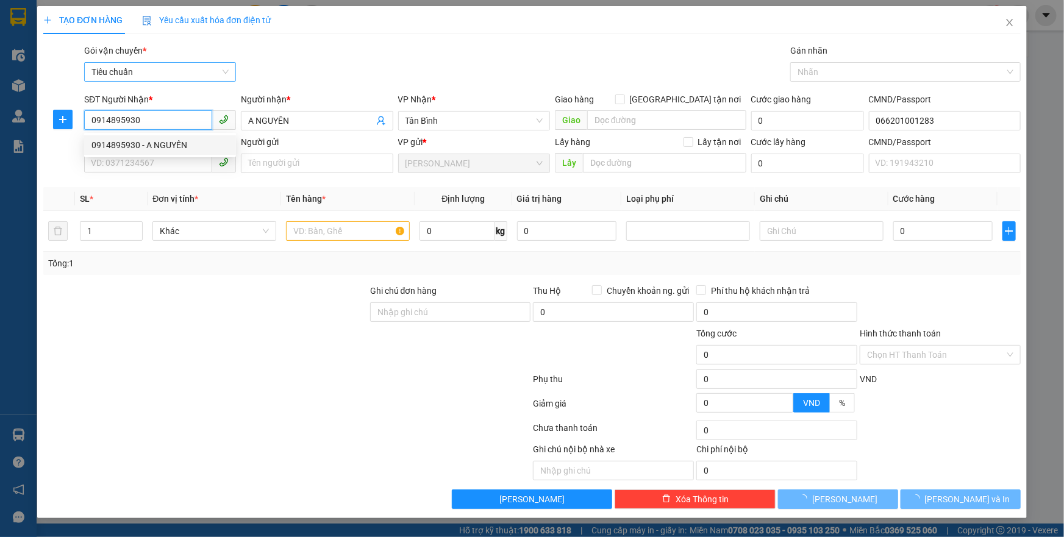
type input "30.000"
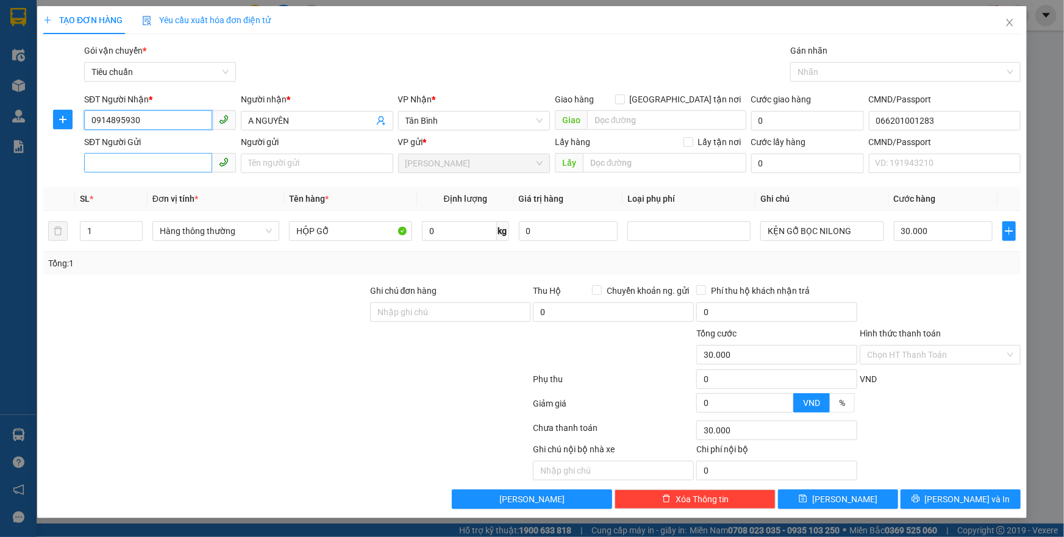
type input "0914895930"
click at [110, 168] on input "SĐT Người Gửi" at bounding box center [148, 163] width 128 height 20
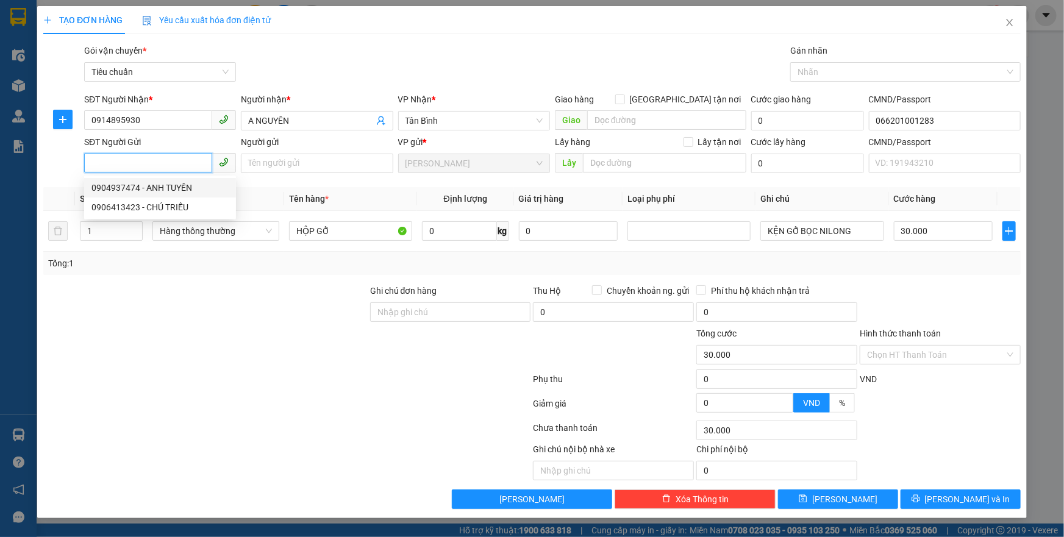
click at [134, 189] on div "0904937474 - ANH TUYẾN" at bounding box center [159, 187] width 137 height 13
type input "0904937474"
type input "ANH TUYẾN"
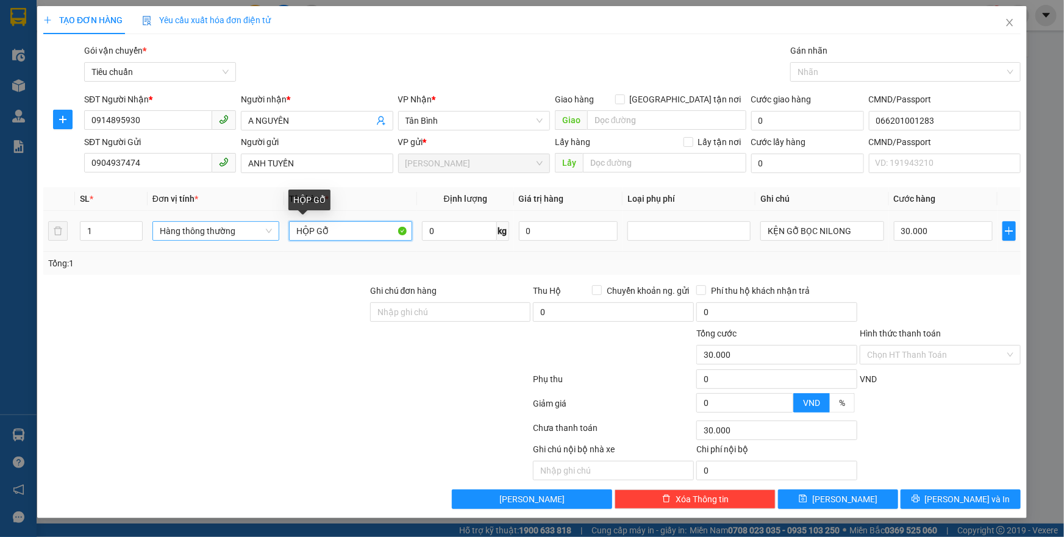
drag, startPoint x: 360, startPoint y: 230, endPoint x: 157, endPoint y: 235, distance: 202.5
click at [157, 235] on tr "1 Hàng thông thường HỘP GỖ 0 kg 0 KỆN GỖ BỌC NILONG 30.000" at bounding box center [531, 231] width 977 height 41
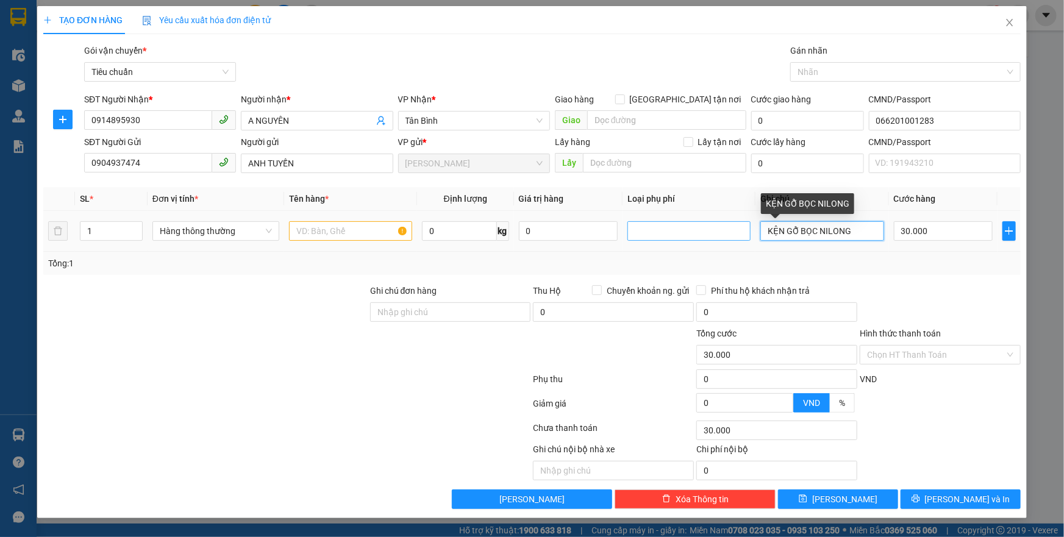
drag, startPoint x: 854, startPoint y: 232, endPoint x: 651, endPoint y: 232, distance: 202.4
click at [651, 232] on tr "1 Hàng thông thường 0 kg 0 KỆN GỖ BỌC NILONG 30.000" at bounding box center [531, 231] width 977 height 41
type input "THXV SỌC NHIỀU MÀU"
click at [354, 234] on input "text" at bounding box center [350, 231] width 123 height 20
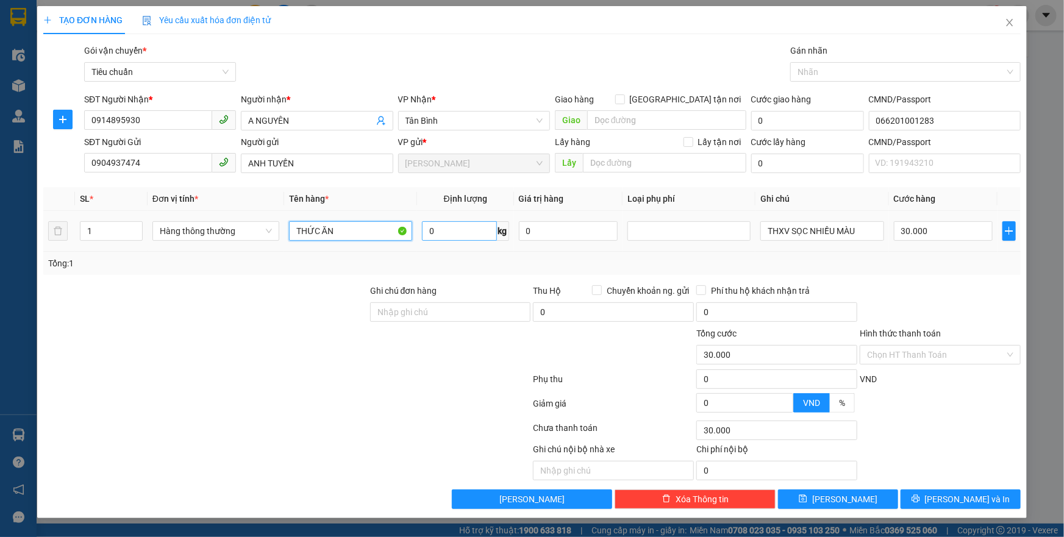
type input "THỨC ĂN"
click at [443, 237] on input "0" at bounding box center [459, 231] width 75 height 20
type input "9"
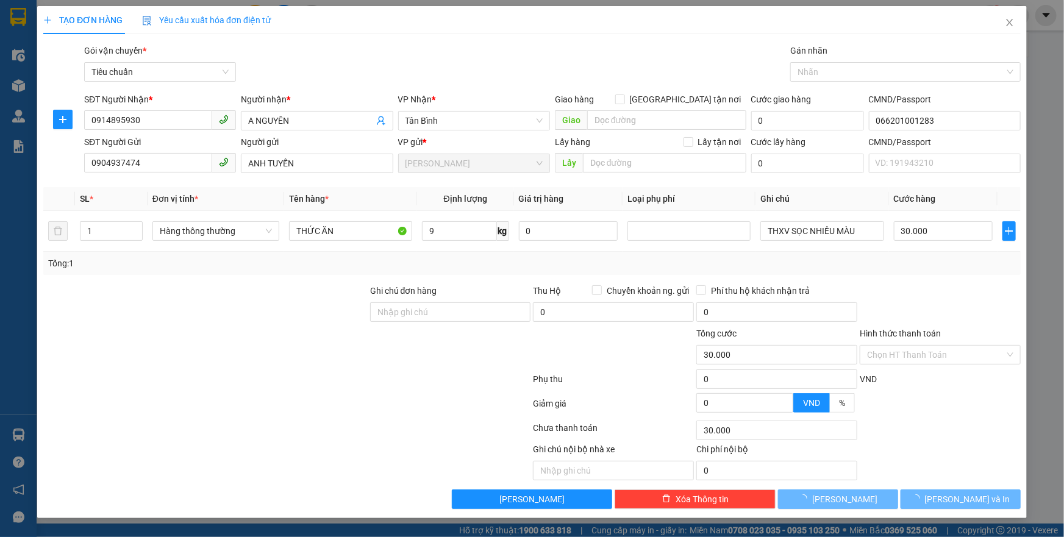
click at [458, 259] on div "Tổng: 1" at bounding box center [532, 263] width 968 height 13
type input "40.000"
click at [912, 361] on input "Hình thức thanh toán" at bounding box center [936, 355] width 138 height 18
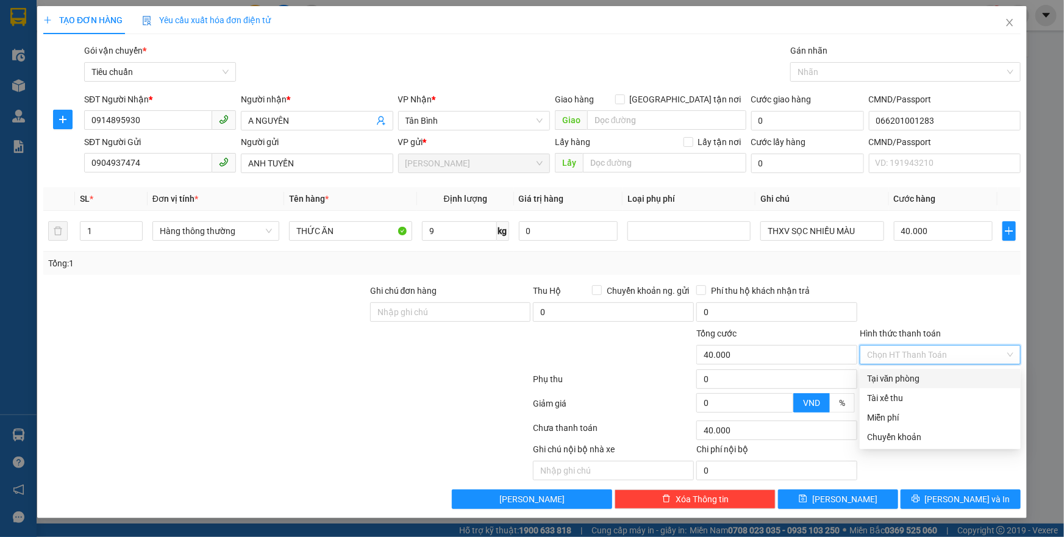
click at [914, 377] on div "Tại văn phòng" at bounding box center [940, 378] width 146 height 13
type input "0"
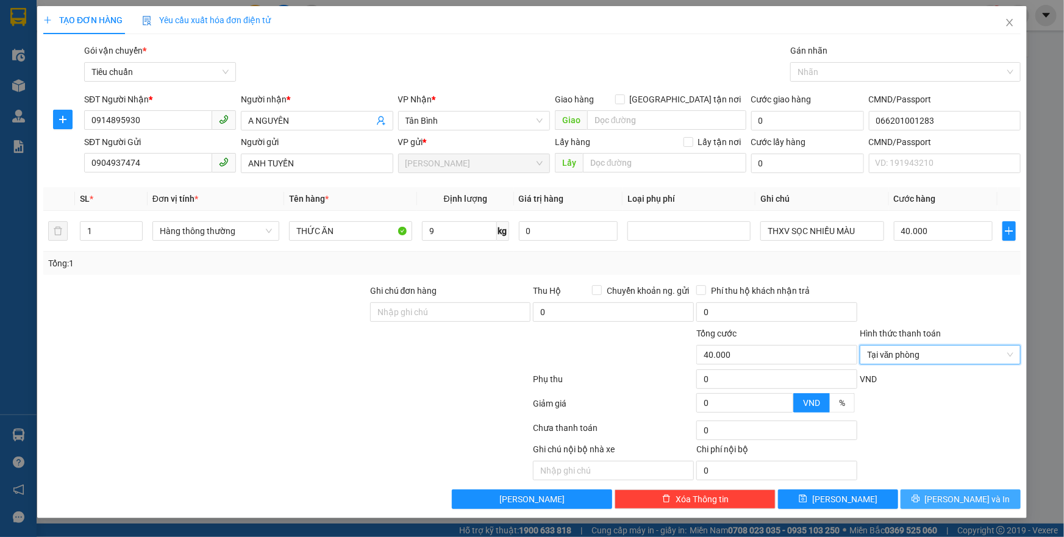
click at [935, 505] on button "[PERSON_NAME] và In" at bounding box center [961, 500] width 120 height 20
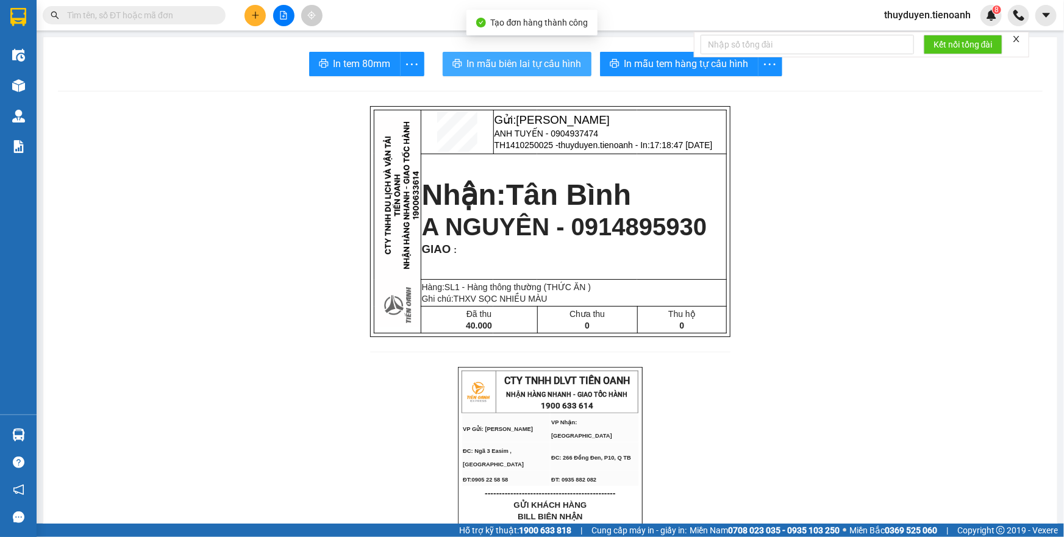
click at [457, 63] on button "In mẫu biên lai tự cấu hình" at bounding box center [517, 64] width 149 height 24
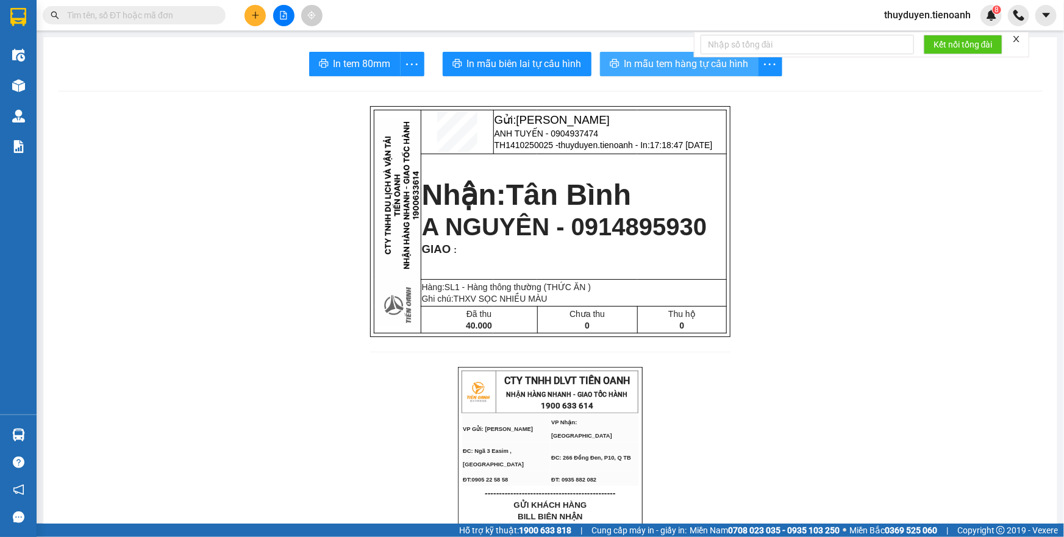
click at [647, 65] on span "In mẫu tem hàng tự cấu hình" at bounding box center [686, 63] width 124 height 15
click at [253, 21] on button at bounding box center [255, 15] width 21 height 21
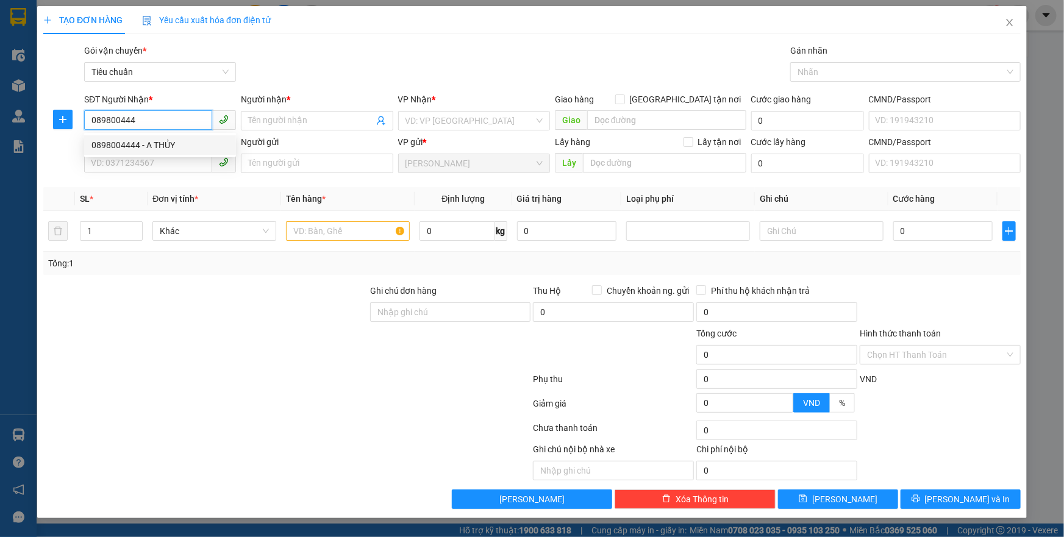
click at [140, 148] on div "0898004444 - A THỦY" at bounding box center [159, 144] width 137 height 13
type input "0898004444"
type input "A THỦY"
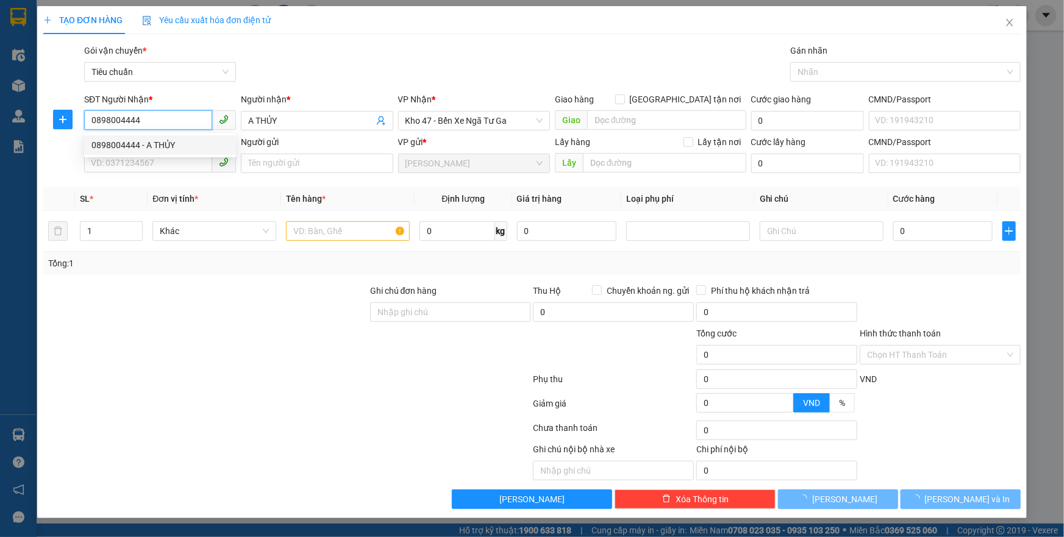
type input "100.000"
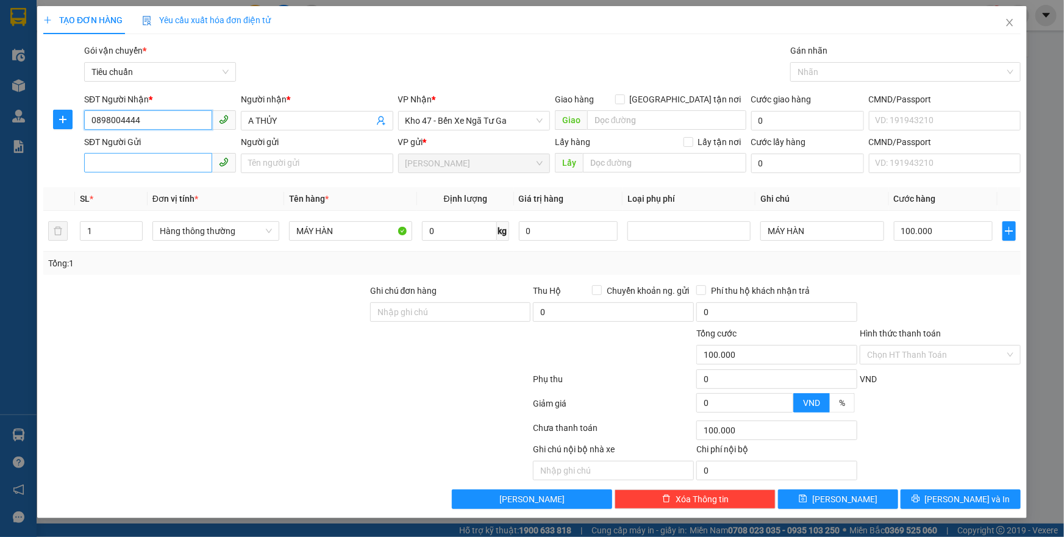
type input "0898004444"
click at [136, 166] on input "SĐT Người Gửi" at bounding box center [148, 163] width 128 height 20
click at [177, 191] on div "0967073074 - A ĐỨC" at bounding box center [159, 187] width 137 height 13
type input "0967073074"
type input "A ĐỨC"
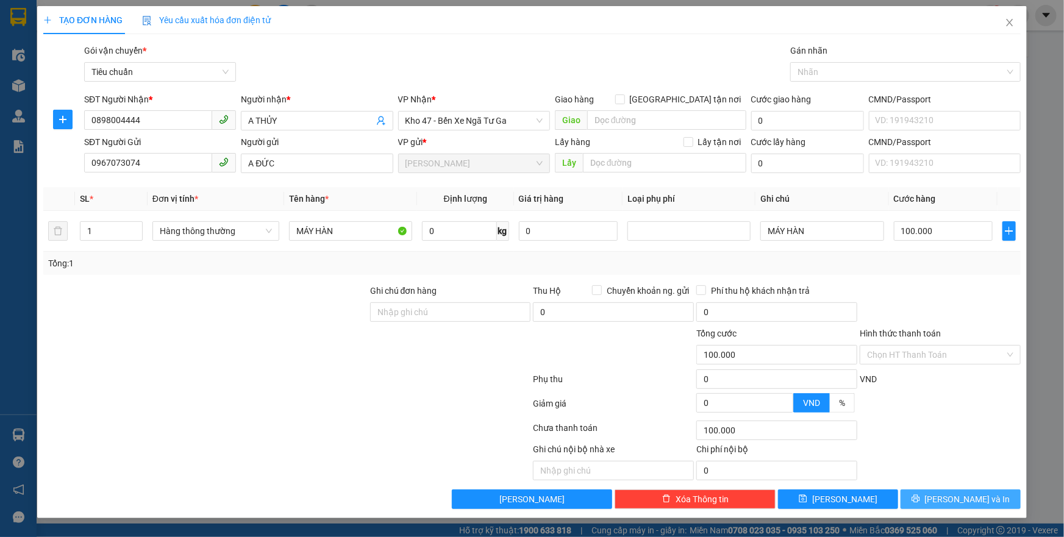
click at [926, 498] on button "[PERSON_NAME] và In" at bounding box center [961, 500] width 120 height 20
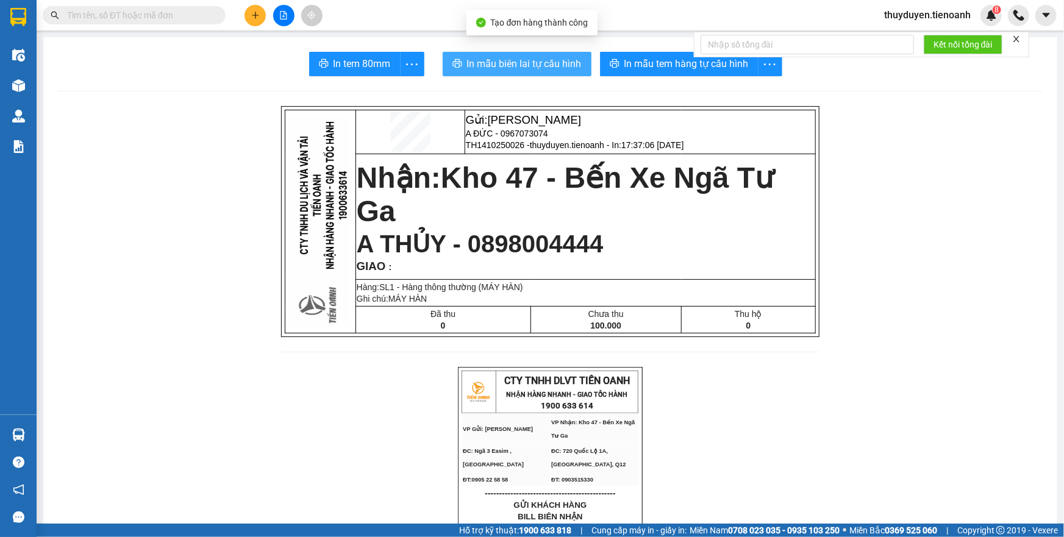
click at [512, 64] on span "In mẫu biên lai tự cấu hình" at bounding box center [524, 63] width 115 height 15
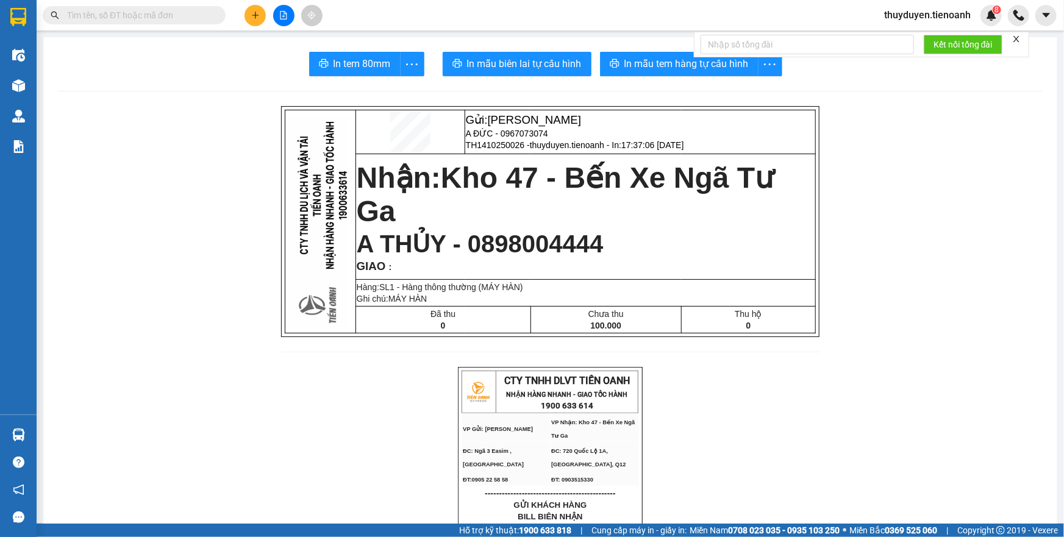
click at [639, 56] on span "In mẫu tem hàng tự cấu hình" at bounding box center [686, 63] width 124 height 15
